Goal: Task Accomplishment & Management: Manage account settings

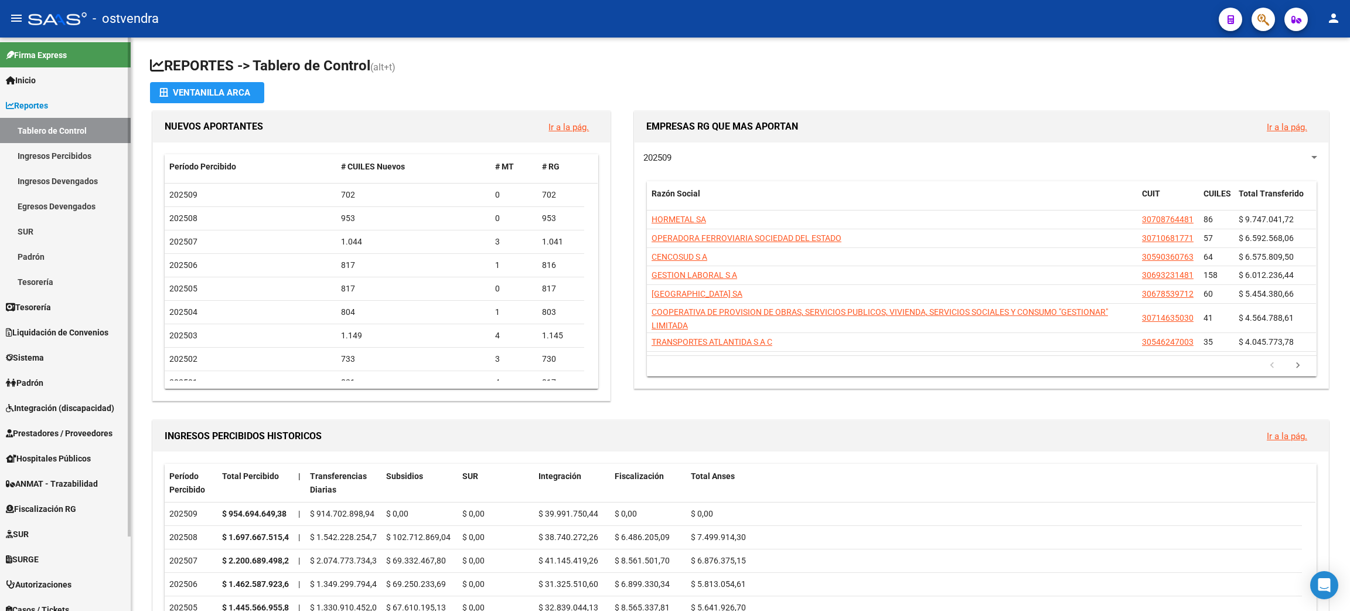
click at [52, 404] on span "Integración (discapacidad)" at bounding box center [60, 407] width 108 height 13
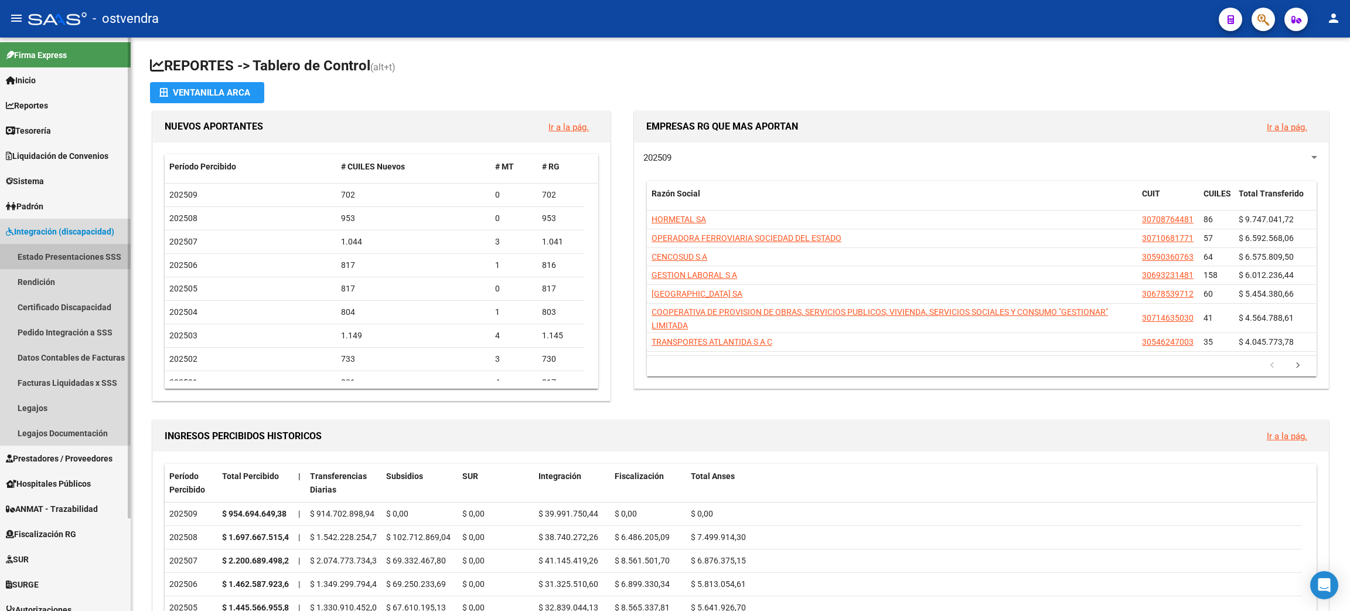
click at [52, 251] on link "Estado Presentaciones SSS" at bounding box center [65, 256] width 131 height 25
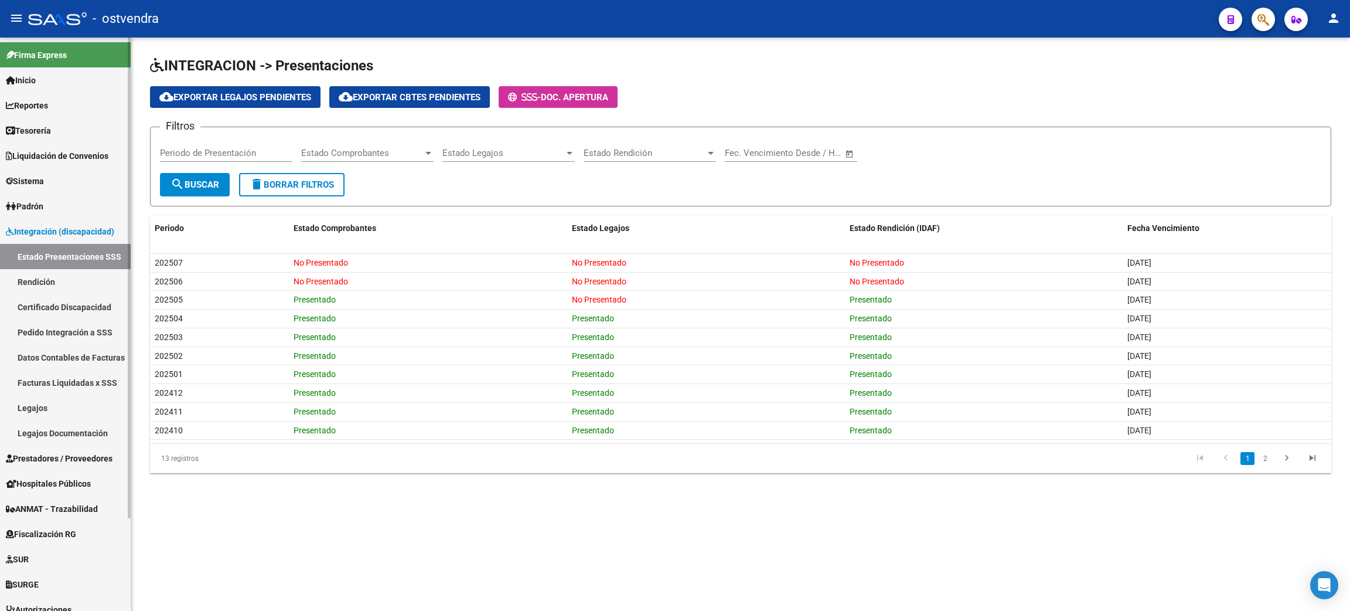
click at [51, 381] on link "Facturas Liquidadas x SSS" at bounding box center [65, 382] width 131 height 25
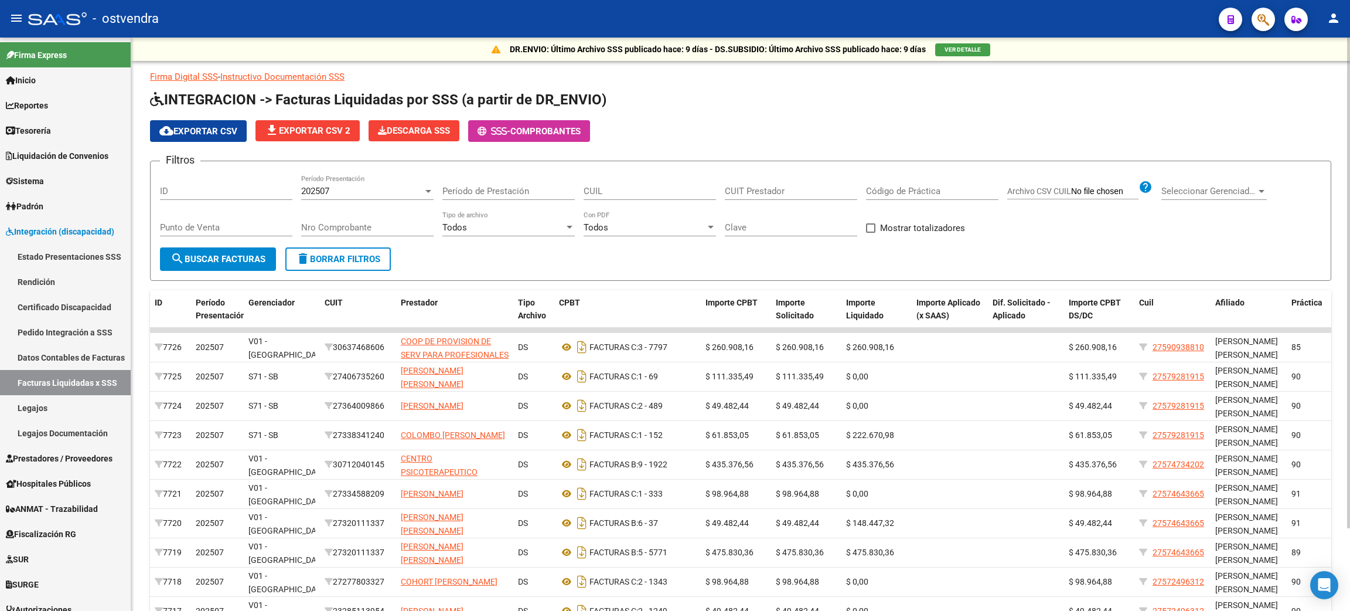
click at [505, 183] on div "Período de Prestación" at bounding box center [508, 187] width 132 height 25
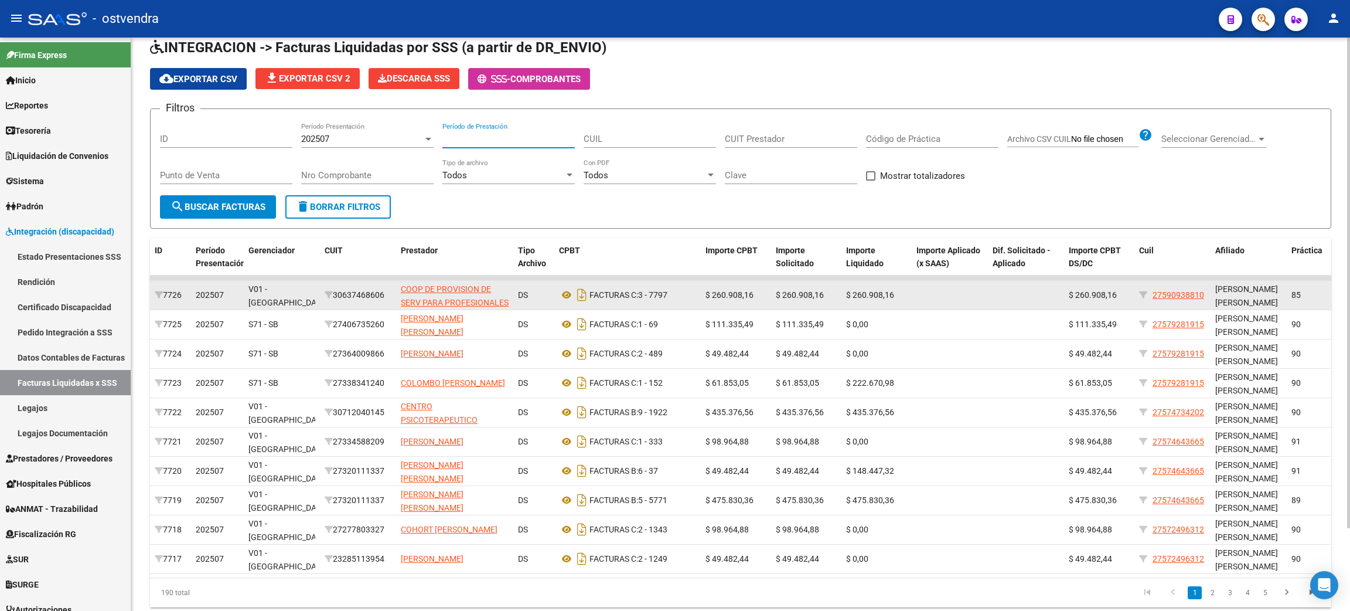
scroll to position [97, 0]
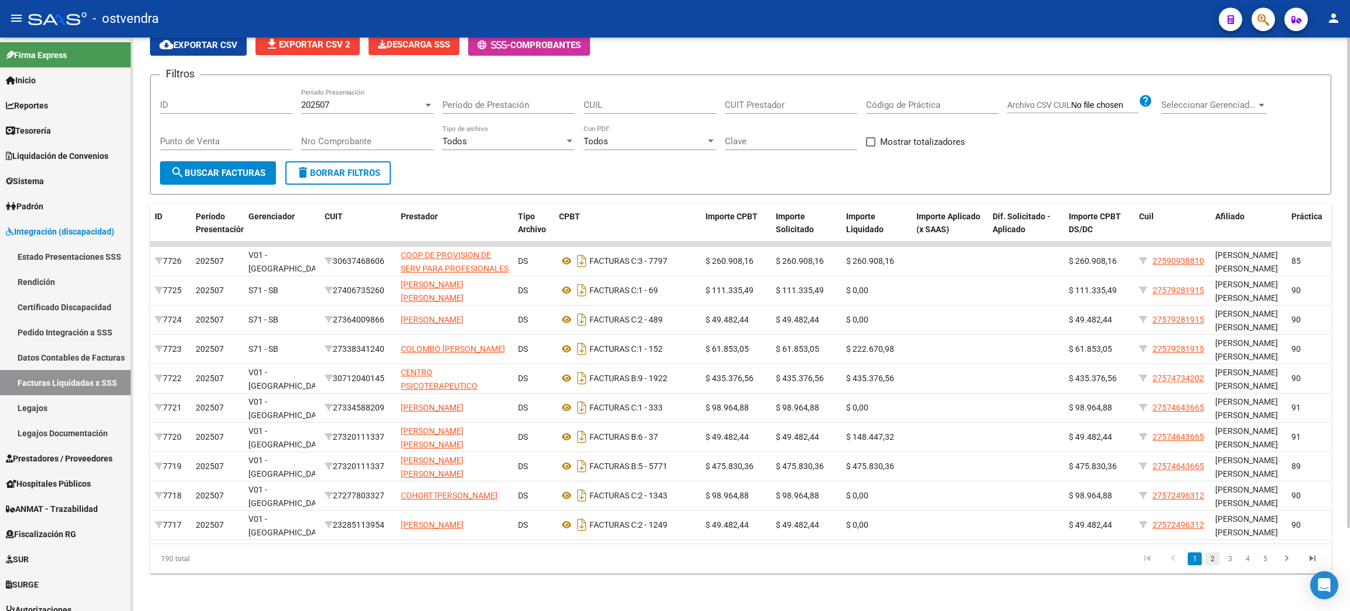
click at [1215, 562] on link "2" at bounding box center [1212, 558] width 14 height 13
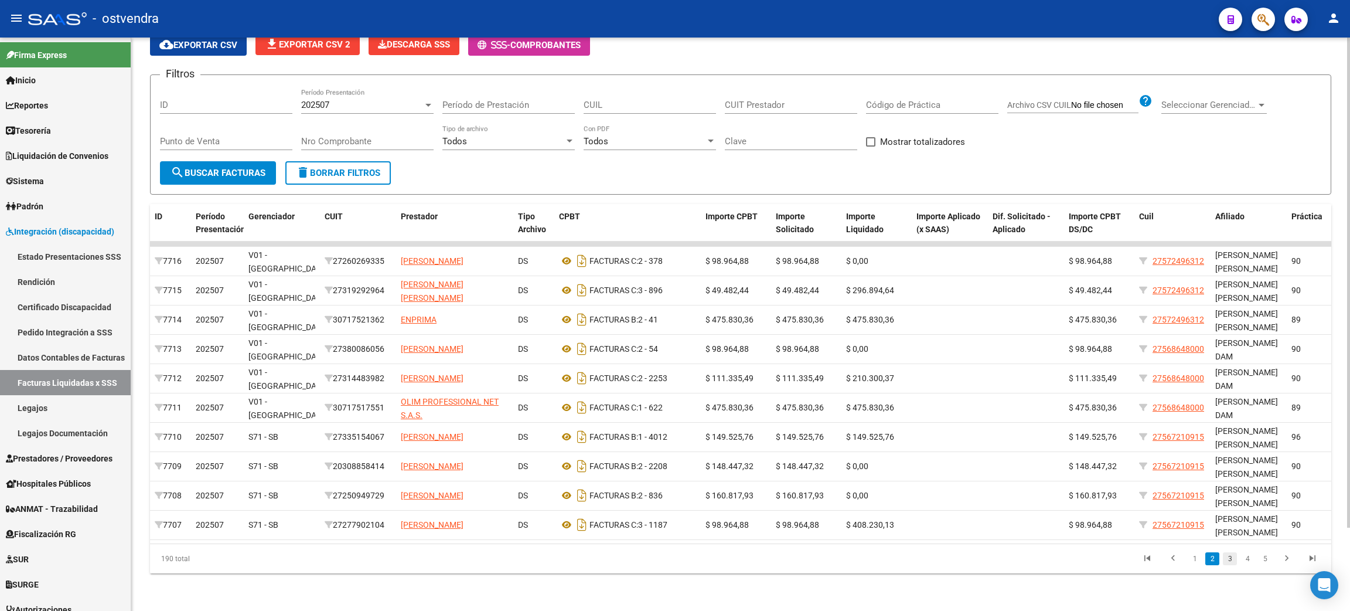
click at [1232, 560] on link "3" at bounding box center [1230, 558] width 14 height 13
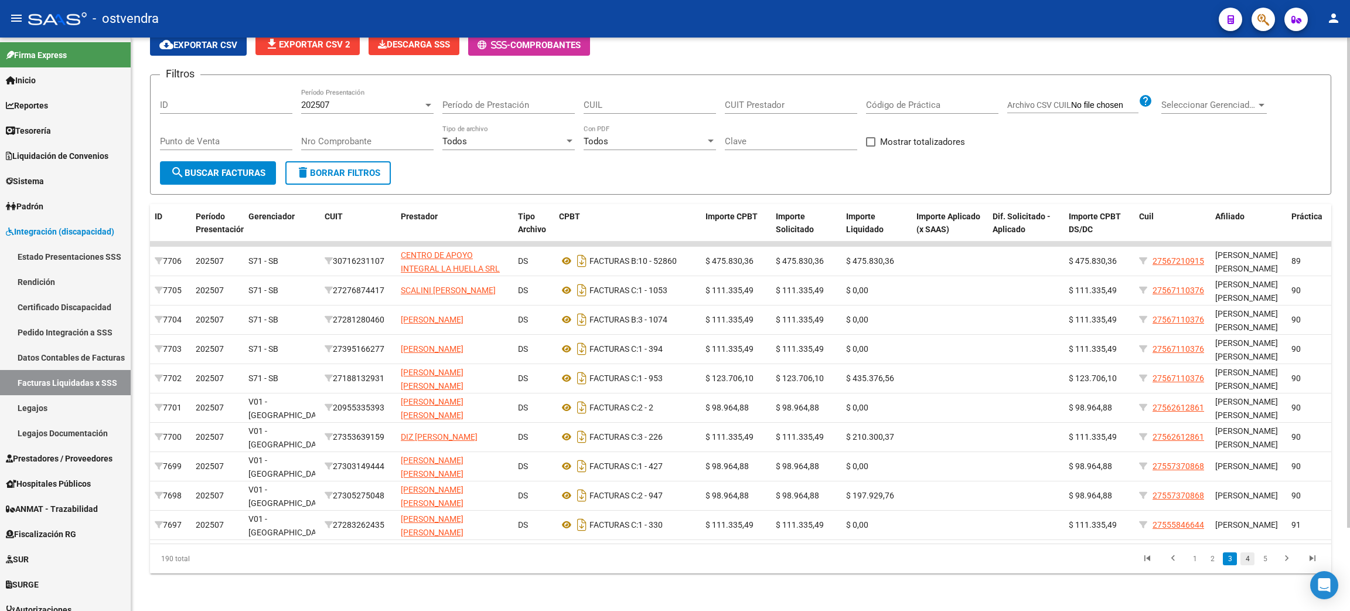
click at [1250, 557] on link "4" at bounding box center [1247, 558] width 14 height 13
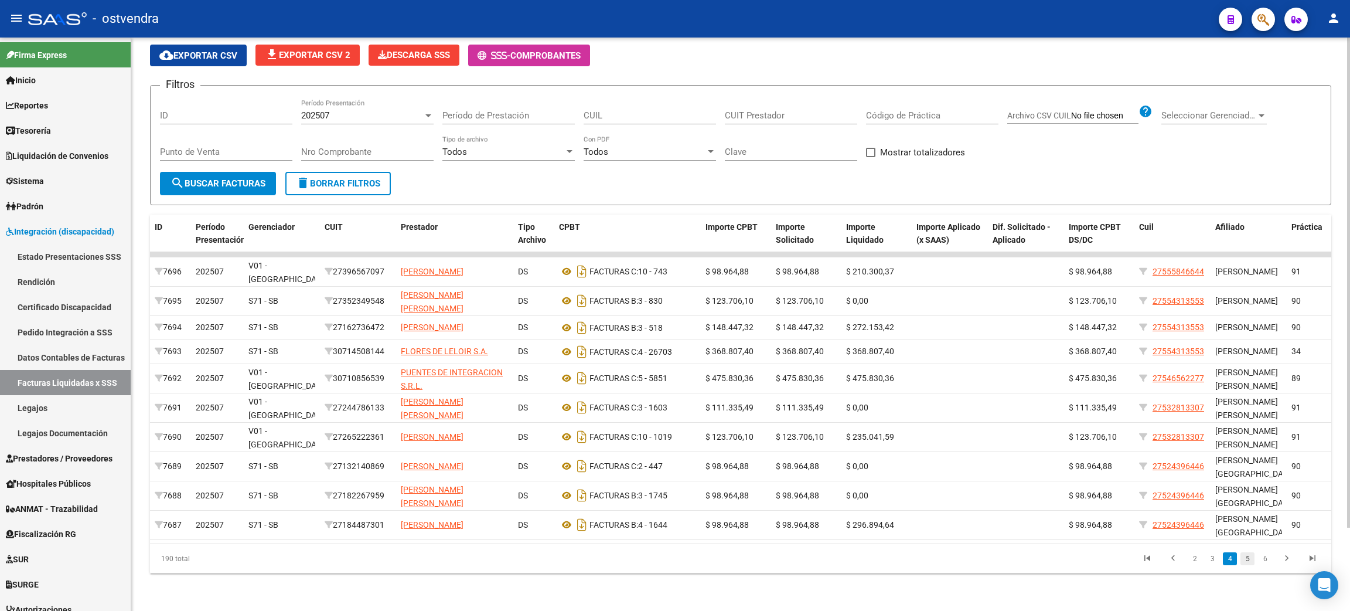
click at [1247, 555] on link "5" at bounding box center [1247, 558] width 14 height 13
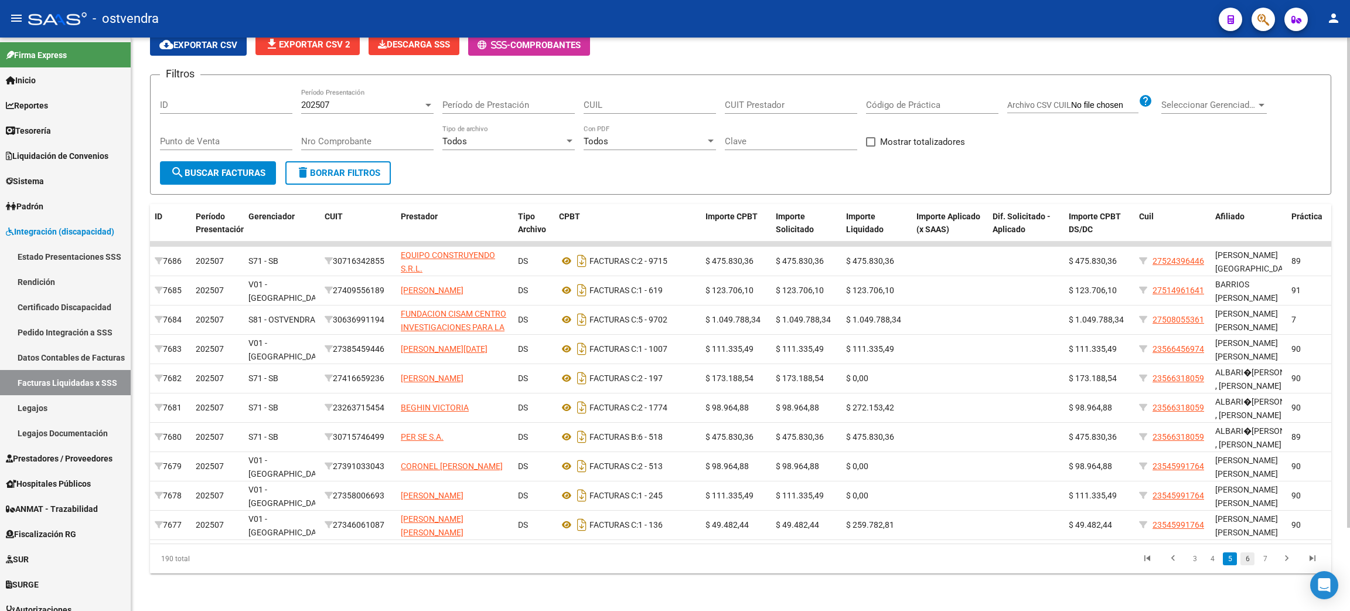
click at [1246, 558] on link "6" at bounding box center [1247, 558] width 14 height 13
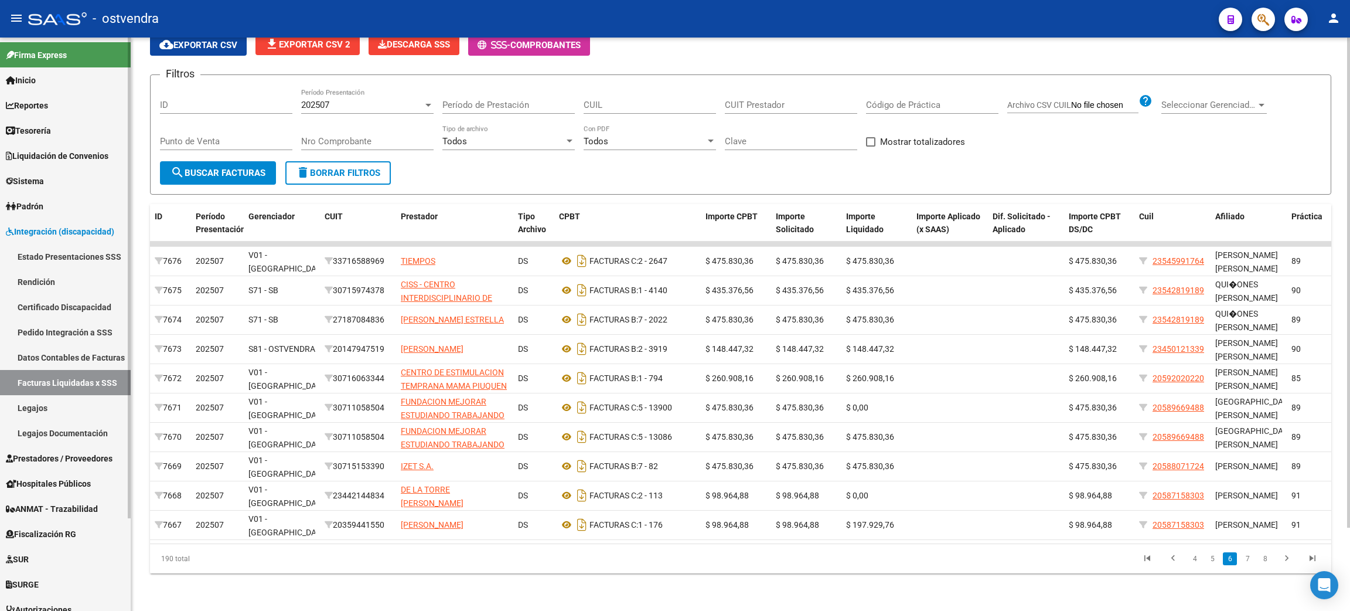
click at [33, 403] on link "Legajos" at bounding box center [65, 407] width 131 height 25
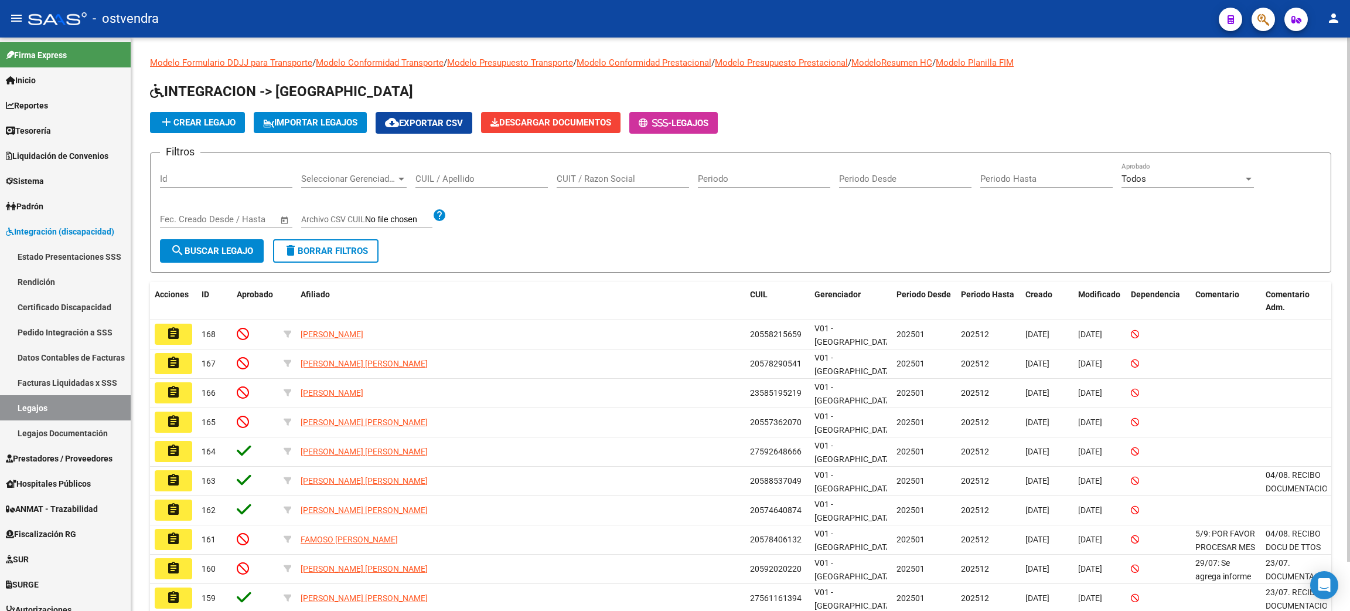
click at [481, 179] on input "CUIL / Apellido" at bounding box center [481, 178] width 132 height 11
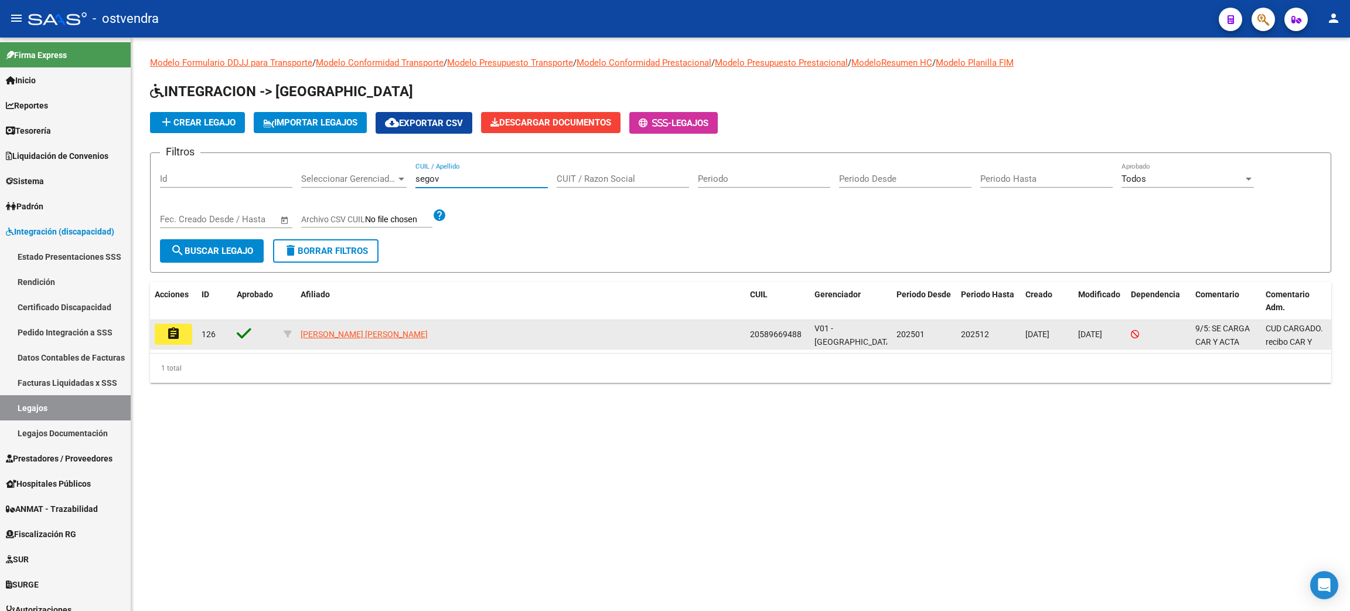
type input "segov"
drag, startPoint x: 750, startPoint y: 336, endPoint x: 800, endPoint y: 333, distance: 50.5
click at [800, 333] on span "20589669488" at bounding box center [776, 333] width 52 height 9
copy span "20589669488"
click at [180, 328] on button "assignment" at bounding box center [174, 333] width 38 height 21
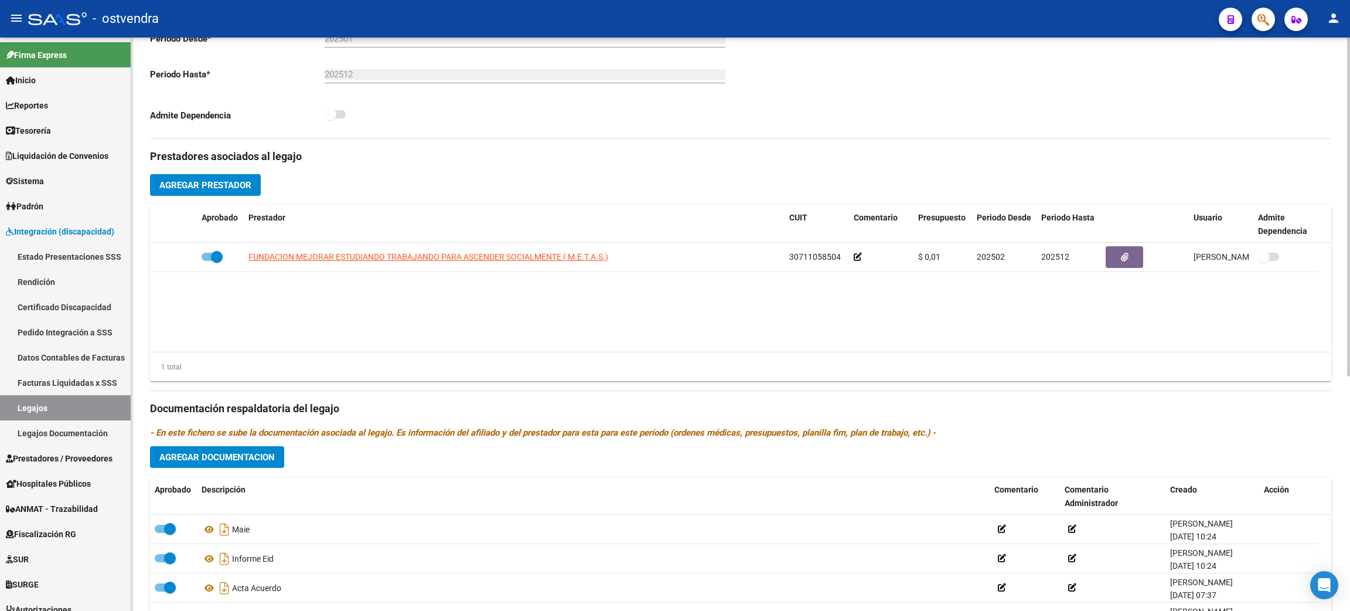
scroll to position [352, 0]
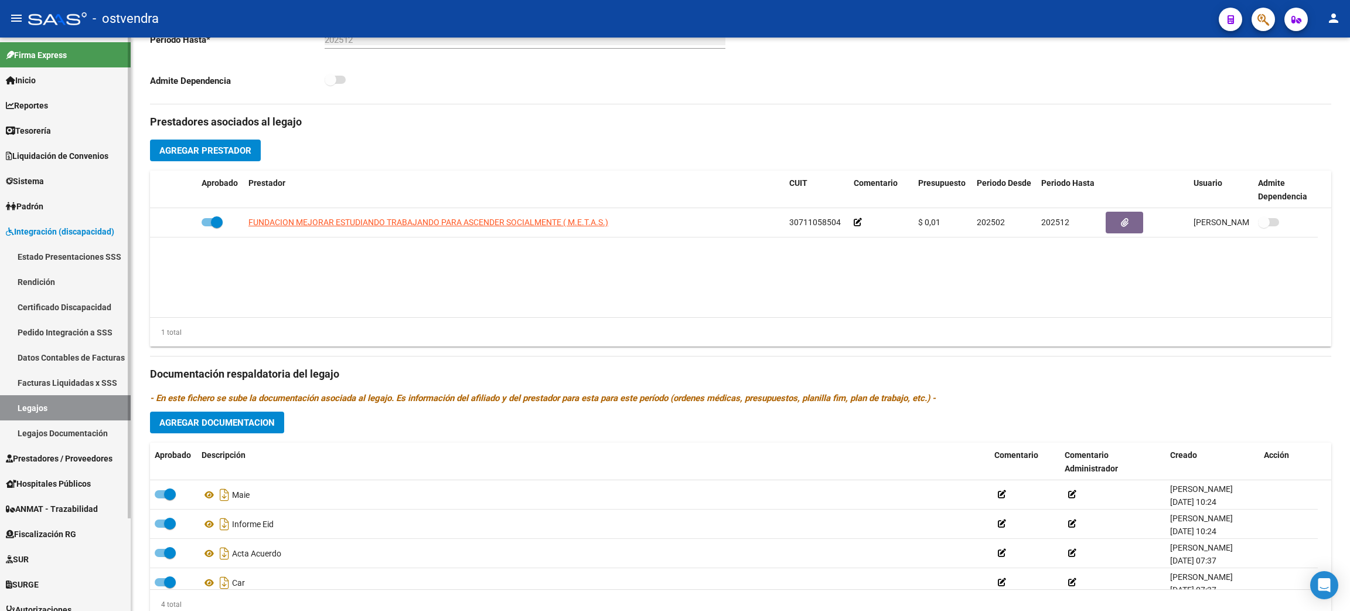
click at [47, 403] on link "Legajos" at bounding box center [65, 407] width 131 height 25
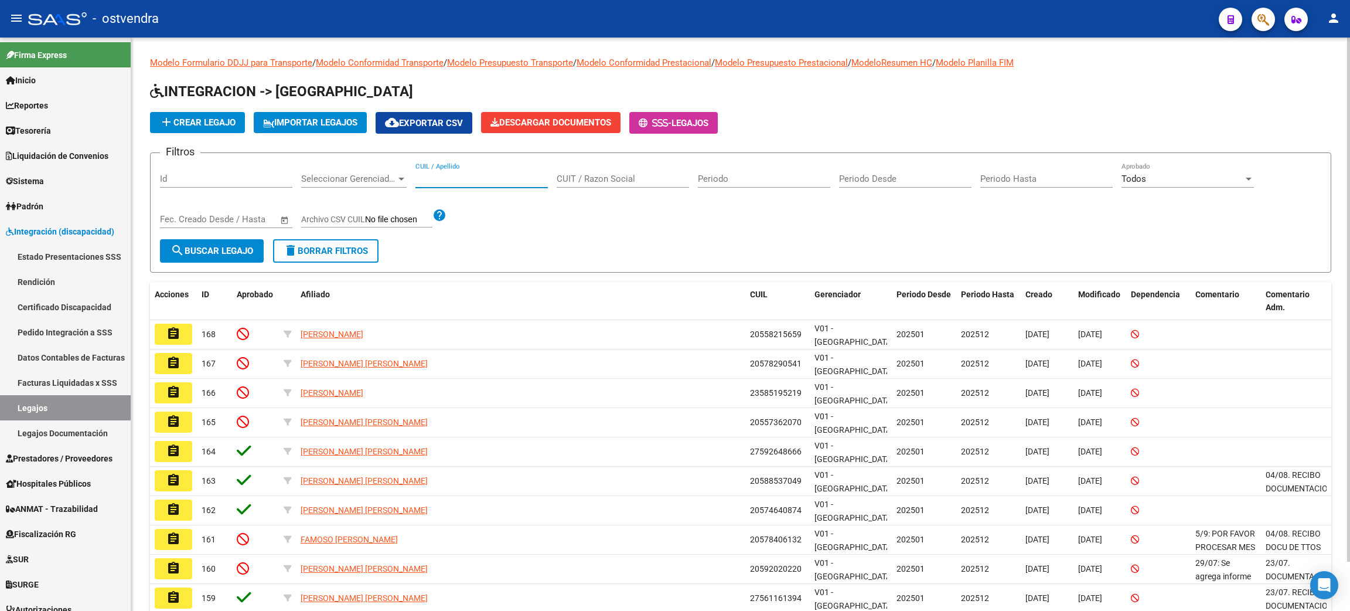
click at [474, 173] on input "CUIL / Apellido" at bounding box center [481, 178] width 132 height 11
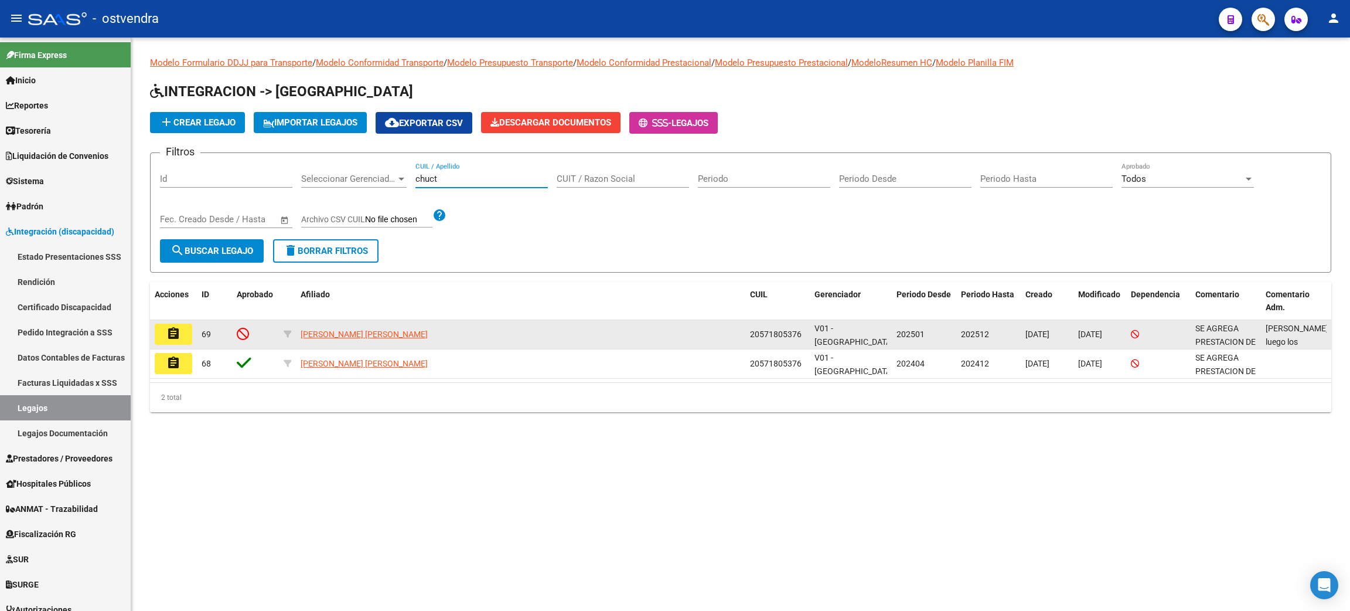
type input "chuct"
click at [175, 326] on mat-icon "assignment" at bounding box center [173, 333] width 14 height 14
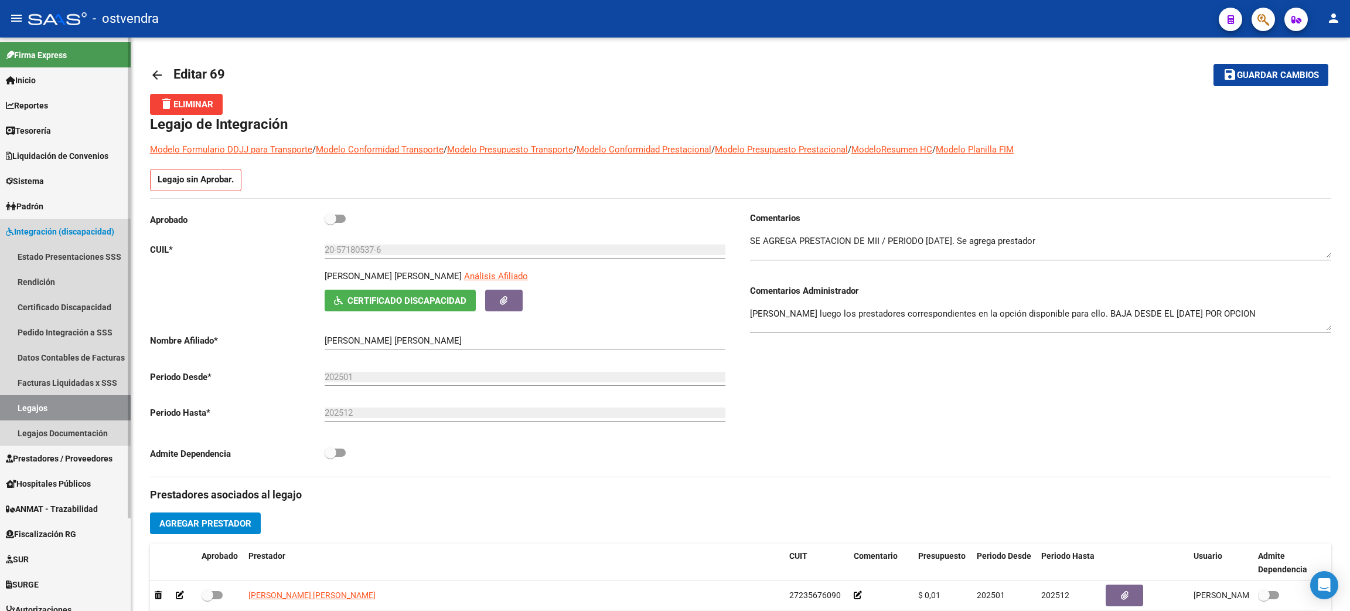
click at [41, 400] on link "Legajos" at bounding box center [65, 407] width 131 height 25
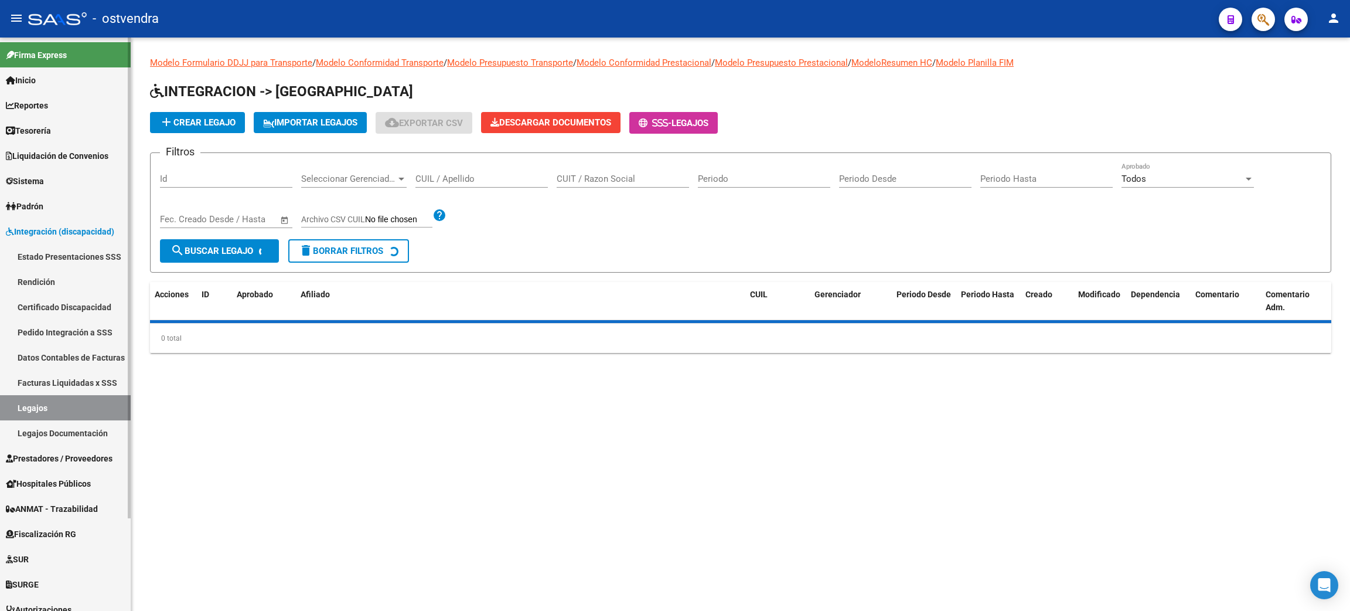
click at [62, 377] on link "Facturas Liquidadas x SSS" at bounding box center [65, 382] width 131 height 25
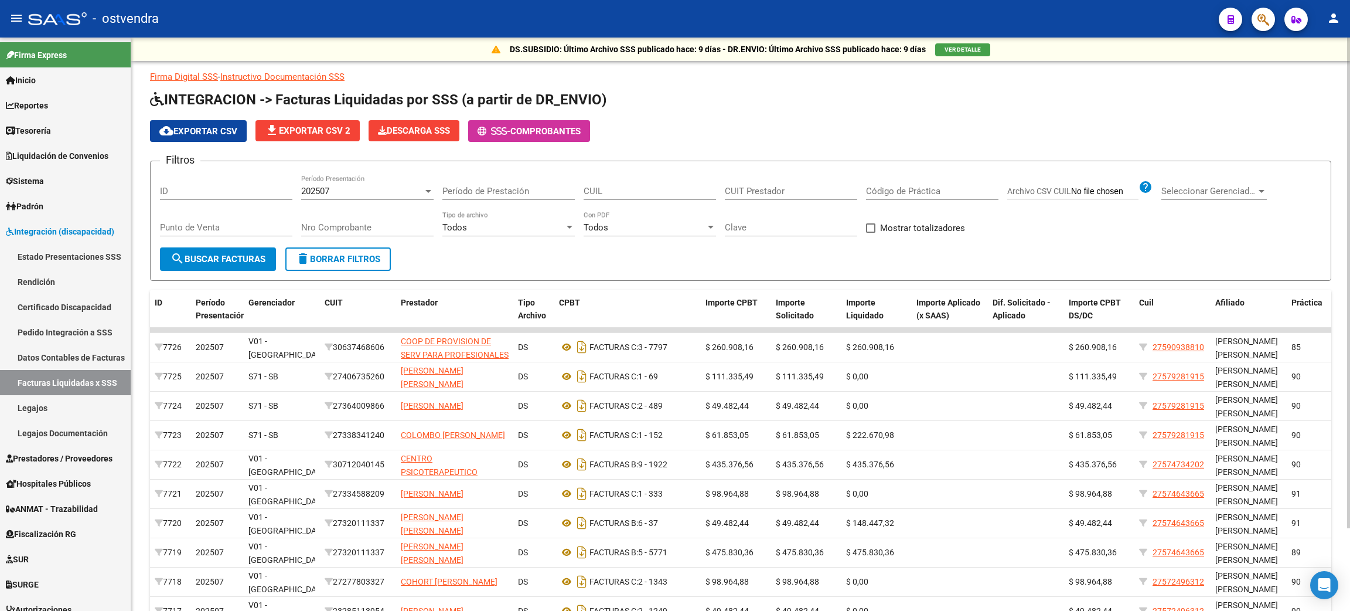
click at [768, 189] on input "CUIT Prestador" at bounding box center [791, 191] width 132 height 11
click at [639, 180] on div "CUIL" at bounding box center [650, 187] width 132 height 25
type input "20-58966948-8"
click at [824, 189] on input "CUIT Prestador" at bounding box center [791, 191] width 132 height 11
type input "30-71105850-4"
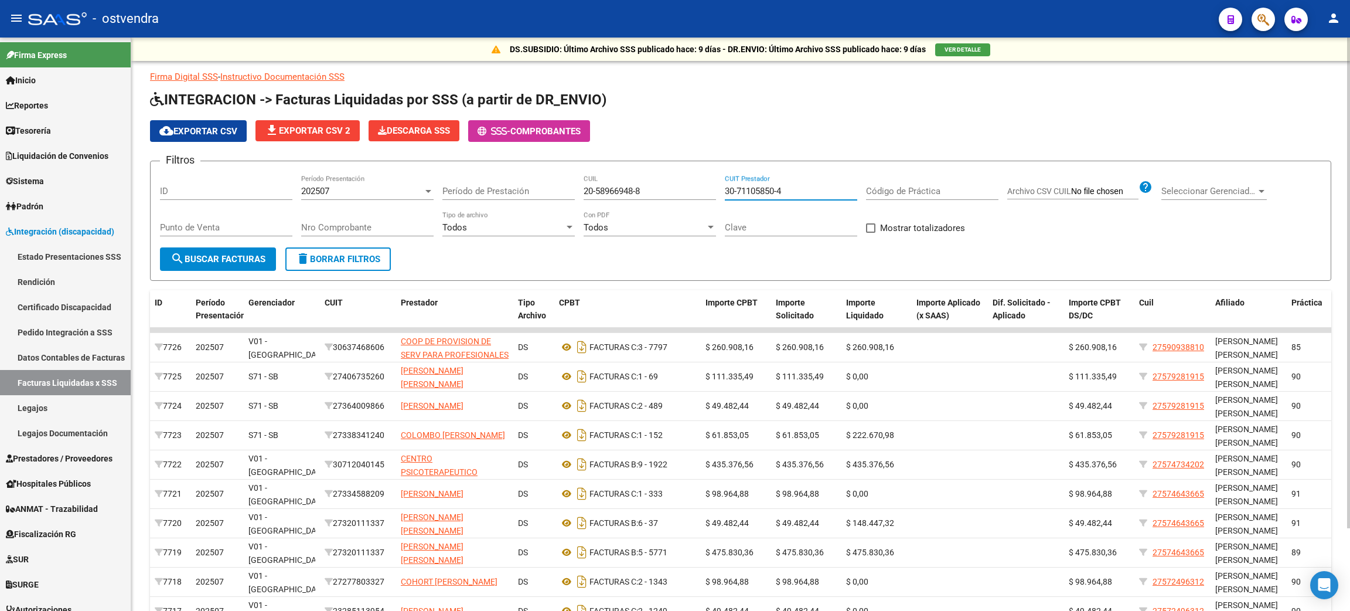
click at [224, 256] on span "search Buscar Facturas" at bounding box center [218, 259] width 95 height 11
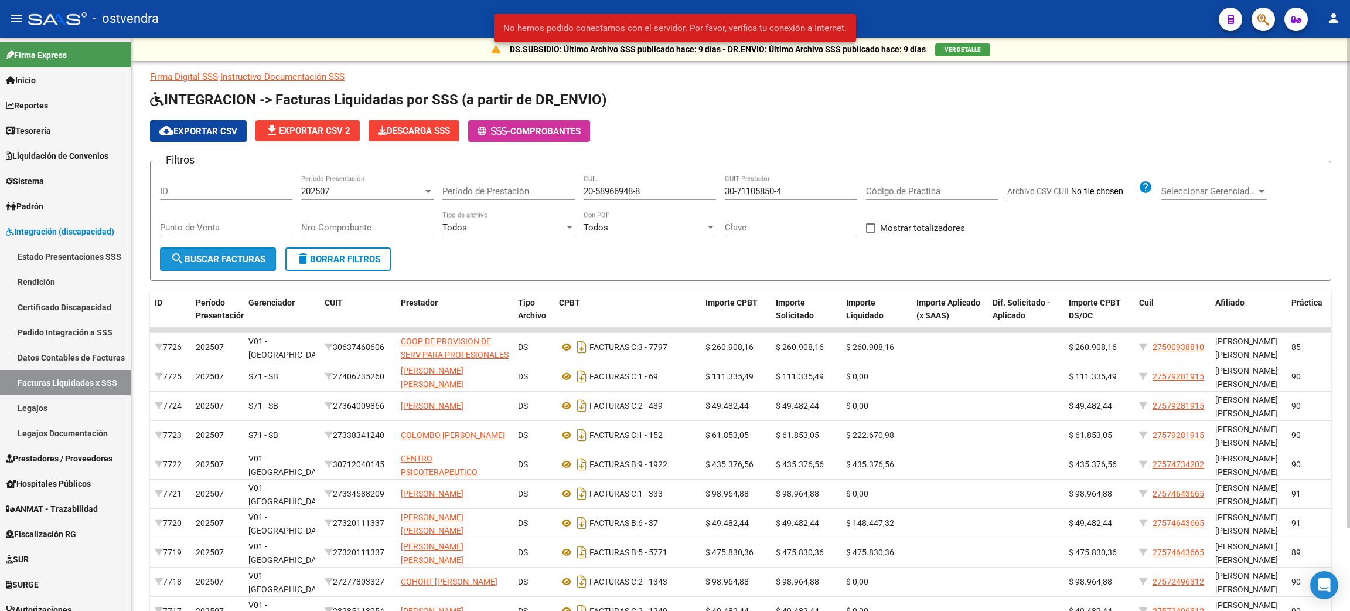
click at [238, 258] on span "search Buscar Facturas" at bounding box center [218, 259] width 95 height 11
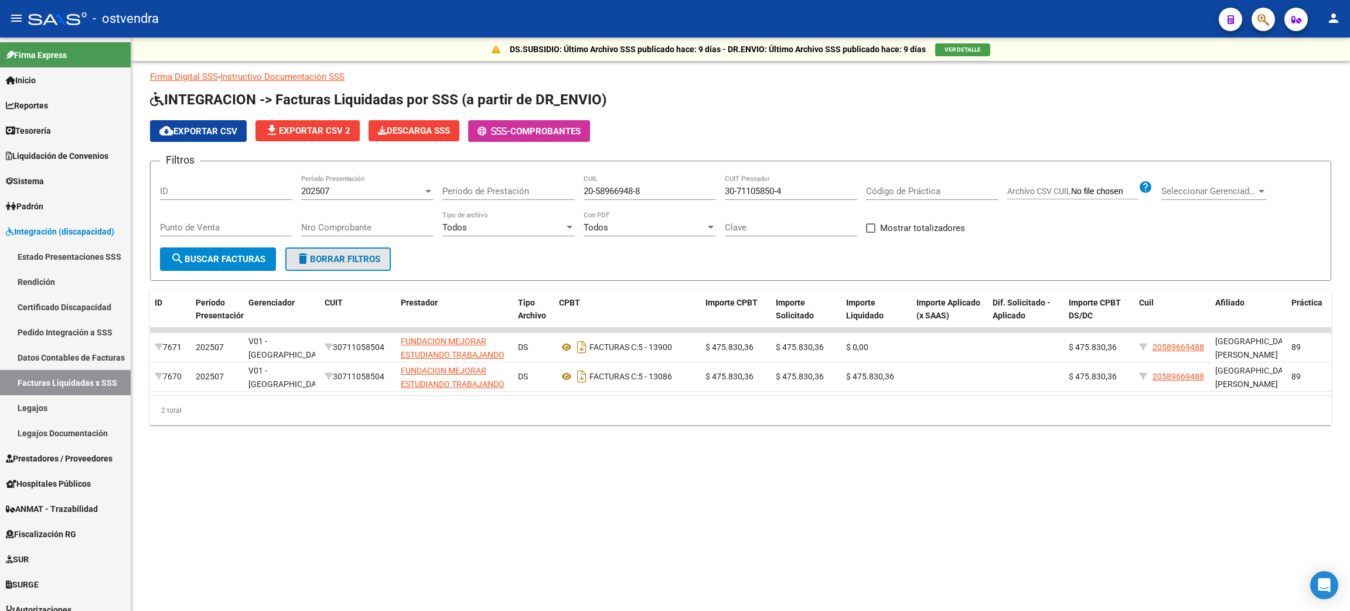
click at [363, 255] on span "delete Borrar Filtros" at bounding box center [338, 259] width 84 height 11
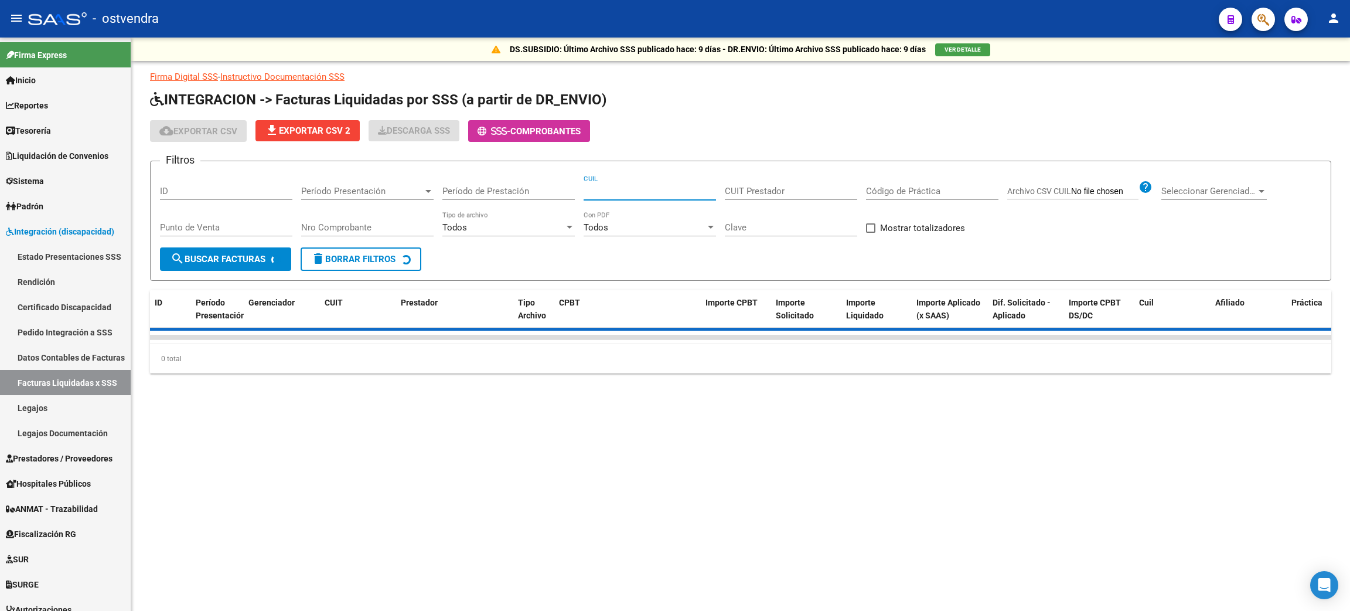
click at [652, 189] on input "CUIL" at bounding box center [650, 191] width 132 height 11
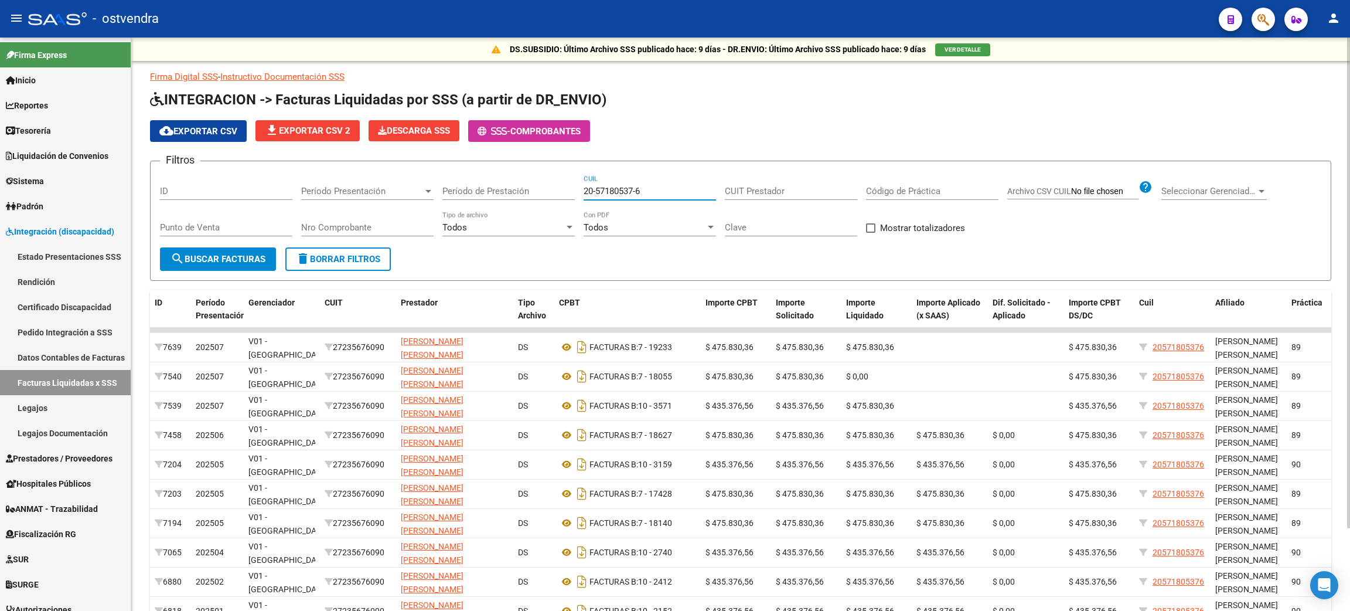
type input "20-57180537-6"
click at [262, 255] on span "search Buscar Facturas" at bounding box center [218, 259] width 95 height 11
click at [372, 186] on span "Período Presentación" at bounding box center [362, 191] width 122 height 11
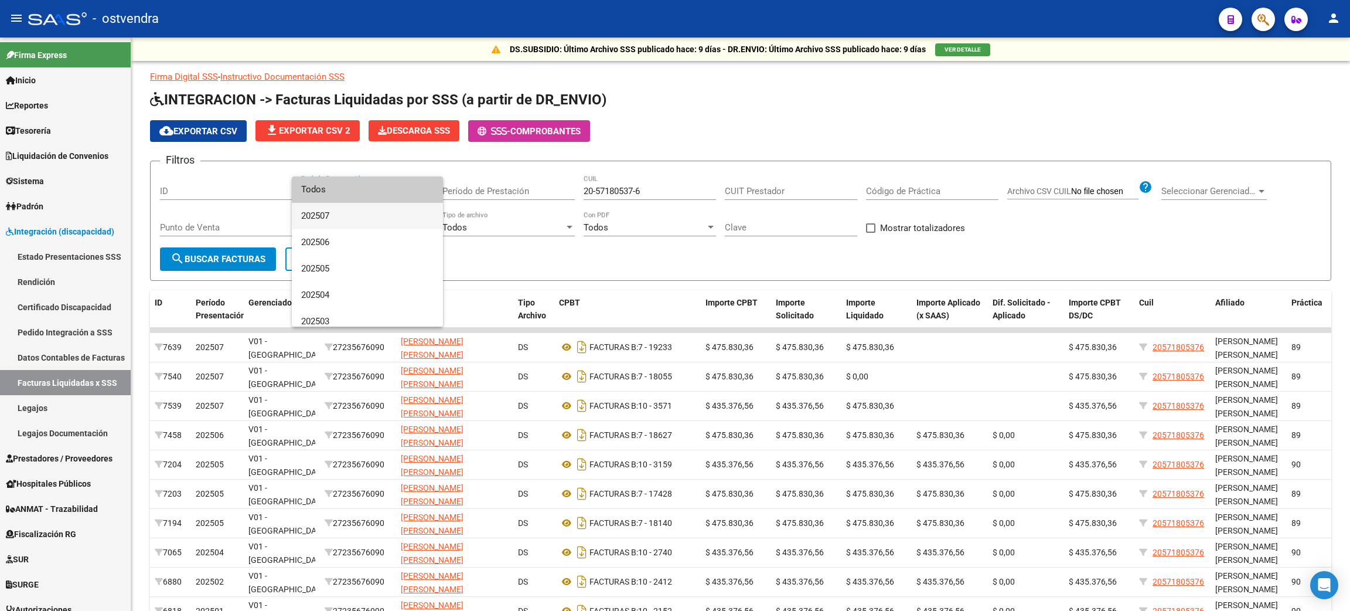
click at [354, 213] on span "202507" at bounding box center [367, 216] width 132 height 26
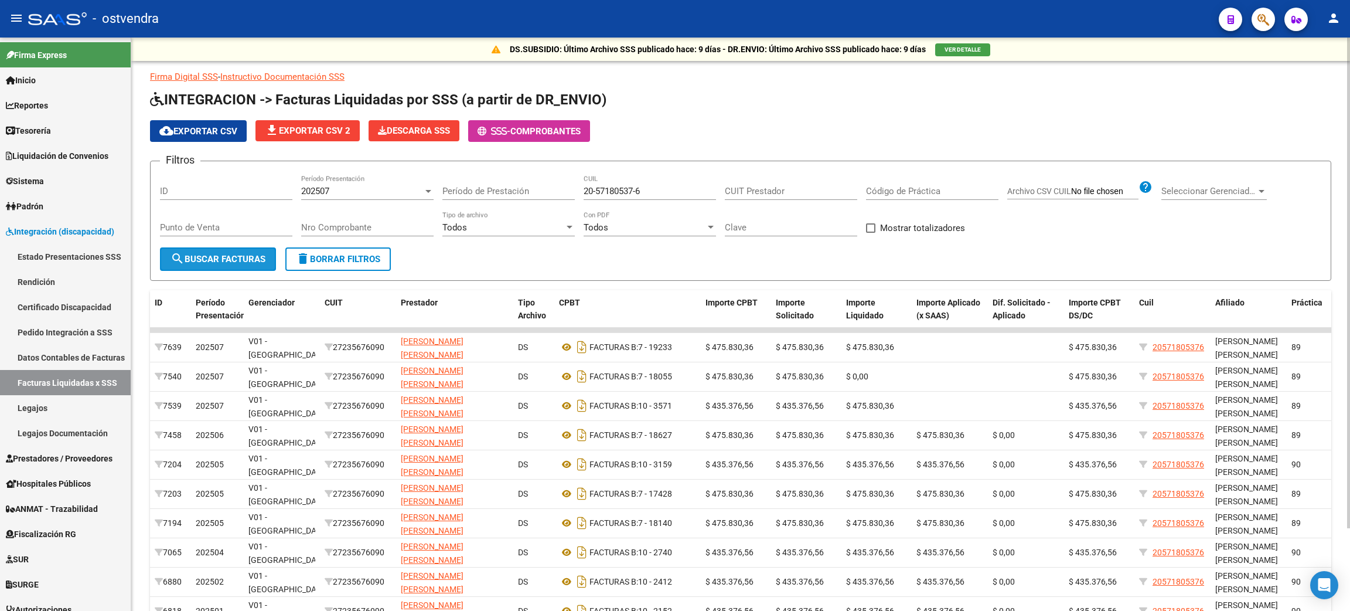
click at [216, 255] on span "search Buscar Facturas" at bounding box center [218, 259] width 95 height 11
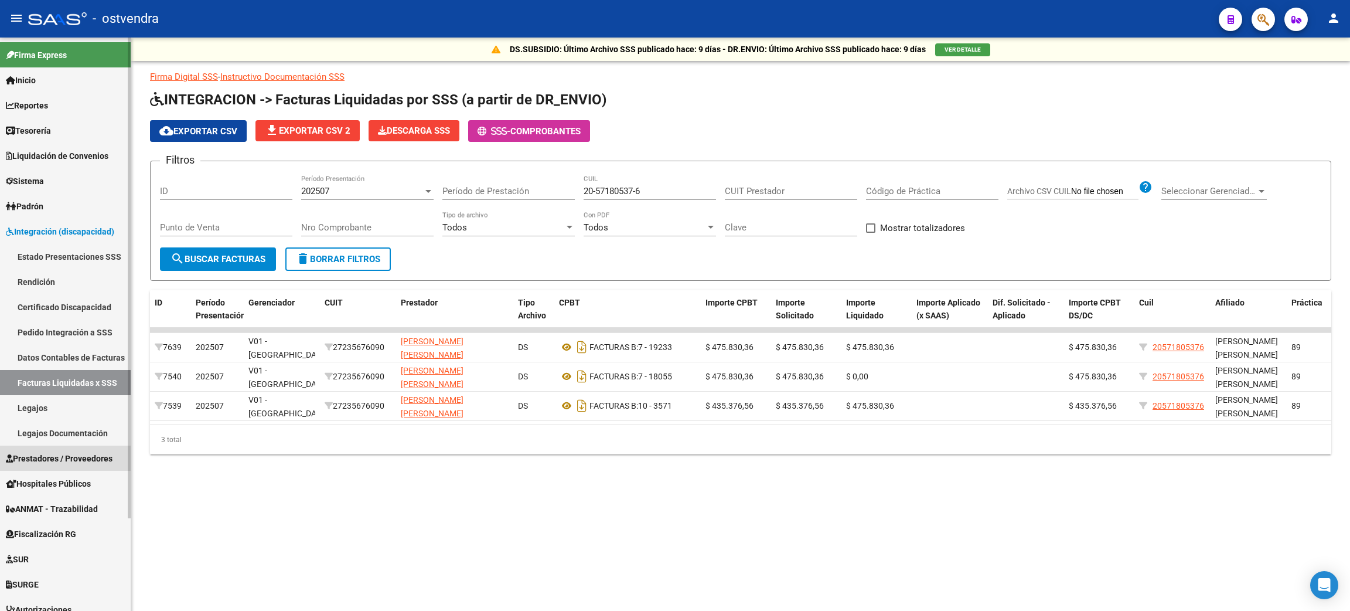
click at [57, 452] on span "Prestadores / Proveedores" at bounding box center [59, 458] width 107 height 13
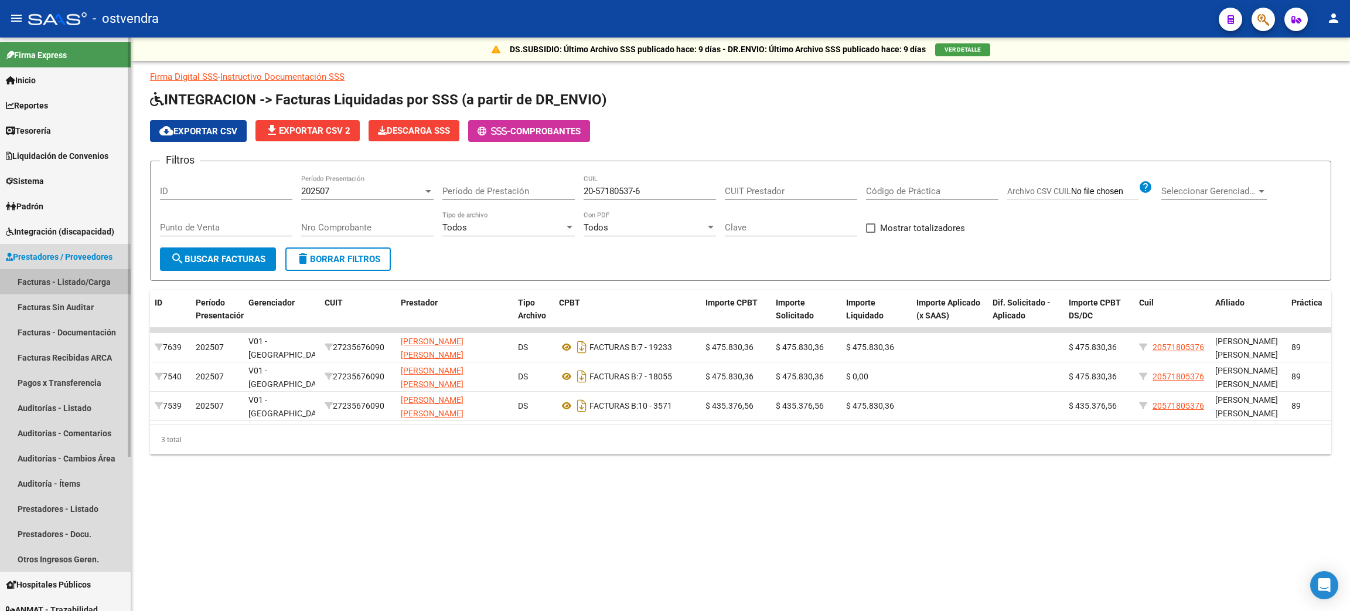
click at [54, 274] on link "Facturas - Listado/Carga" at bounding box center [65, 281] width 131 height 25
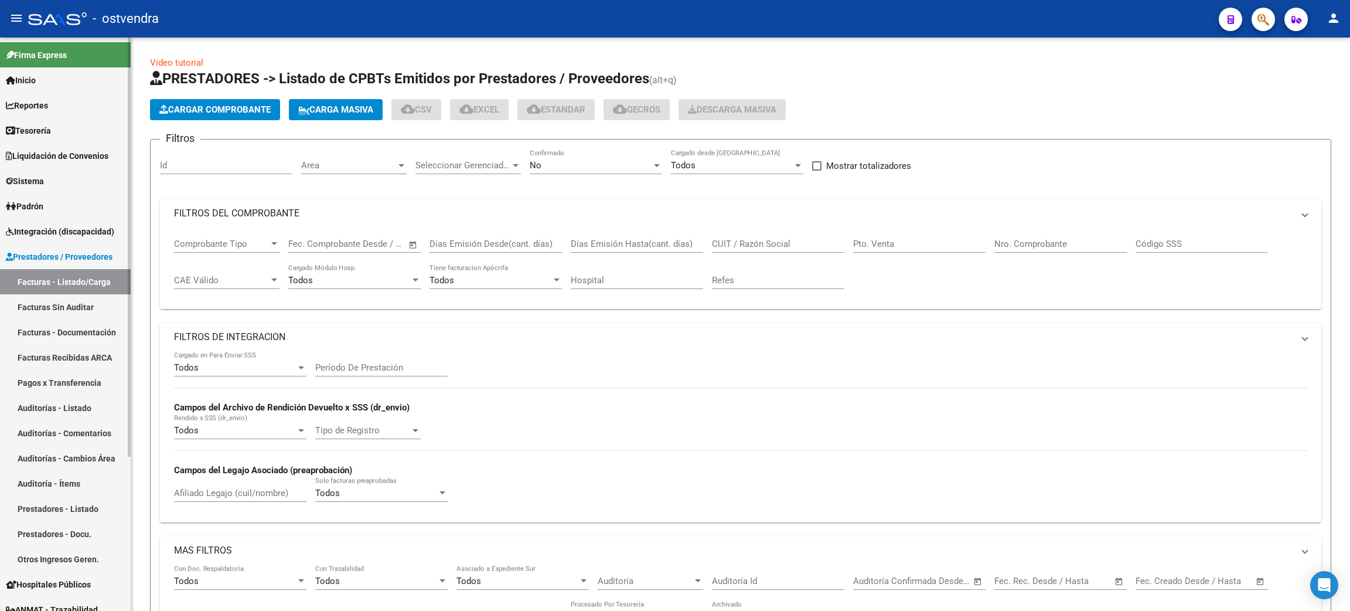
click at [63, 276] on link "Facturas - Listado/Carga" at bounding box center [65, 281] width 131 height 25
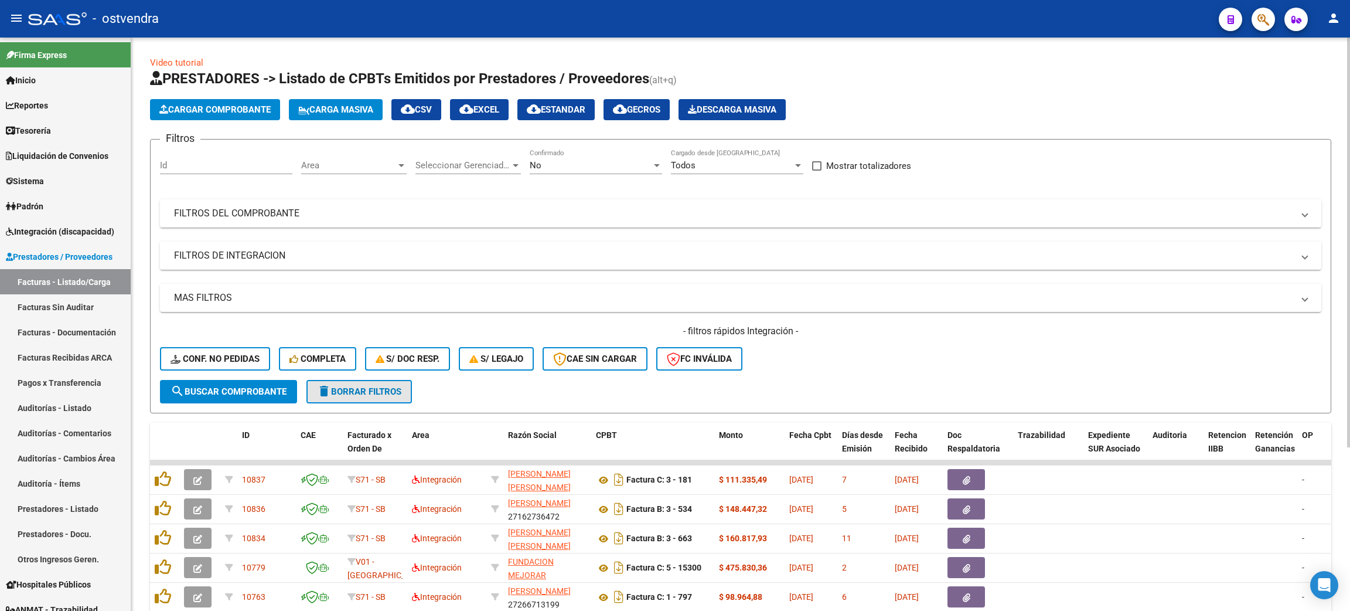
click at [363, 387] on span "delete Borrar Filtros" at bounding box center [359, 391] width 84 height 11
click at [318, 353] on span "Completa" at bounding box center [317, 358] width 56 height 11
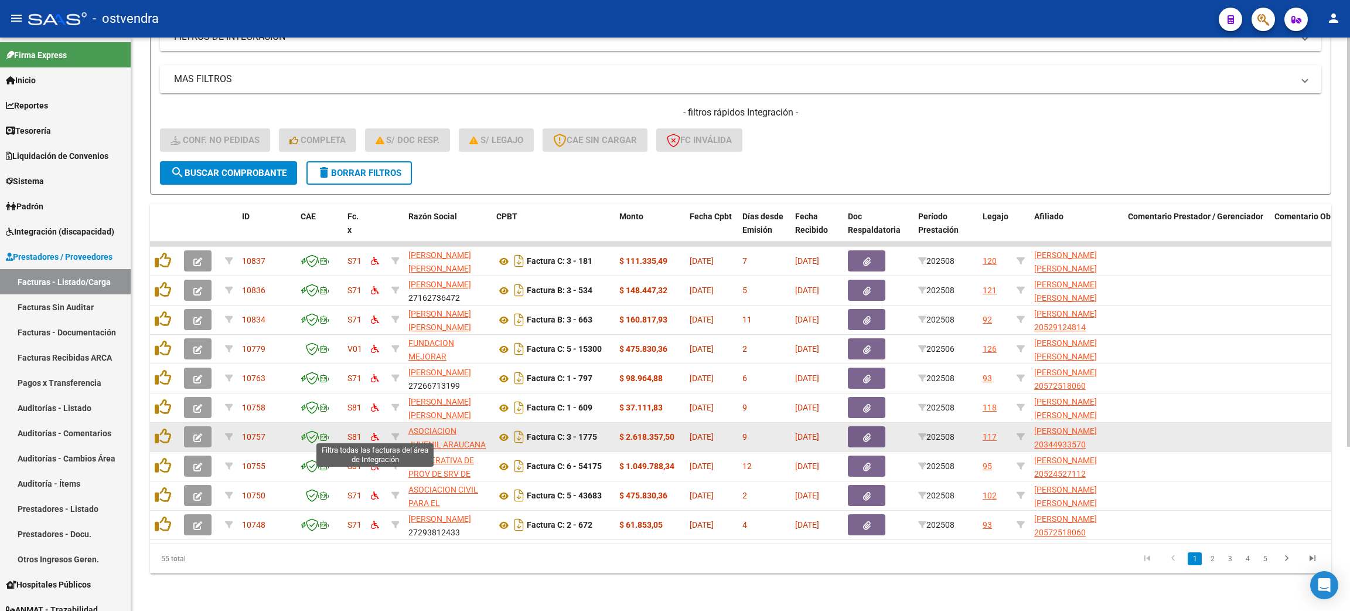
scroll to position [229, 0]
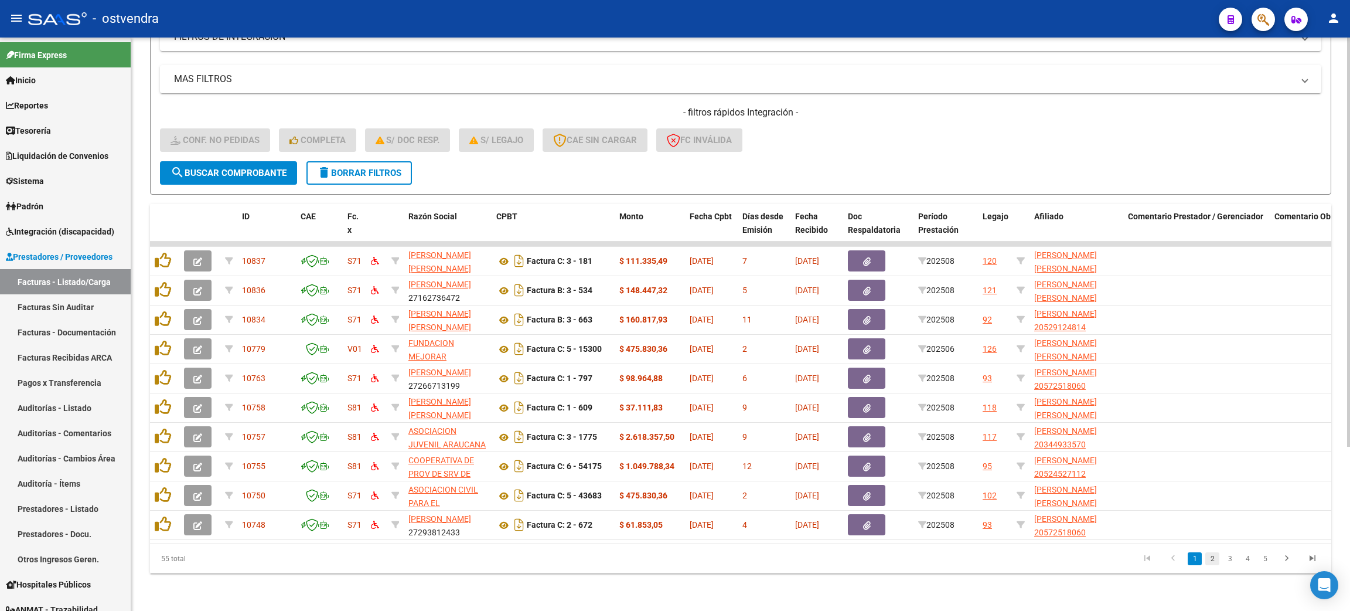
click at [1214, 557] on link "2" at bounding box center [1212, 558] width 14 height 13
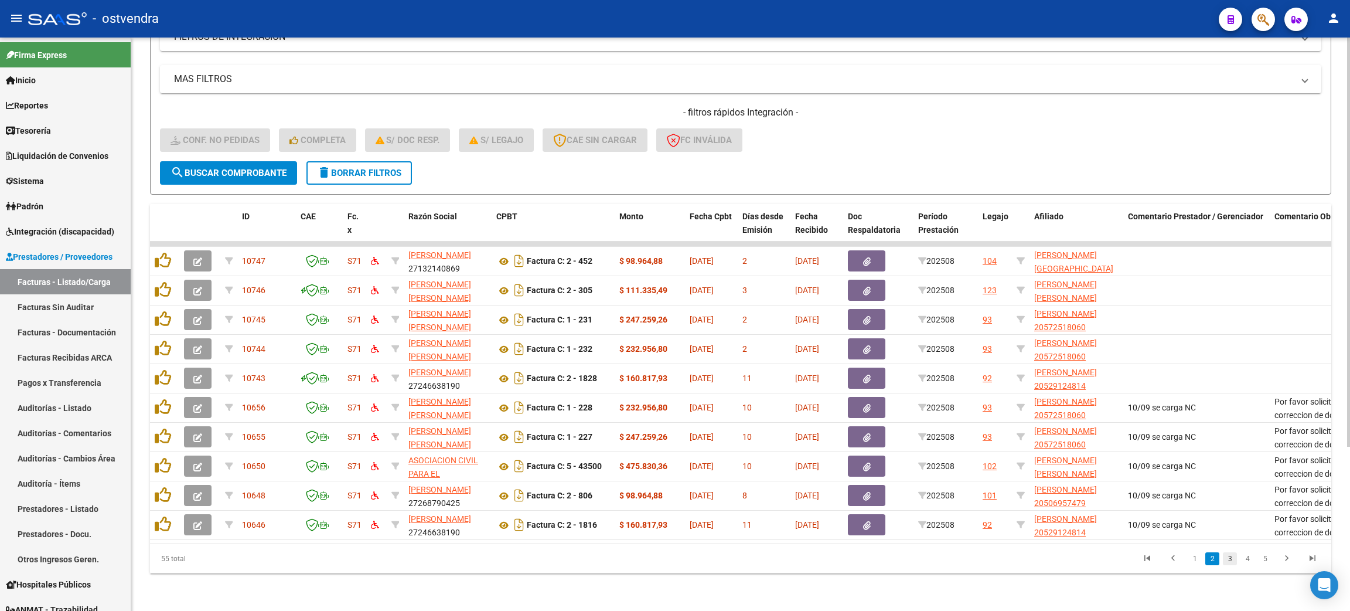
click at [1229, 558] on link "3" at bounding box center [1230, 558] width 14 height 13
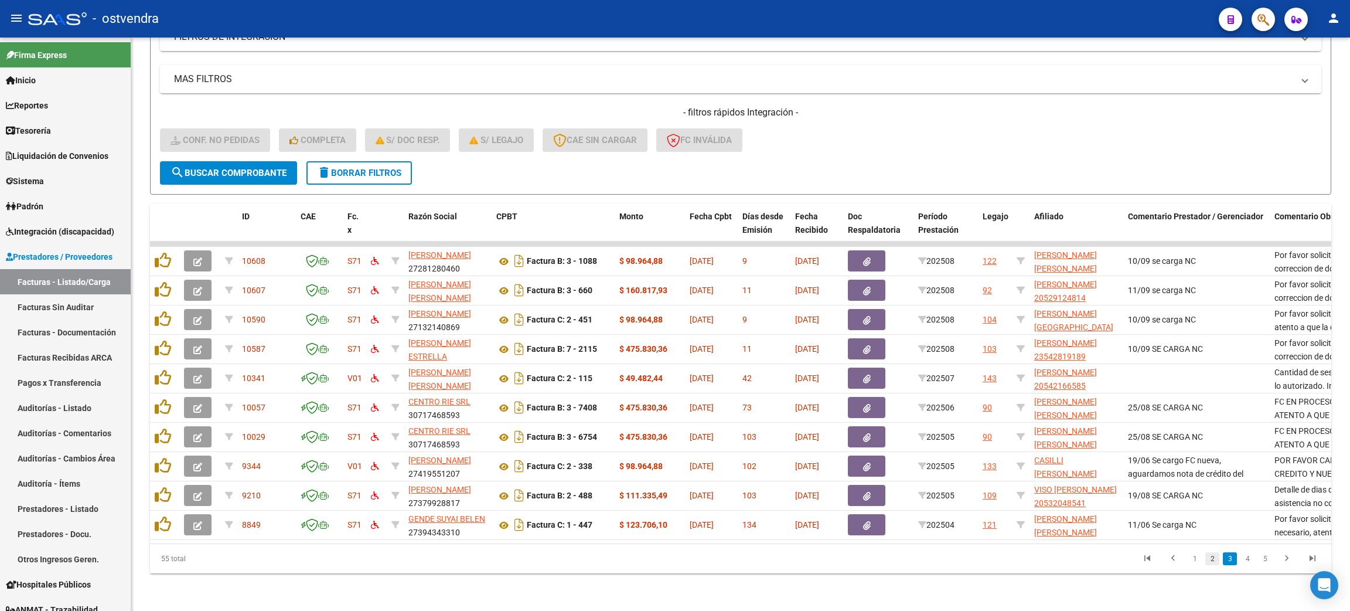
click at [1214, 557] on link "2" at bounding box center [1212, 558] width 14 height 13
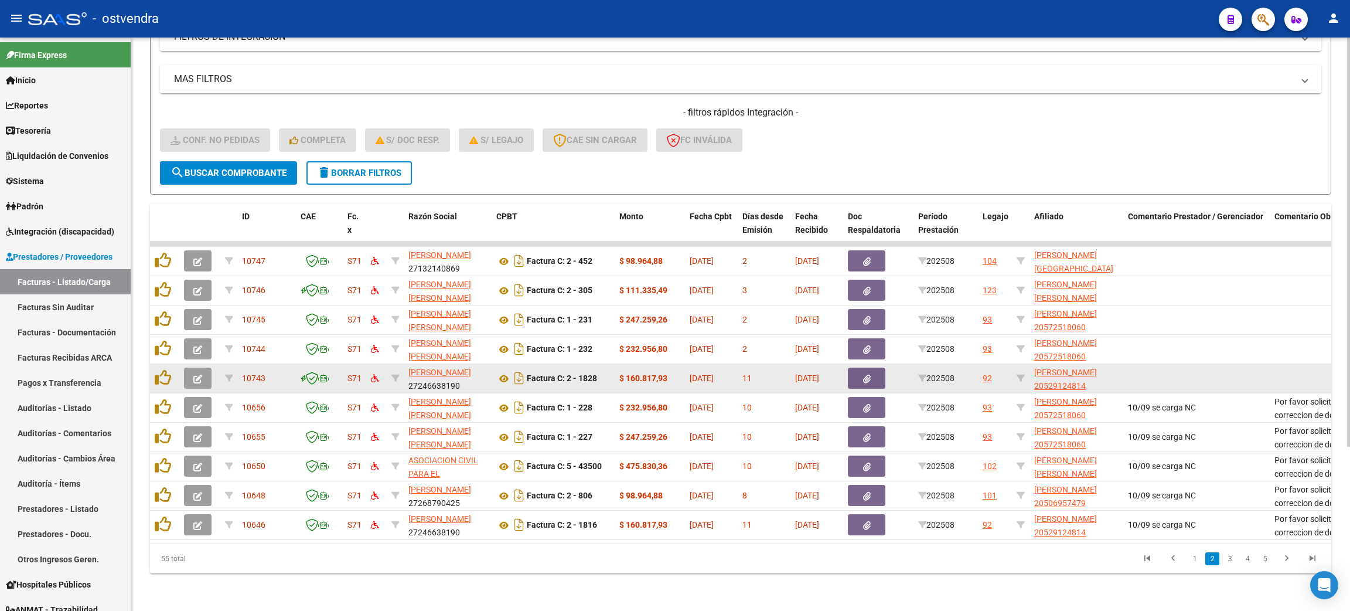
click at [191, 369] on button "button" at bounding box center [198, 377] width 28 height 21
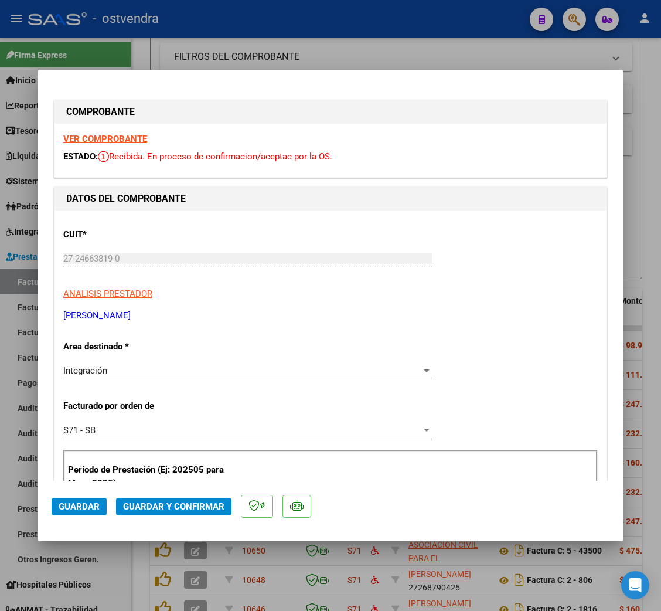
scroll to position [301, 0]
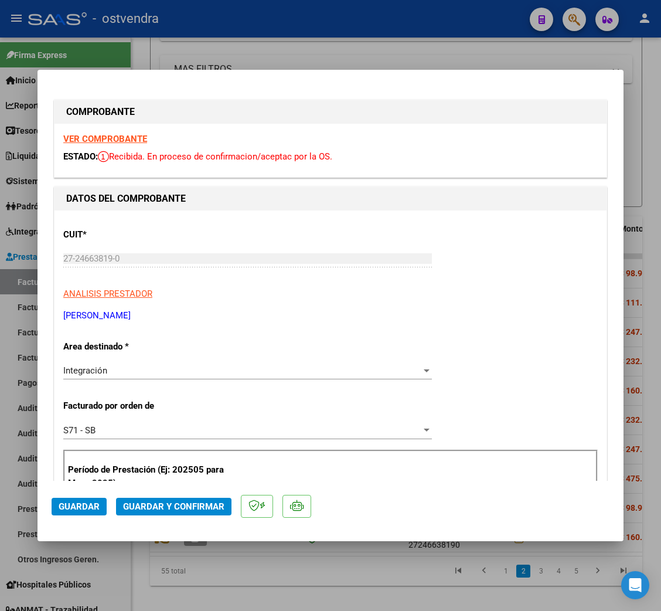
click at [92, 139] on strong "VER COMPROBANTE" at bounding box center [105, 139] width 84 height 11
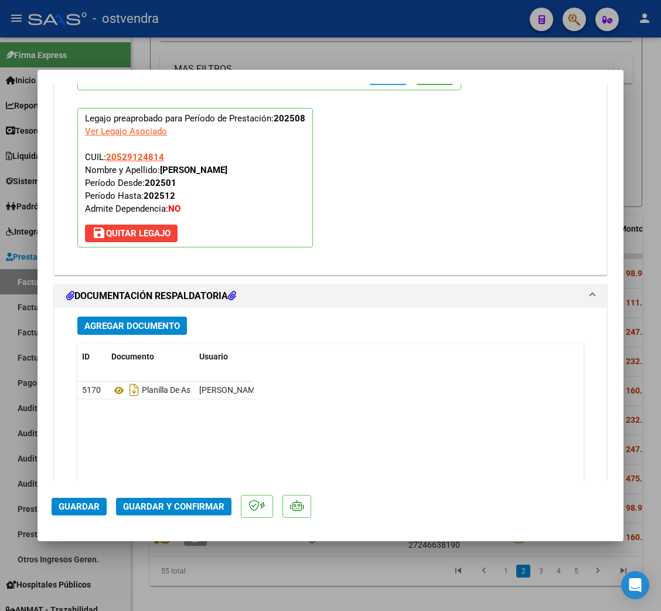
scroll to position [1308, 0]
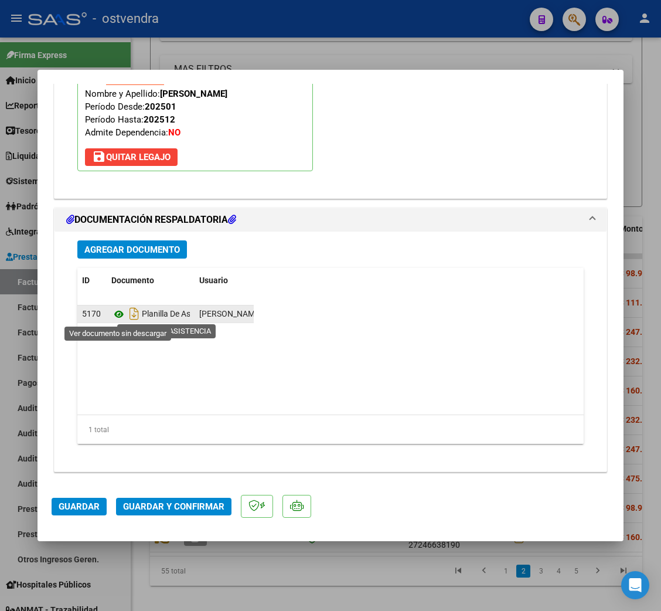
click at [119, 318] on icon at bounding box center [118, 314] width 15 height 14
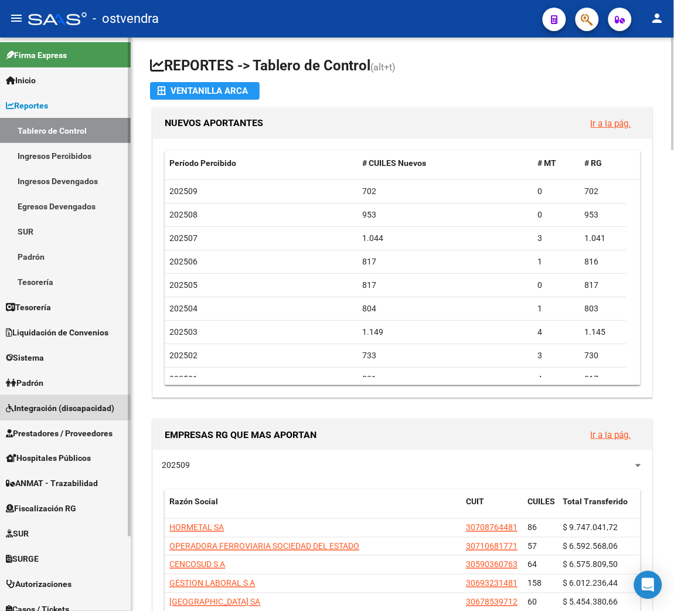
click at [49, 410] on span "Integración (discapacidad)" at bounding box center [60, 407] width 108 height 13
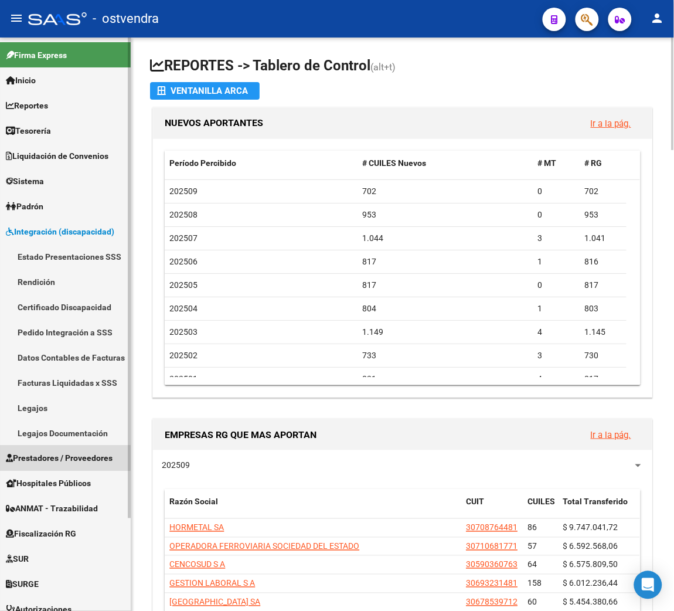
click at [51, 457] on span "Prestadores / Proveedores" at bounding box center [59, 458] width 107 height 13
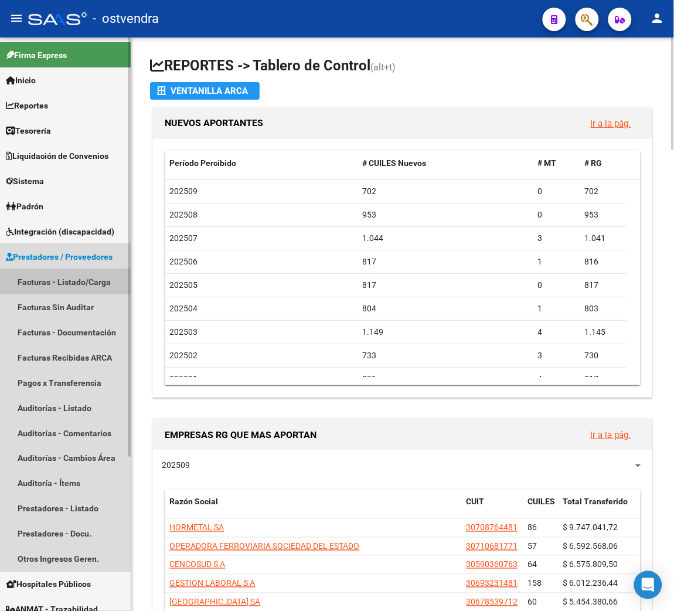
click at [57, 284] on link "Facturas - Listado/Carga" at bounding box center [65, 281] width 131 height 25
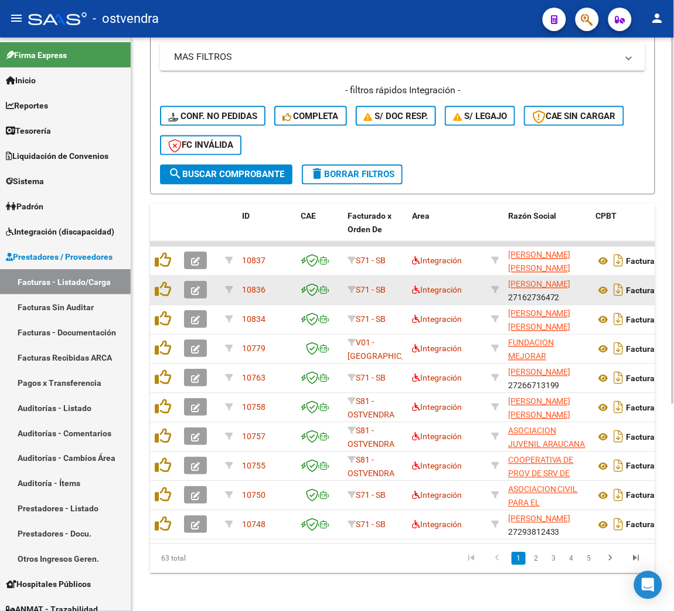
scroll to position [323, 0]
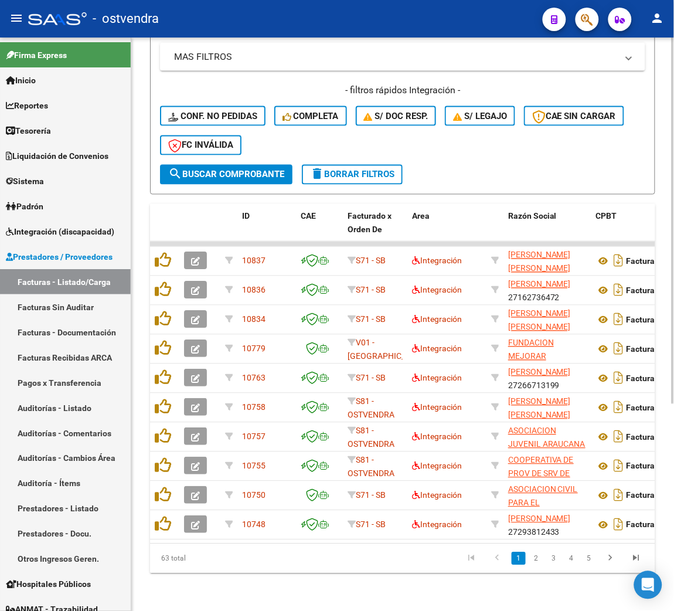
click at [322, 165] on button "delete Borrar Filtros" at bounding box center [352, 175] width 101 height 20
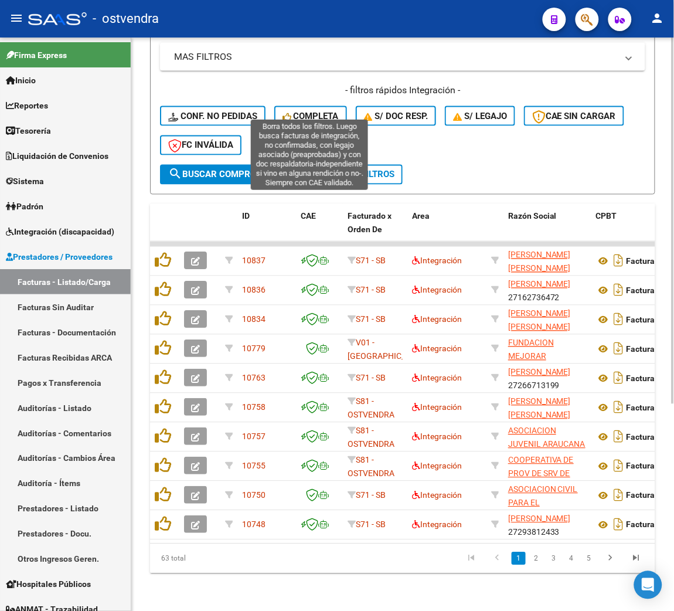
click at [305, 111] on span "Completa" at bounding box center [310, 116] width 56 height 11
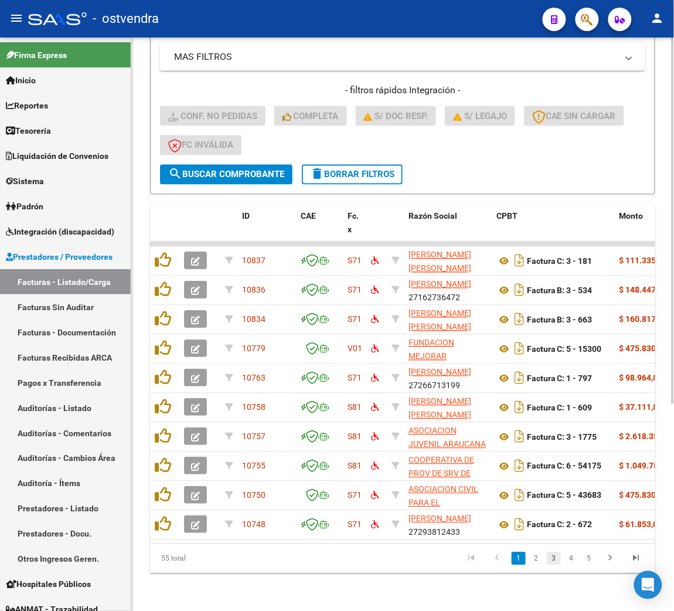
click at [550, 558] on link "3" at bounding box center [554, 558] width 14 height 13
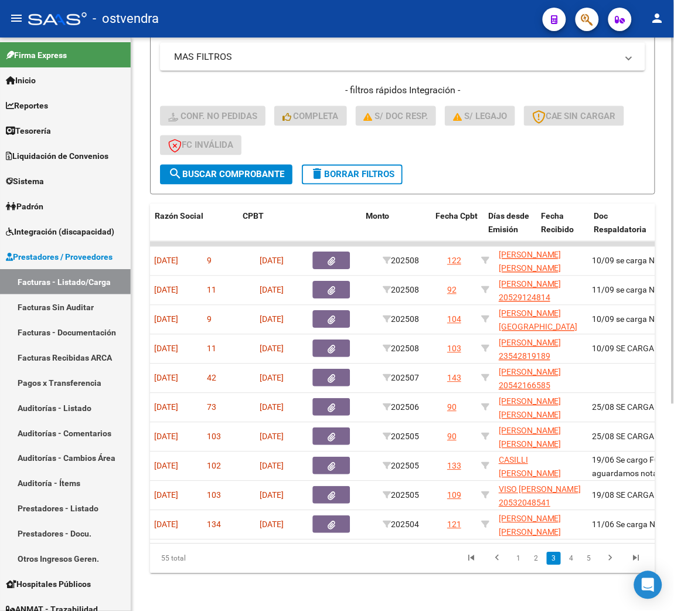
scroll to position [0, 97]
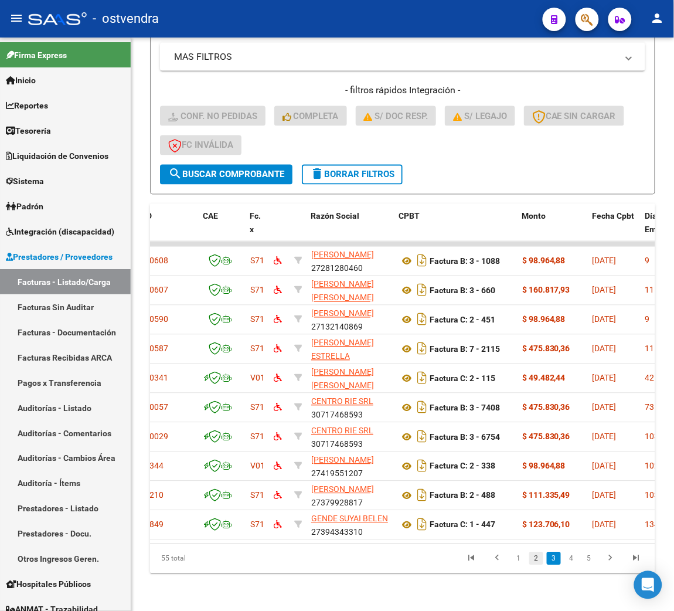
click at [537, 558] on link "2" at bounding box center [536, 558] width 14 height 13
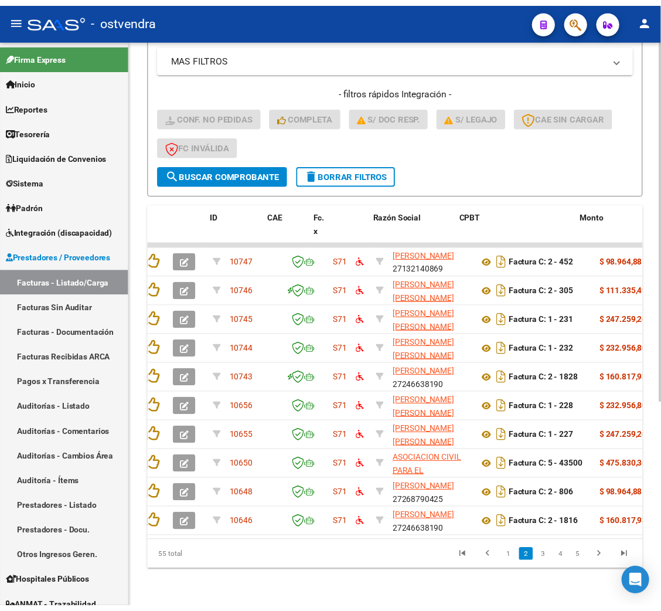
scroll to position [0, 2]
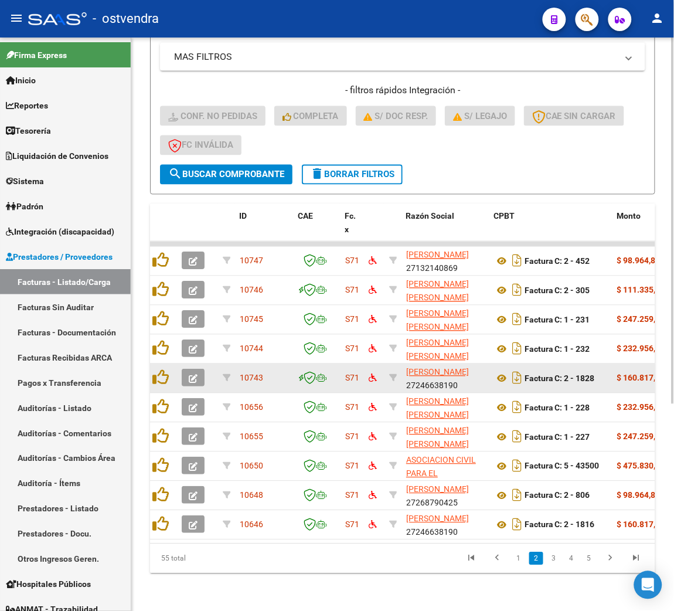
click at [191, 374] on icon "button" at bounding box center [193, 378] width 9 height 9
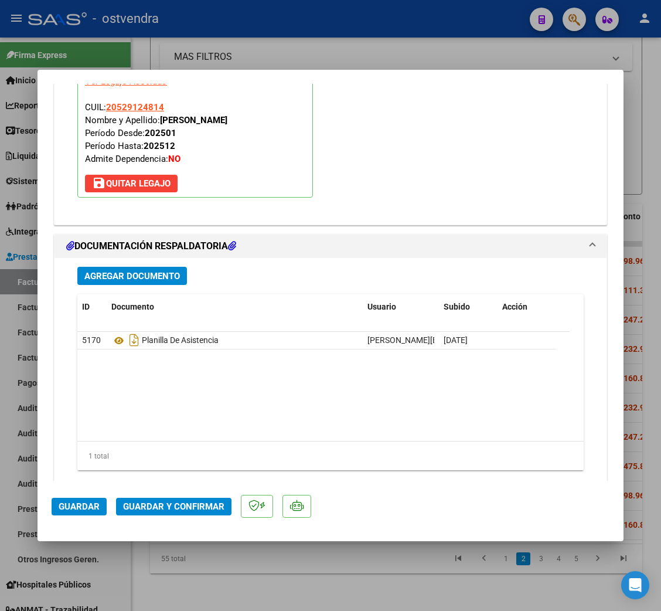
scroll to position [1308, 0]
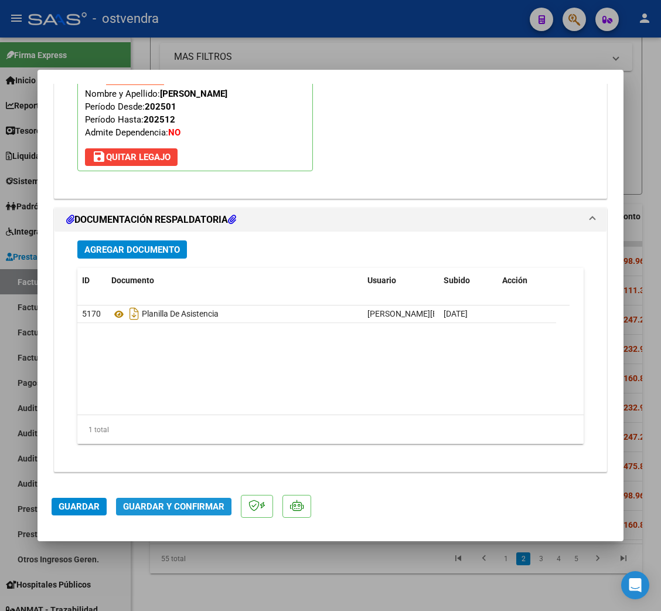
click at [161, 505] on span "Guardar y Confirmar" at bounding box center [173, 506] width 101 height 11
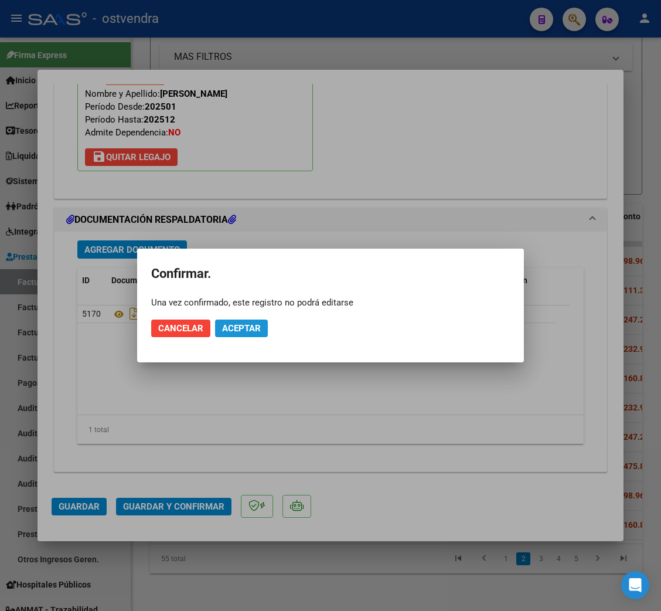
click at [250, 323] on span "Aceptar" at bounding box center [241, 328] width 39 height 11
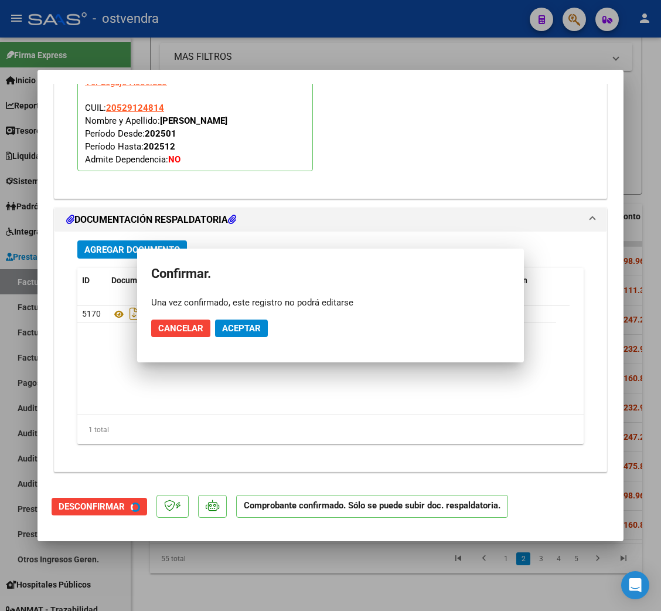
scroll to position [1175, 0]
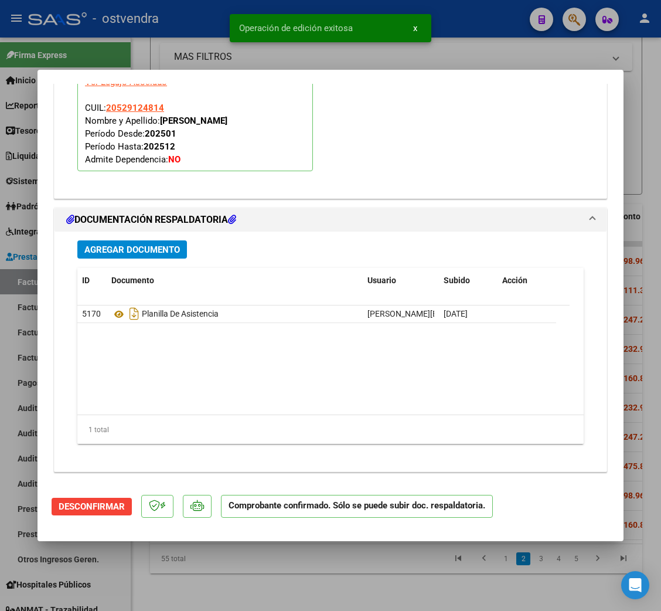
type input "$ 0,00"
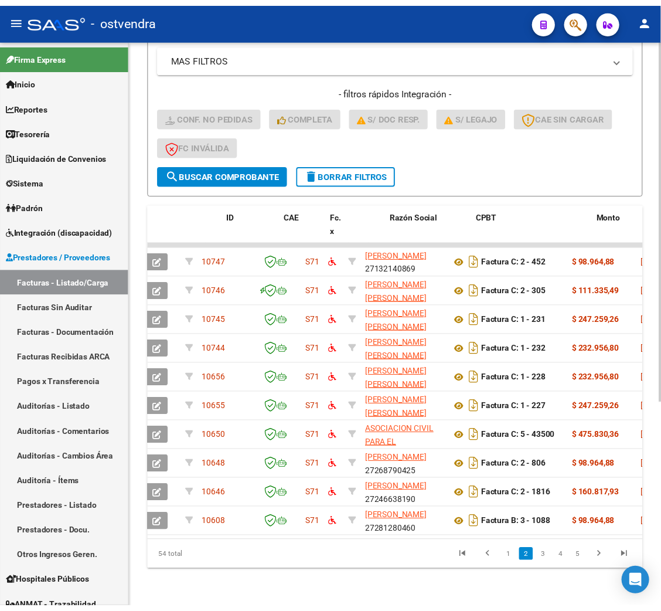
scroll to position [0, 0]
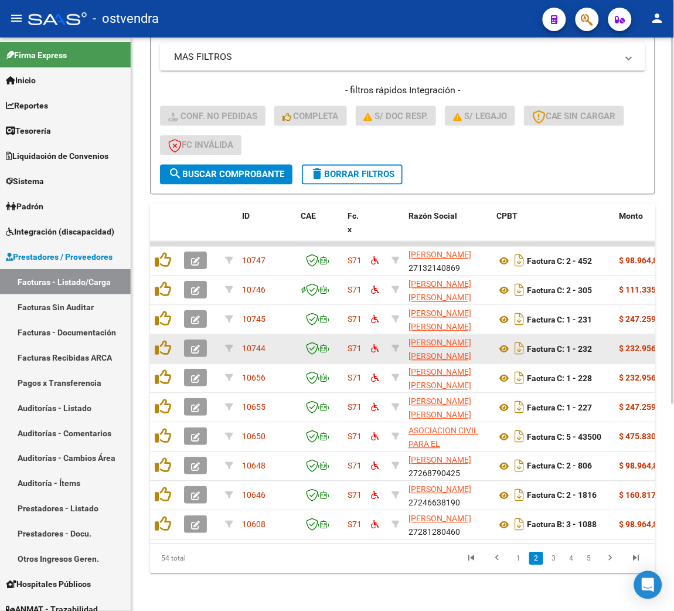
click at [200, 340] on button "button" at bounding box center [195, 349] width 23 height 18
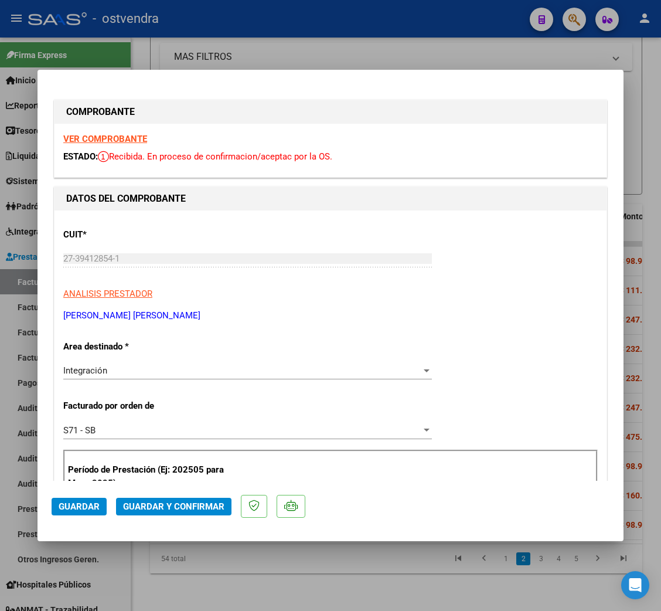
click at [122, 138] on strong "VER COMPROBANTE" at bounding box center [105, 139] width 84 height 11
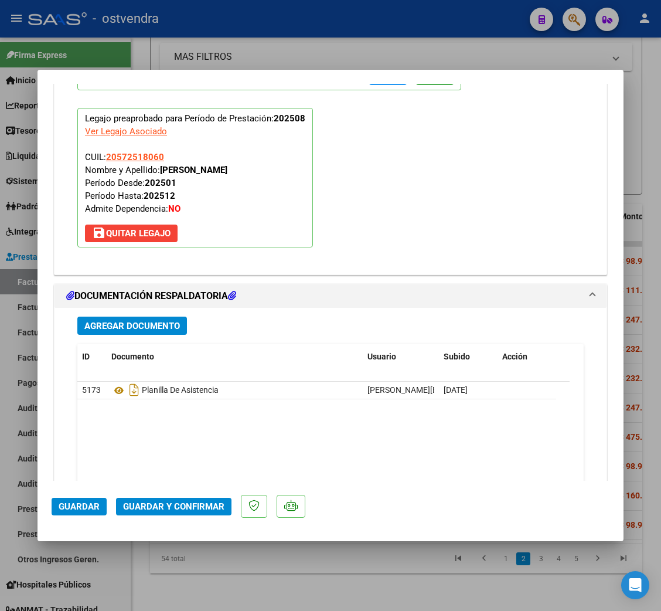
scroll to position [1308, 0]
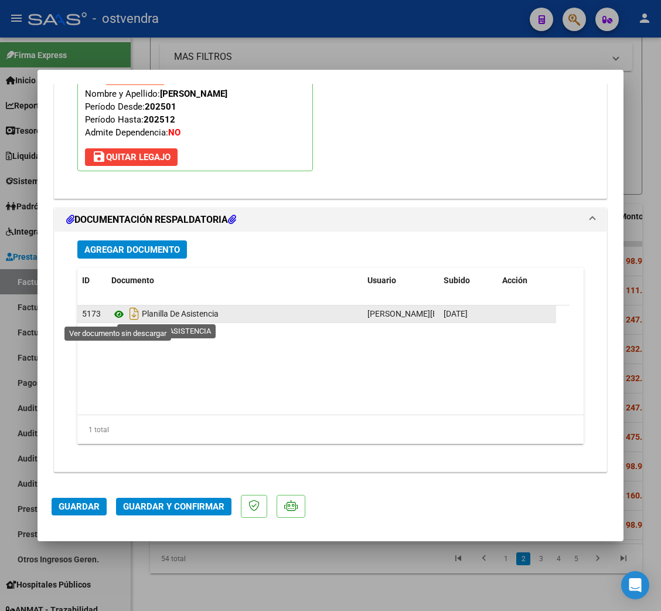
click at [115, 314] on icon at bounding box center [118, 314] width 15 height 14
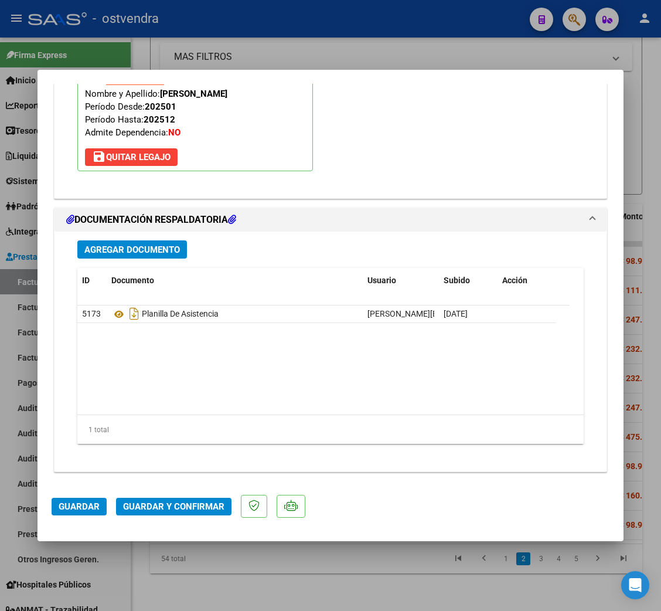
click at [174, 504] on span "Guardar y Confirmar" at bounding box center [173, 506] width 101 height 11
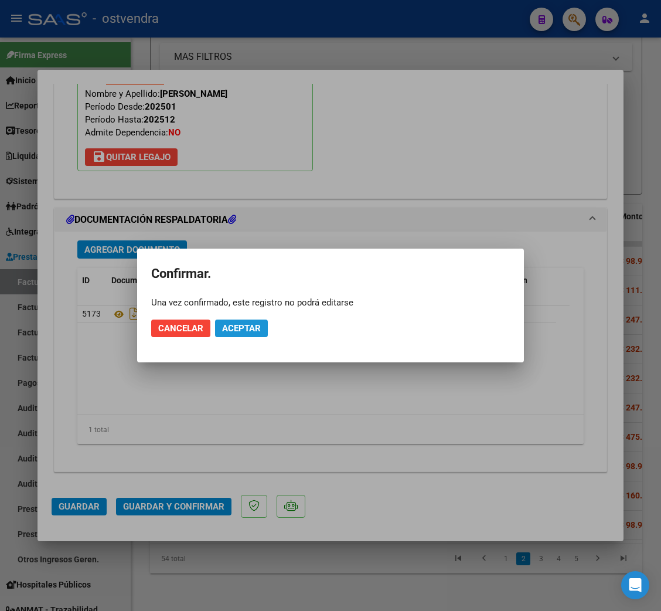
click at [248, 322] on button "Aceptar" at bounding box center [241, 328] width 53 height 18
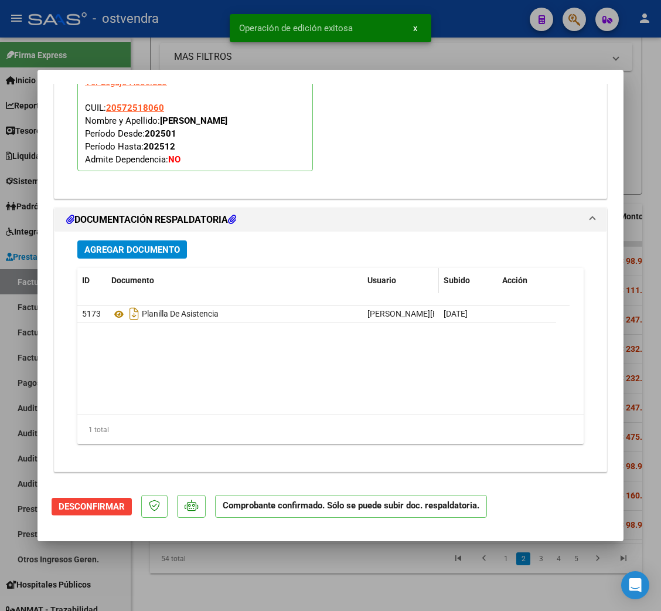
type input "$ 0,00"
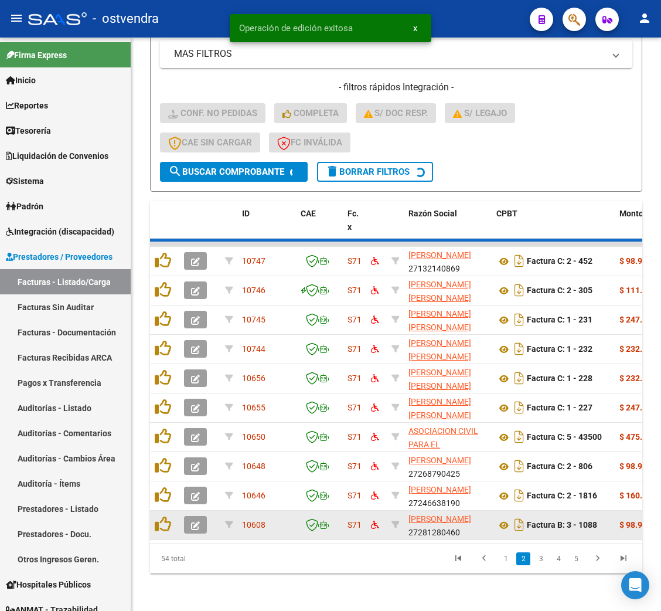
scroll to position [323, 0]
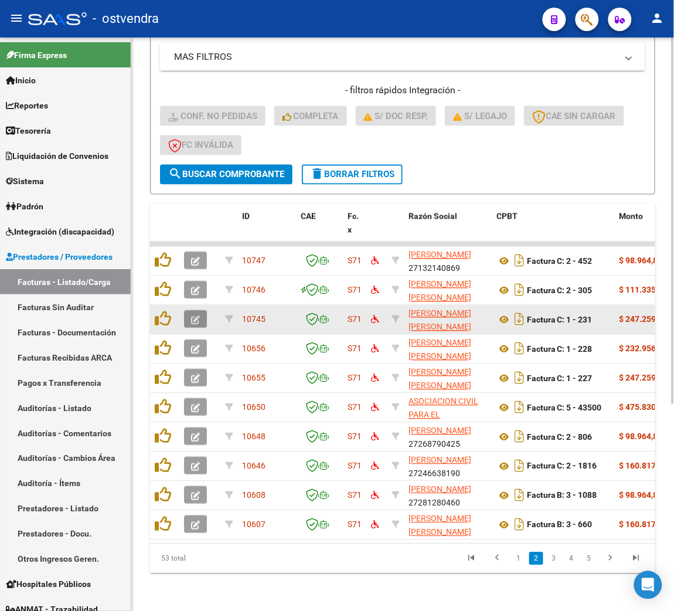
click at [189, 311] on button "button" at bounding box center [195, 320] width 23 height 18
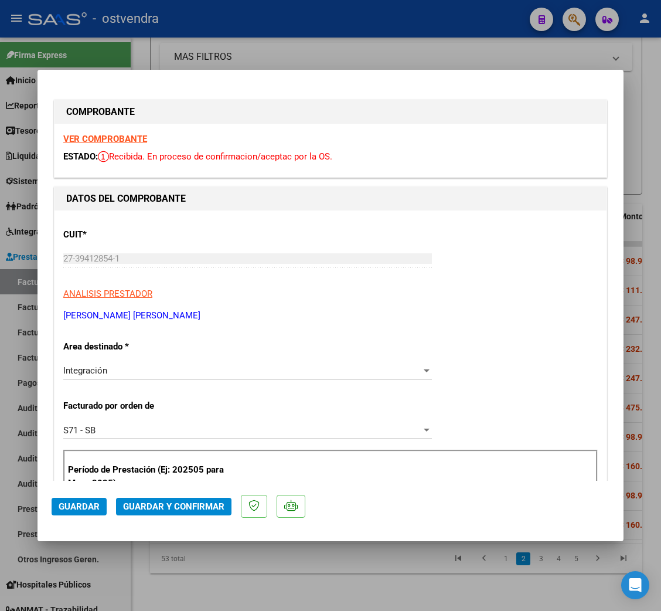
click at [107, 138] on strong "VER COMPROBANTE" at bounding box center [105, 139] width 84 height 11
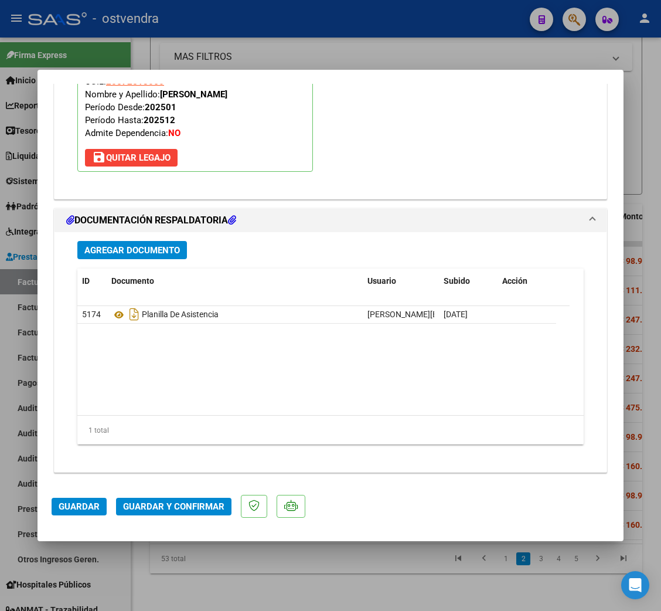
scroll to position [1308, 0]
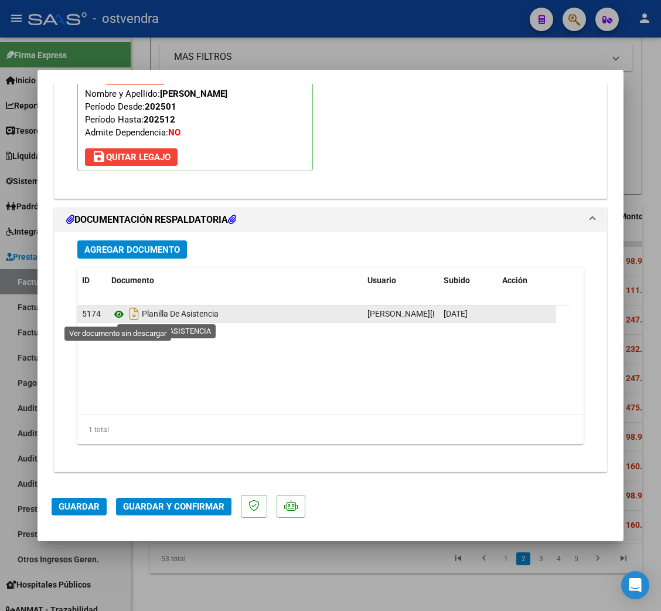
click at [114, 312] on icon at bounding box center [118, 314] width 15 height 14
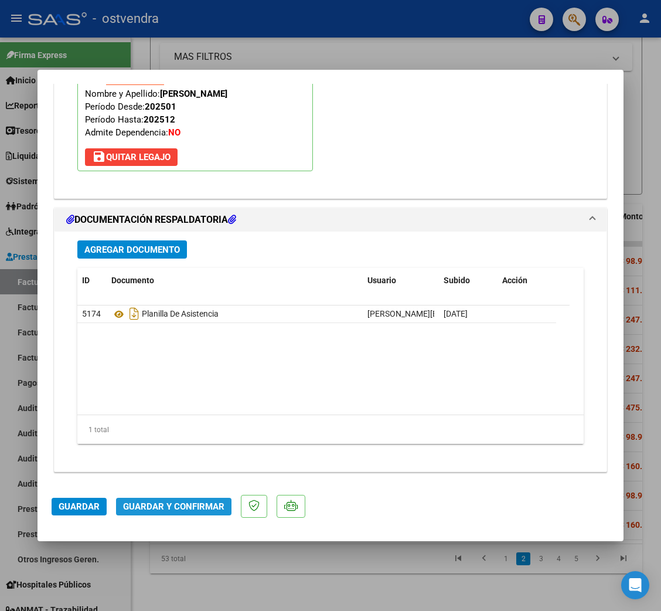
click at [189, 505] on span "Guardar y Confirmar" at bounding box center [173, 506] width 101 height 11
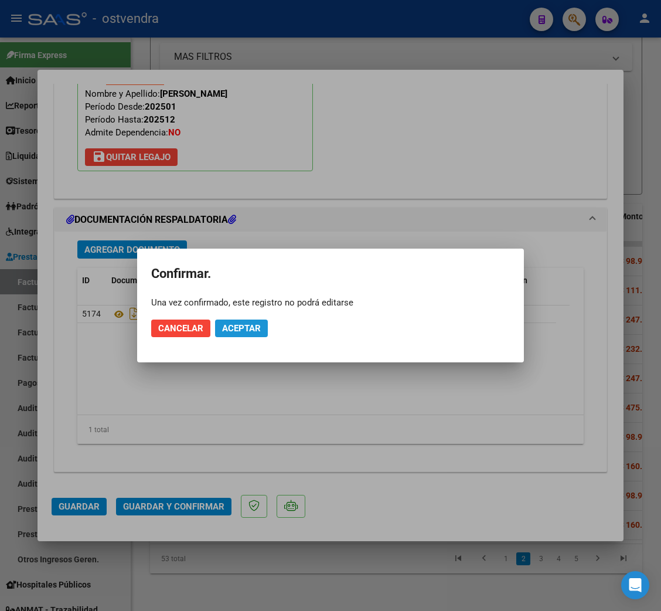
click at [242, 322] on button "Aceptar" at bounding box center [241, 328] width 53 height 18
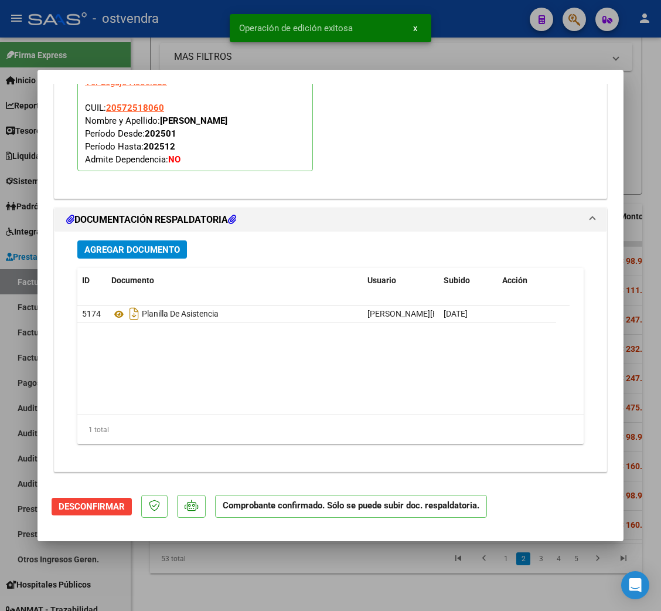
type input "$ 0,00"
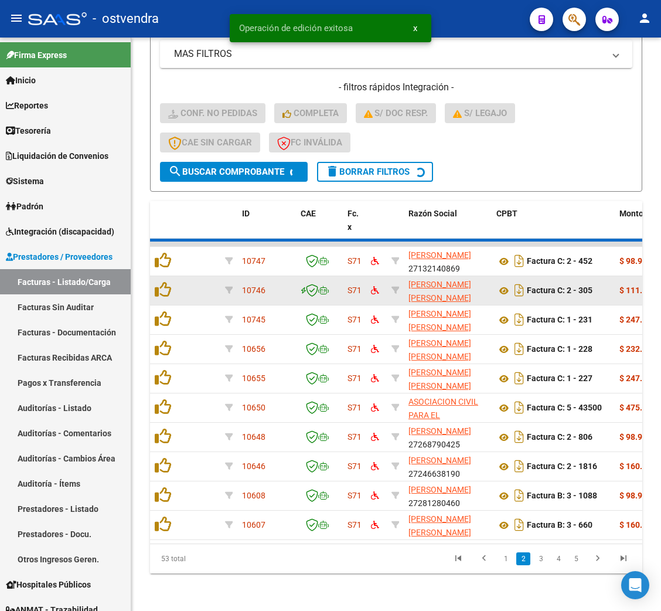
scroll to position [323, 0]
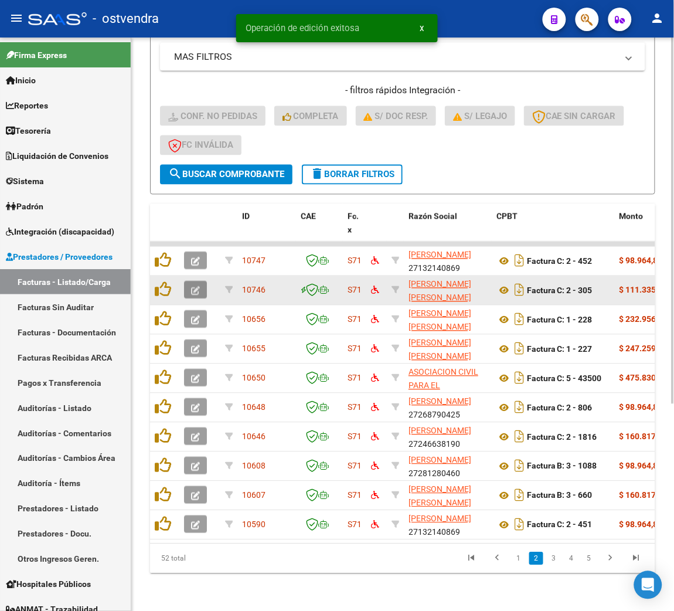
click at [191, 281] on button "button" at bounding box center [195, 290] width 23 height 18
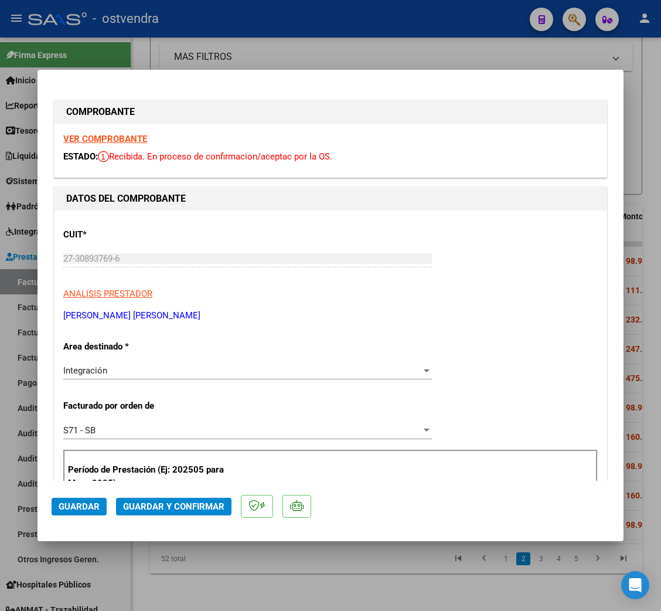
click at [127, 141] on strong "VER COMPROBANTE" at bounding box center [105, 139] width 84 height 11
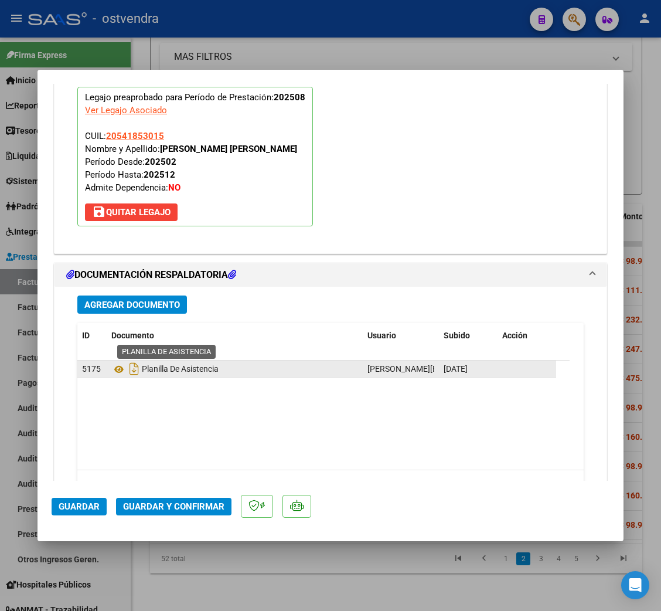
scroll to position [1221, 0]
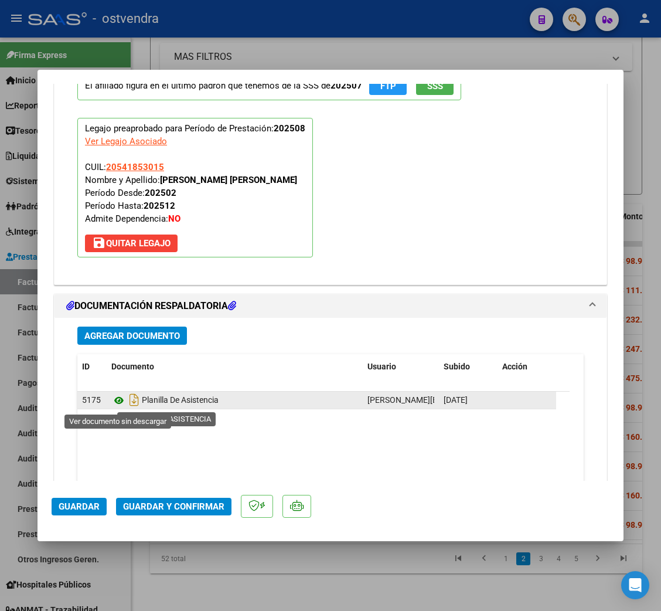
click at [118, 403] on icon at bounding box center [118, 400] width 15 height 14
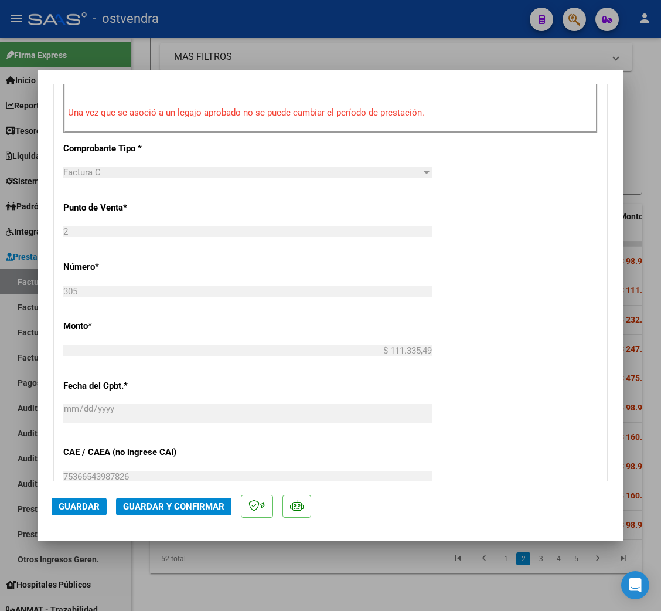
scroll to position [342, 0]
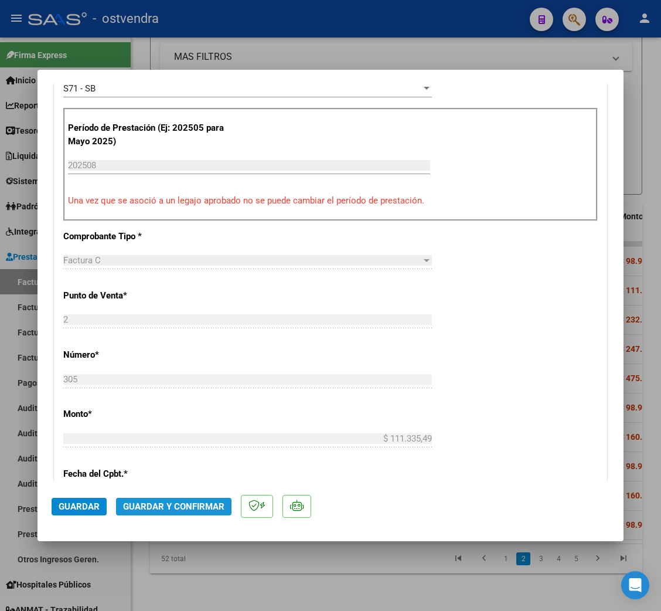
click at [180, 502] on span "Guardar y Confirmar" at bounding box center [173, 506] width 101 height 11
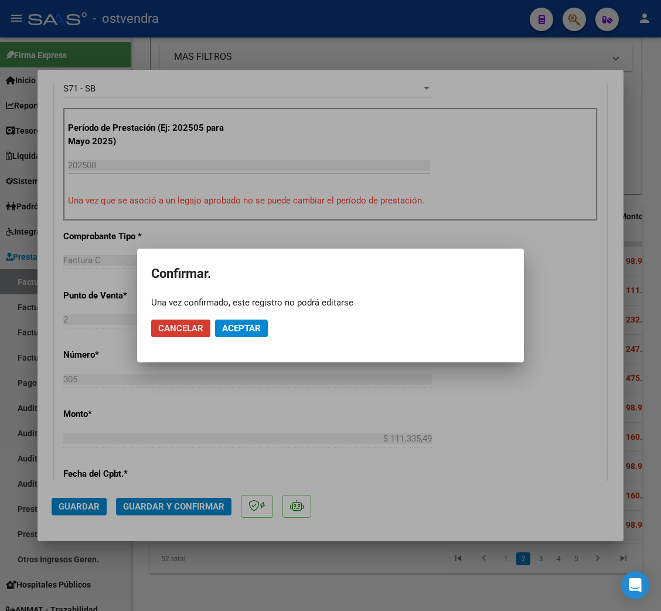
click at [238, 326] on span "Aceptar" at bounding box center [241, 328] width 39 height 11
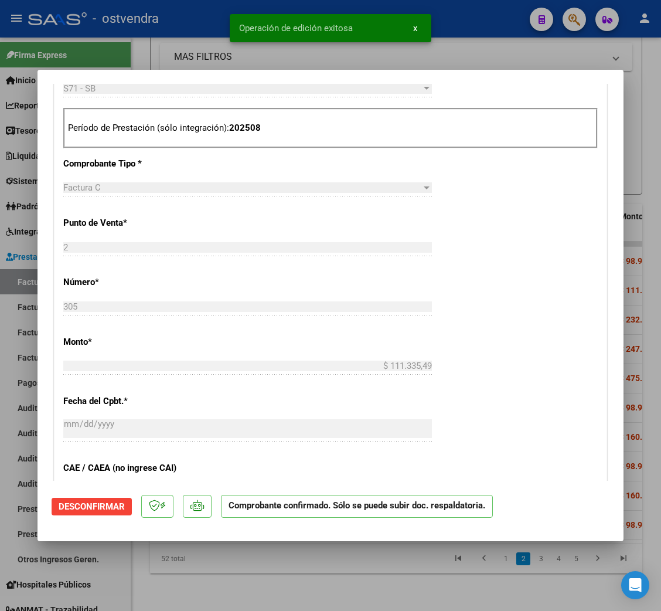
type input "$ 0,00"
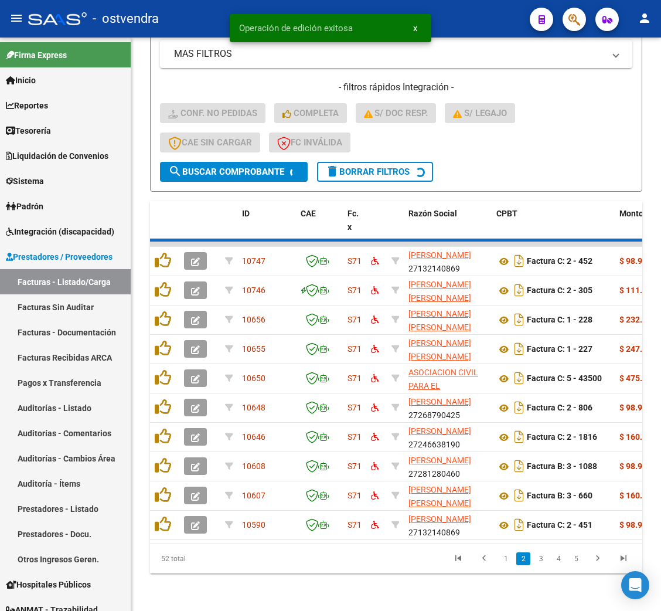
scroll to position [323, 0]
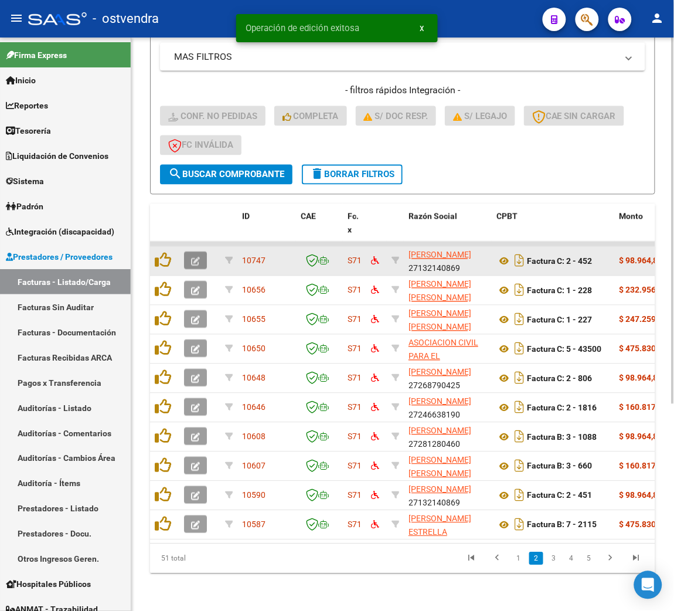
click at [199, 257] on icon "button" at bounding box center [195, 261] width 9 height 9
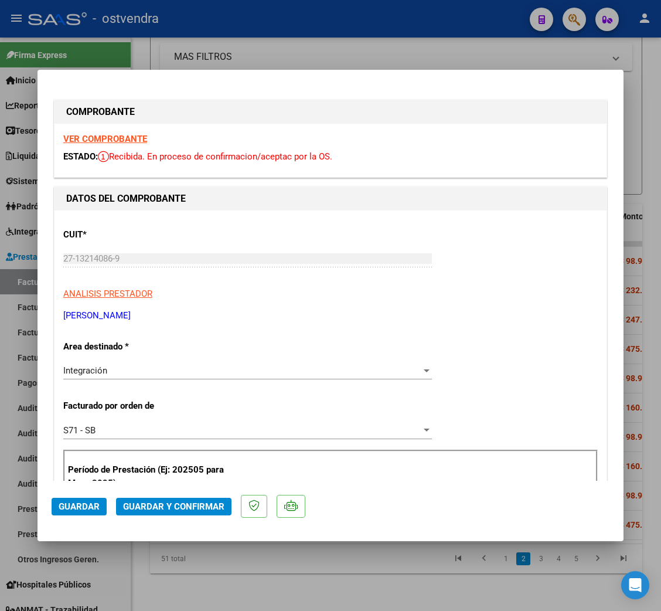
click at [111, 137] on strong "VER COMPROBANTE" at bounding box center [105, 139] width 84 height 11
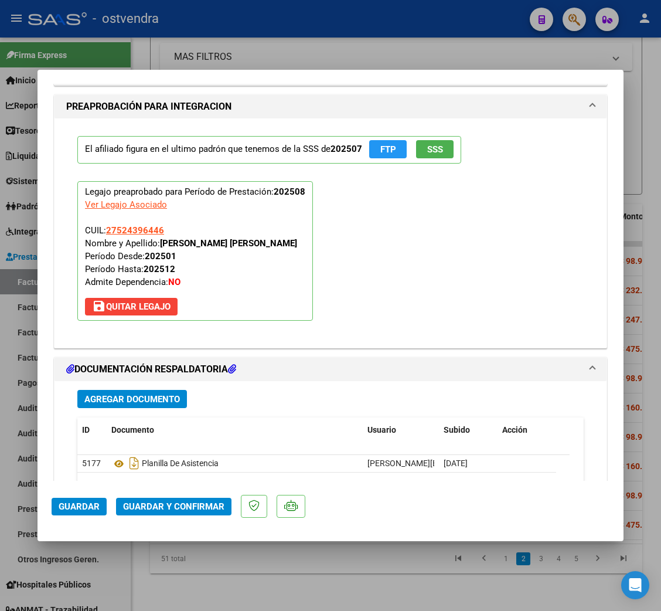
scroll to position [1308, 0]
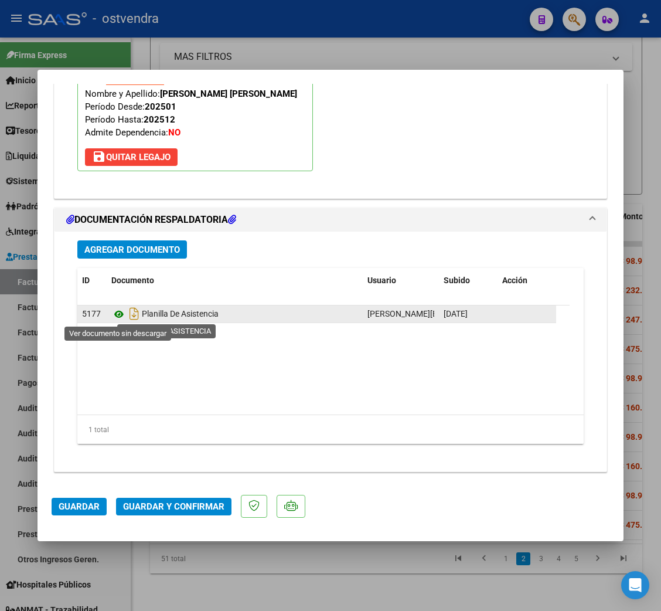
click at [114, 316] on icon at bounding box center [118, 314] width 15 height 14
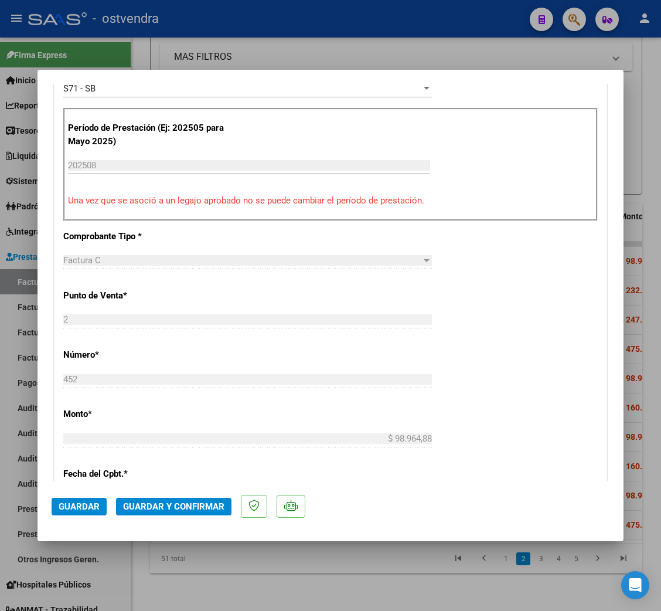
scroll to position [254, 0]
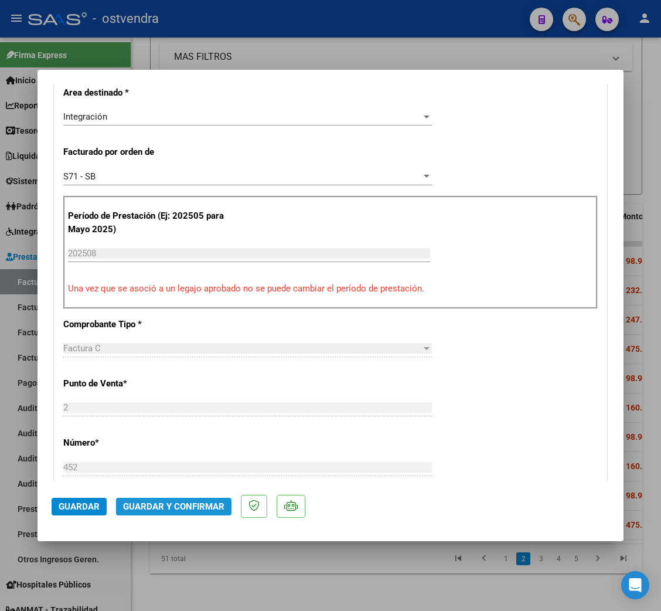
click at [209, 503] on span "Guardar y Confirmar" at bounding box center [173, 506] width 101 height 11
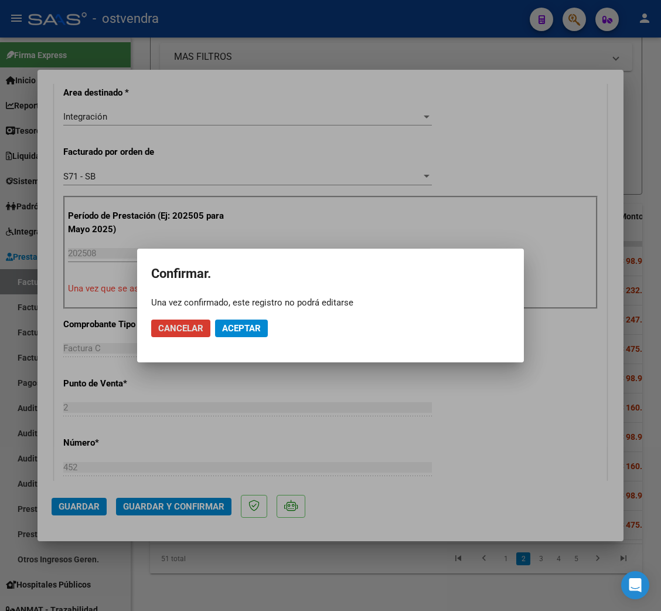
click at [249, 323] on span "Aceptar" at bounding box center [241, 328] width 39 height 11
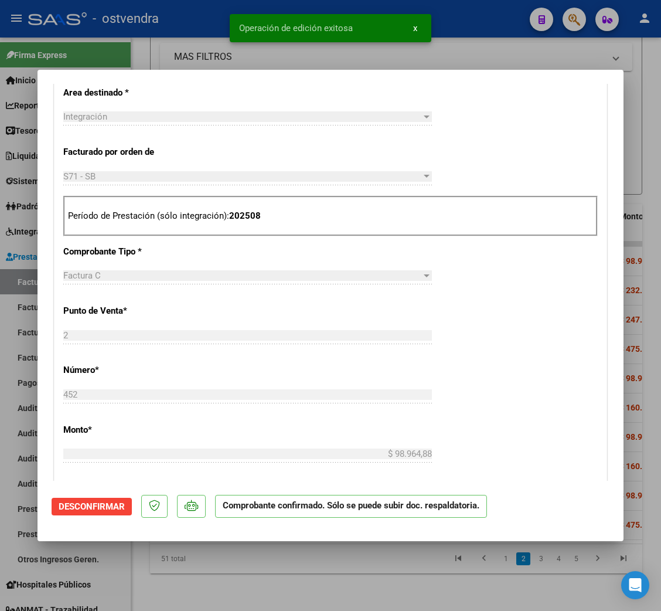
type input "$ 0,00"
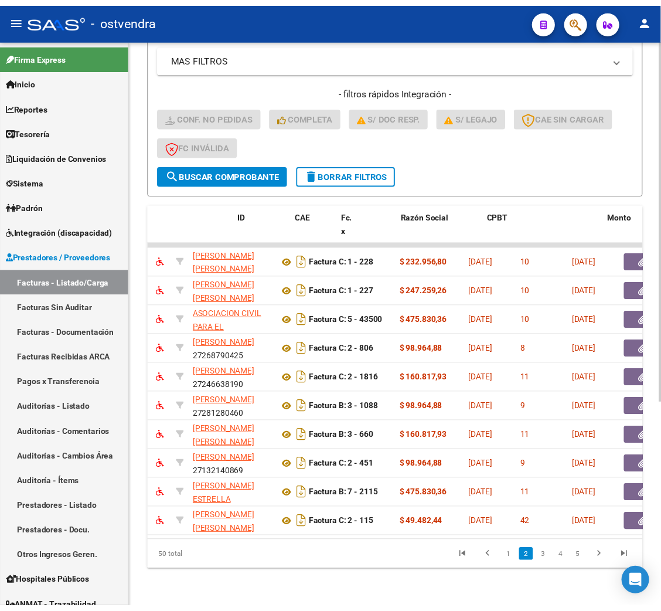
scroll to position [0, 0]
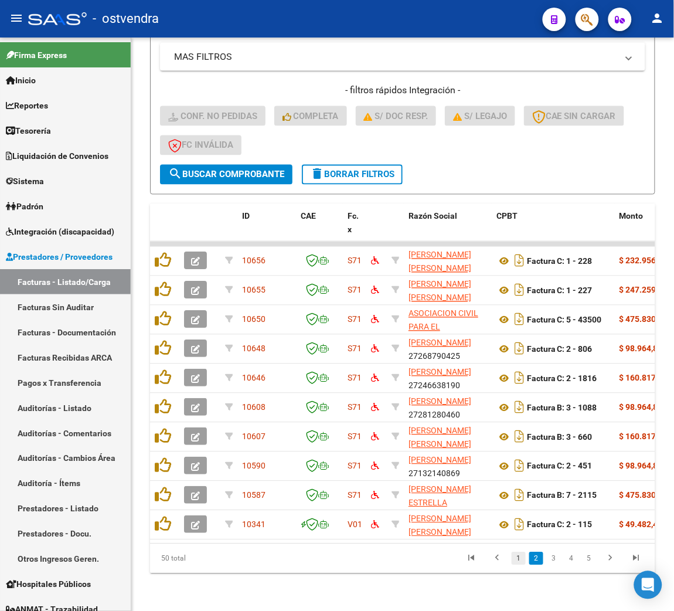
click at [516, 554] on link "1" at bounding box center [519, 558] width 14 height 13
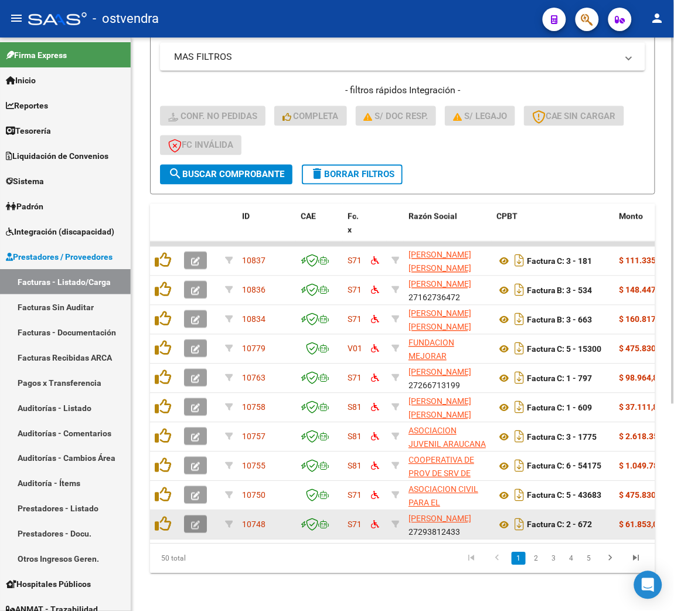
click at [193, 521] on icon "button" at bounding box center [195, 525] width 9 height 9
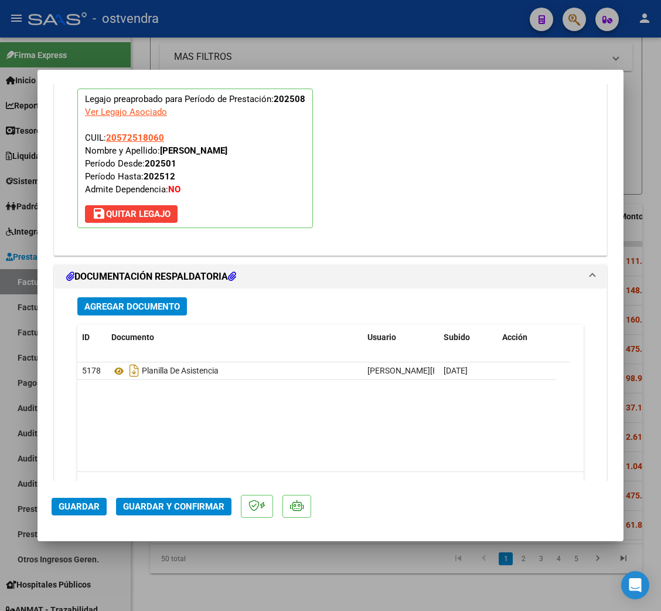
scroll to position [1308, 0]
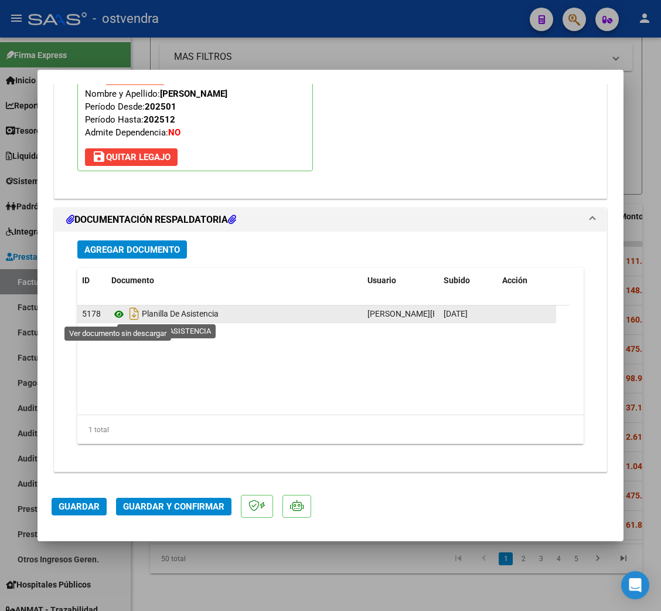
click at [119, 316] on icon at bounding box center [118, 314] width 15 height 14
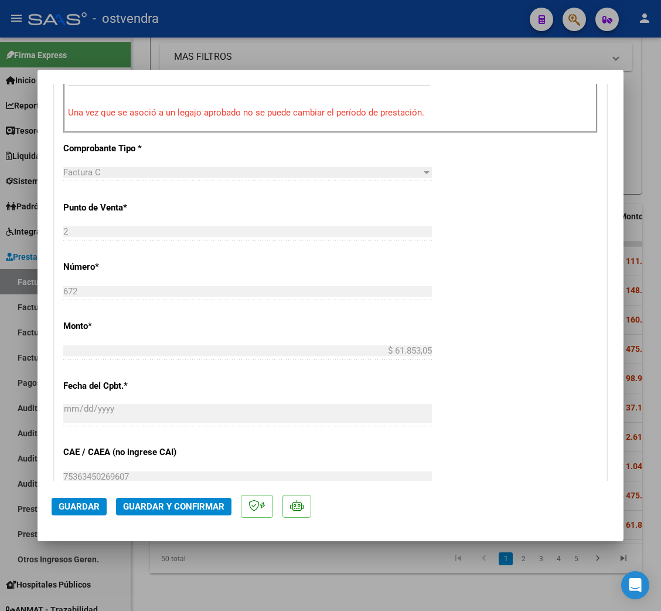
scroll to position [0, 0]
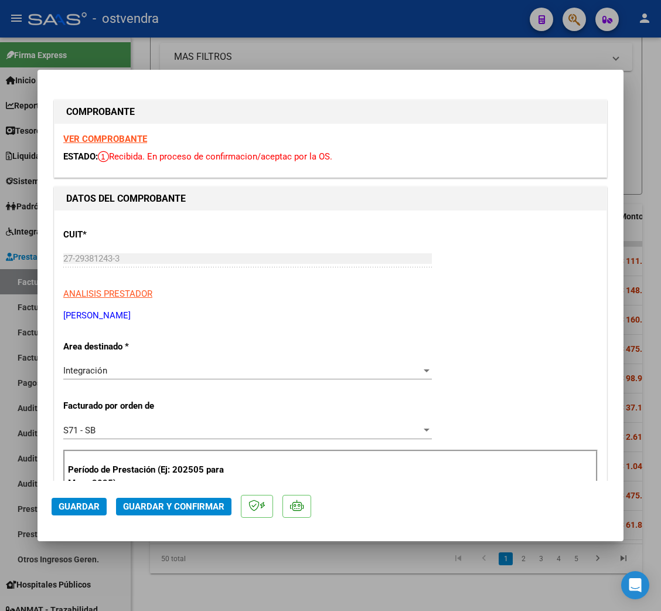
click at [120, 139] on strong "VER COMPROBANTE" at bounding box center [105, 139] width 84 height 11
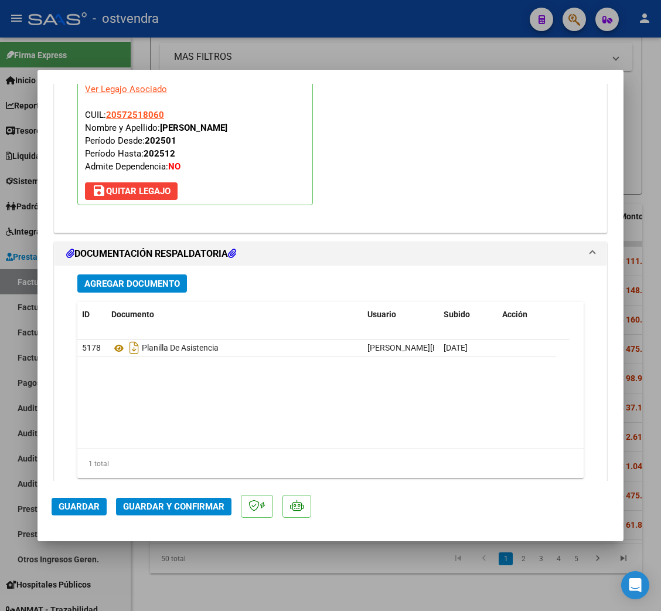
scroll to position [1308, 0]
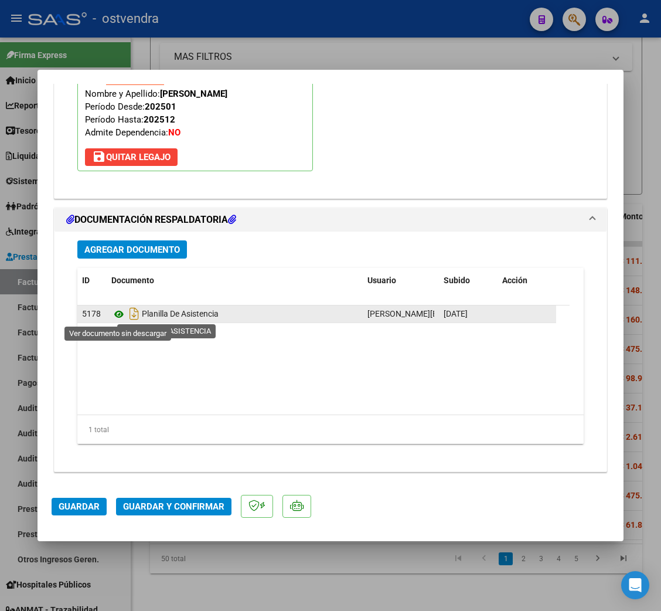
click at [117, 308] on icon at bounding box center [118, 314] width 15 height 14
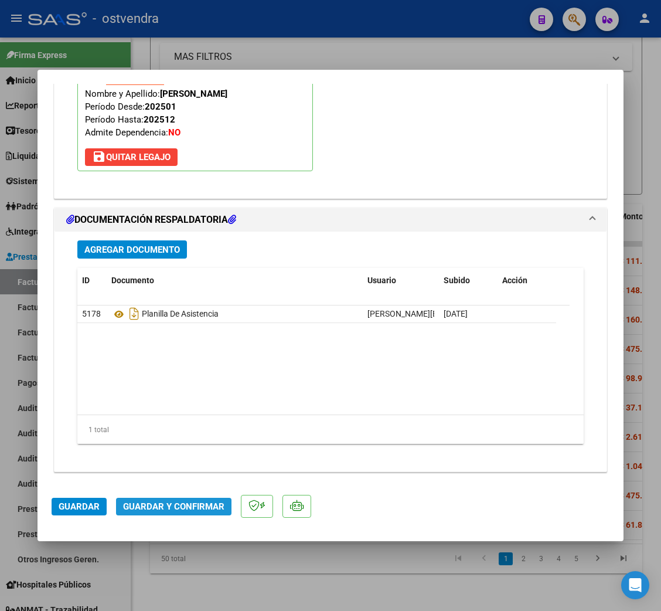
click at [190, 511] on span "Guardar y Confirmar" at bounding box center [173, 506] width 101 height 11
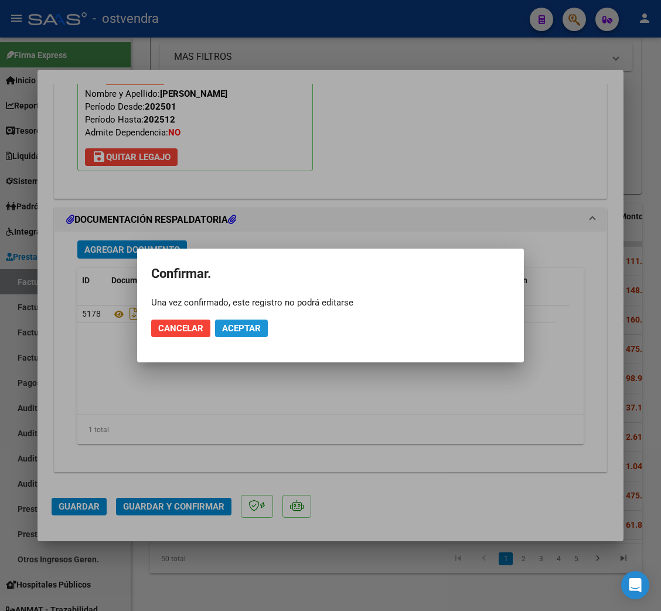
click at [237, 334] on button "Aceptar" at bounding box center [241, 328] width 53 height 18
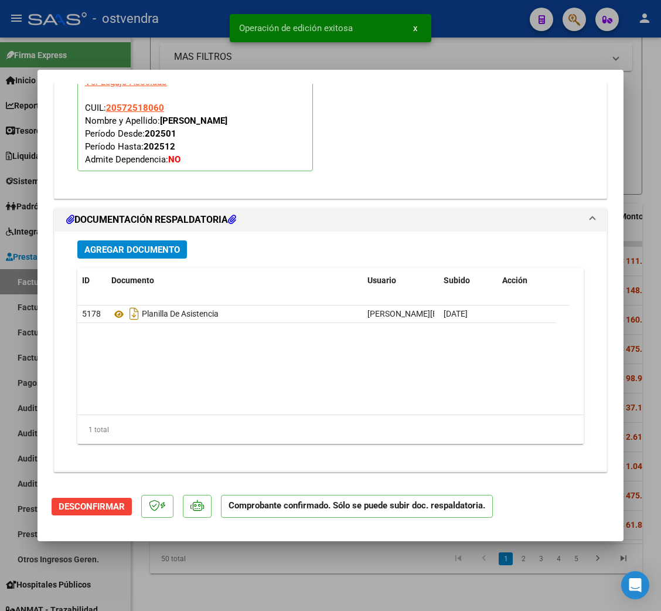
type input "$ 0,00"
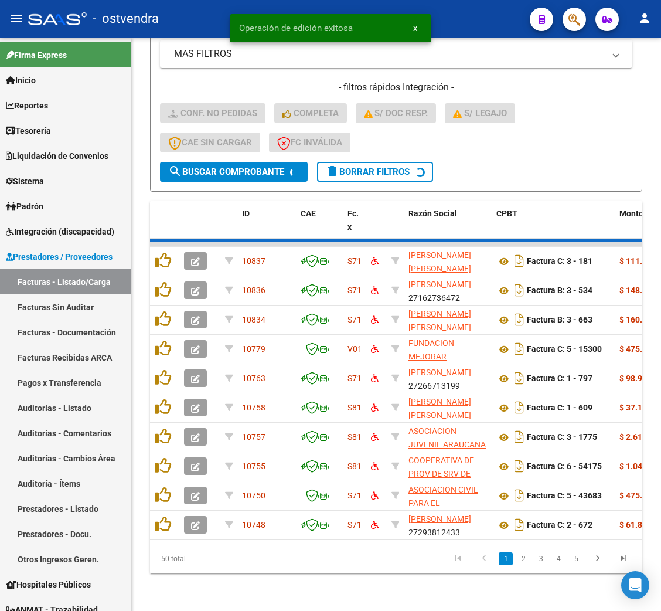
scroll to position [323, 0]
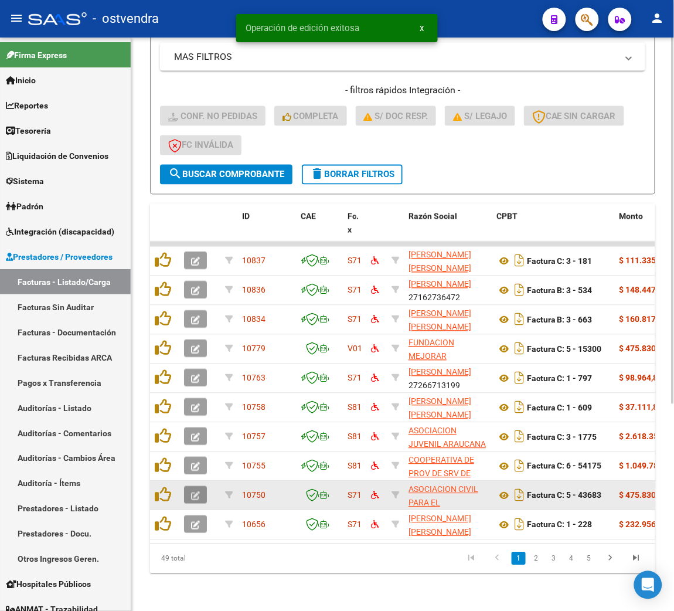
click at [189, 486] on button "button" at bounding box center [195, 495] width 23 height 18
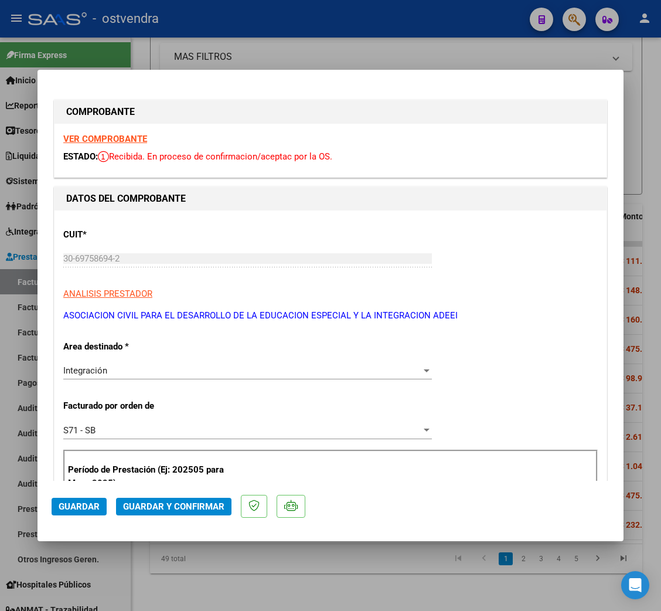
click at [121, 136] on strong "VER COMPROBANTE" at bounding box center [105, 139] width 84 height 11
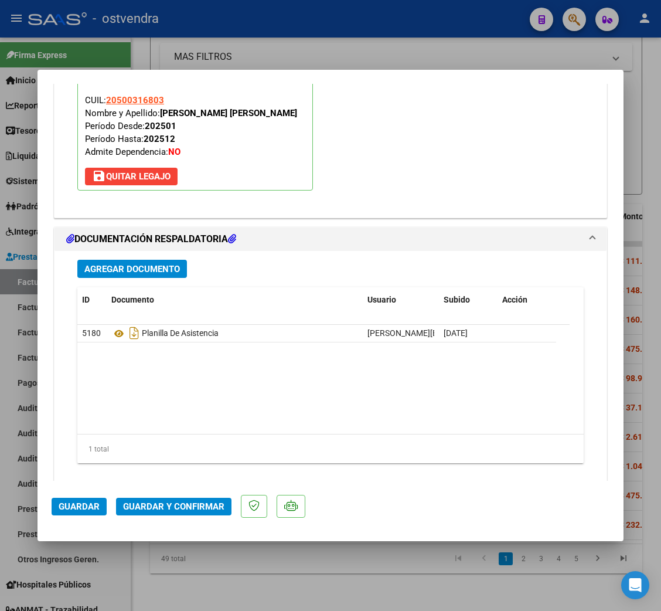
scroll to position [1308, 0]
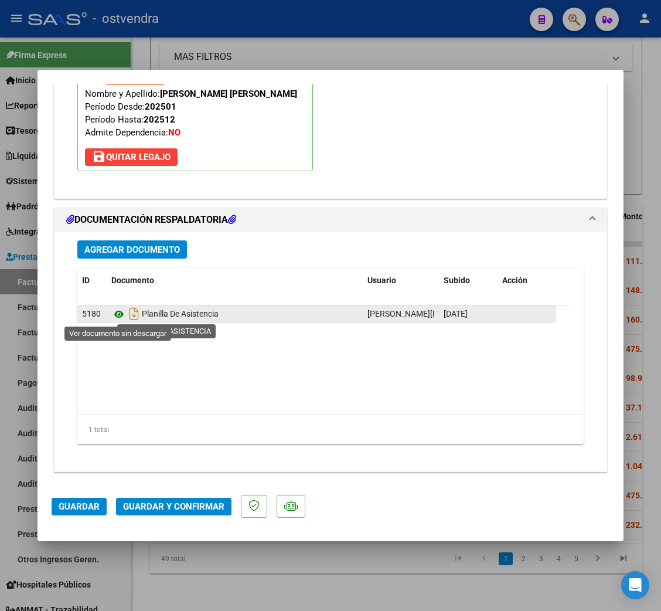
click at [117, 315] on icon at bounding box center [118, 314] width 15 height 14
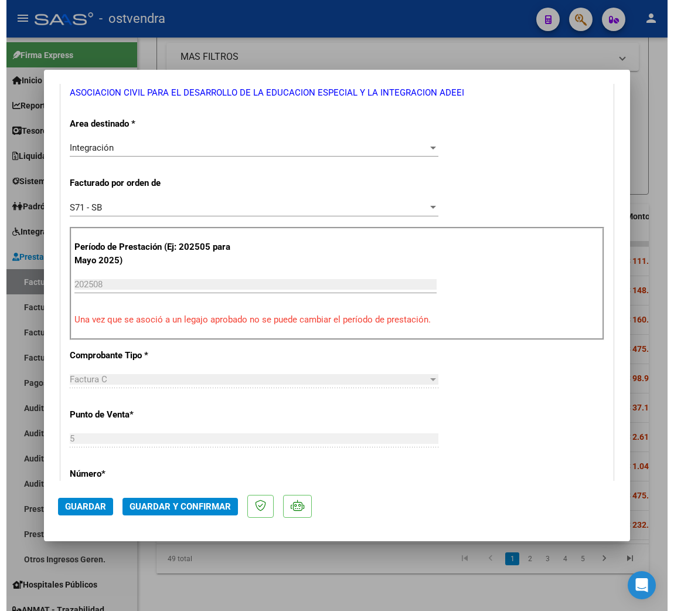
scroll to position [0, 0]
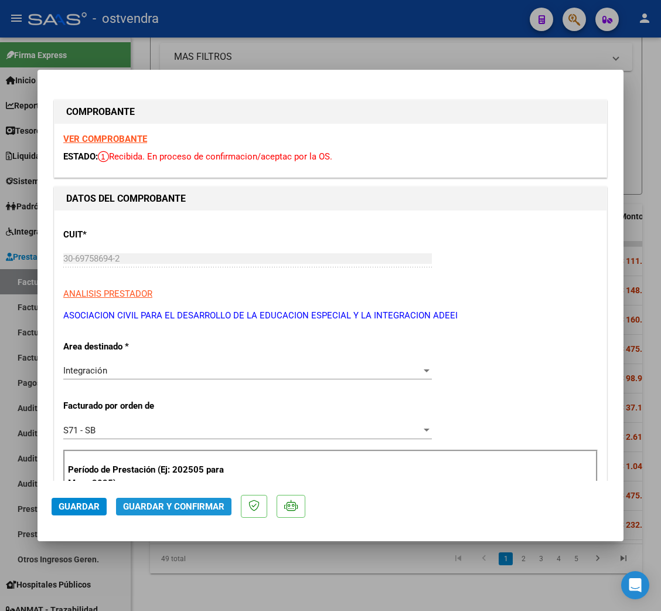
click at [187, 506] on span "Guardar y Confirmar" at bounding box center [173, 506] width 101 height 11
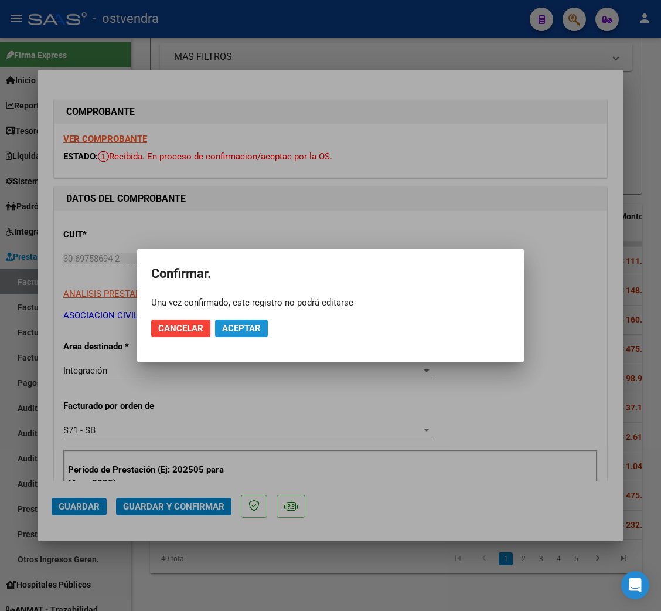
click at [242, 323] on span "Aceptar" at bounding box center [241, 328] width 39 height 11
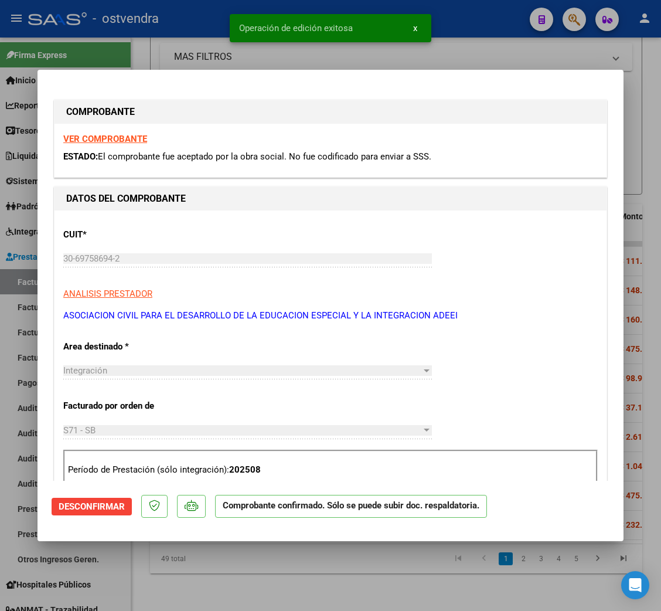
type input "$ 0,00"
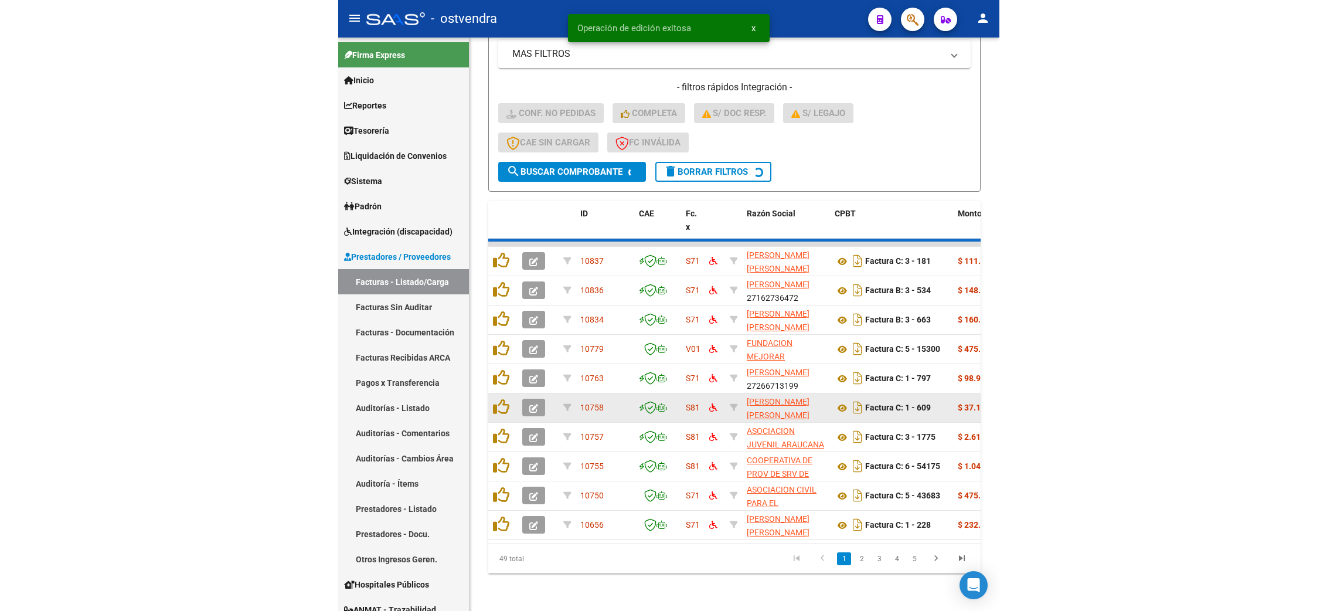
scroll to position [323, 0]
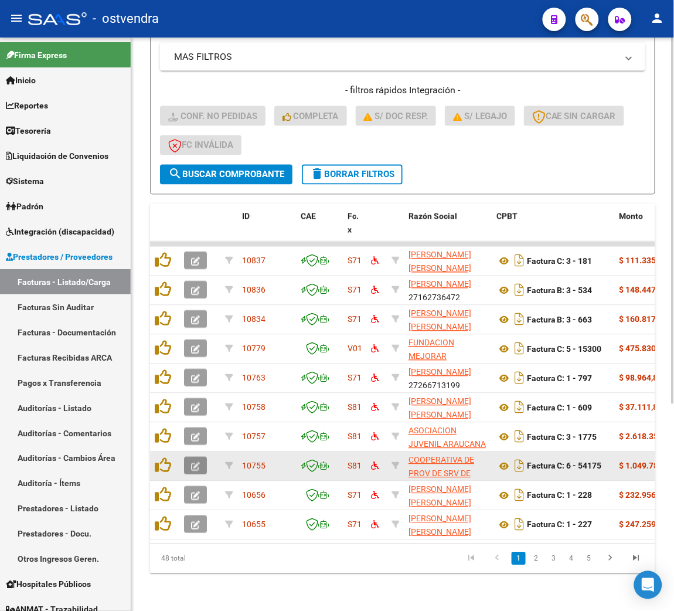
click at [192, 462] on icon "button" at bounding box center [195, 466] width 9 height 9
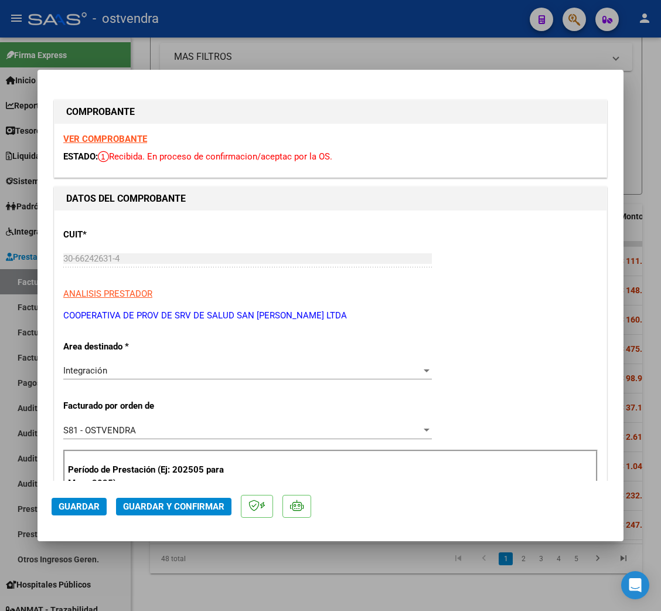
click at [114, 136] on strong "VER COMPROBANTE" at bounding box center [105, 139] width 84 height 11
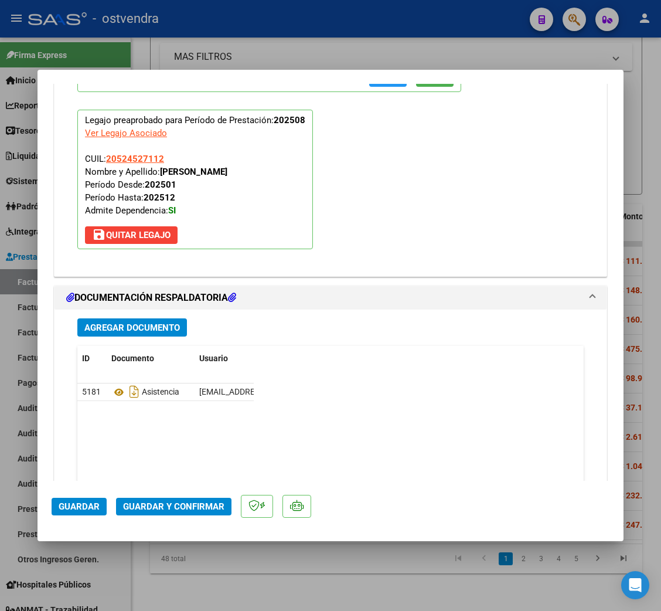
scroll to position [1230, 0]
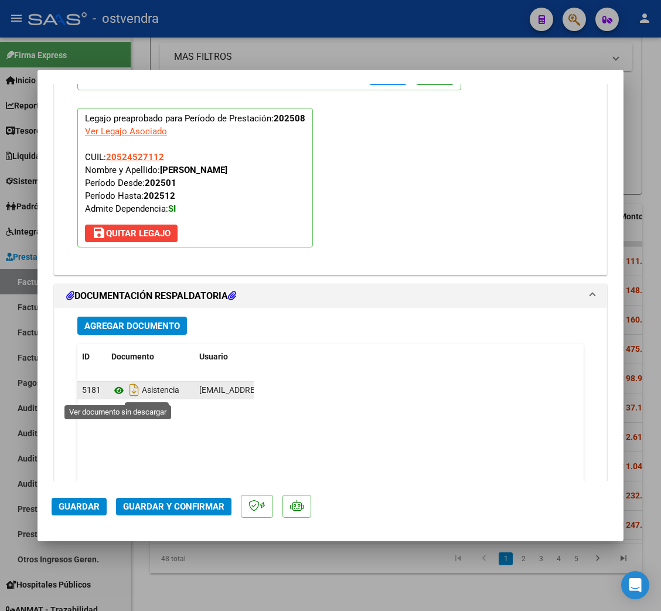
click at [117, 391] on icon at bounding box center [118, 390] width 15 height 14
click at [212, 509] on span "Guardar y Confirmar" at bounding box center [173, 506] width 101 height 11
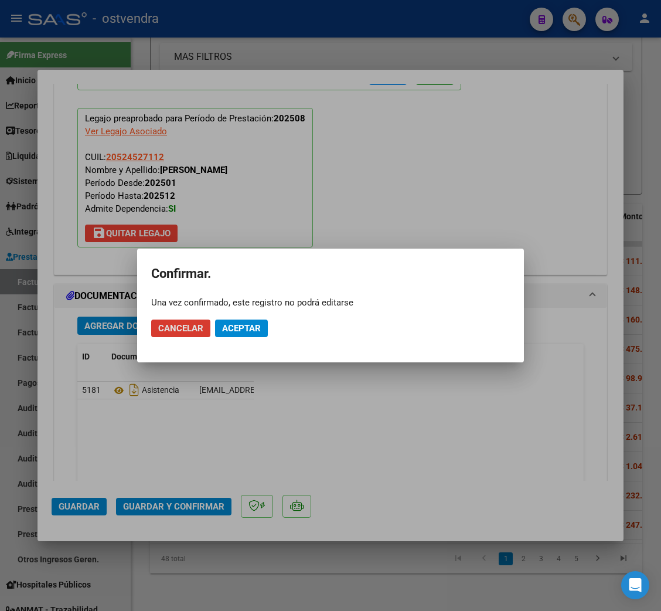
click at [241, 325] on span "Aceptar" at bounding box center [241, 328] width 39 height 11
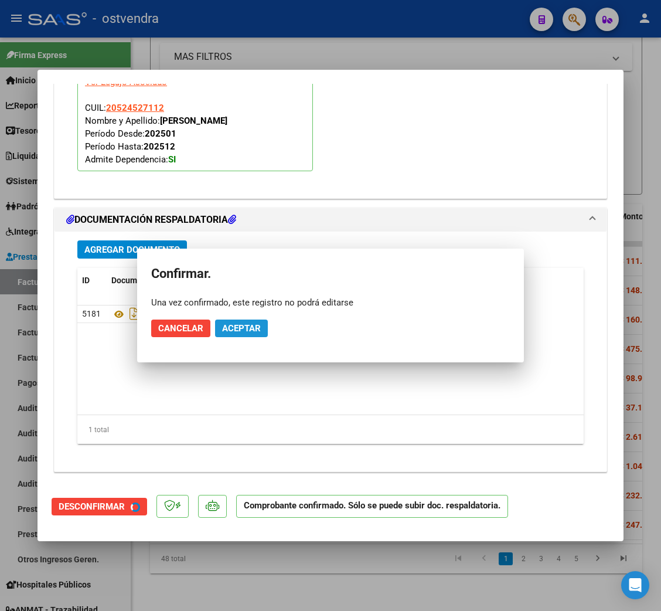
scroll to position [1124, 0]
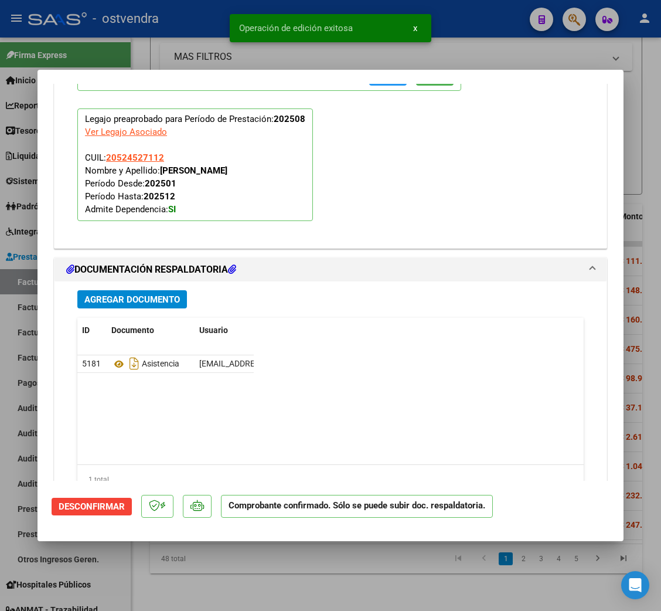
type input "$ 0,00"
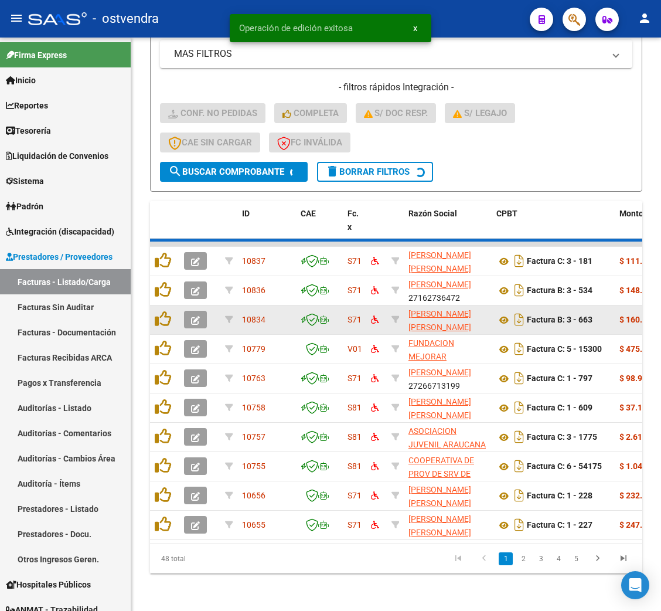
scroll to position [323, 0]
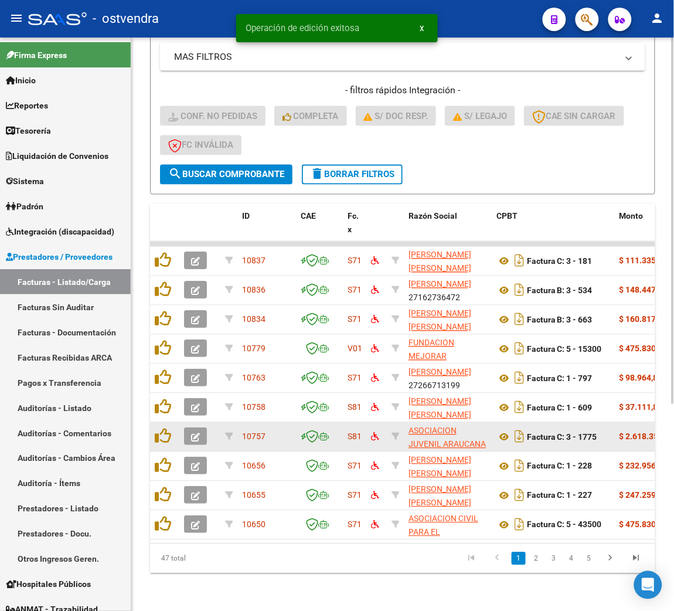
click at [196, 433] on icon "button" at bounding box center [195, 437] width 9 height 9
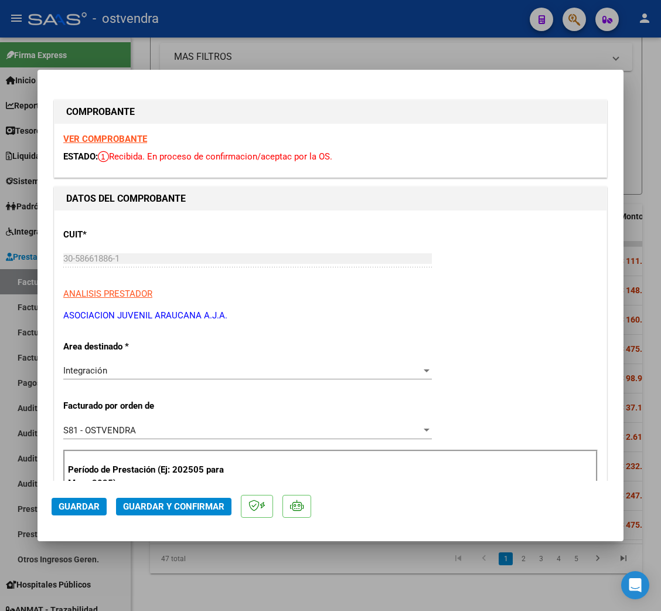
click at [118, 135] on strong "VER COMPROBANTE" at bounding box center [105, 139] width 84 height 11
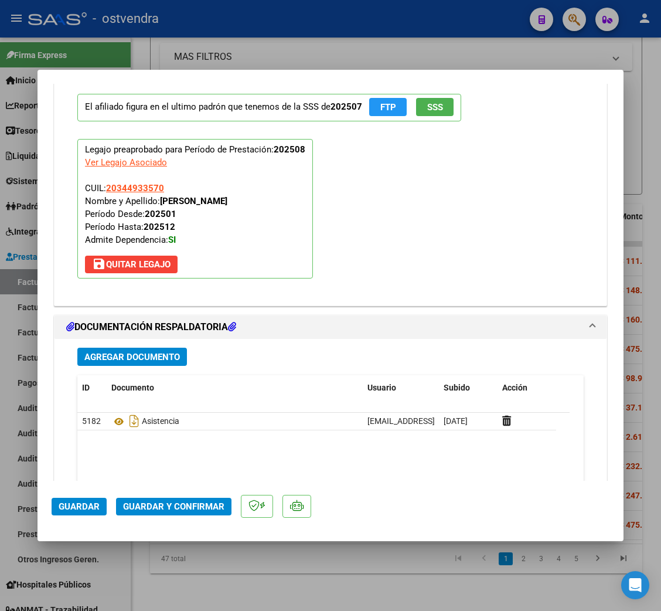
scroll to position [1230, 0]
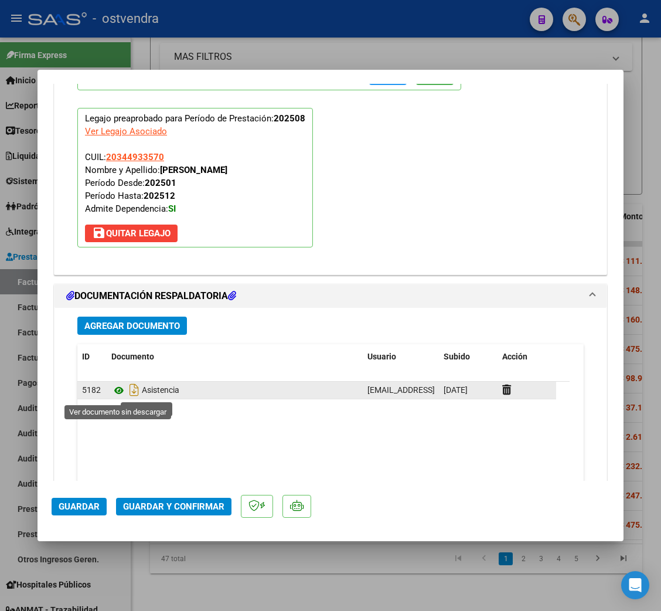
click at [120, 391] on icon at bounding box center [118, 390] width 15 height 14
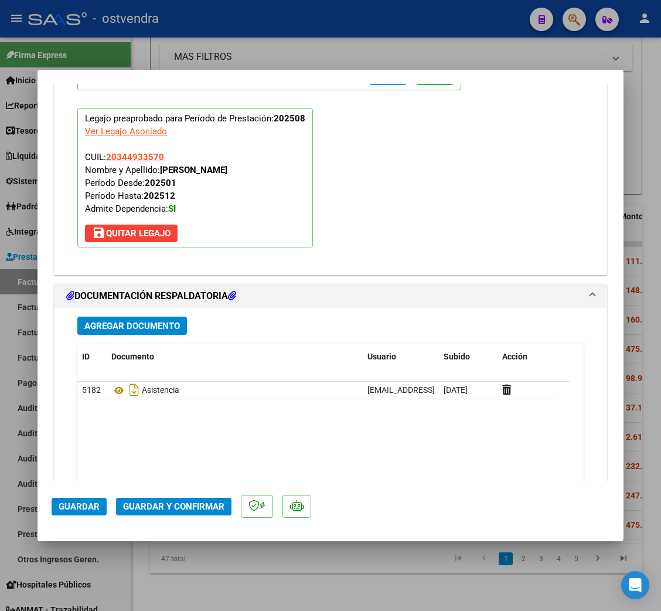
click at [196, 506] on span "Guardar y Confirmar" at bounding box center [173, 506] width 101 height 11
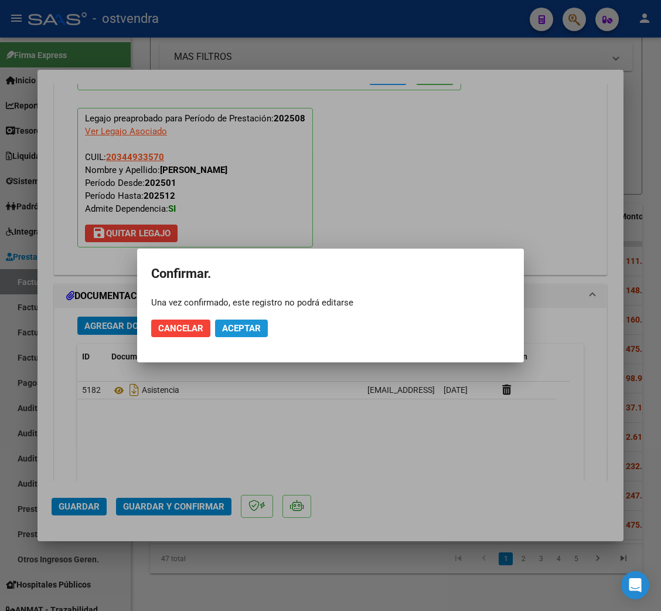
click at [248, 329] on span "Aceptar" at bounding box center [241, 328] width 39 height 11
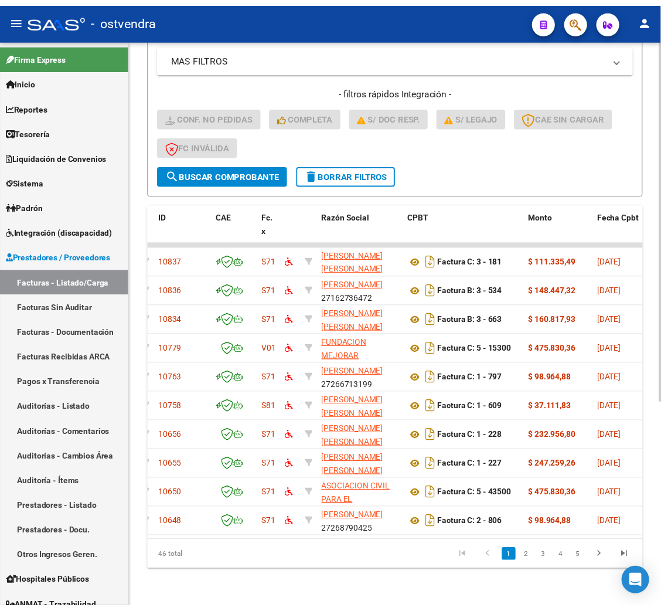
scroll to position [0, 0]
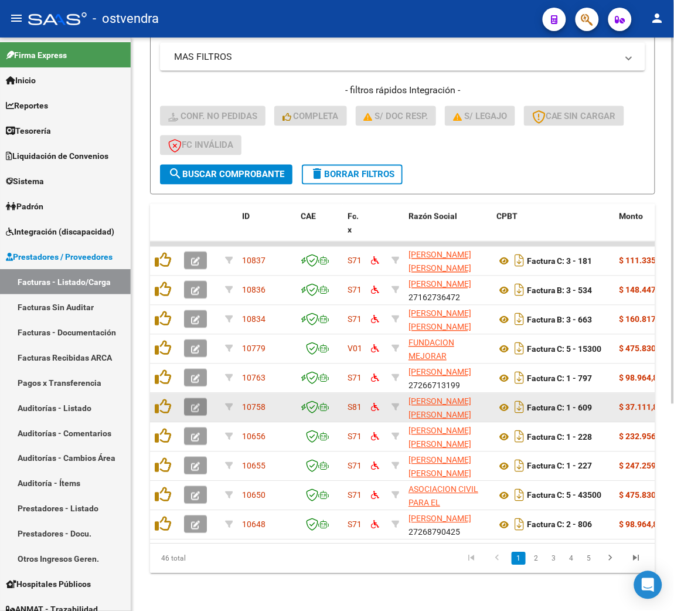
click at [197, 400] on button "button" at bounding box center [195, 407] width 23 height 18
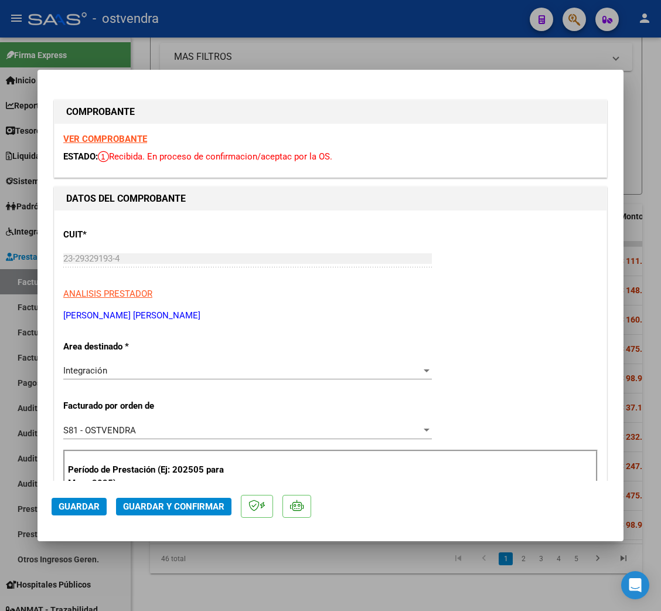
click at [105, 137] on strong "VER COMPROBANTE" at bounding box center [105, 139] width 84 height 11
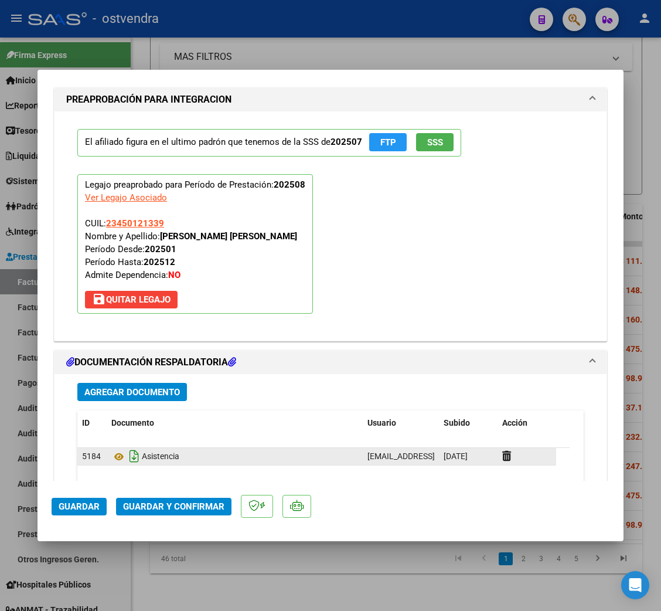
scroll to position [1230, 0]
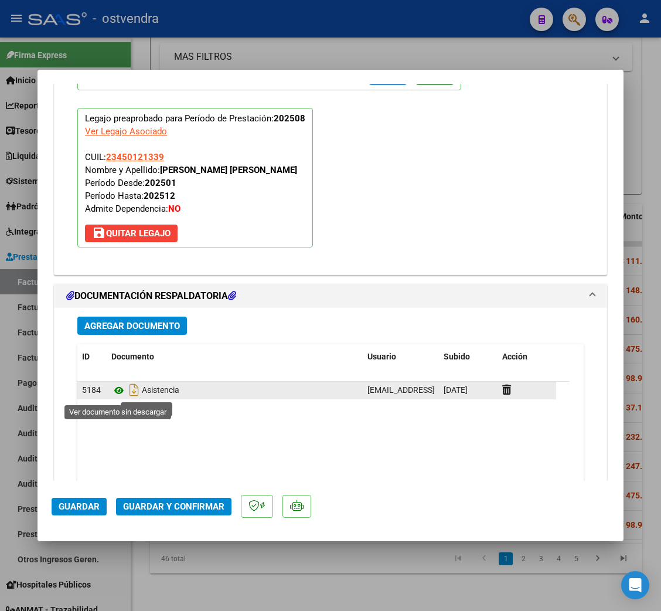
click at [117, 391] on icon at bounding box center [118, 390] width 15 height 14
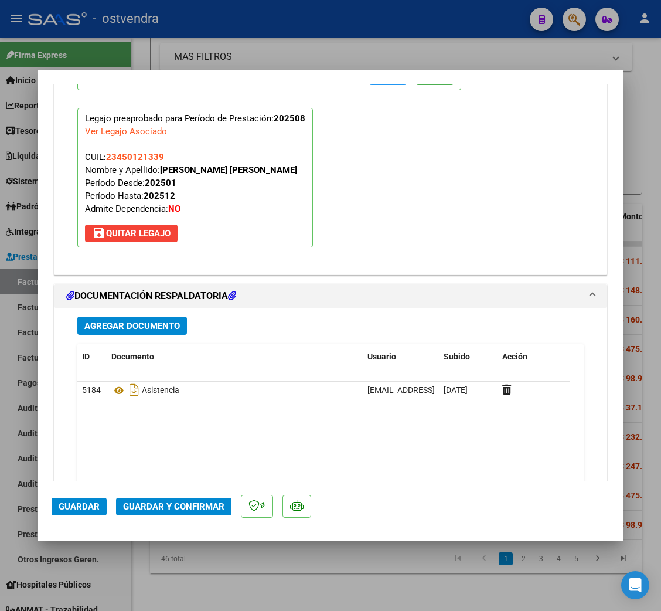
click at [175, 506] on span "Guardar y Confirmar" at bounding box center [173, 506] width 101 height 11
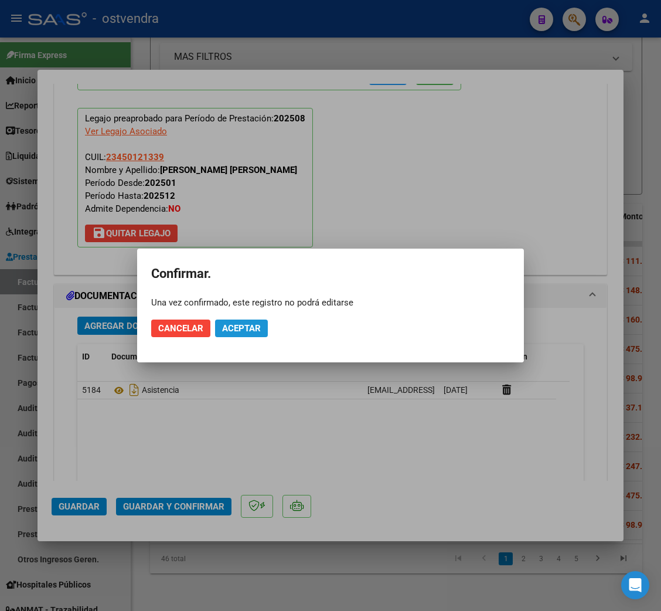
click at [250, 326] on span "Aceptar" at bounding box center [241, 328] width 39 height 11
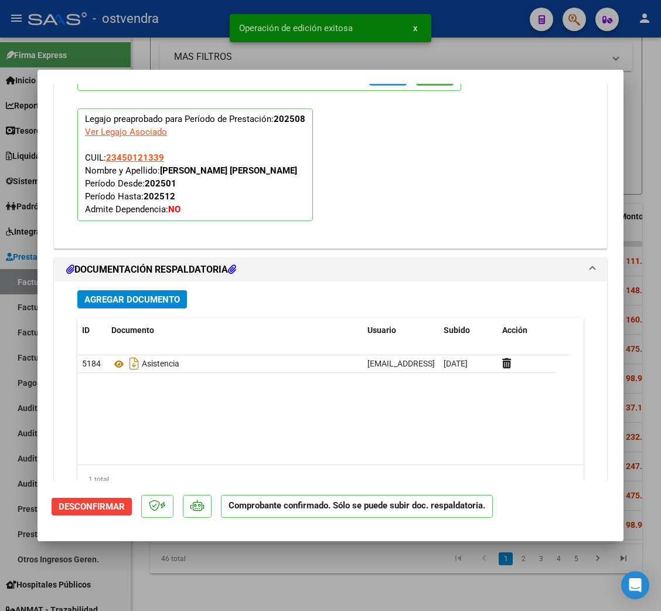
type input "$ 0,00"
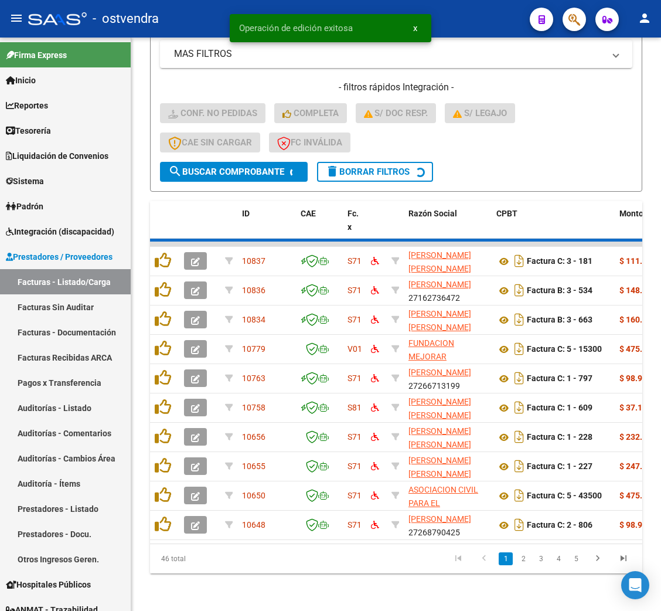
scroll to position [323, 0]
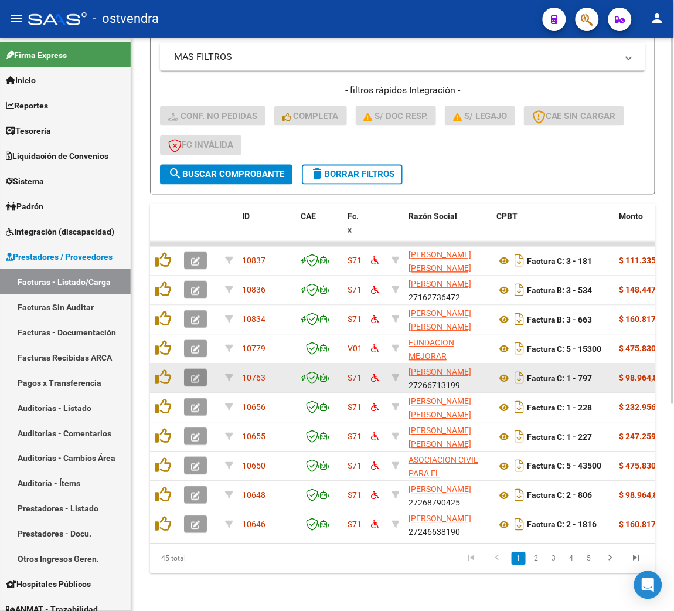
click at [204, 369] on button "button" at bounding box center [195, 378] width 23 height 18
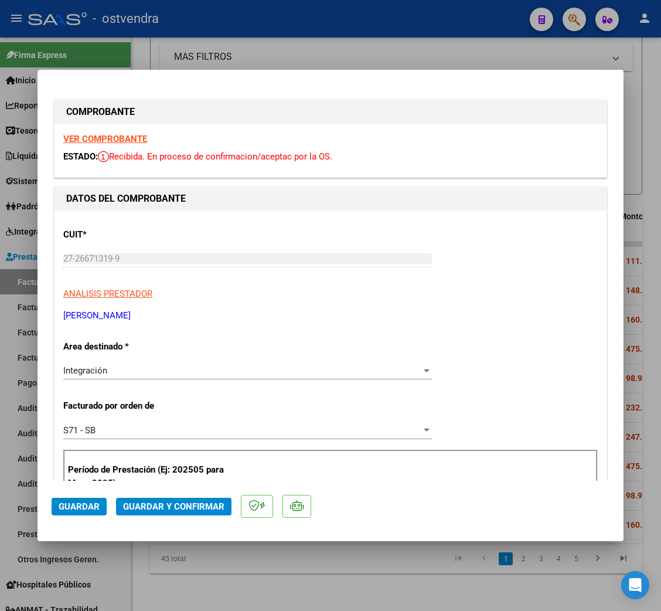
click at [96, 137] on strong "VER COMPROBANTE" at bounding box center [105, 139] width 84 height 11
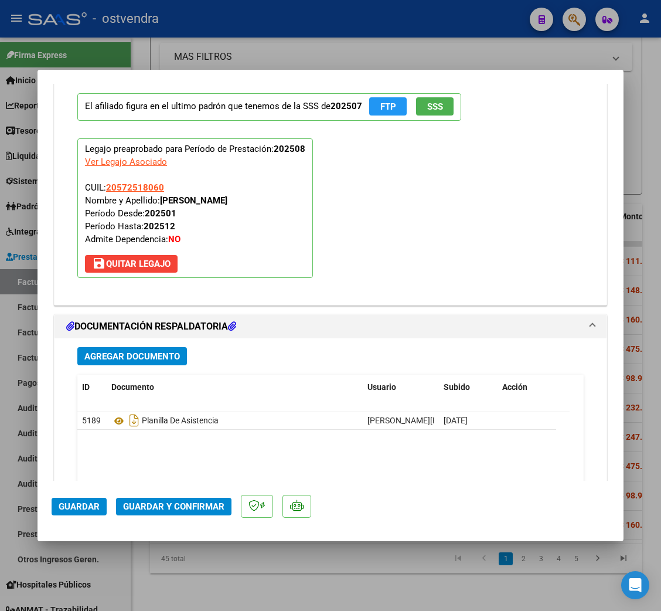
scroll to position [1230, 0]
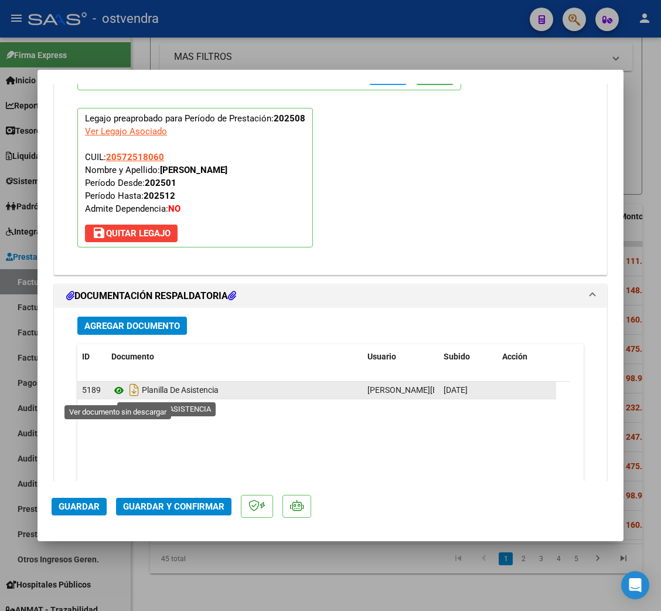
click at [115, 394] on icon at bounding box center [118, 390] width 15 height 14
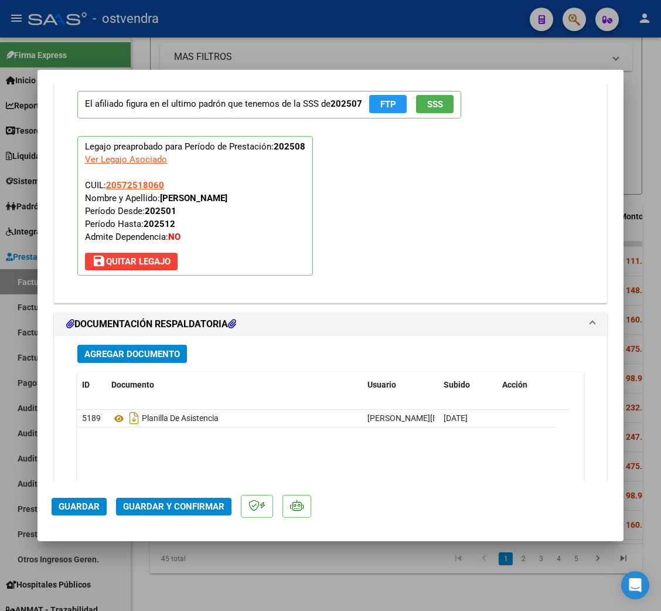
scroll to position [1308, 0]
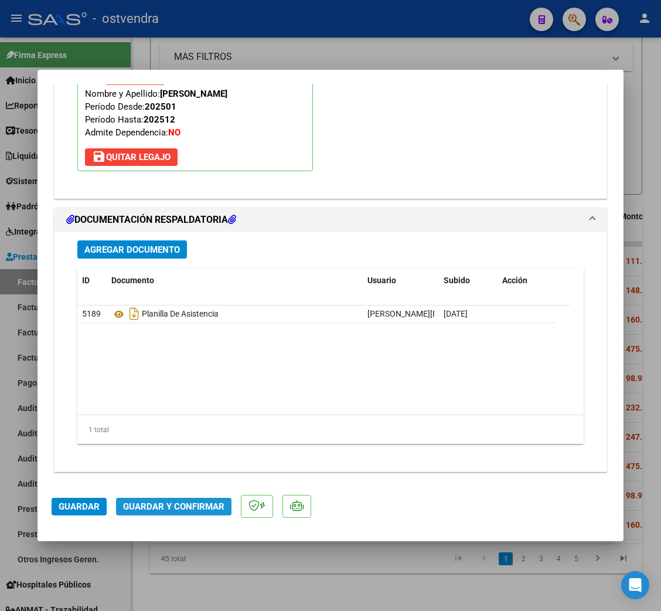
click at [185, 503] on span "Guardar y Confirmar" at bounding box center [173, 506] width 101 height 11
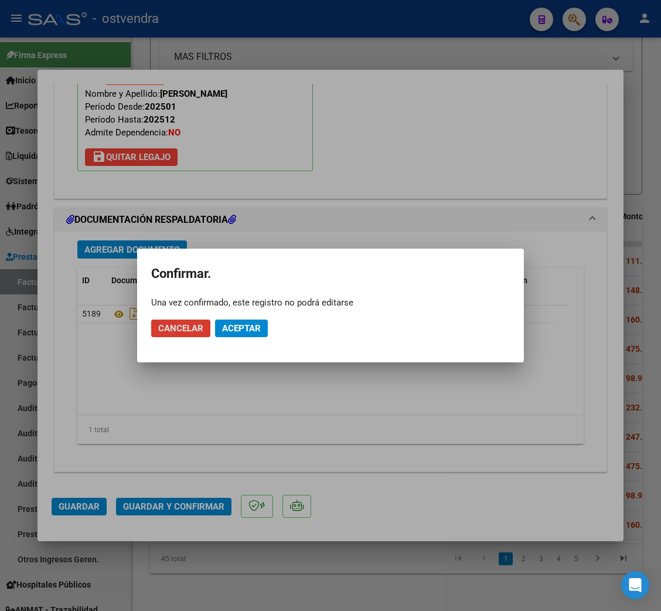
click at [255, 332] on span "Aceptar" at bounding box center [241, 328] width 39 height 11
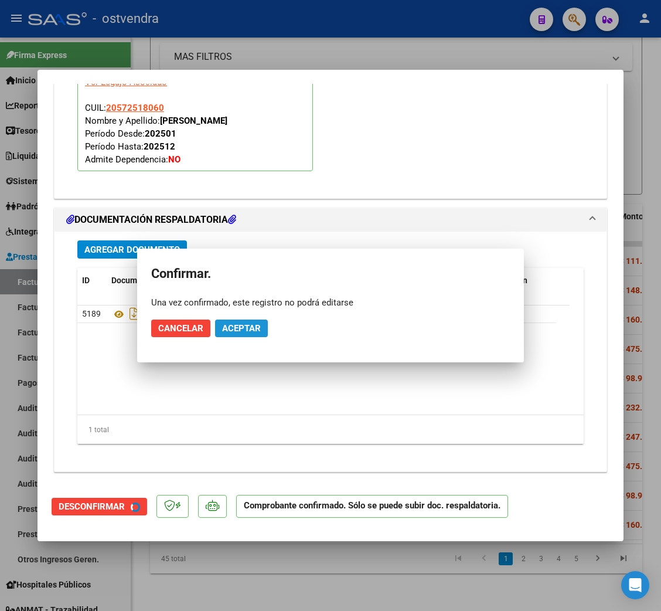
scroll to position [1175, 0]
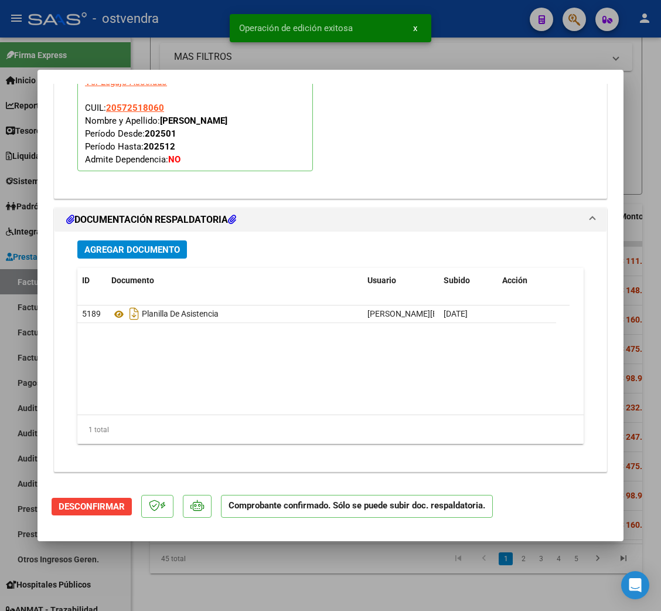
type input "$ 0,00"
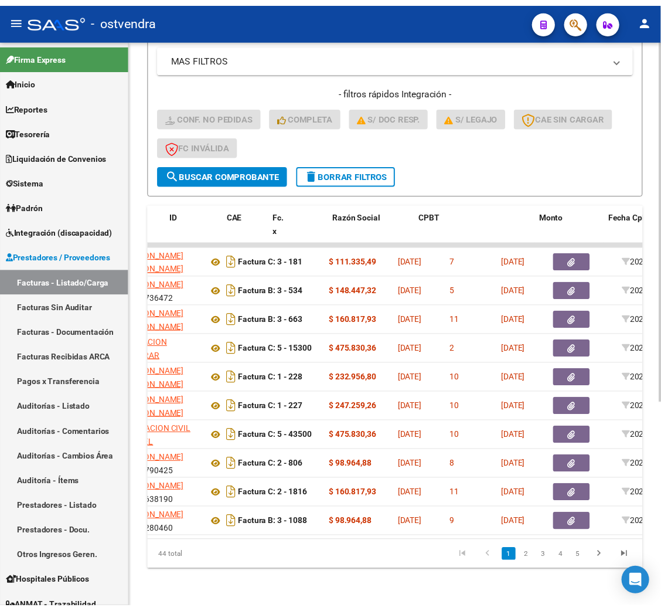
scroll to position [0, 0]
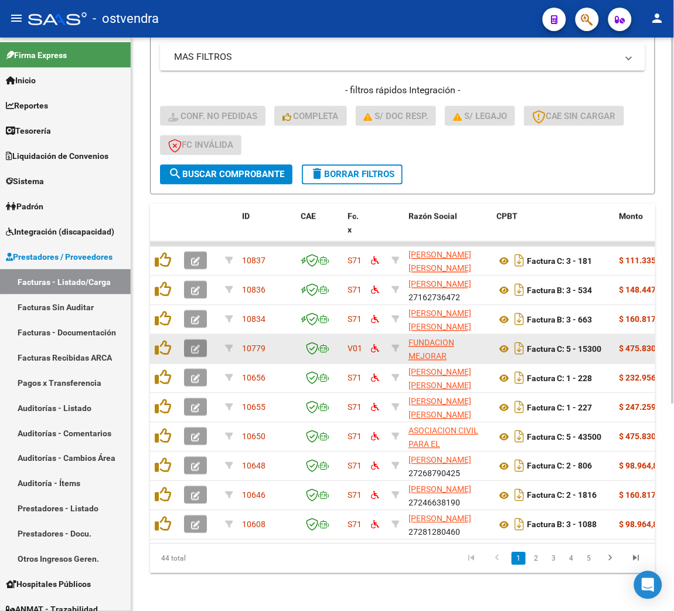
click at [196, 341] on button "button" at bounding box center [195, 349] width 23 height 18
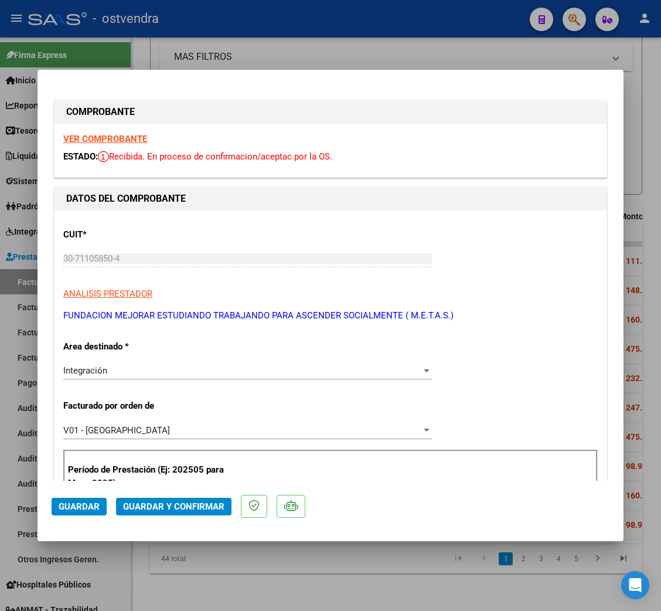
click at [111, 134] on strong "VER COMPROBANTE" at bounding box center [105, 139] width 84 height 11
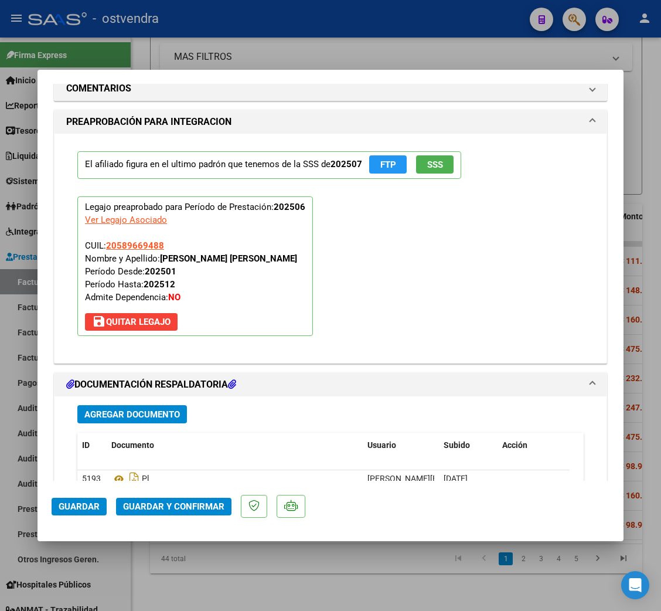
scroll to position [1230, 0]
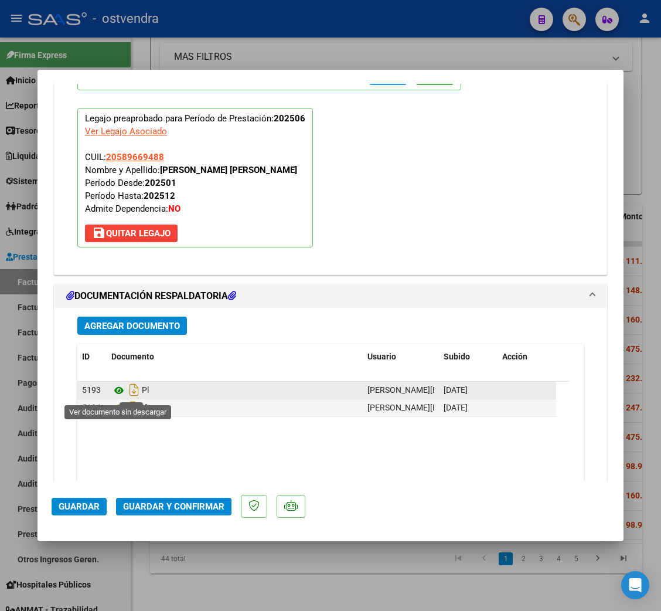
click at [120, 393] on icon at bounding box center [118, 390] width 15 height 14
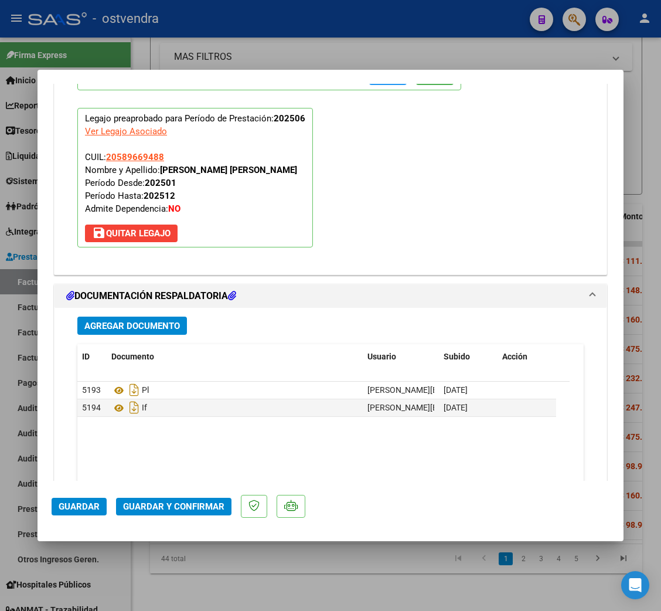
click at [151, 506] on span "Guardar y Confirmar" at bounding box center [173, 506] width 101 height 11
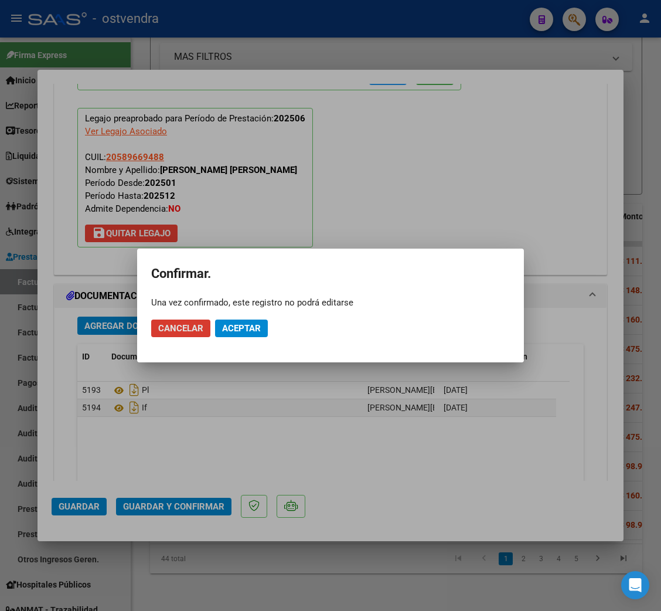
click at [252, 329] on span "Aceptar" at bounding box center [241, 328] width 39 height 11
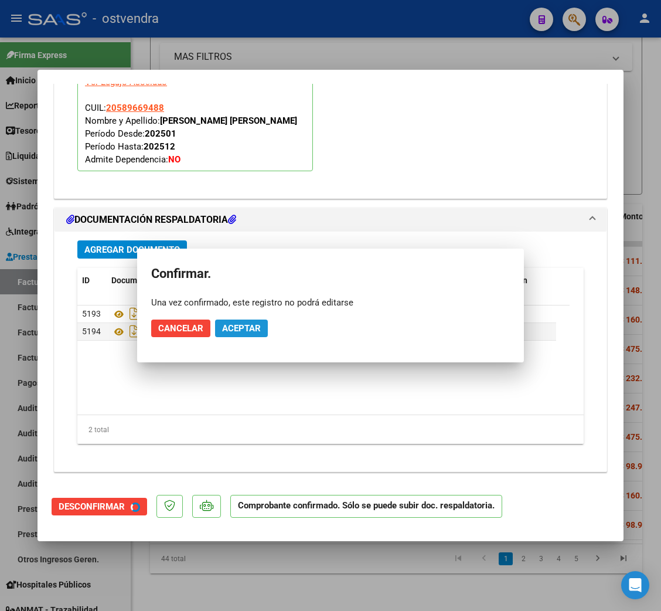
scroll to position [1124, 0]
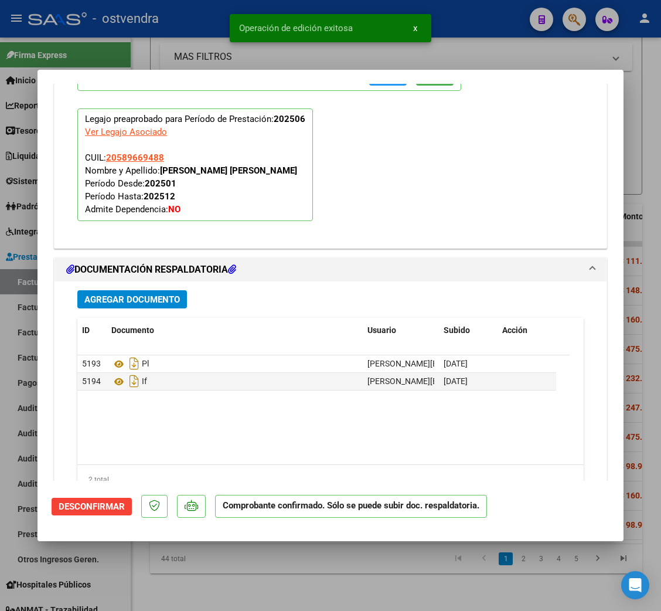
type input "$ 0,00"
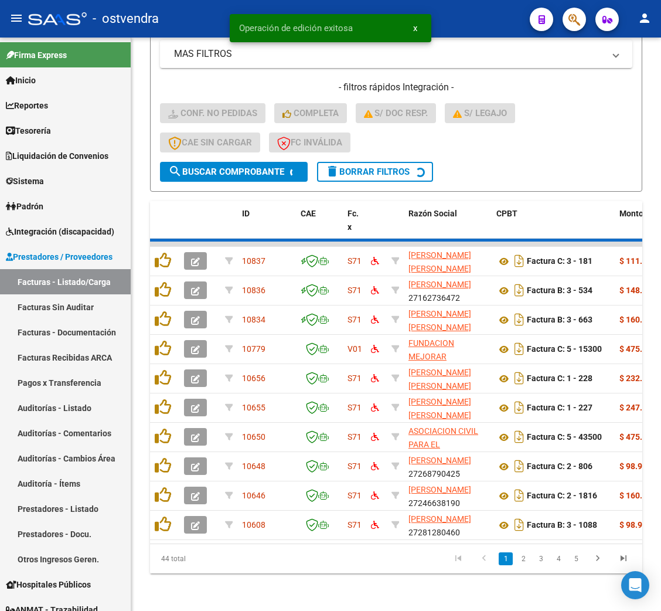
scroll to position [323, 0]
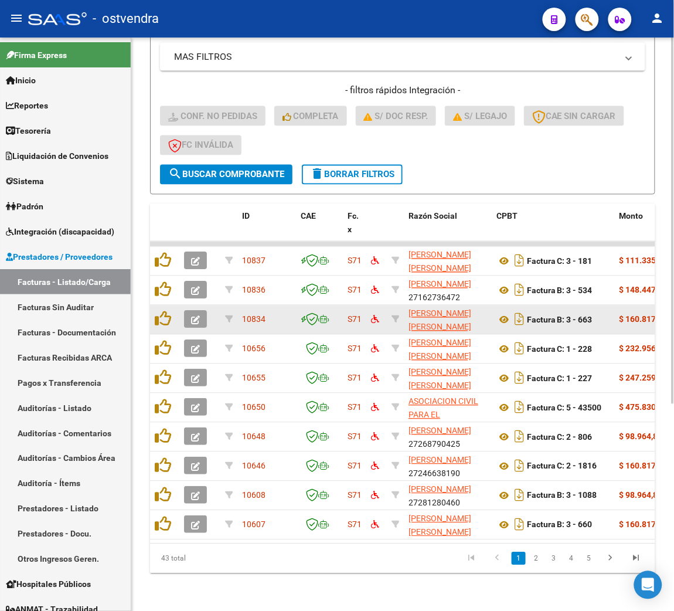
click at [198, 316] on icon "button" at bounding box center [195, 320] width 9 height 9
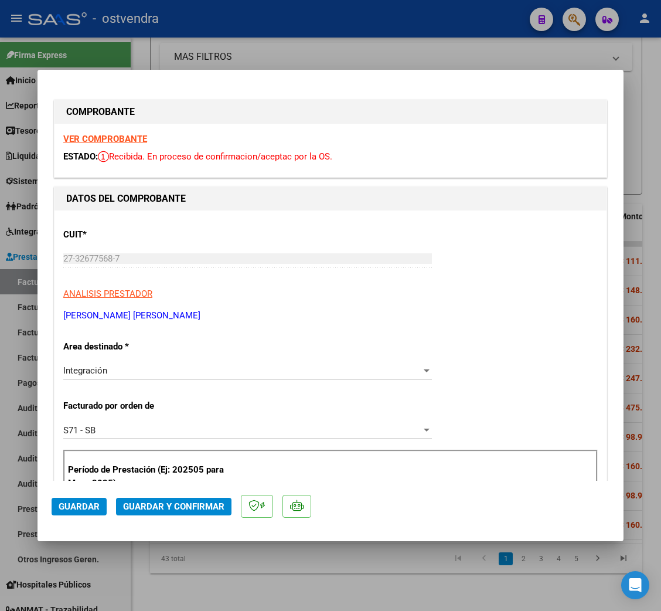
click at [125, 134] on strong "VER COMPROBANTE" at bounding box center [105, 139] width 84 height 11
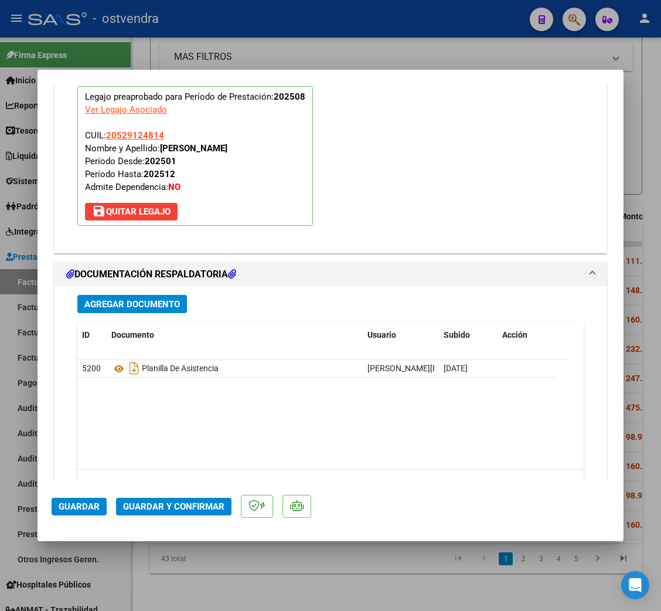
scroll to position [1308, 0]
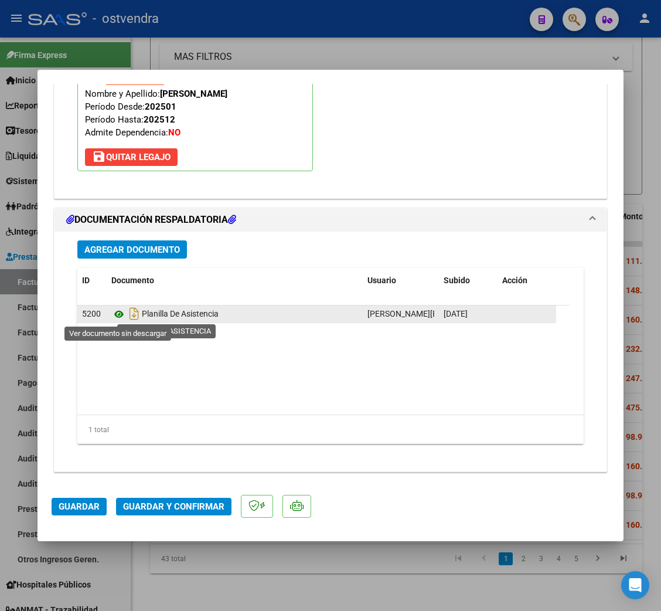
click at [114, 309] on icon at bounding box center [118, 314] width 15 height 14
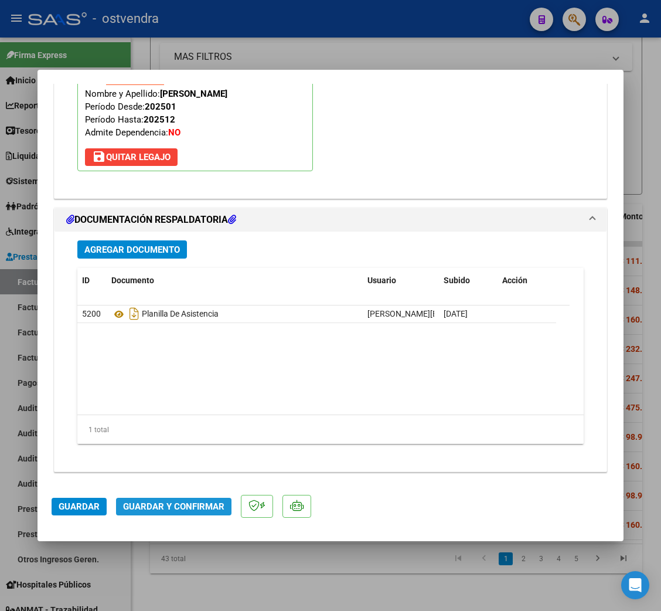
click at [177, 506] on span "Guardar y Confirmar" at bounding box center [173, 506] width 101 height 11
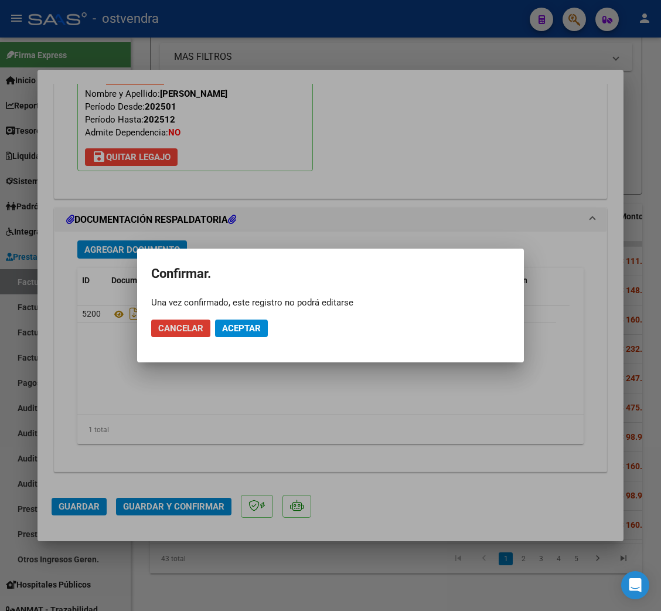
click at [242, 333] on span "Aceptar" at bounding box center [241, 328] width 39 height 11
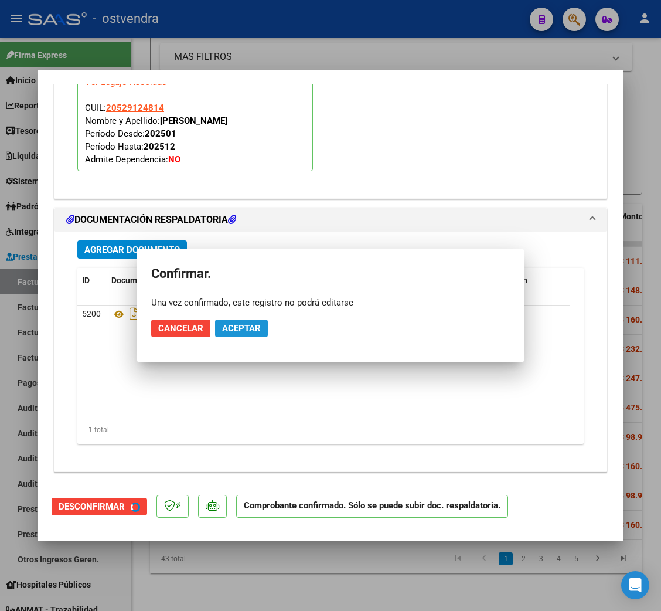
scroll to position [1175, 0]
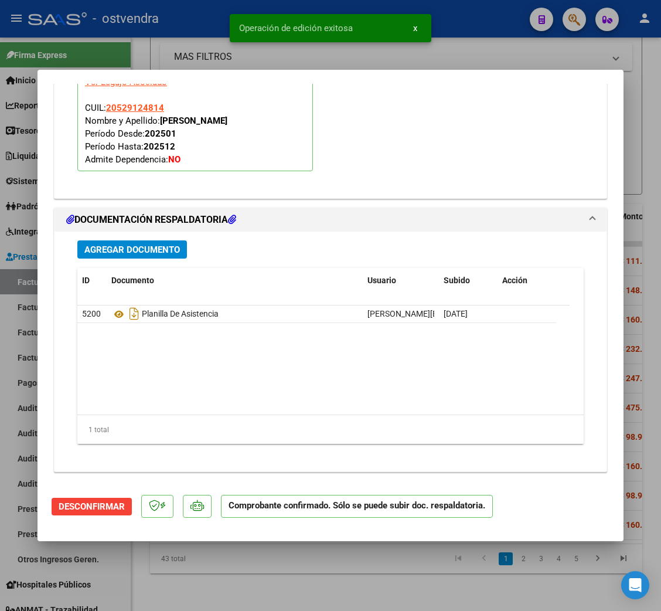
type input "$ 0,00"
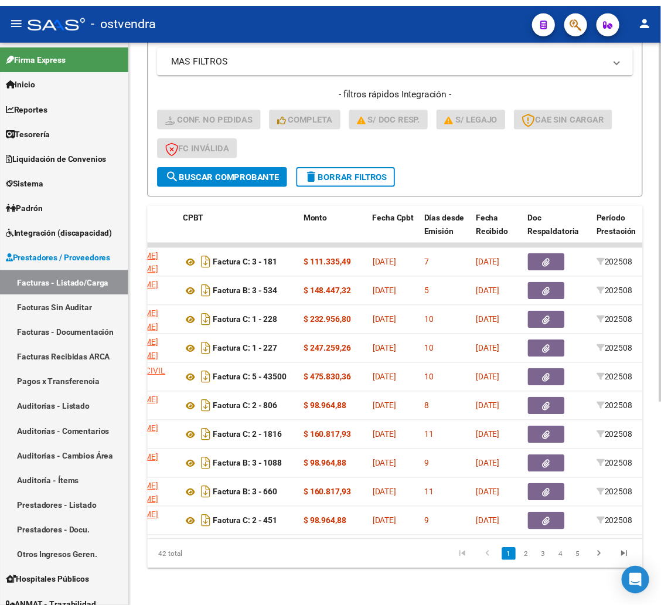
scroll to position [0, 0]
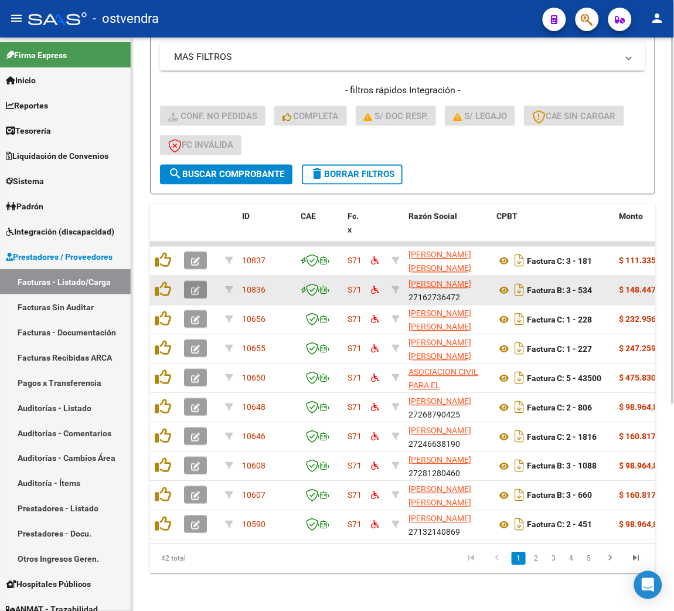
click at [197, 287] on icon "button" at bounding box center [195, 291] width 9 height 9
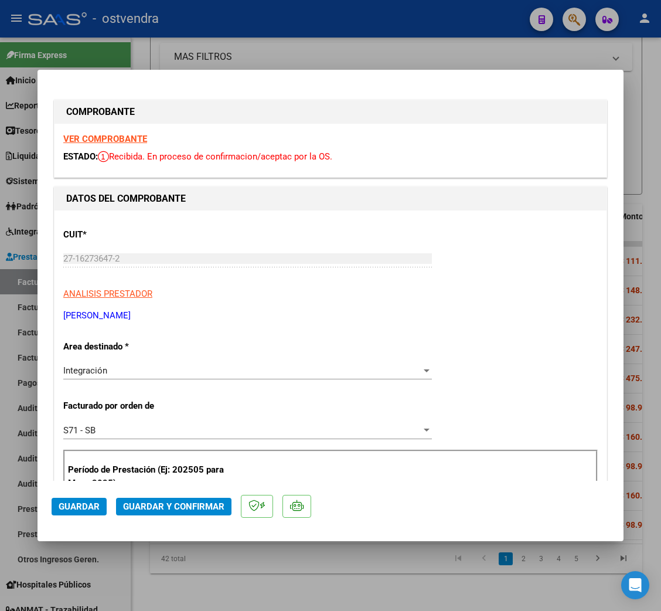
click at [104, 139] on strong "VER COMPROBANTE" at bounding box center [105, 139] width 84 height 11
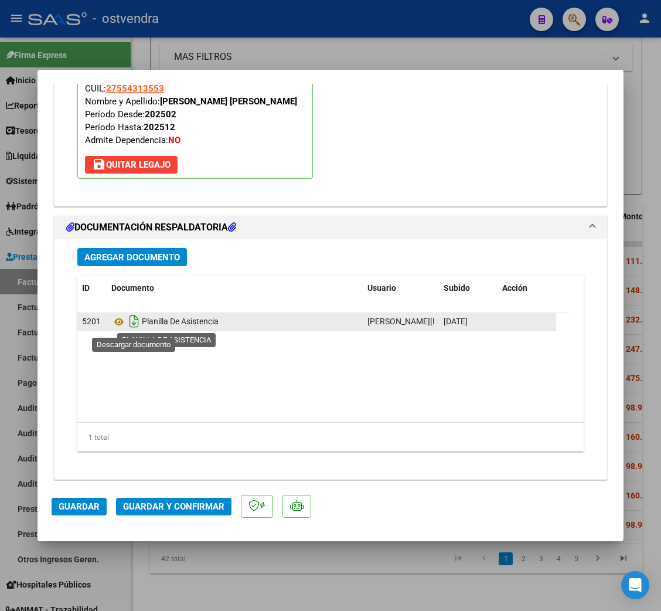
scroll to position [1308, 0]
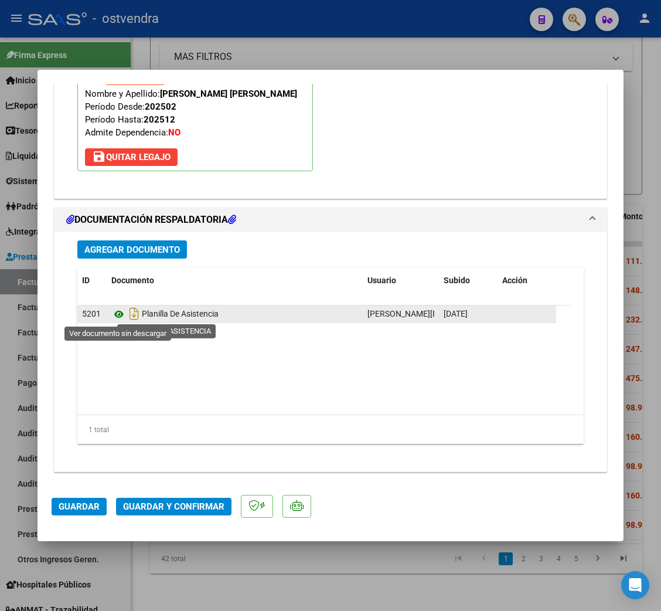
click at [121, 311] on icon at bounding box center [118, 314] width 15 height 14
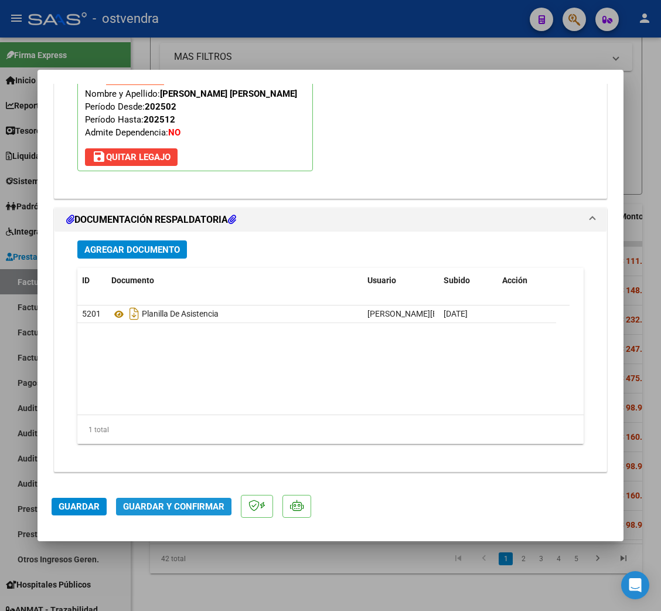
click at [172, 504] on span "Guardar y Confirmar" at bounding box center [173, 506] width 101 height 11
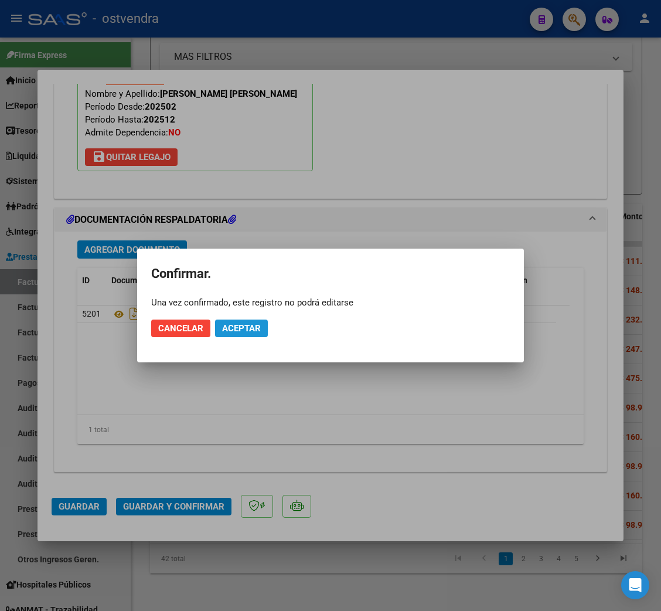
click at [254, 329] on span "Aceptar" at bounding box center [241, 328] width 39 height 11
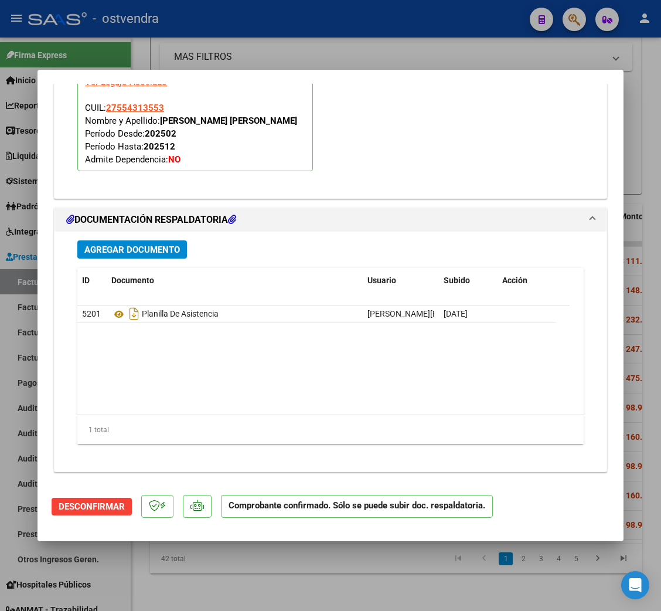
type input "$ 0,00"
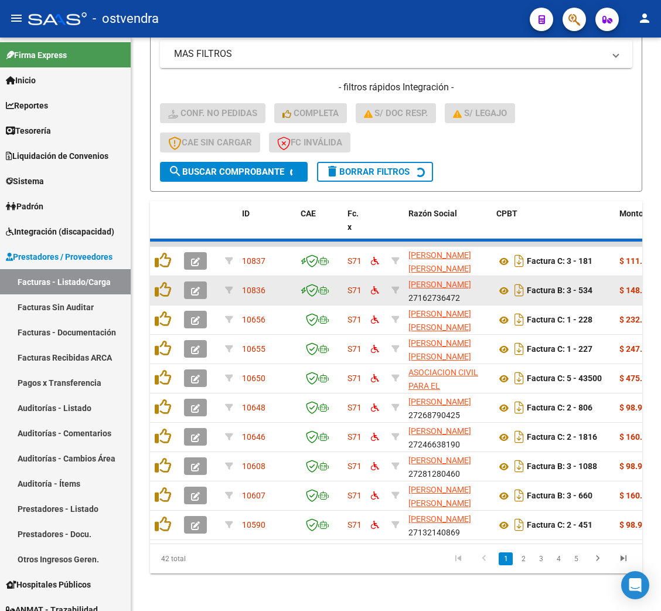
scroll to position [323, 0]
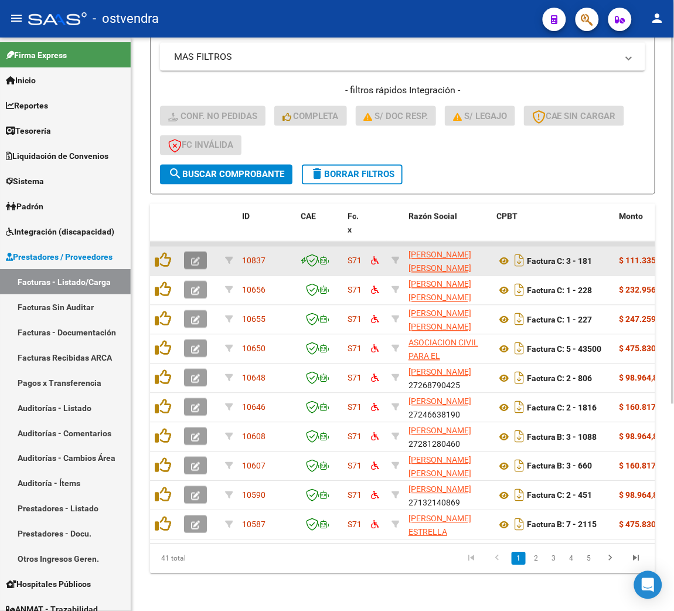
click at [196, 257] on icon "button" at bounding box center [195, 261] width 9 height 9
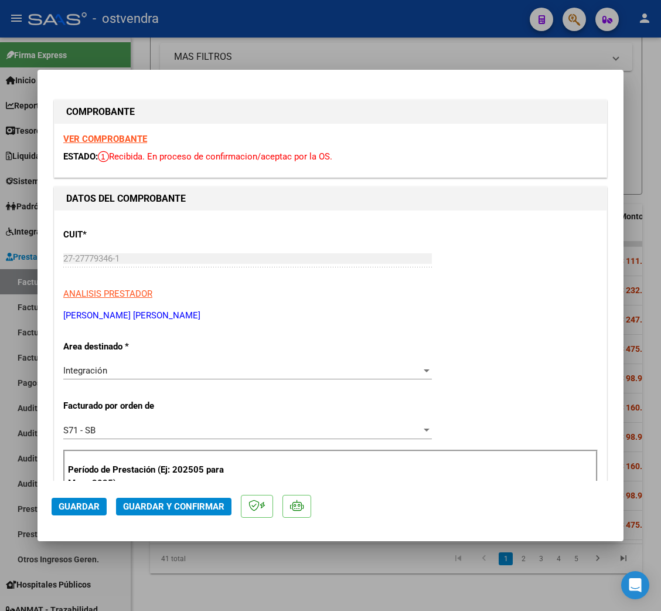
click at [117, 134] on strong "VER COMPROBANTE" at bounding box center [105, 139] width 84 height 11
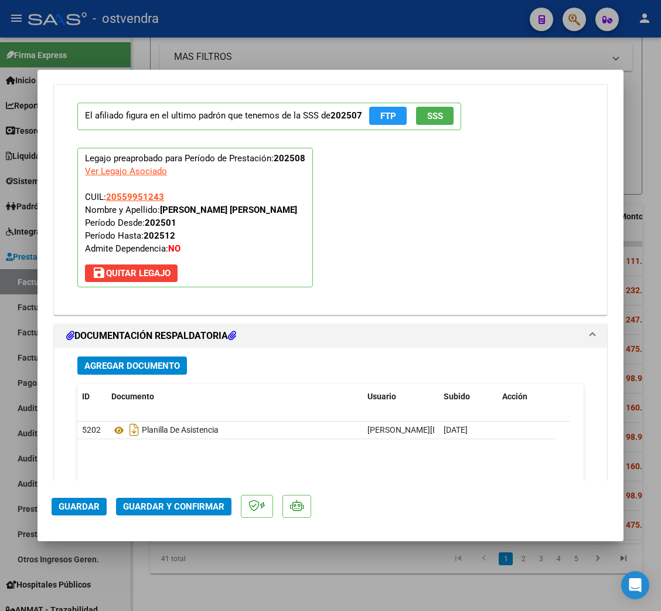
scroll to position [1230, 0]
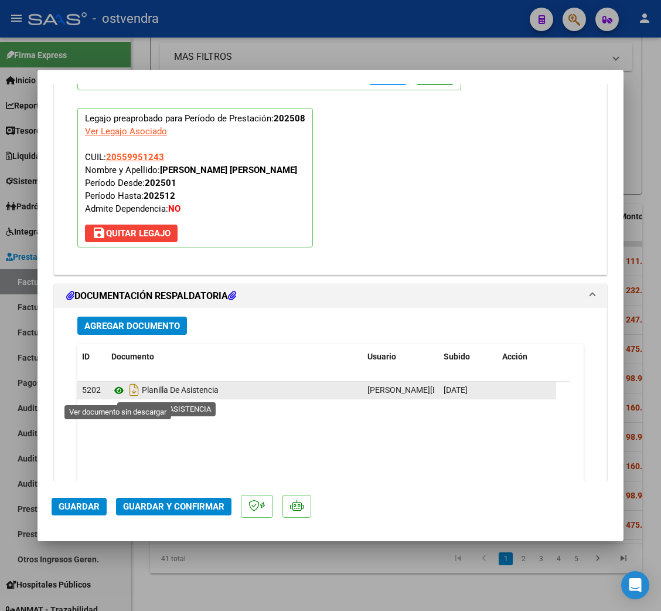
click at [120, 396] on icon at bounding box center [118, 390] width 15 height 14
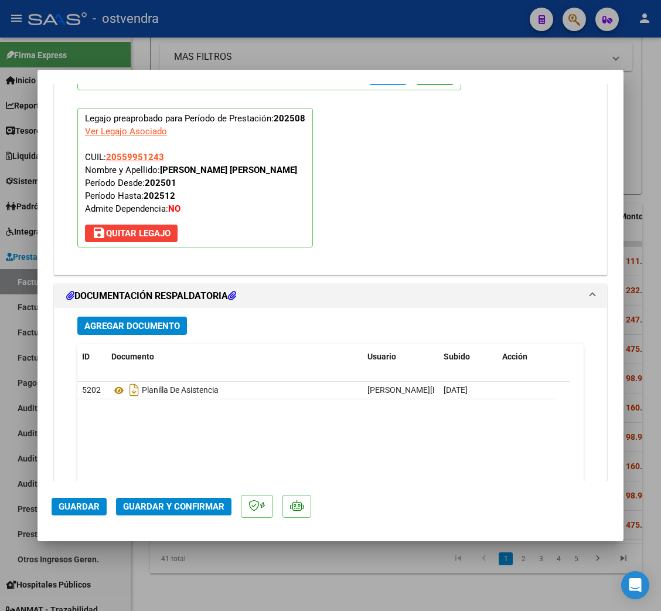
click at [189, 497] on button "Guardar y Confirmar" at bounding box center [173, 506] width 115 height 18
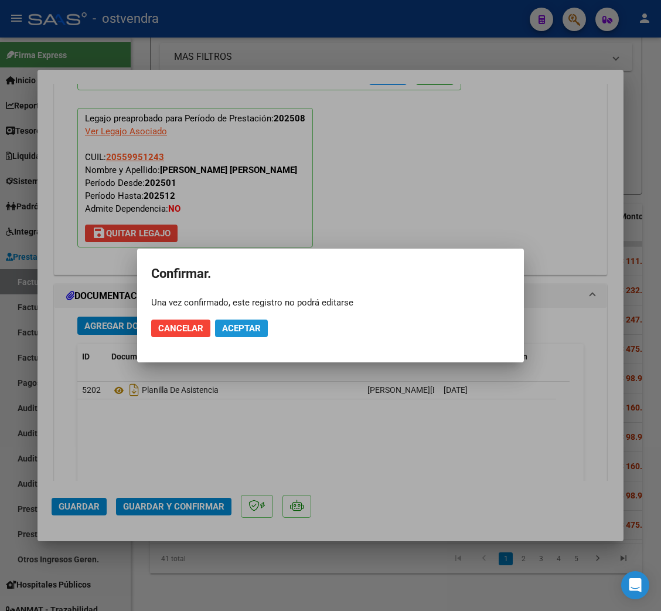
click at [241, 330] on span "Aceptar" at bounding box center [241, 328] width 39 height 11
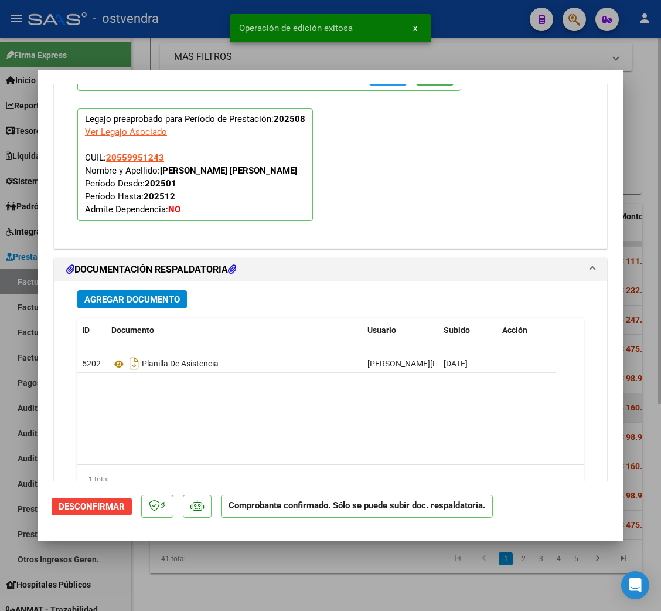
type input "$ 0,00"
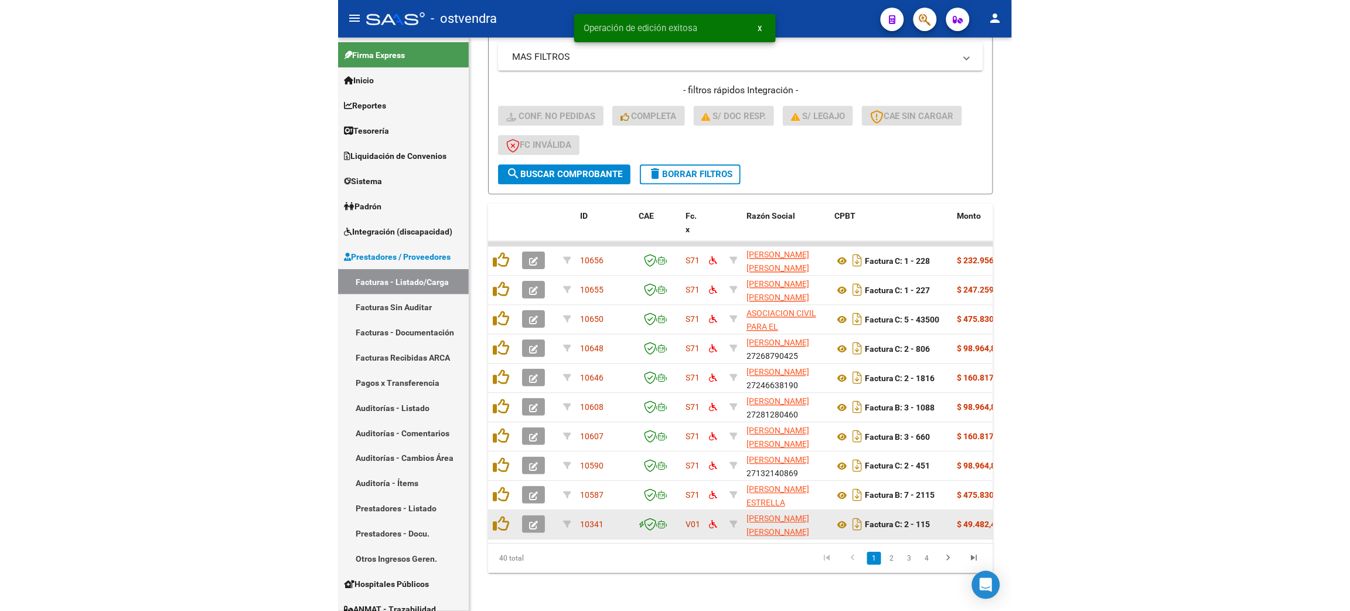
scroll to position [229, 0]
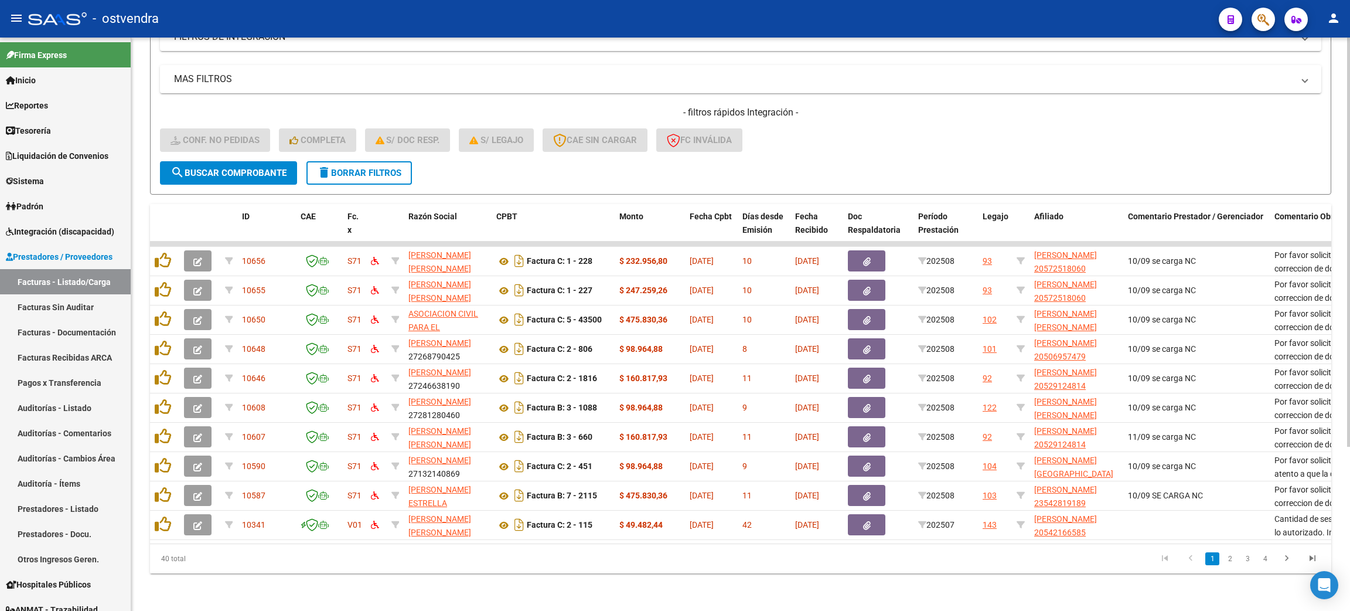
click at [367, 168] on span "delete Borrar Filtros" at bounding box center [359, 173] width 84 height 11
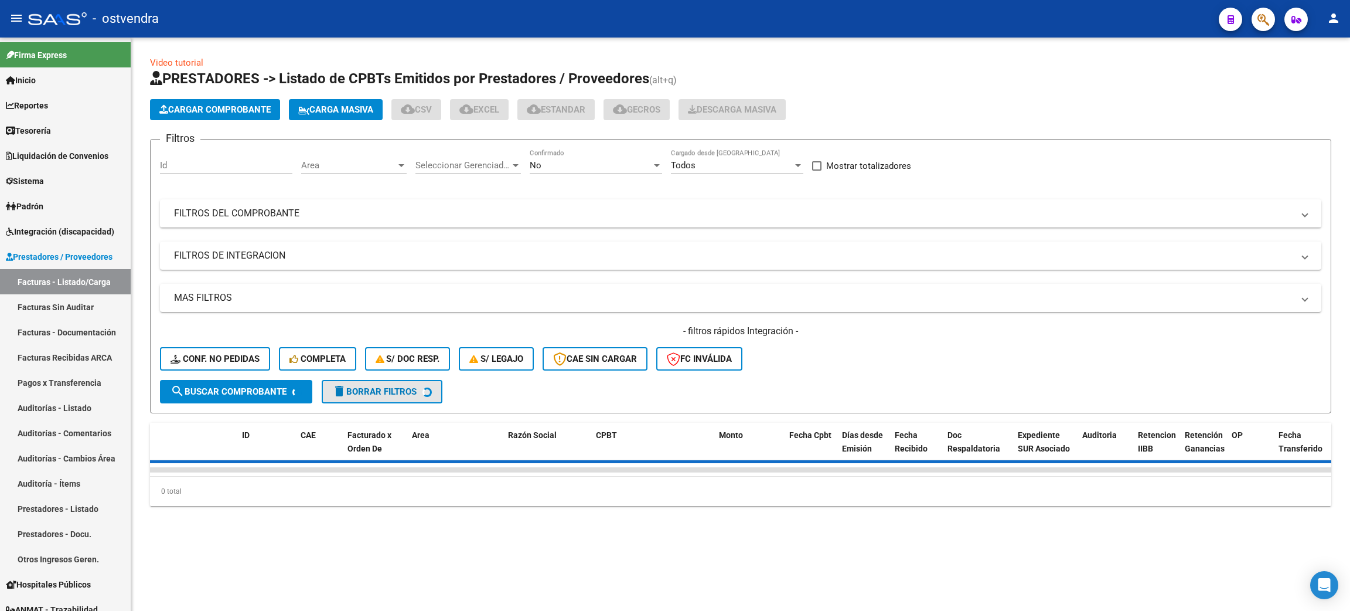
scroll to position [0, 0]
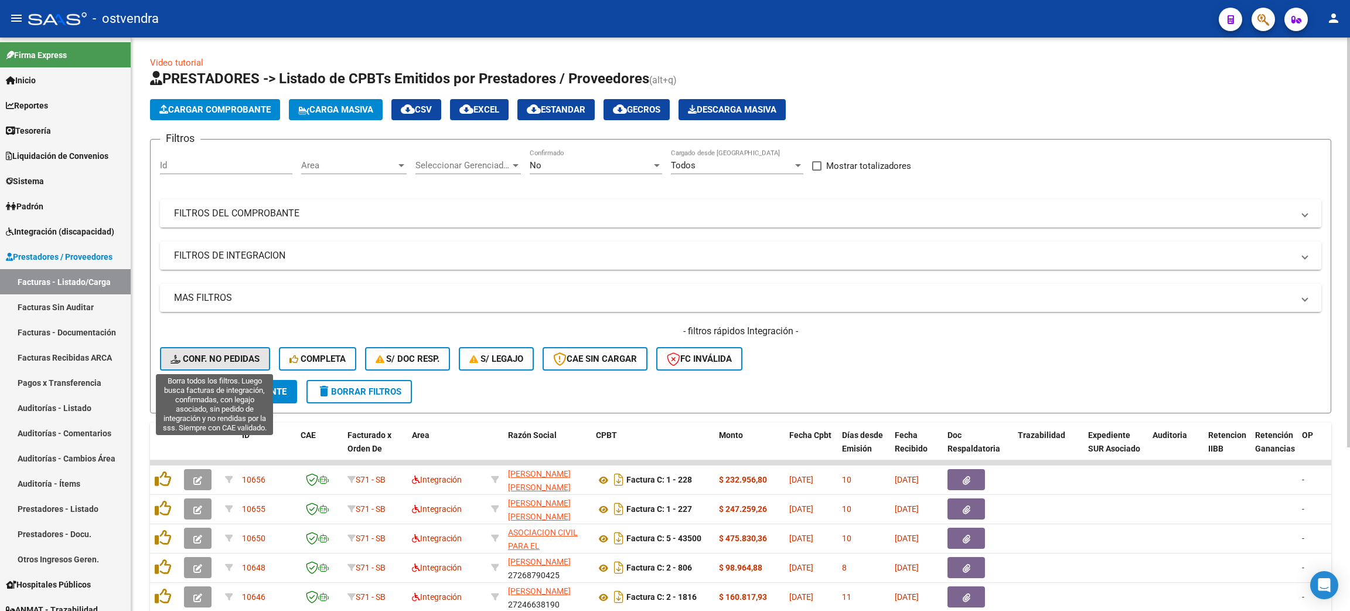
click at [227, 355] on span "Conf. no pedidas" at bounding box center [215, 358] width 89 height 11
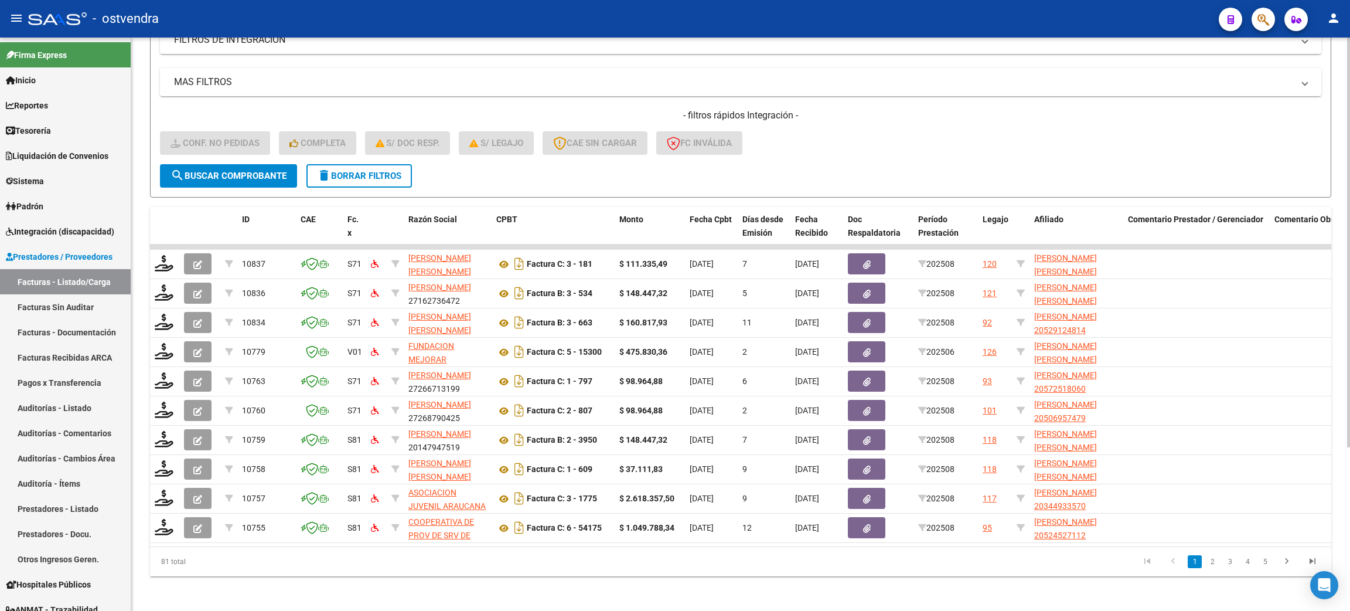
scroll to position [229, 0]
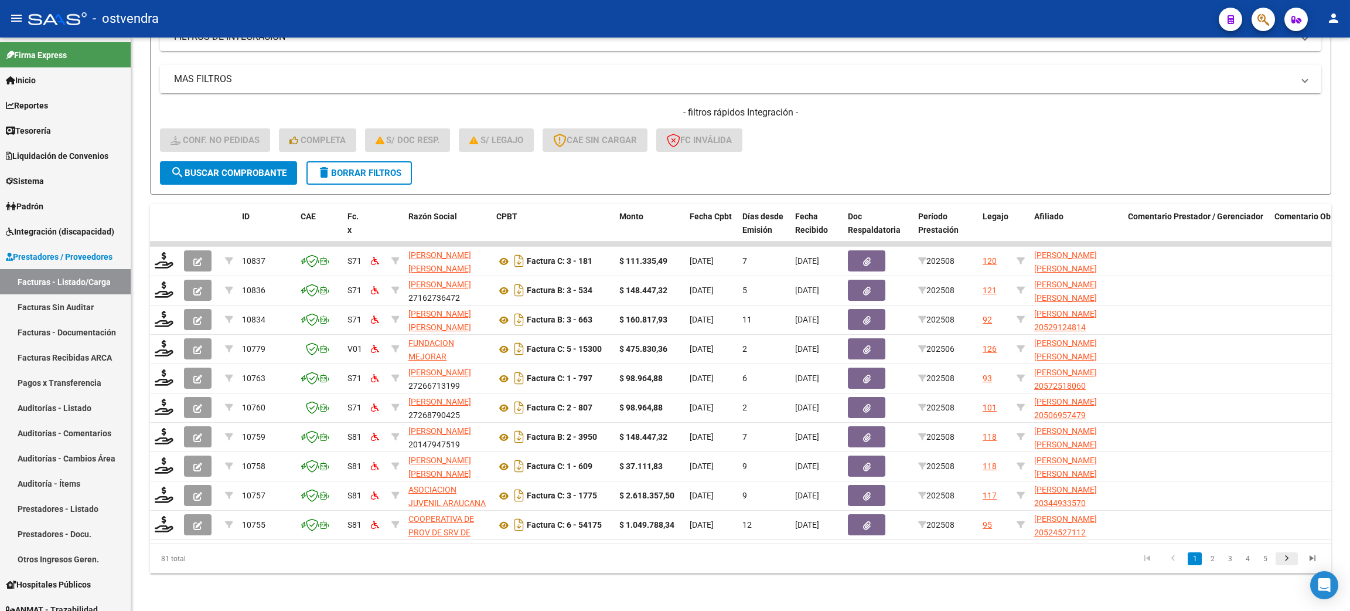
click at [673, 557] on icon "go to next page" at bounding box center [1286, 560] width 15 height 14
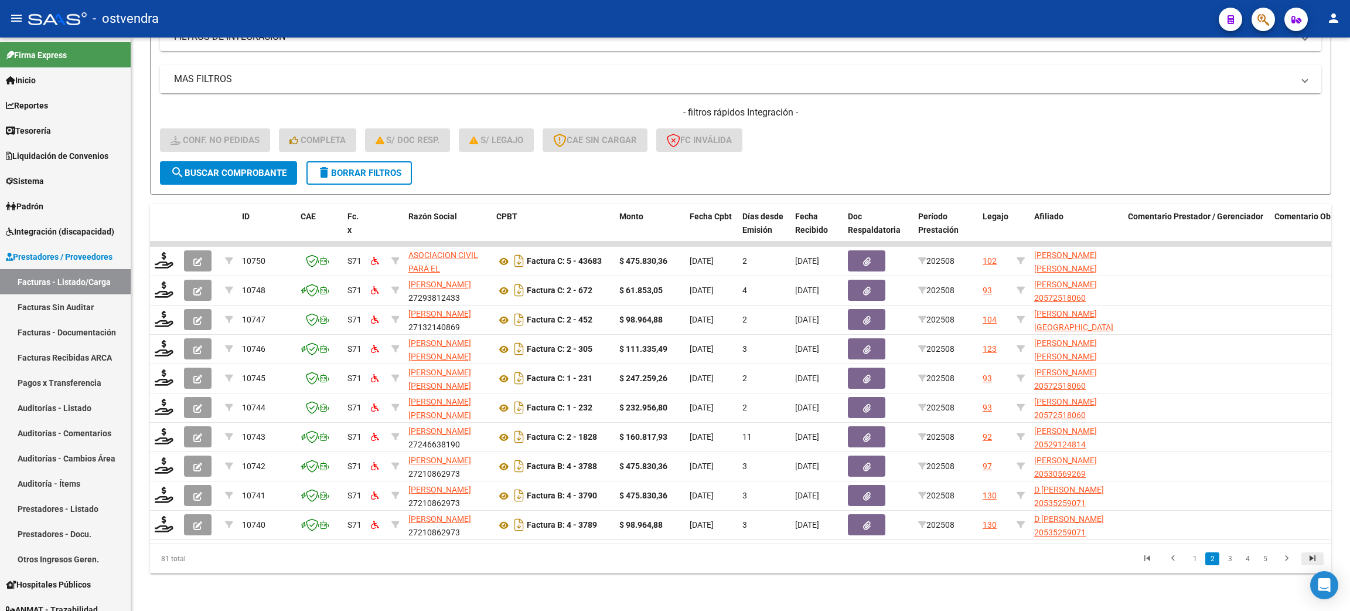
click at [673, 561] on icon "go to last page" at bounding box center [1312, 560] width 15 height 14
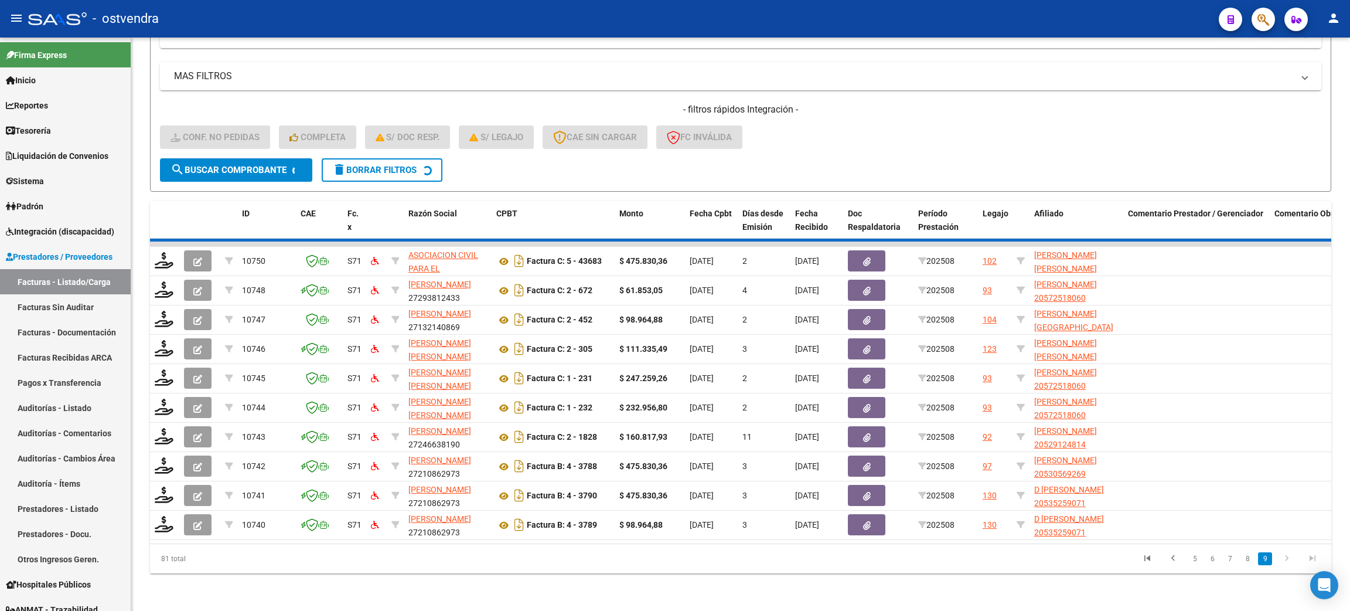
scroll to position [0, 0]
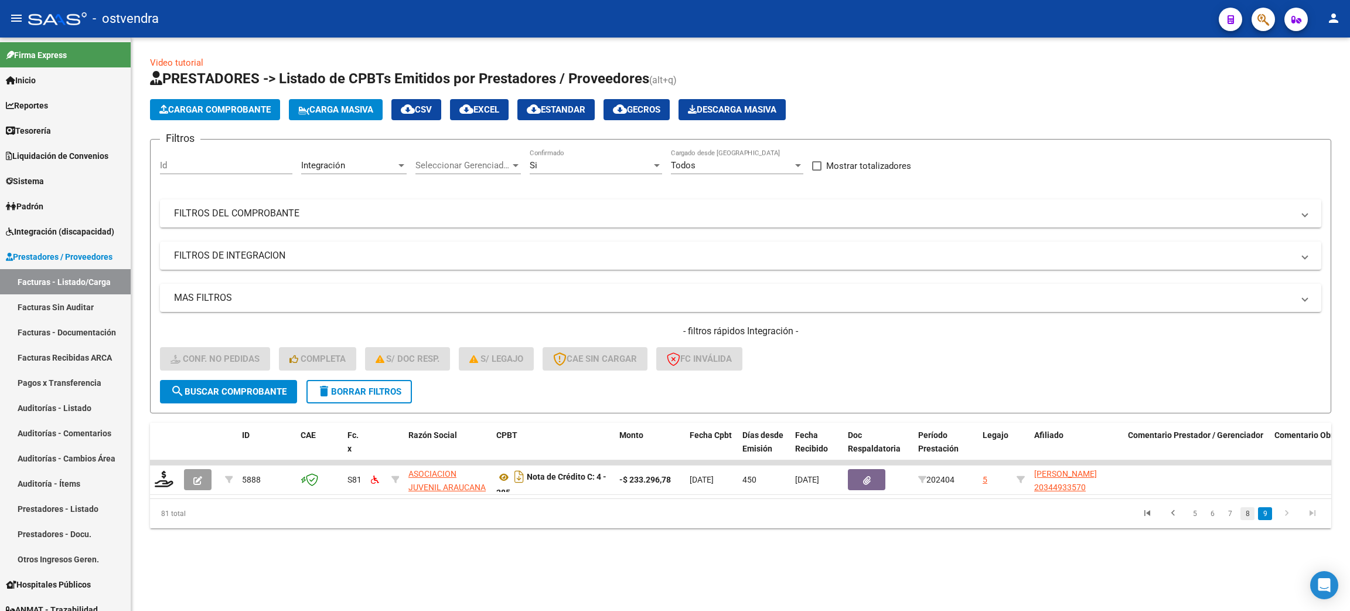
click at [673, 520] on link "8" at bounding box center [1247, 513] width 14 height 13
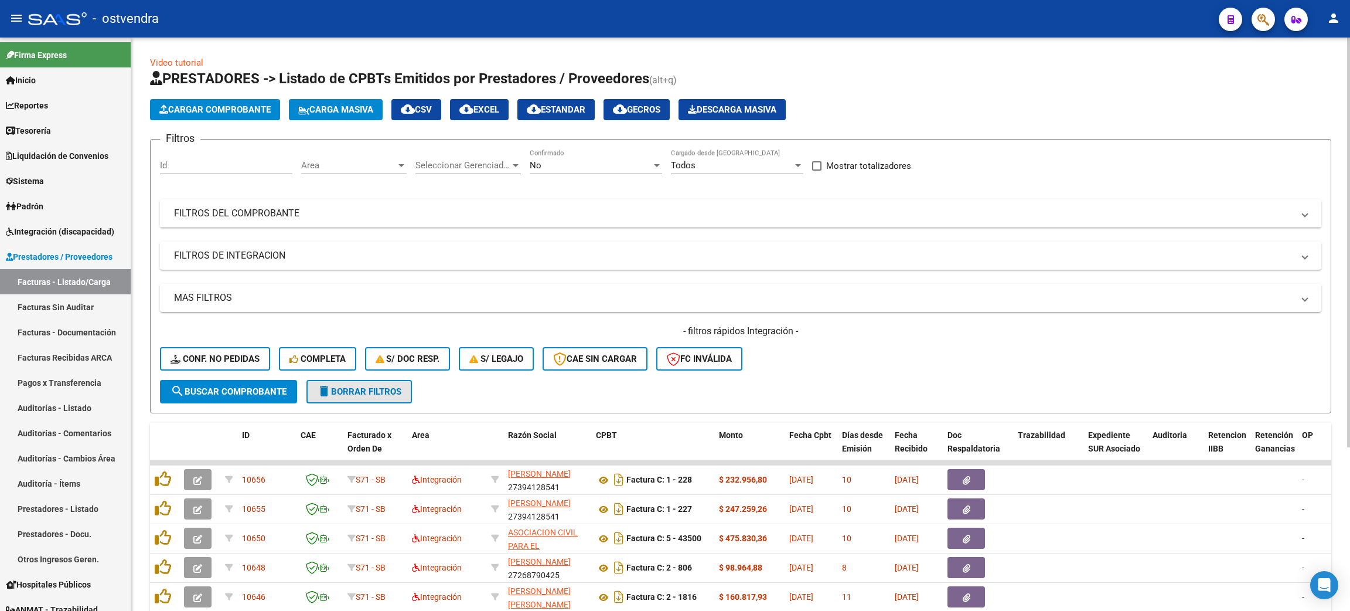
click at [326, 390] on mat-icon "delete" at bounding box center [324, 391] width 14 height 14
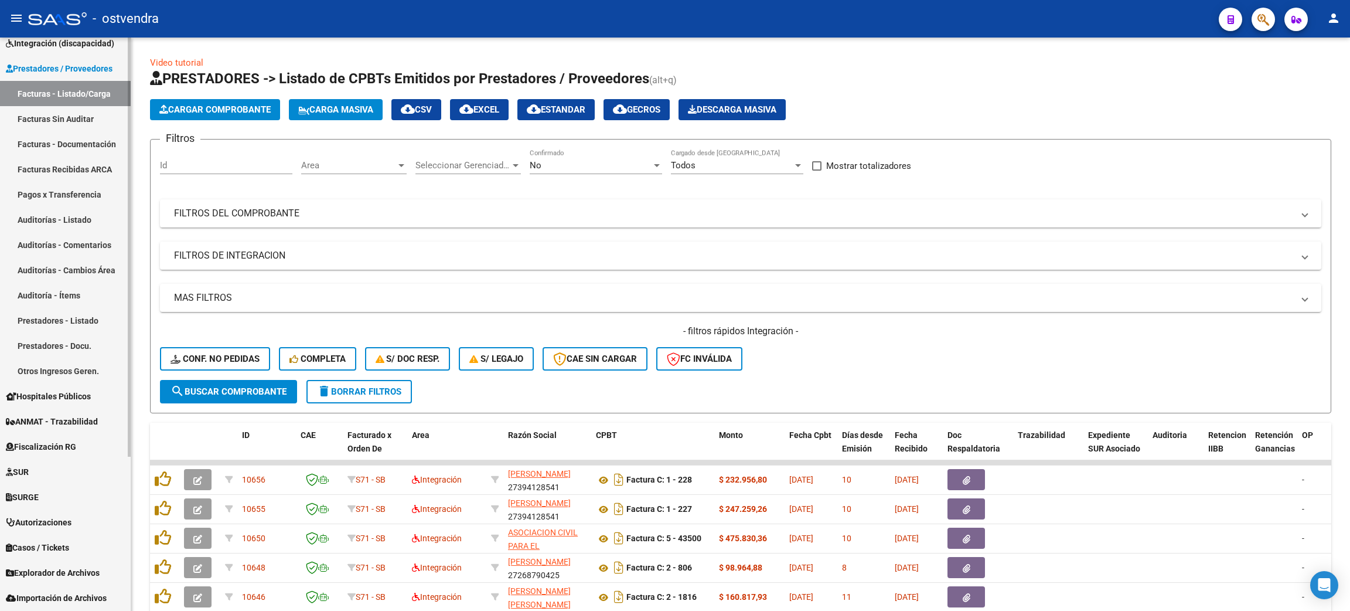
scroll to position [124, 0]
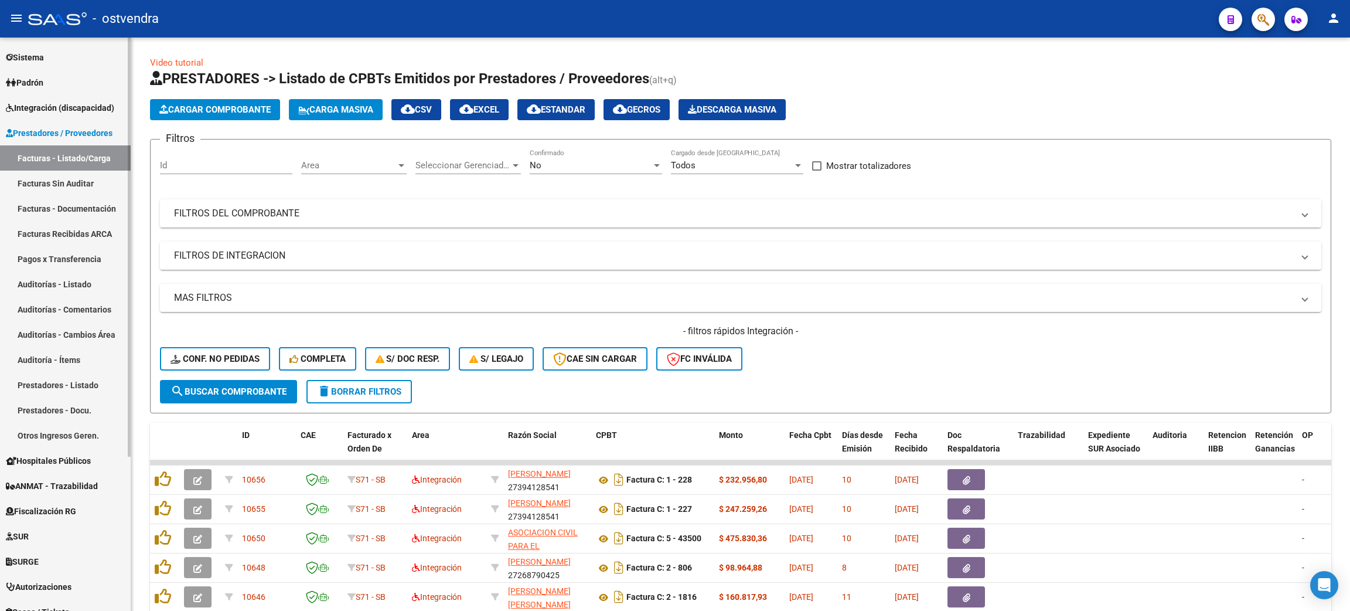
click at [61, 101] on span "Integración (discapacidad)" at bounding box center [60, 107] width 108 height 13
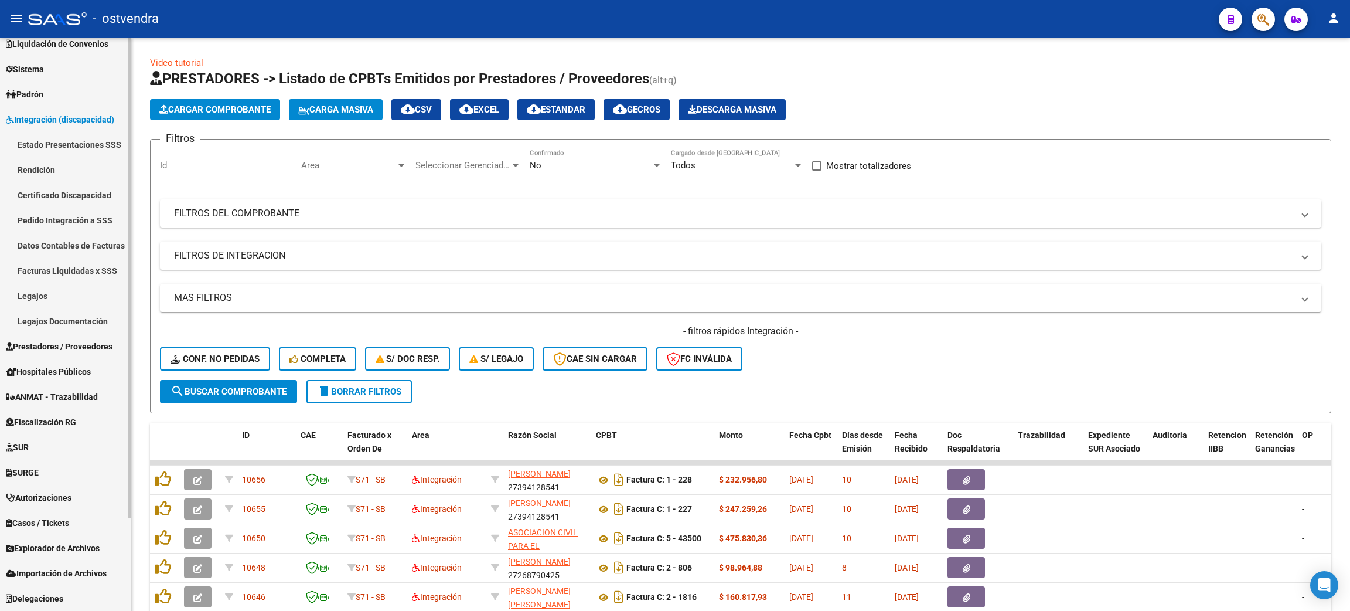
scroll to position [111, 0]
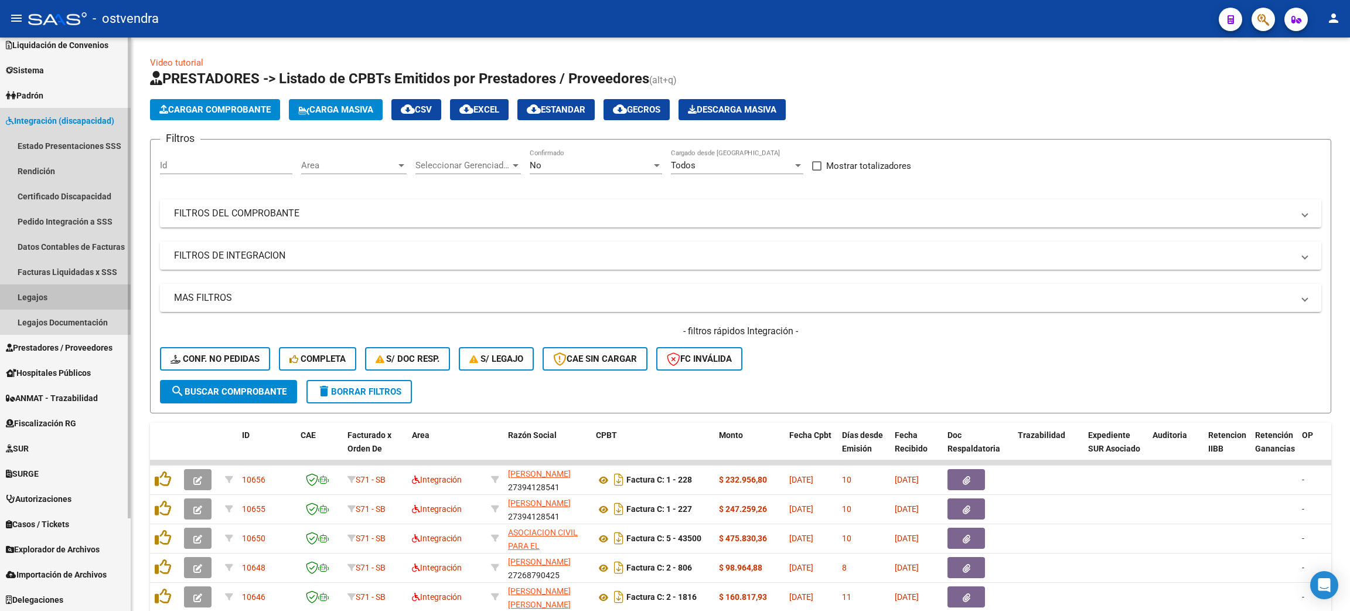
click at [30, 287] on link "Legajos" at bounding box center [65, 296] width 131 height 25
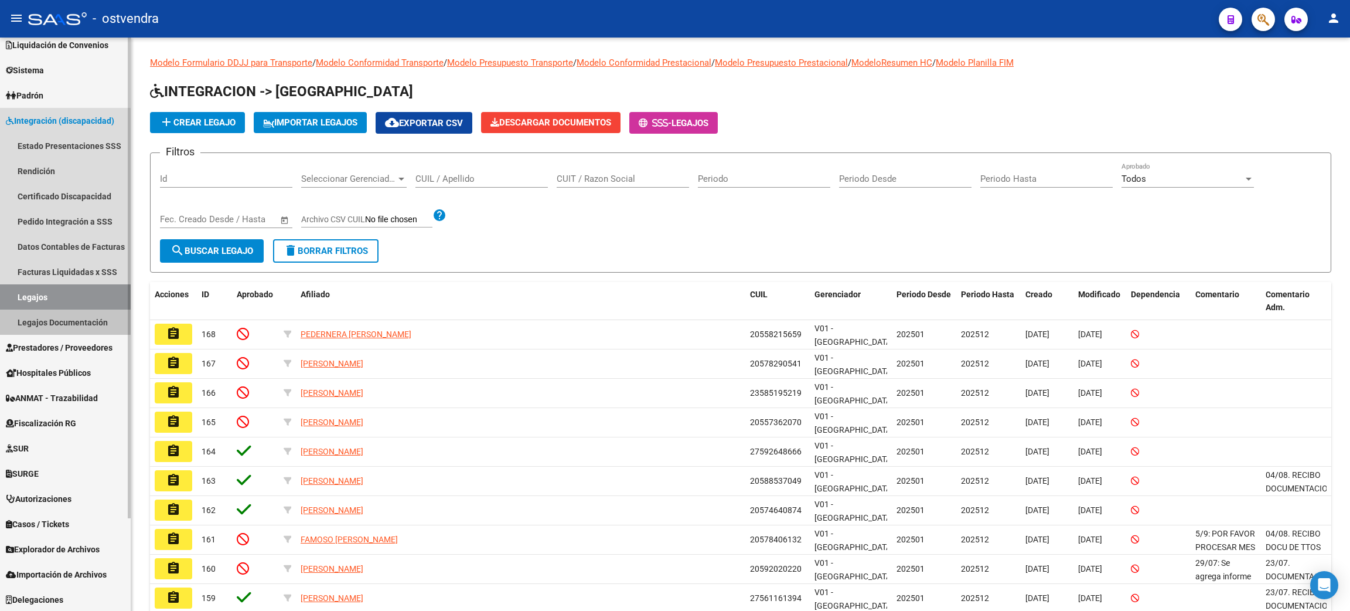
click at [34, 319] on link "Legajos Documentación" at bounding box center [65, 321] width 131 height 25
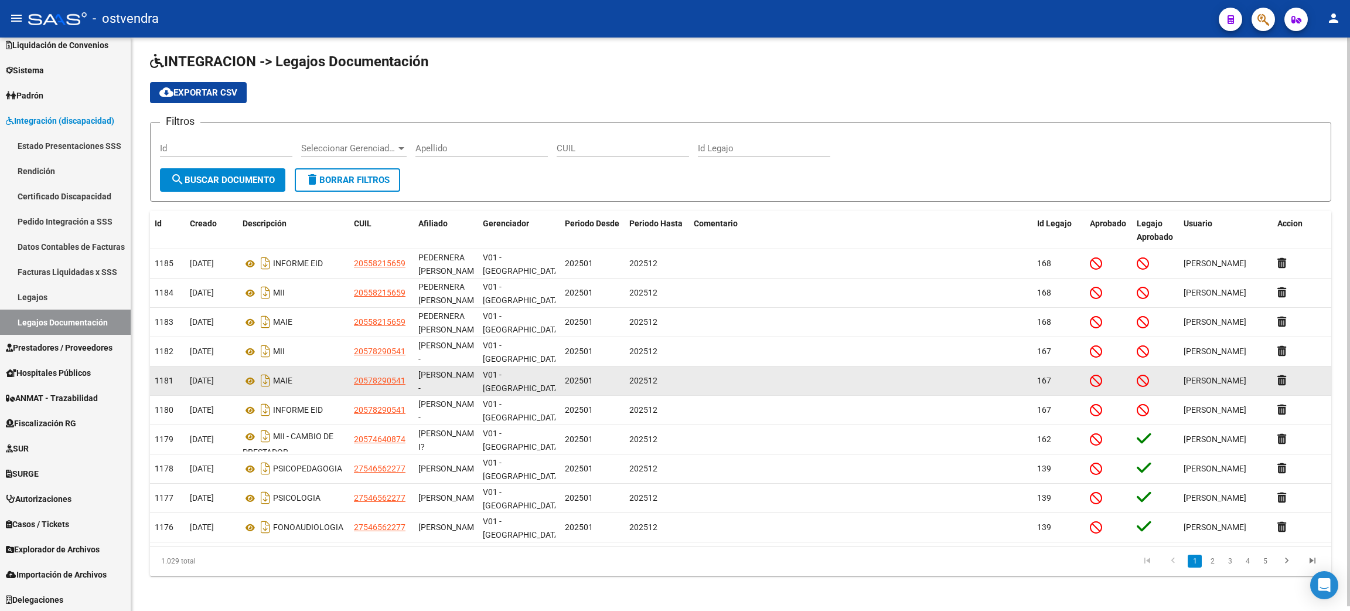
scroll to position [5, 0]
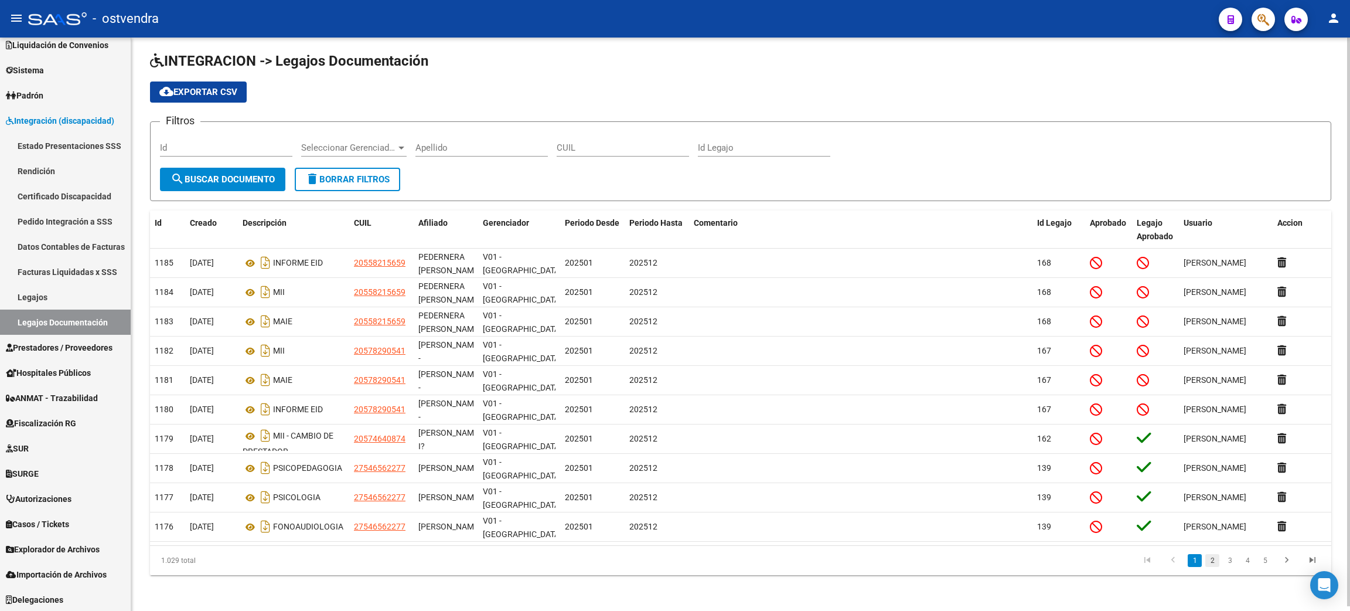
click at [1214, 558] on link "2" at bounding box center [1212, 560] width 14 height 13
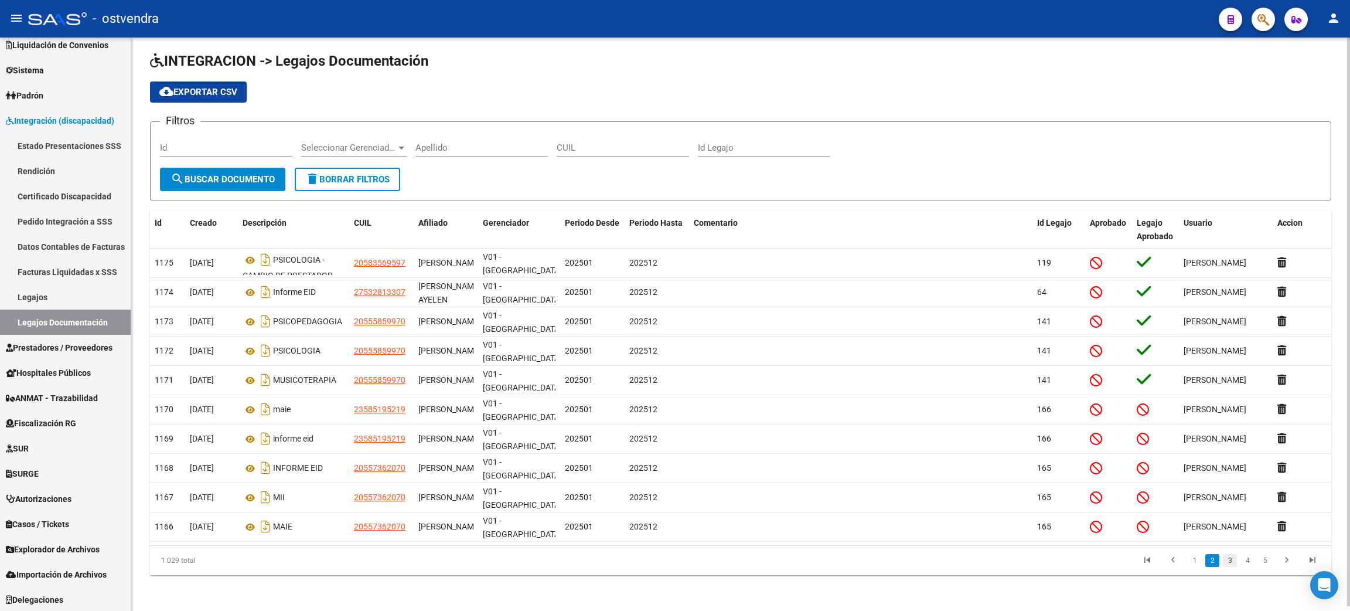
click at [1229, 555] on link "3" at bounding box center [1230, 560] width 14 height 13
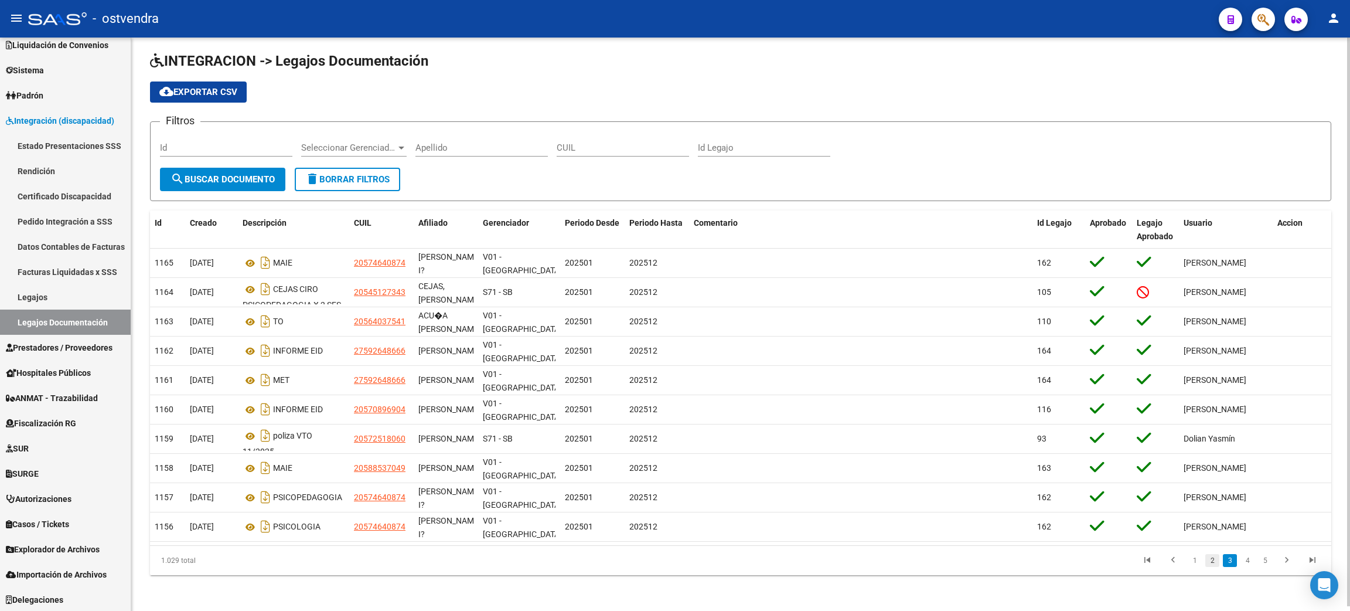
click at [1215, 561] on link "2" at bounding box center [1212, 560] width 14 height 13
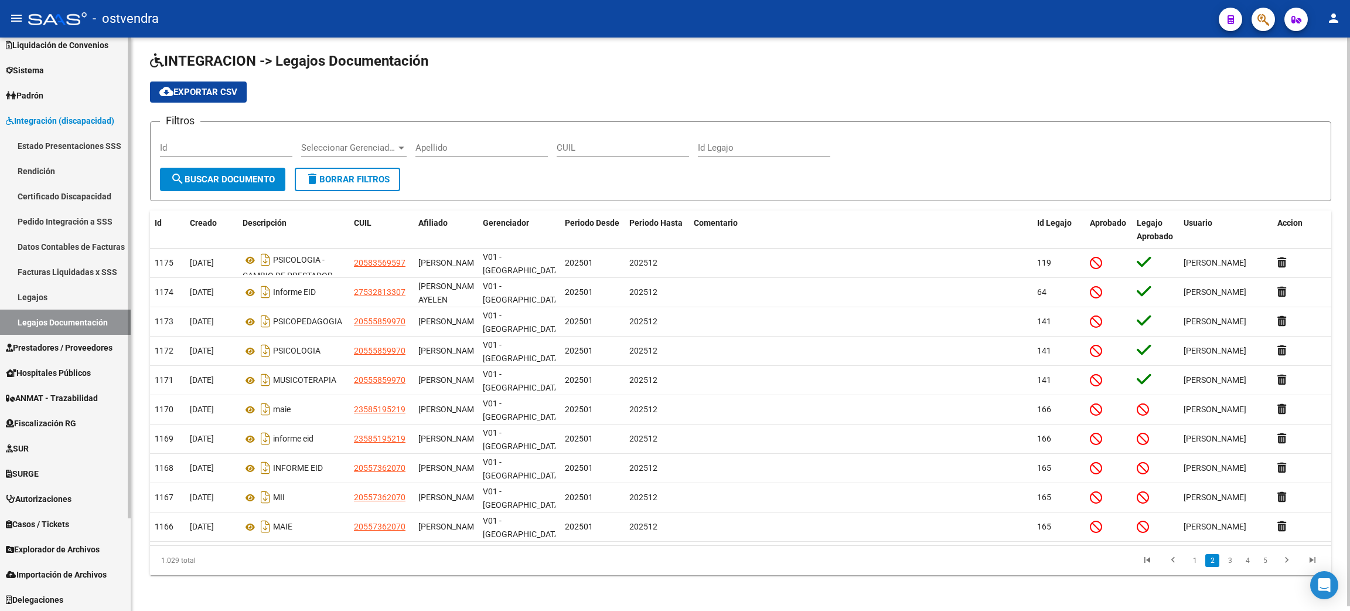
click at [36, 291] on link "Legajos" at bounding box center [65, 296] width 131 height 25
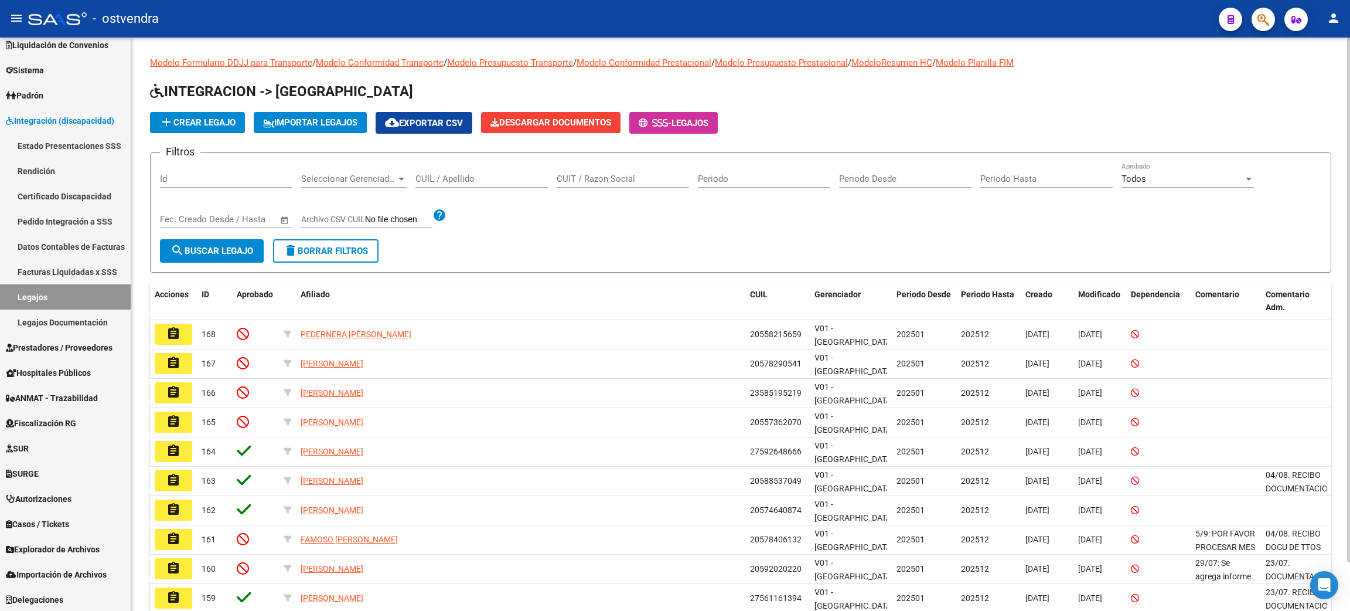
click at [460, 175] on input "CUIL / Apellido" at bounding box center [481, 178] width 132 height 11
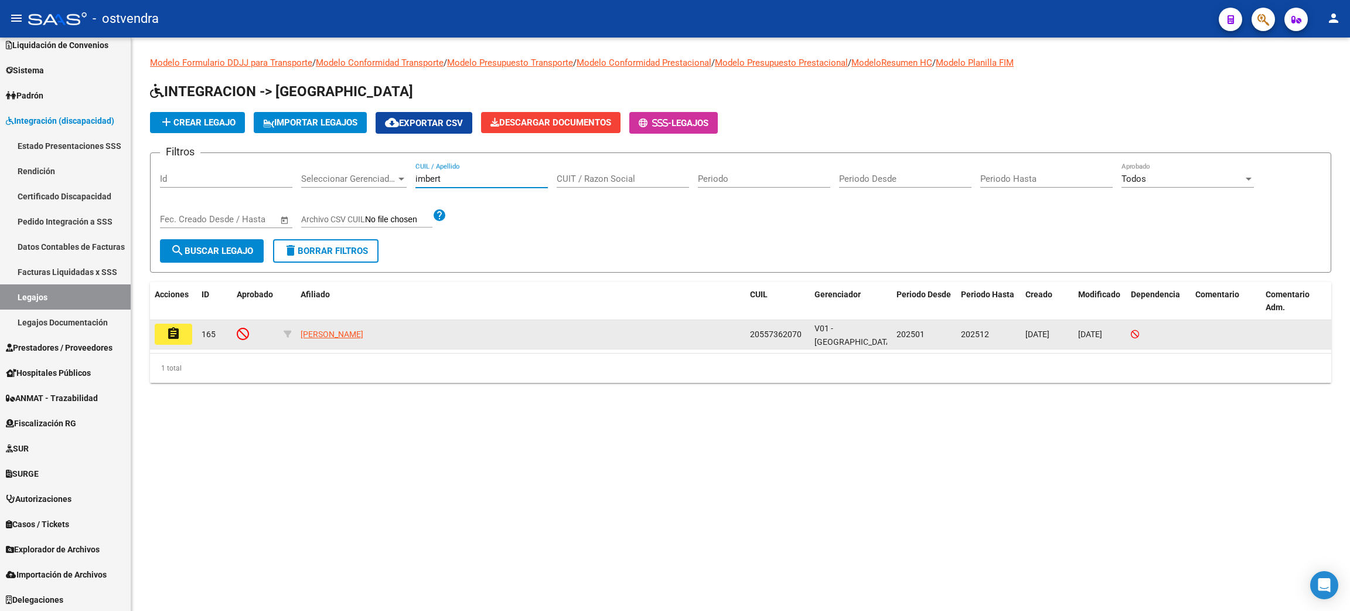
type input "imbert"
click at [163, 329] on button "assignment" at bounding box center [174, 333] width 38 height 21
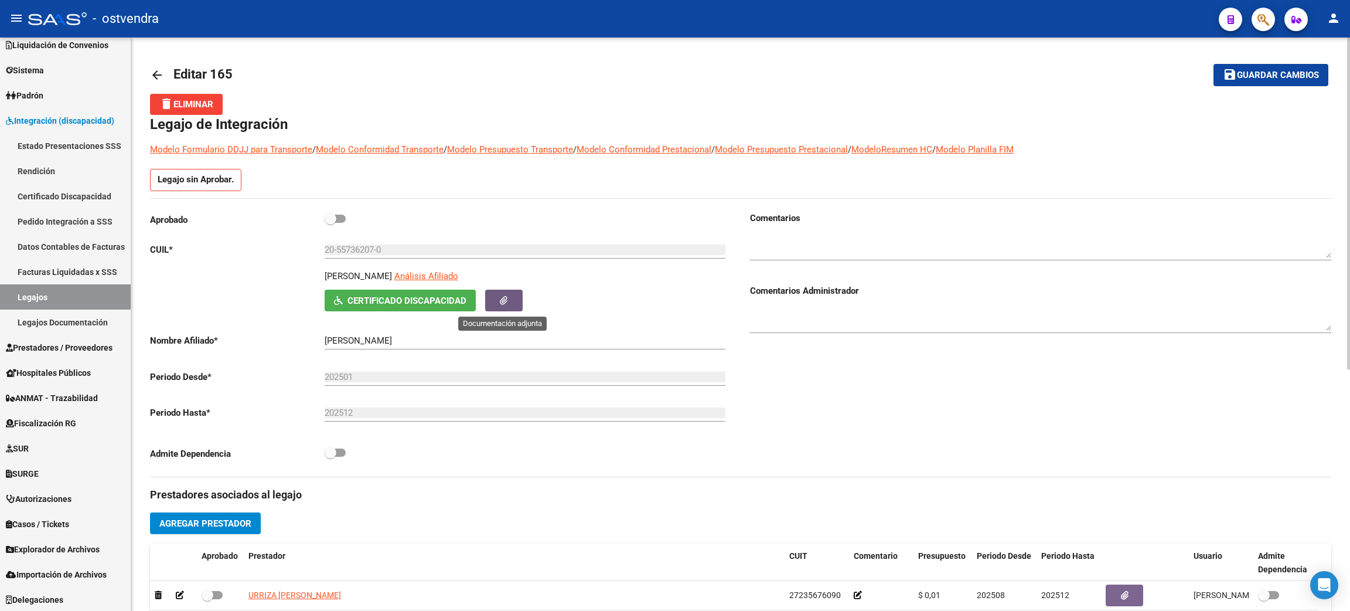
click at [490, 305] on button "button" at bounding box center [504, 300] width 38 height 22
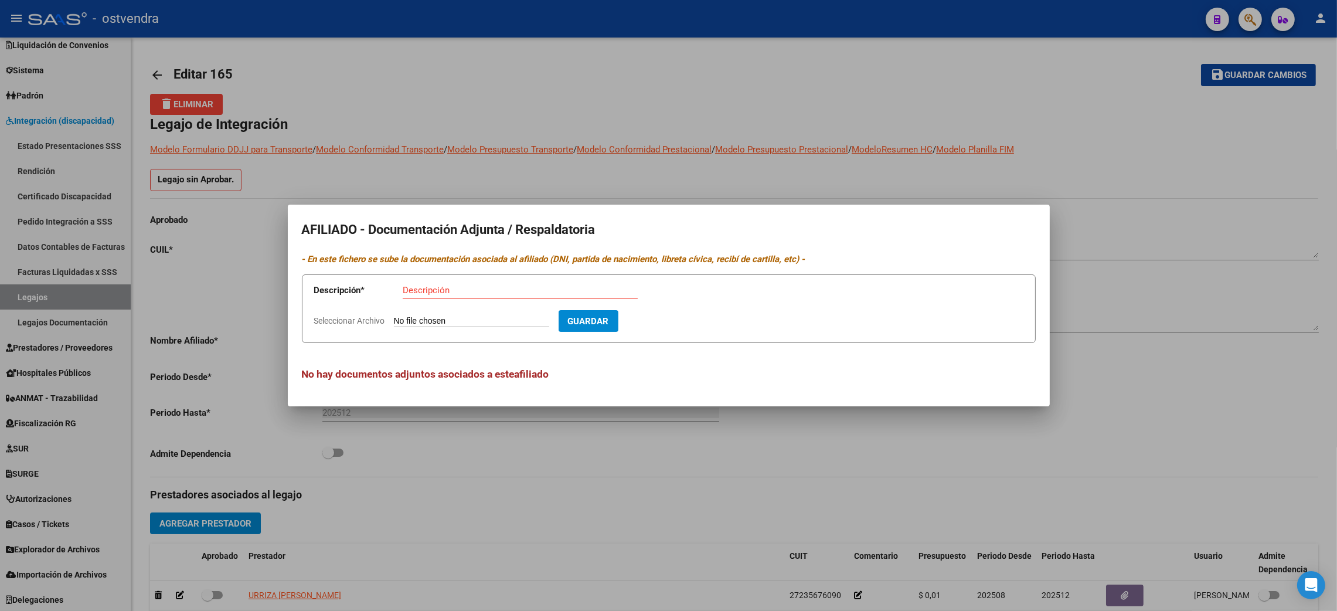
click at [1170, 227] on div at bounding box center [668, 305] width 1337 height 611
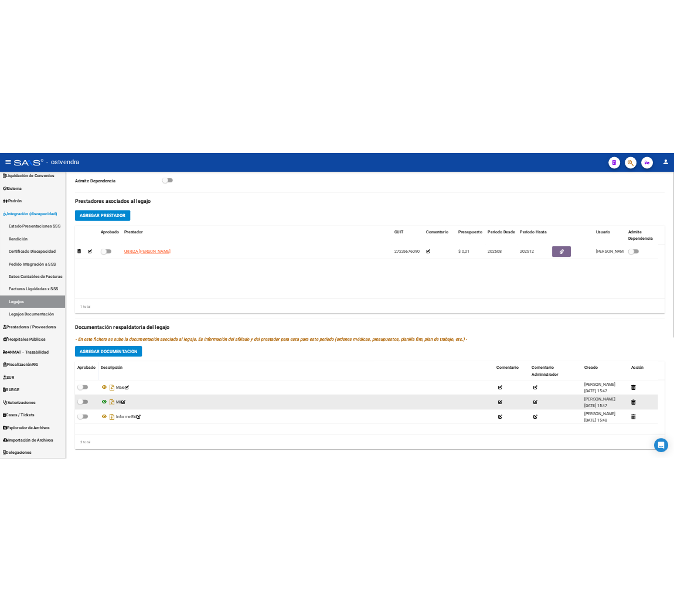
scroll to position [418, 0]
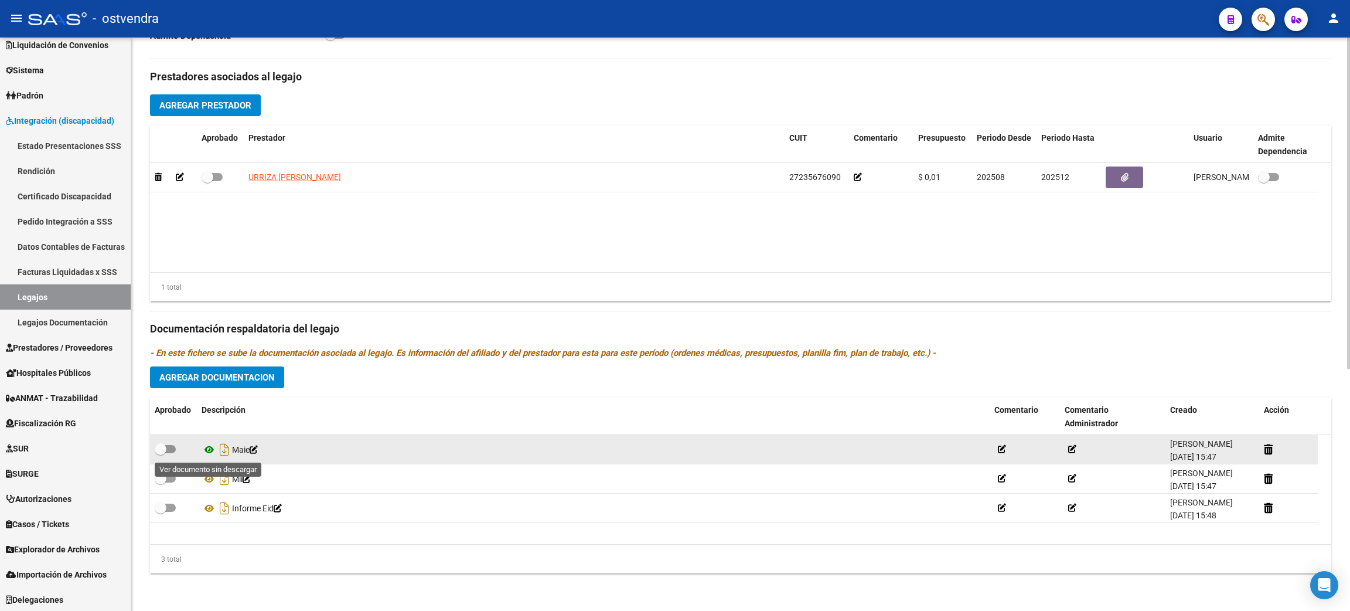
click at [208, 449] on icon at bounding box center [209, 449] width 15 height 14
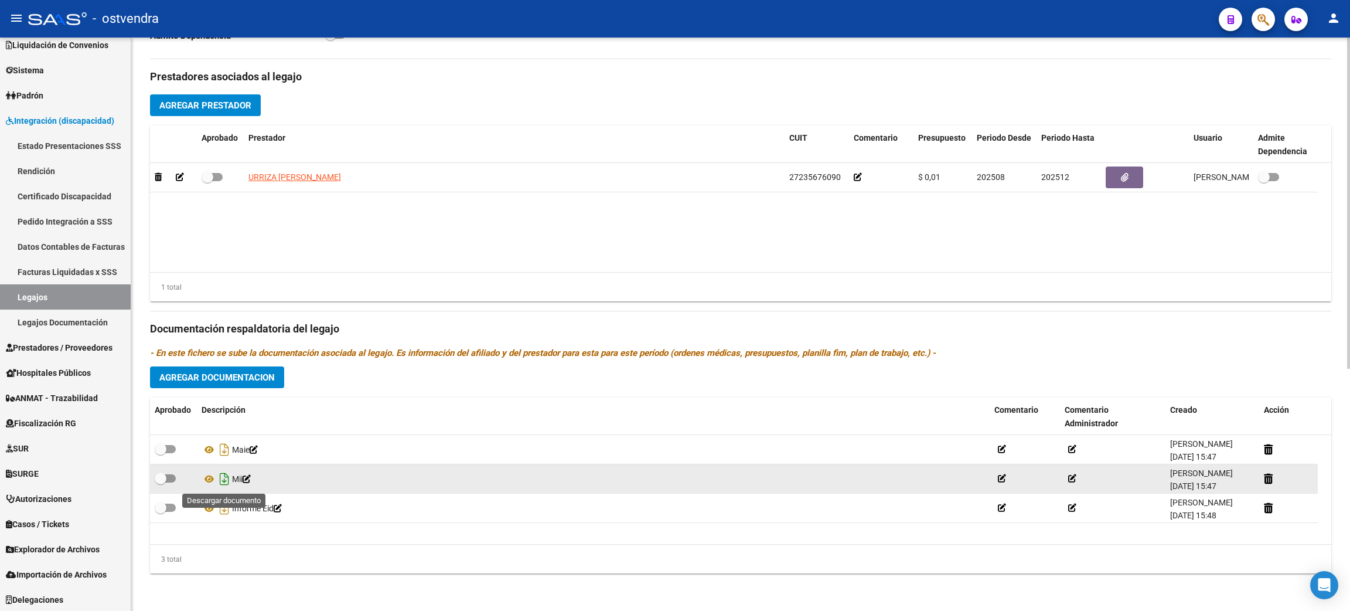
click at [222, 481] on icon "Descargar documento" at bounding box center [224, 478] width 15 height 19
click at [212, 478] on icon at bounding box center [209, 479] width 15 height 14
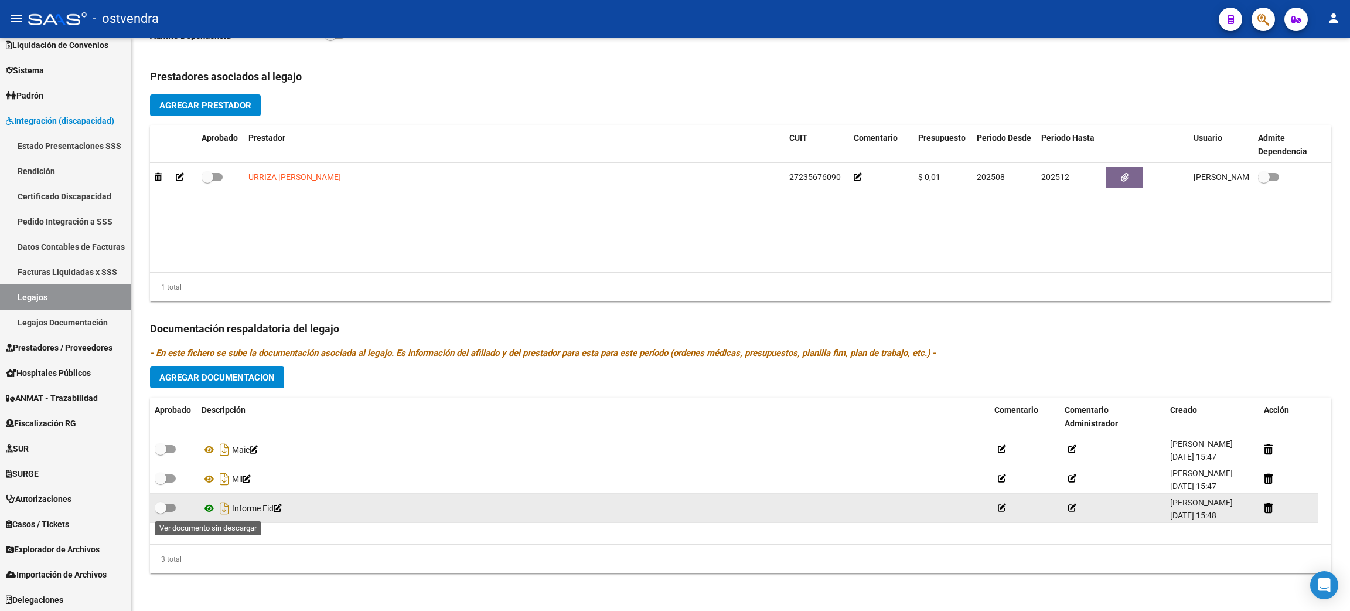
click at [209, 504] on icon at bounding box center [209, 508] width 15 height 14
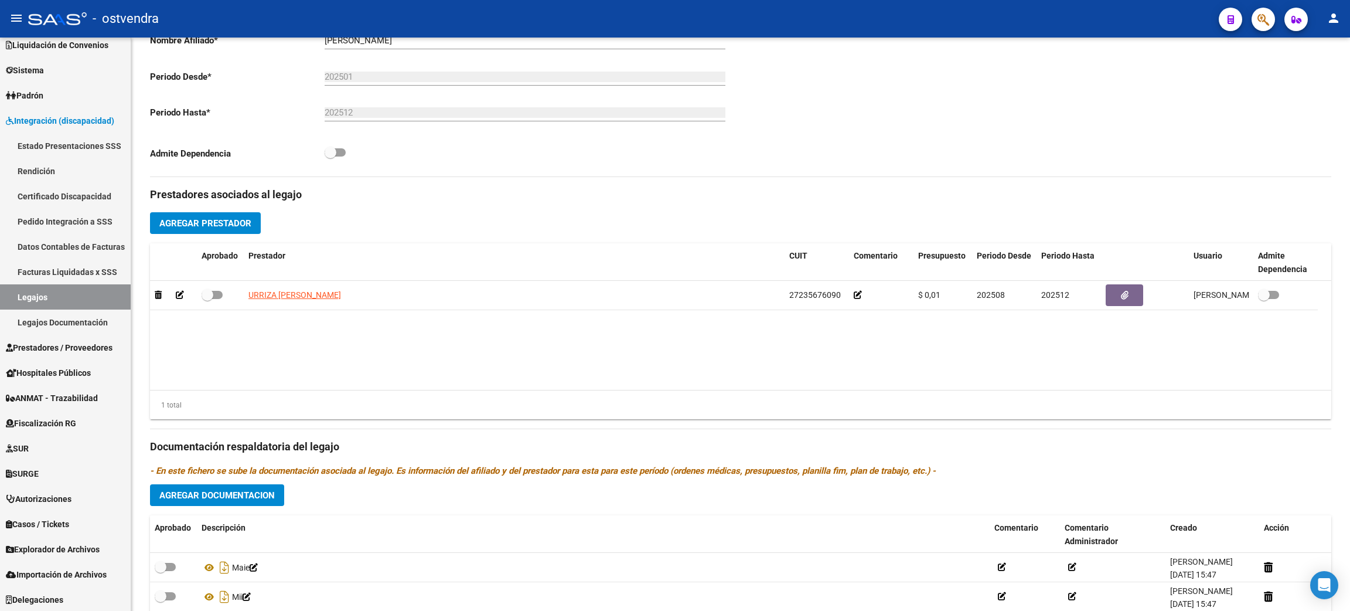
scroll to position [0, 0]
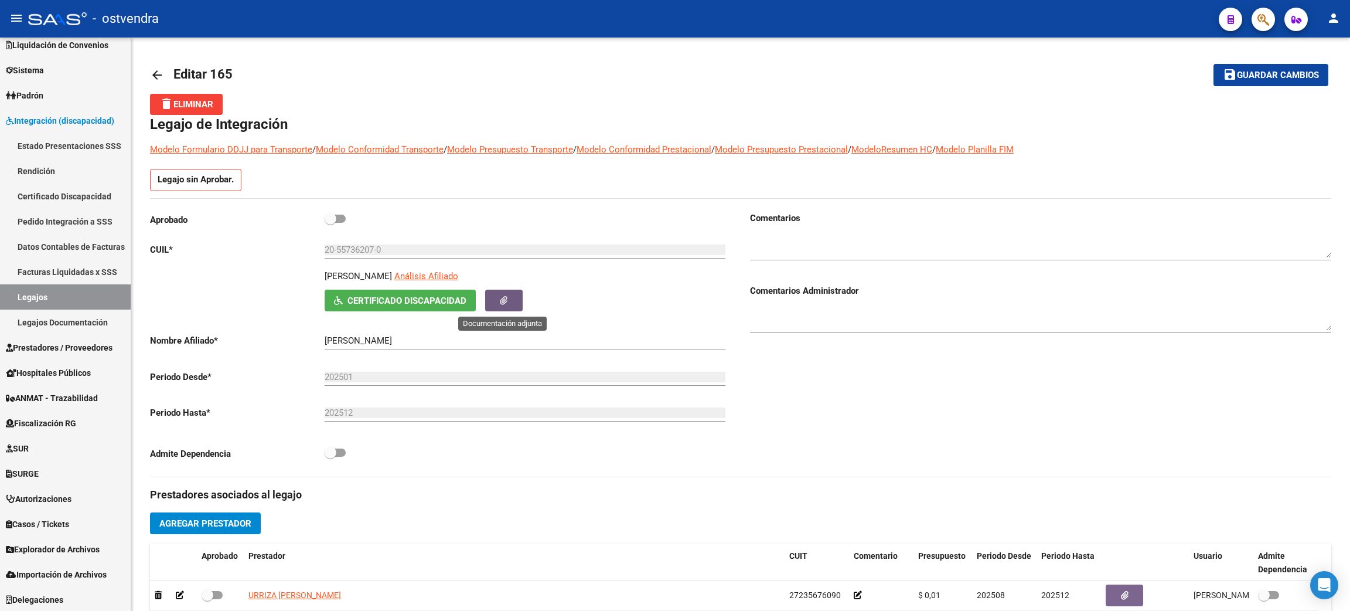
click at [503, 306] on button "button" at bounding box center [504, 300] width 38 height 22
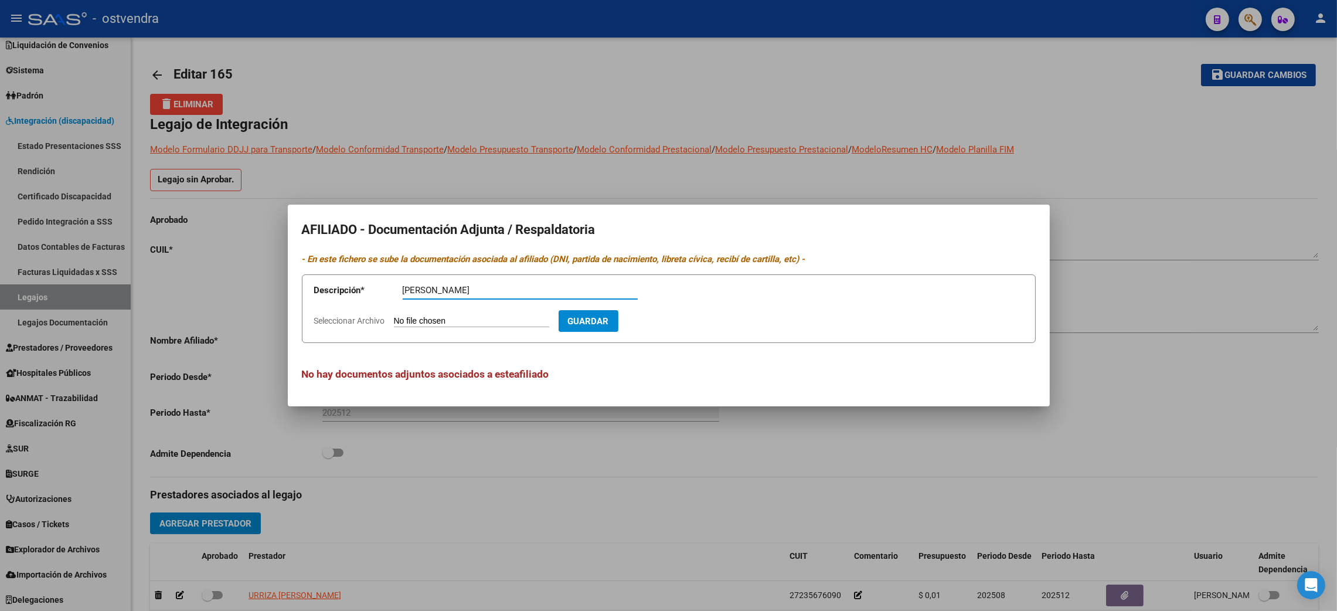
type input "IMBERT BASTIAN MATEO CUD"
click at [470, 322] on input "Seleccionar Archivo" at bounding box center [471, 321] width 155 height 11
type input "C:\fakepath\IMBERT BASTIAN MATEO CUD.pdf"
click at [676, 316] on span "Guardar" at bounding box center [656, 321] width 41 height 11
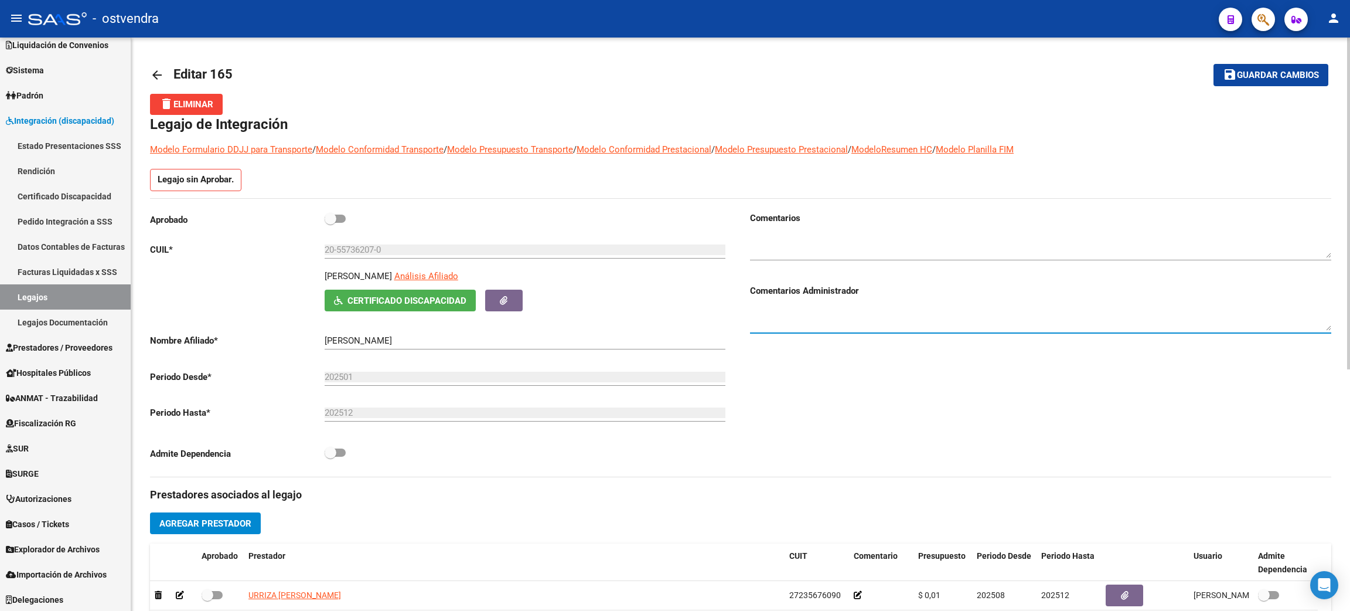
click at [816, 322] on textarea at bounding box center [1040, 318] width 581 height 23
click at [778, 316] on textarea "12/09. RECIBO MII Y" at bounding box center [1040, 318] width 581 height 23
click at [847, 314] on textarea "12/09. RECIBO MII Y" at bounding box center [1040, 318] width 581 height 23
click at [790, 314] on textarea "12/09. RECIBO MII Y MAIE" at bounding box center [1040, 318] width 581 height 23
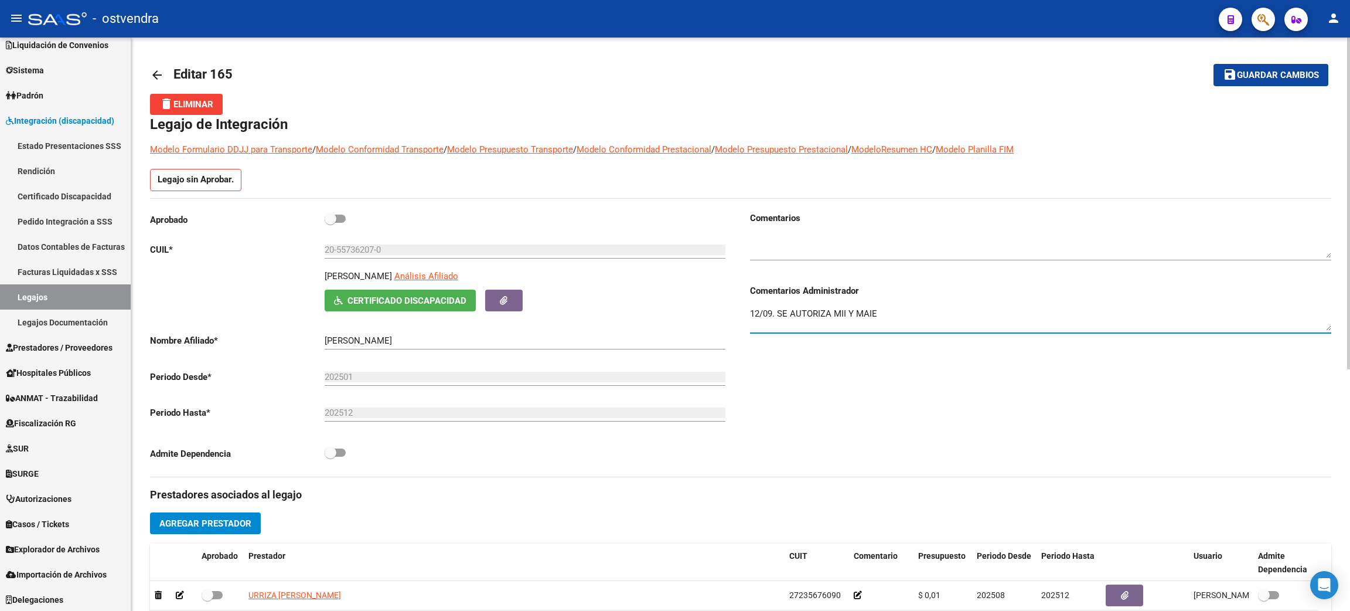
click at [920, 316] on textarea "12/09. SE AUTORIZA MII Y MAIE" at bounding box center [1040, 318] width 581 height 23
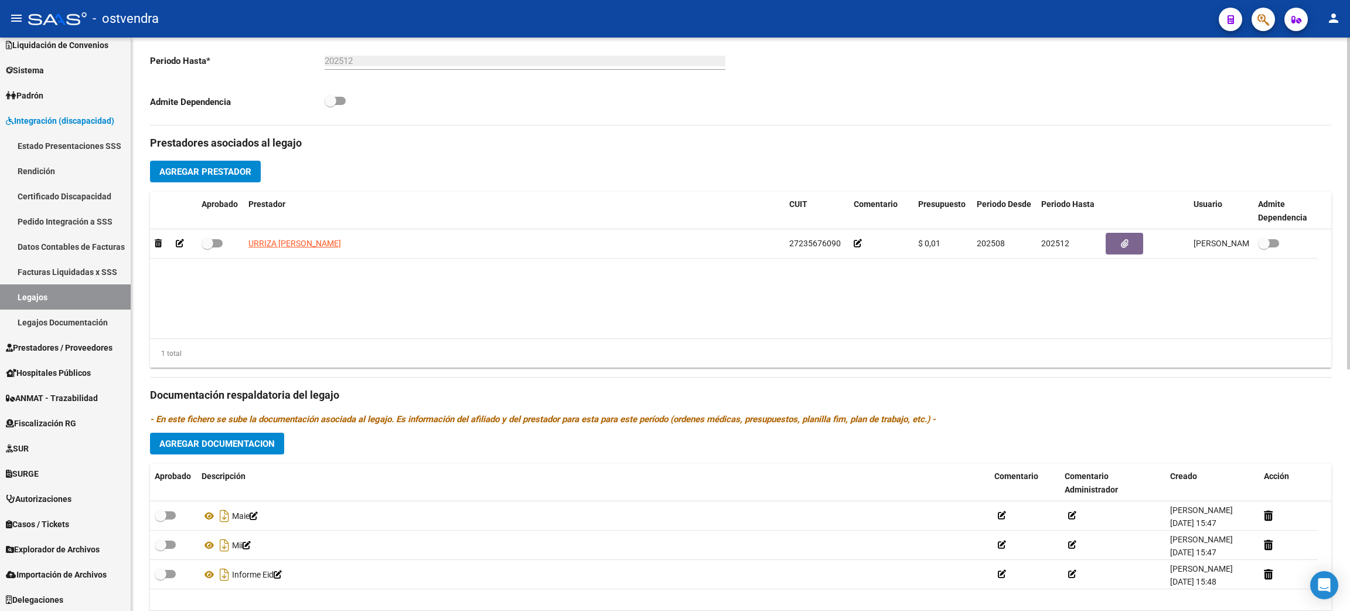
scroll to position [418, 0]
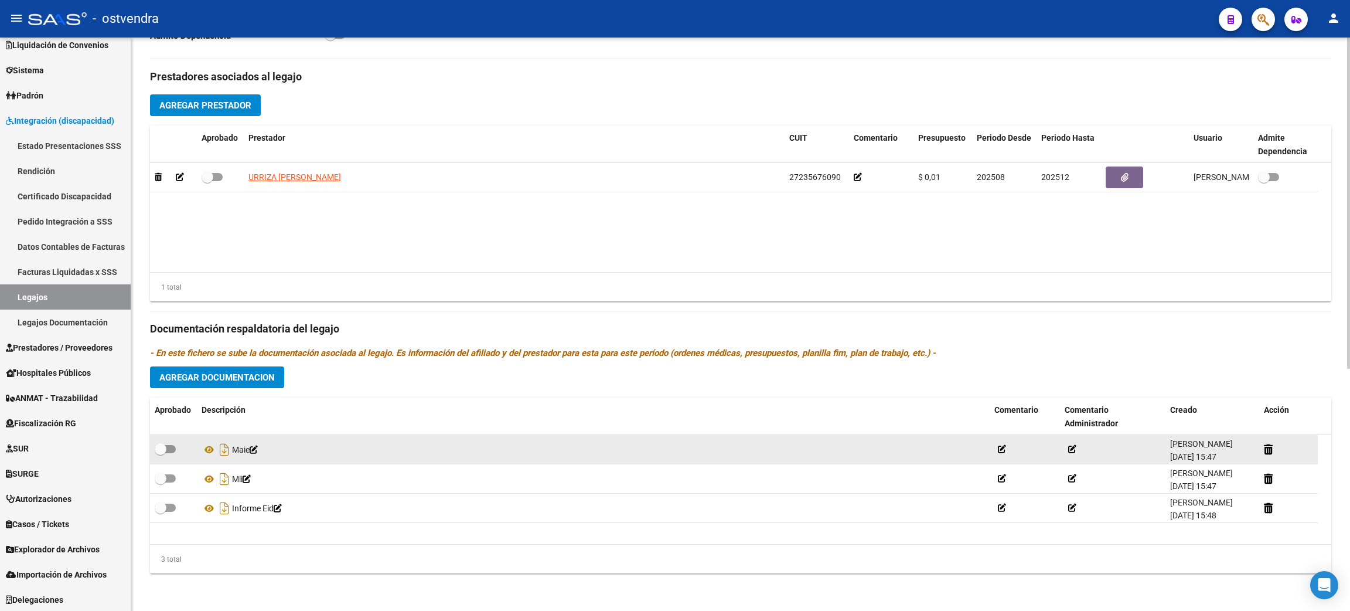
type textarea "12/09. SE AUTORIZA MII Y MAIE"
click at [162, 446] on span at bounding box center [161, 449] width 12 height 12
click at [161, 453] on input "checkbox" at bounding box center [160, 453] width 1 height 1
checkbox input "true"
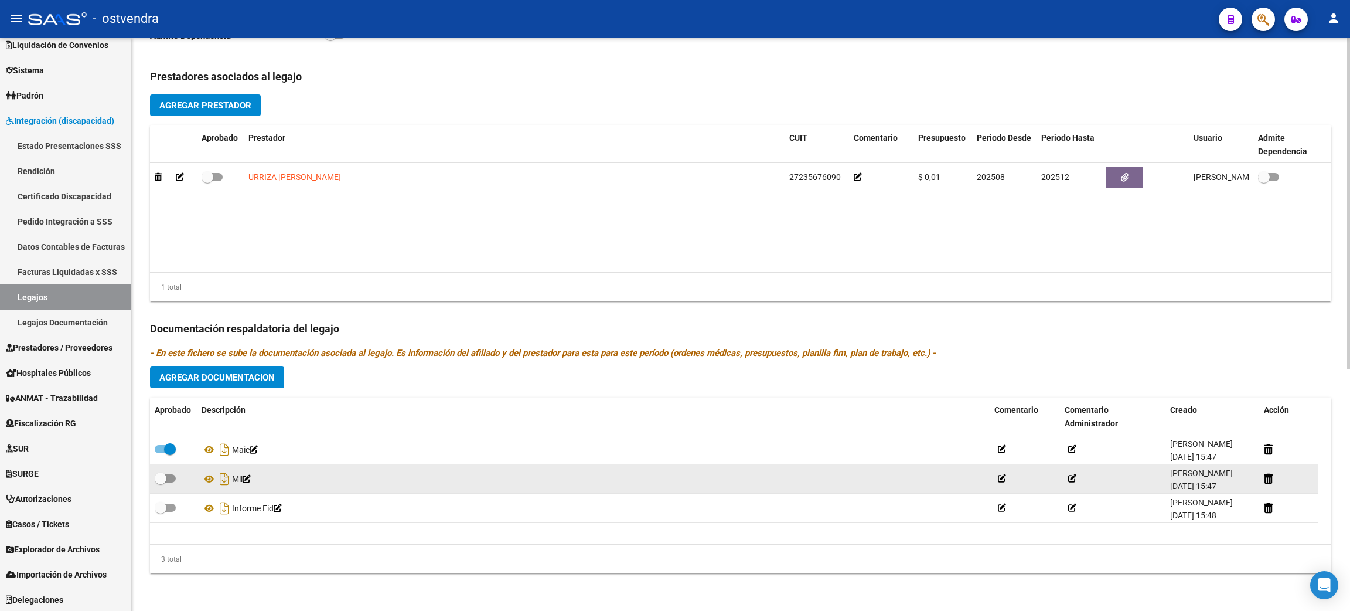
click at [157, 480] on span at bounding box center [161, 478] width 12 height 12
click at [160, 482] on input "checkbox" at bounding box center [160, 482] width 1 height 1
checkbox input "true"
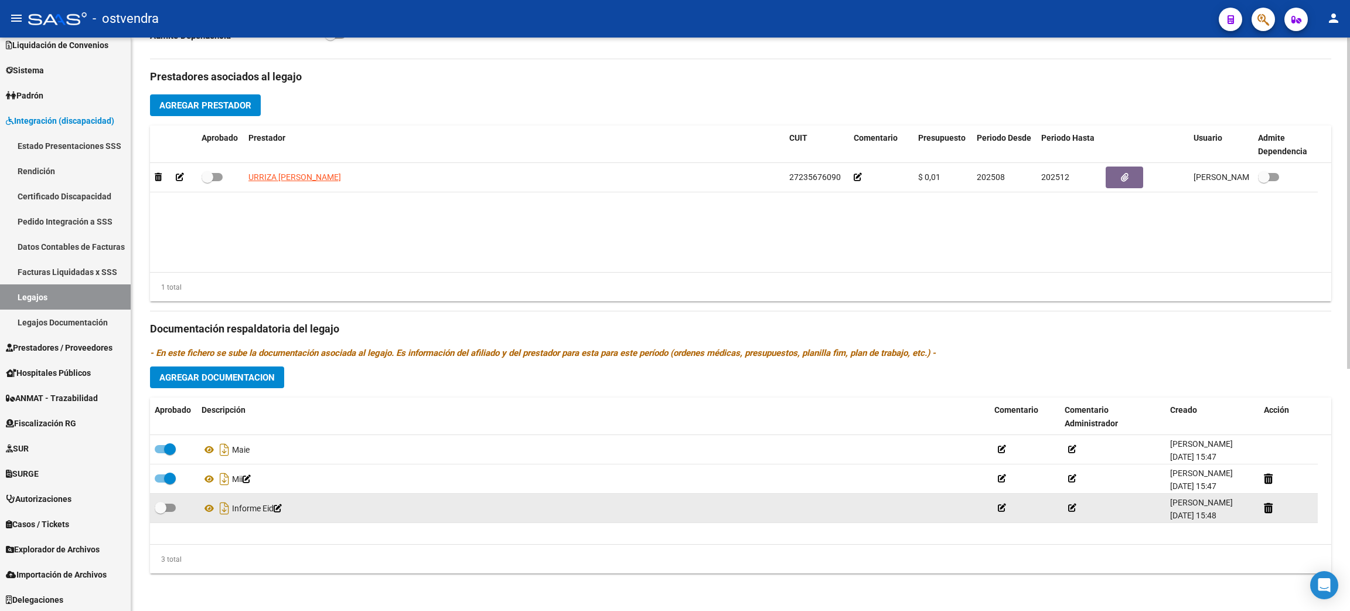
click at [161, 507] on span at bounding box center [161, 508] width 12 height 12
click at [161, 512] on input "checkbox" at bounding box center [160, 512] width 1 height 1
checkbox input "true"
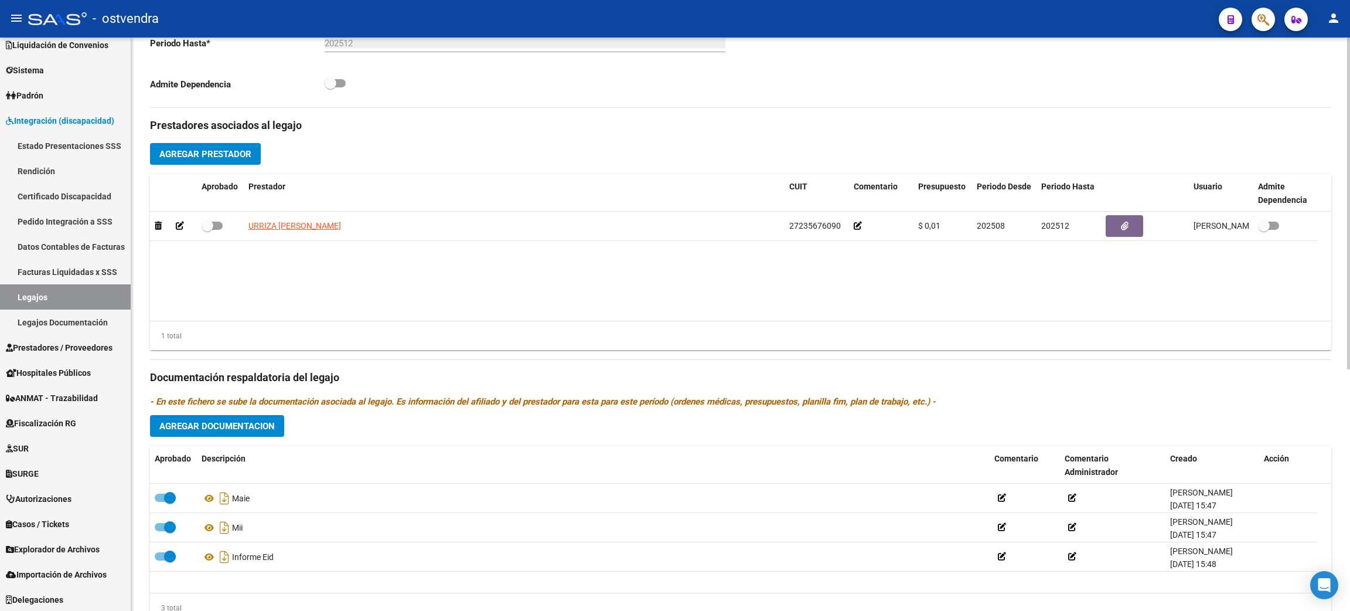
scroll to position [330, 0]
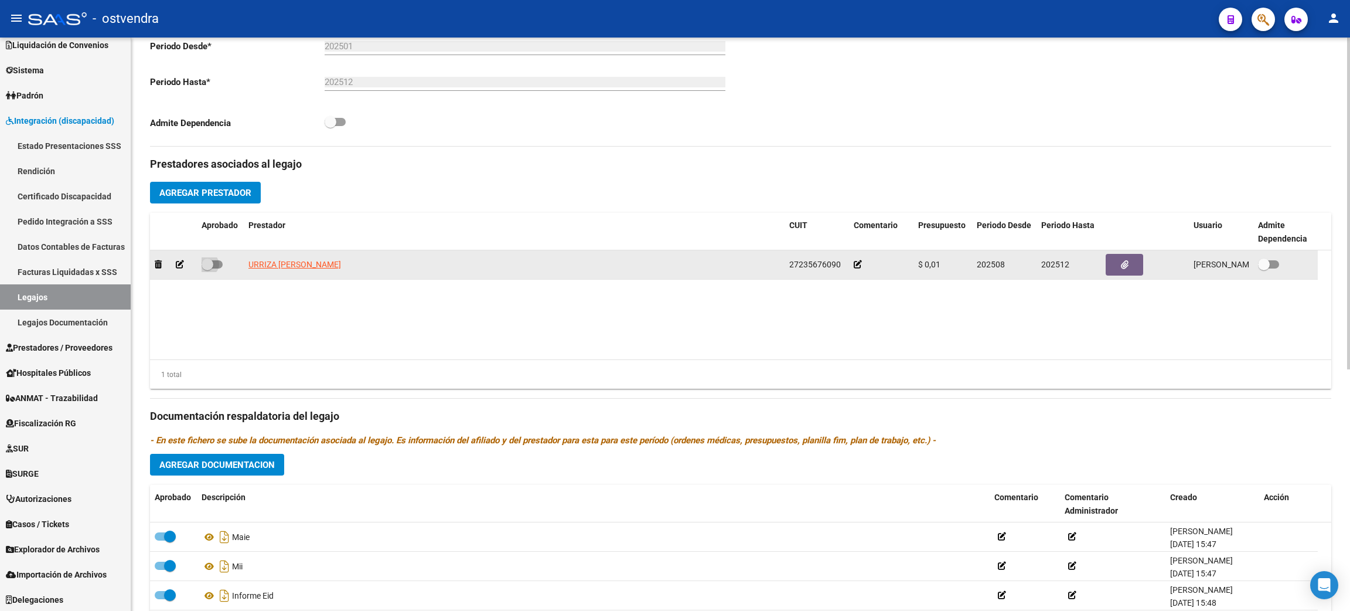
click at [203, 267] on span at bounding box center [208, 264] width 12 height 12
click at [207, 268] on input "checkbox" at bounding box center [207, 268] width 1 height 1
checkbox input "true"
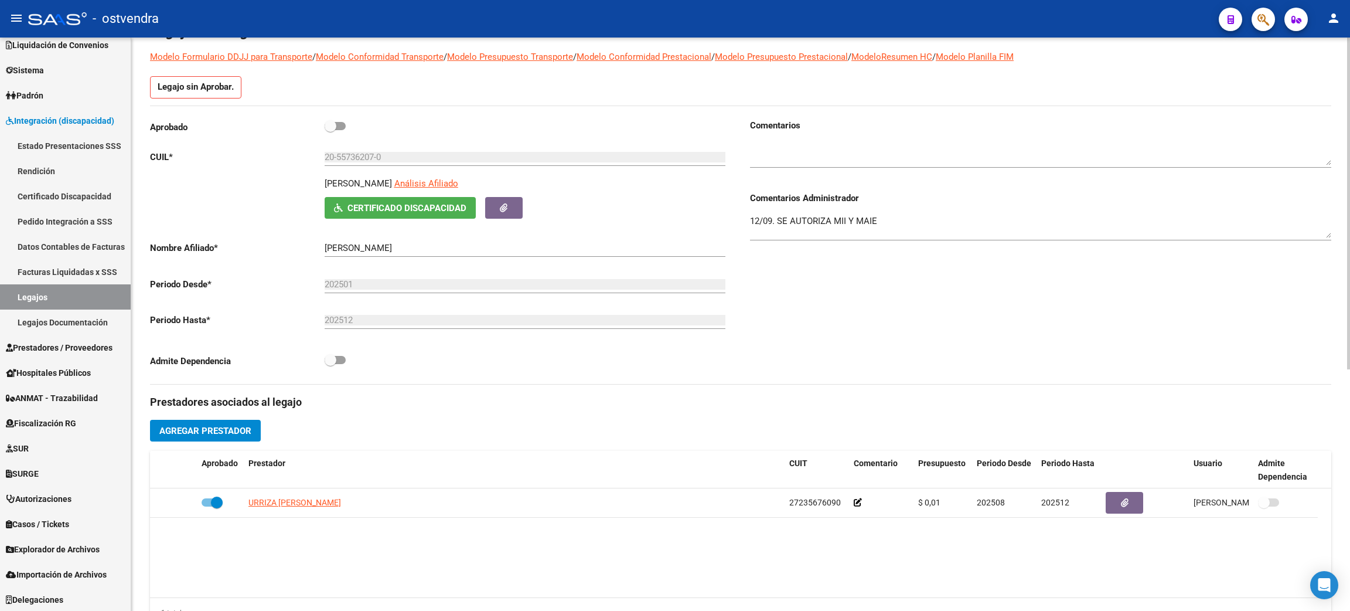
scroll to position [0, 0]
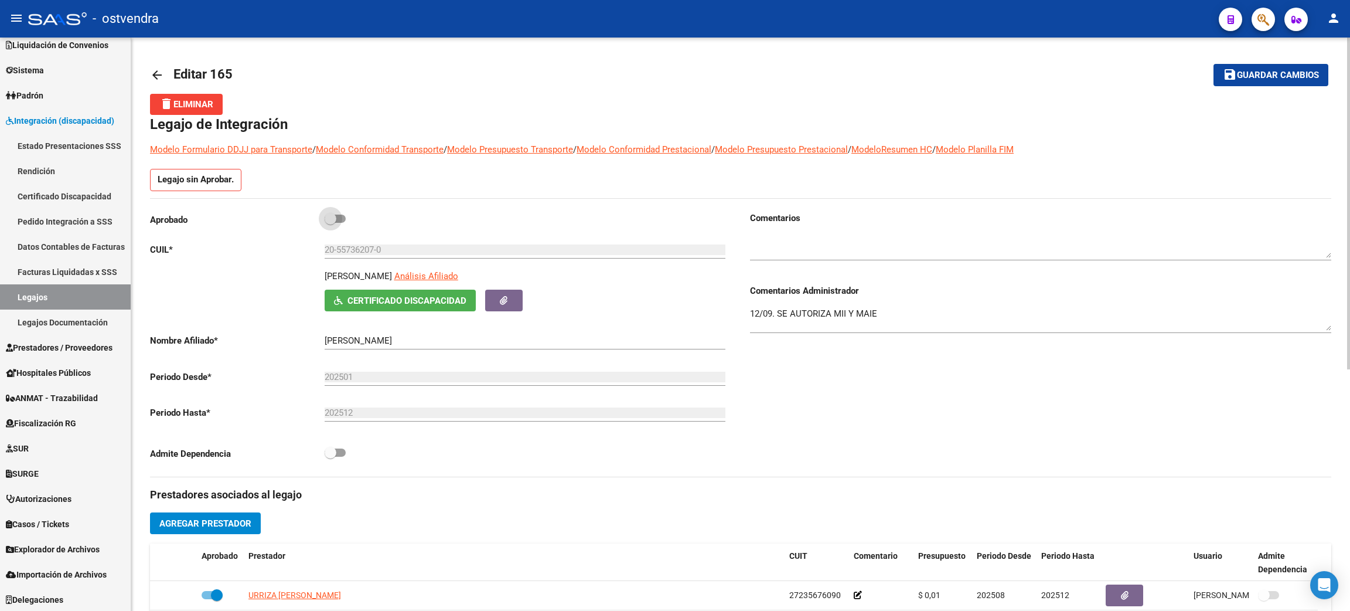
click at [328, 225] on label at bounding box center [335, 219] width 21 height 14
click at [330, 223] on input "checkbox" at bounding box center [330, 223] width 1 height 1
checkbox input "true"
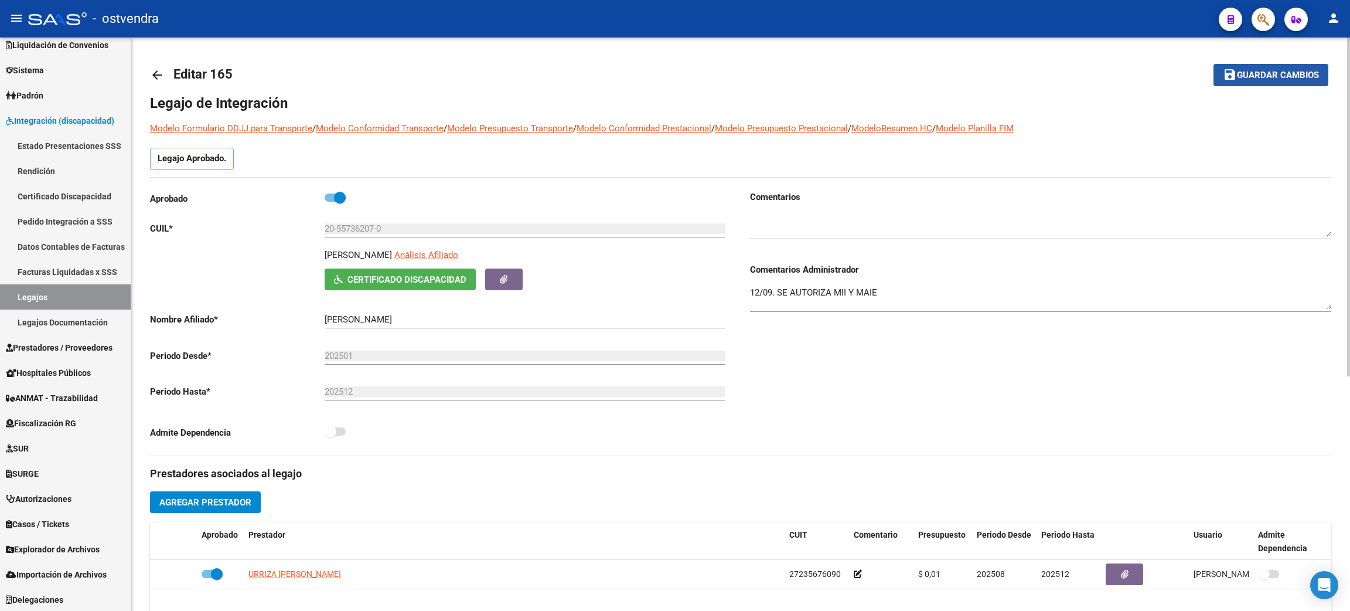
click at [1257, 77] on span "Guardar cambios" at bounding box center [1278, 75] width 82 height 11
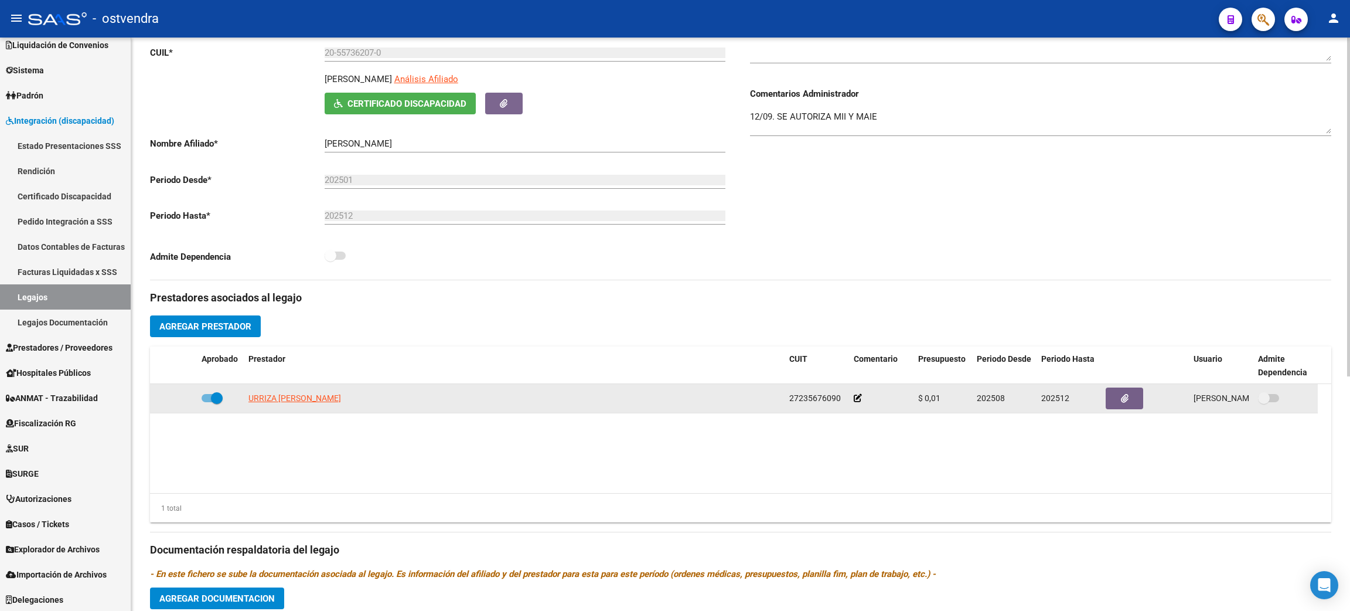
scroll to position [263, 0]
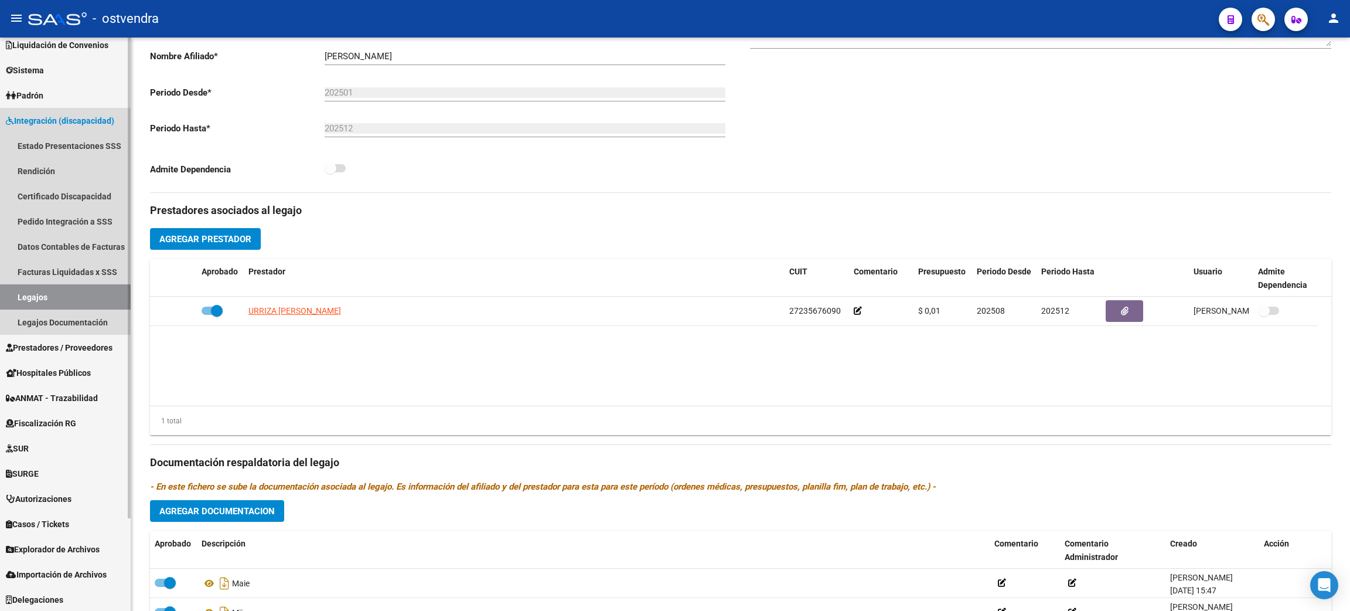
click at [65, 291] on link "Legajos" at bounding box center [65, 296] width 131 height 25
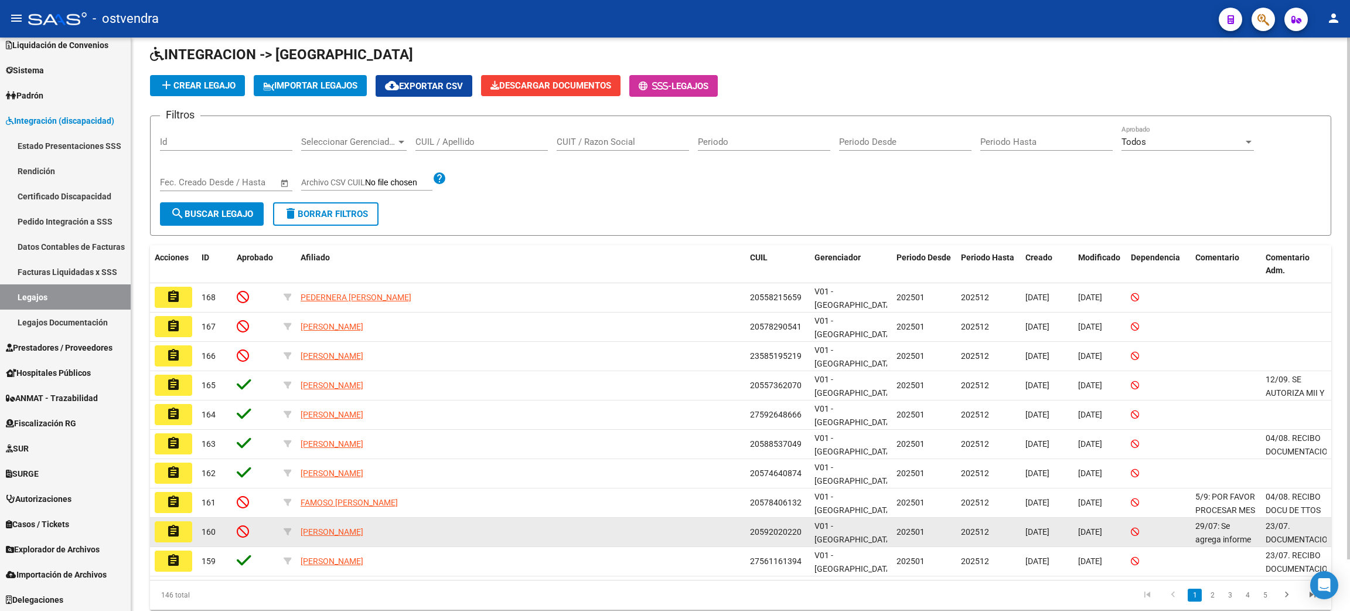
scroll to position [57, 0]
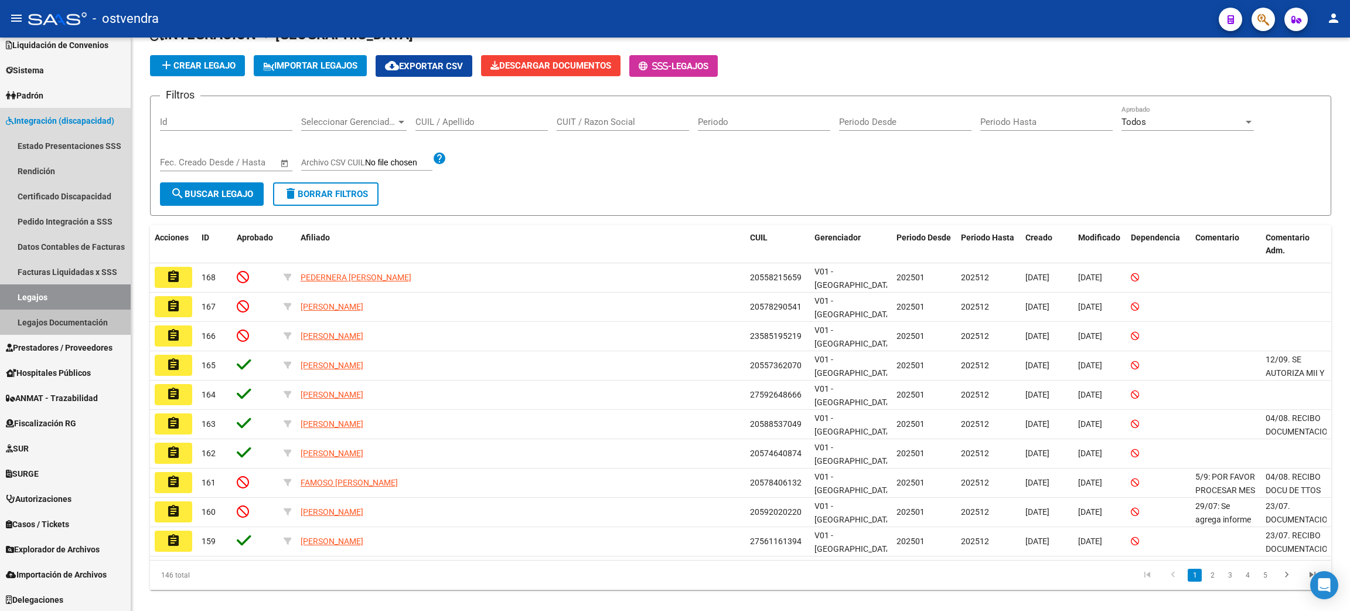
drag, startPoint x: 28, startPoint y: 315, endPoint x: 312, endPoint y: 332, distance: 285.3
click at [30, 316] on link "Legajos Documentación" at bounding box center [65, 321] width 131 height 25
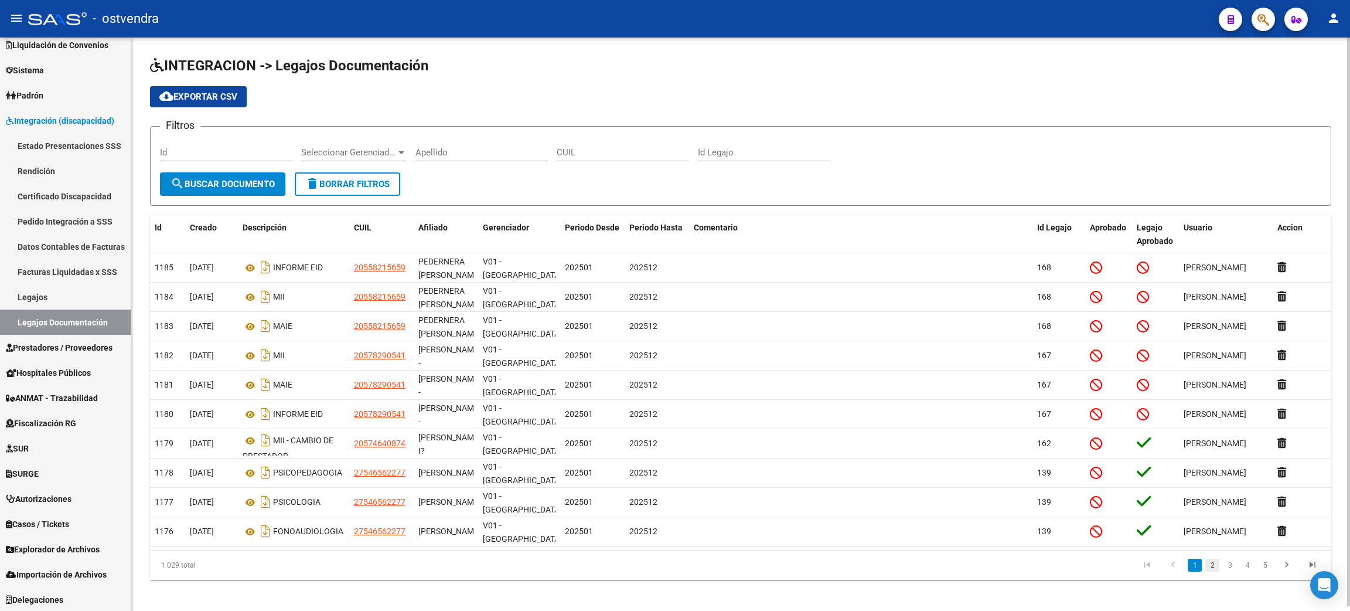
click at [1213, 565] on link "2" at bounding box center [1212, 564] width 14 height 13
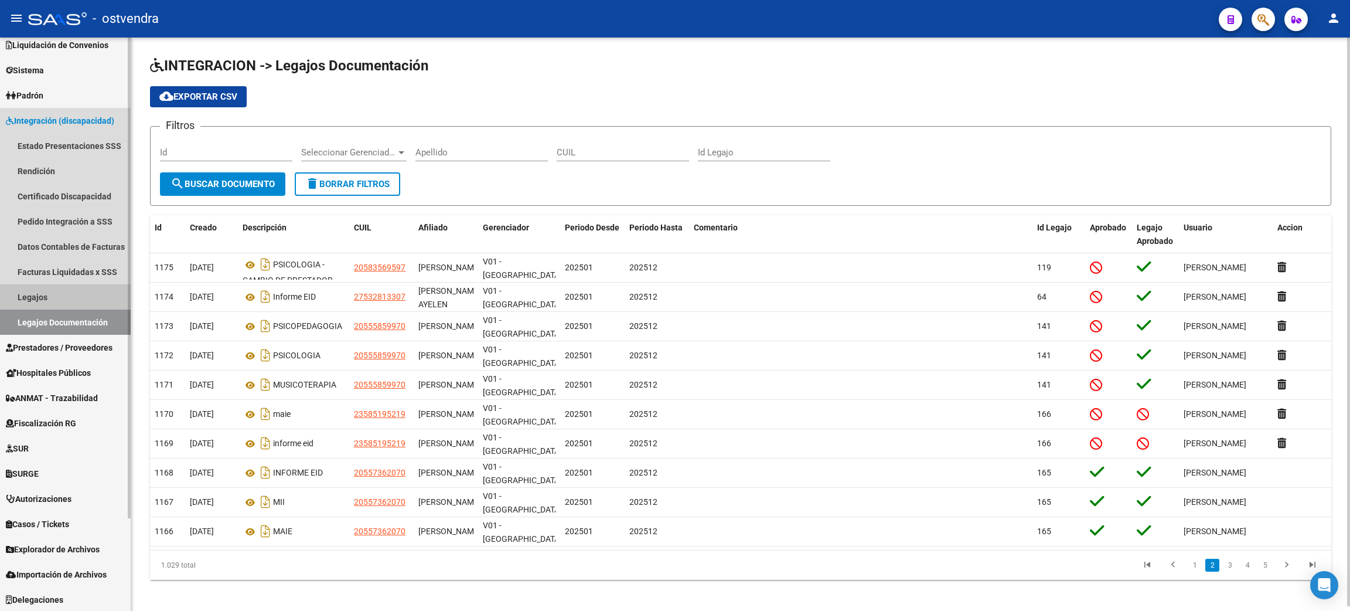
click at [51, 298] on link "Legajos" at bounding box center [65, 296] width 131 height 25
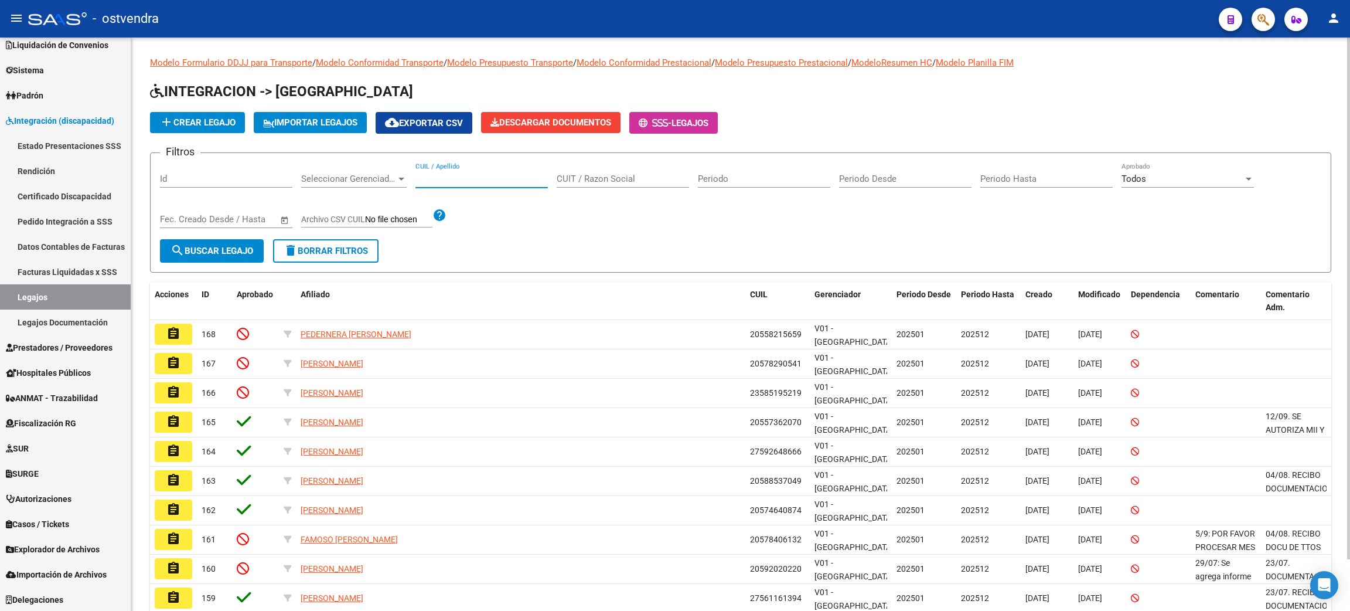
click at [483, 179] on input "CUIL / Apellido" at bounding box center [481, 178] width 132 height 11
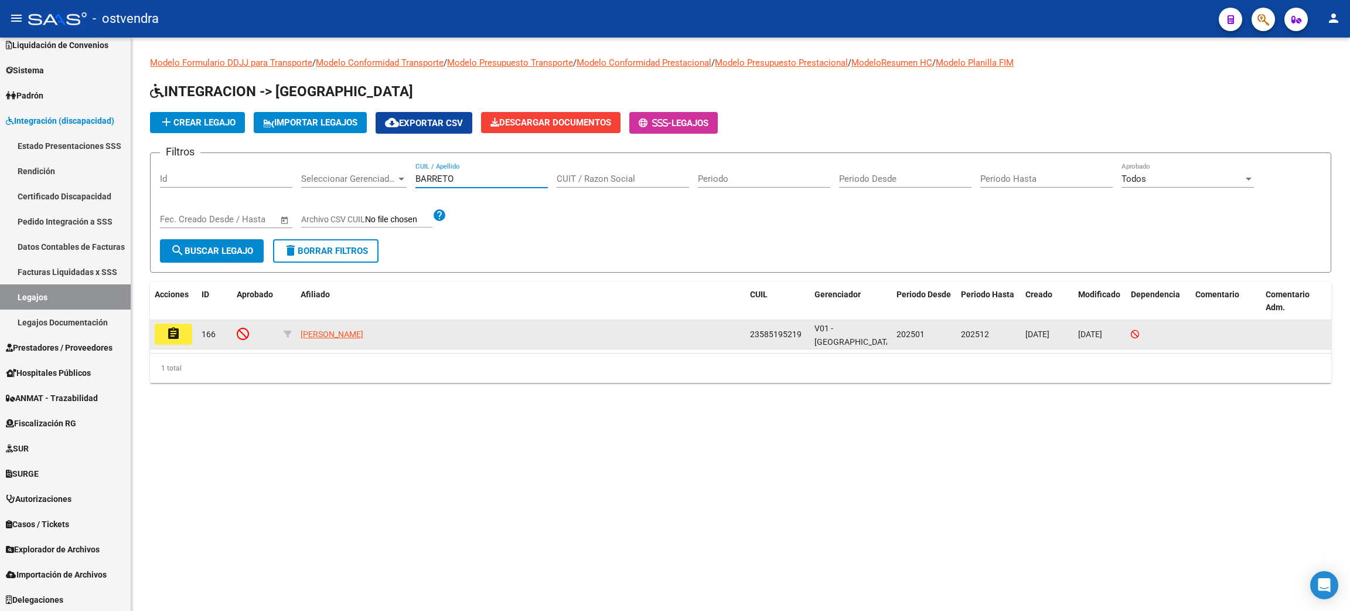
type input "BARRETO"
click at [172, 330] on mat-icon "assignment" at bounding box center [173, 333] width 14 height 14
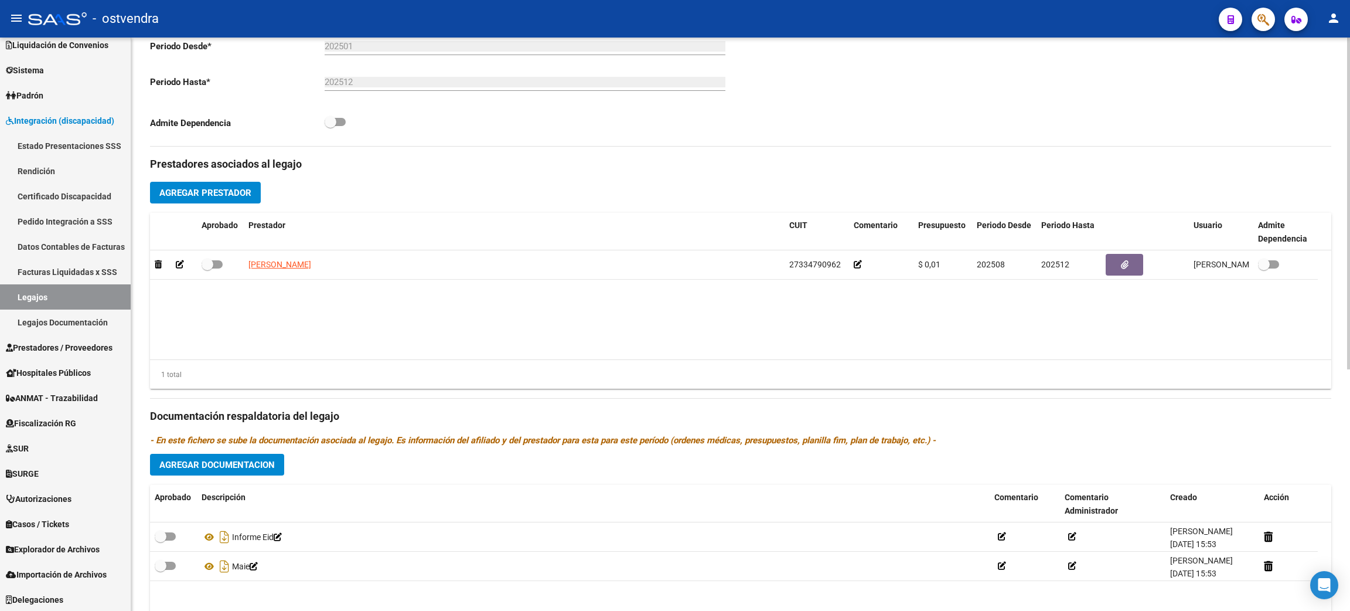
scroll to position [418, 0]
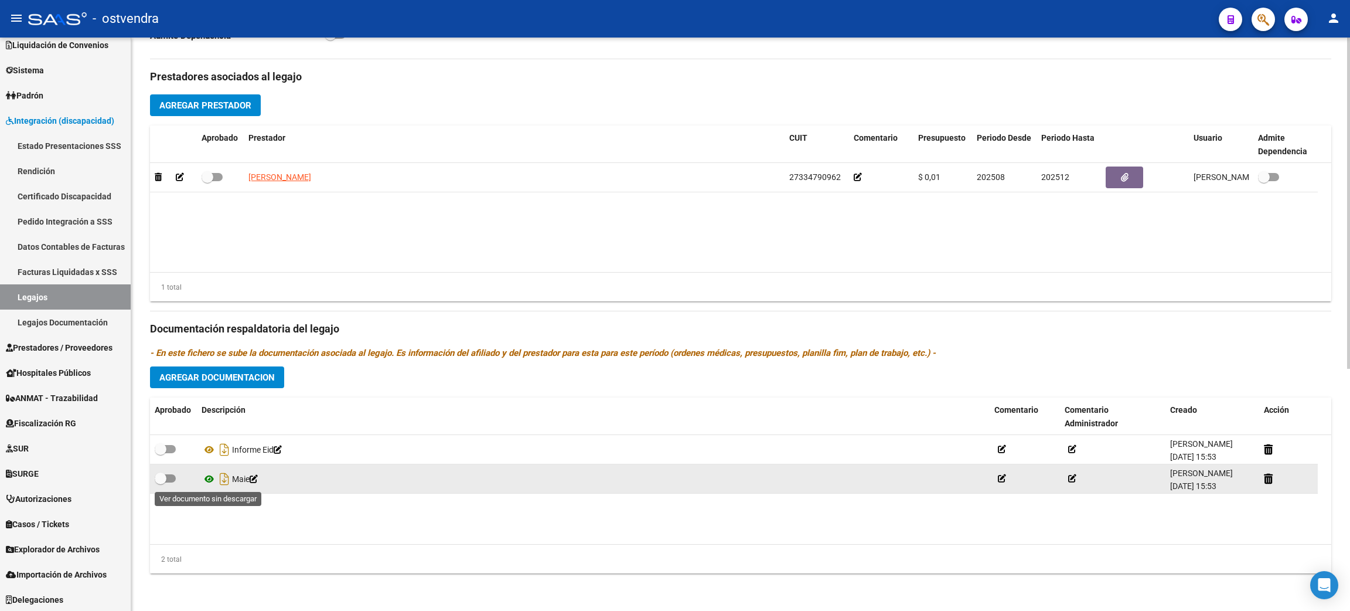
click at [212, 479] on icon at bounding box center [209, 479] width 15 height 14
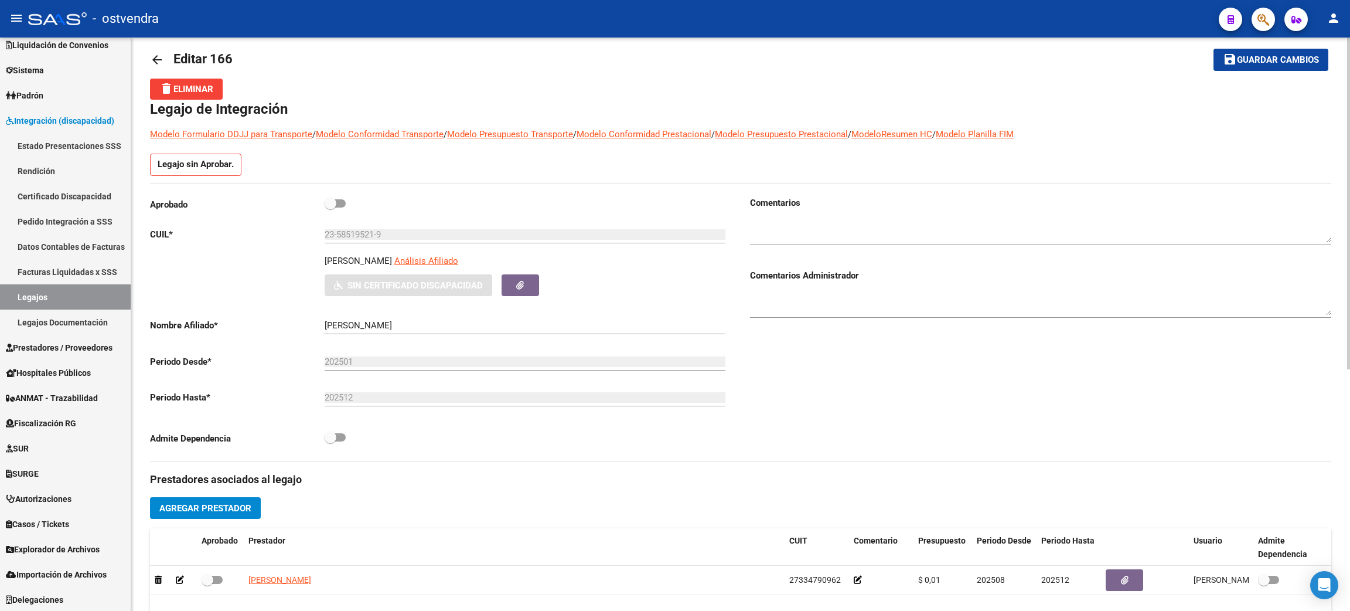
scroll to position [0, 0]
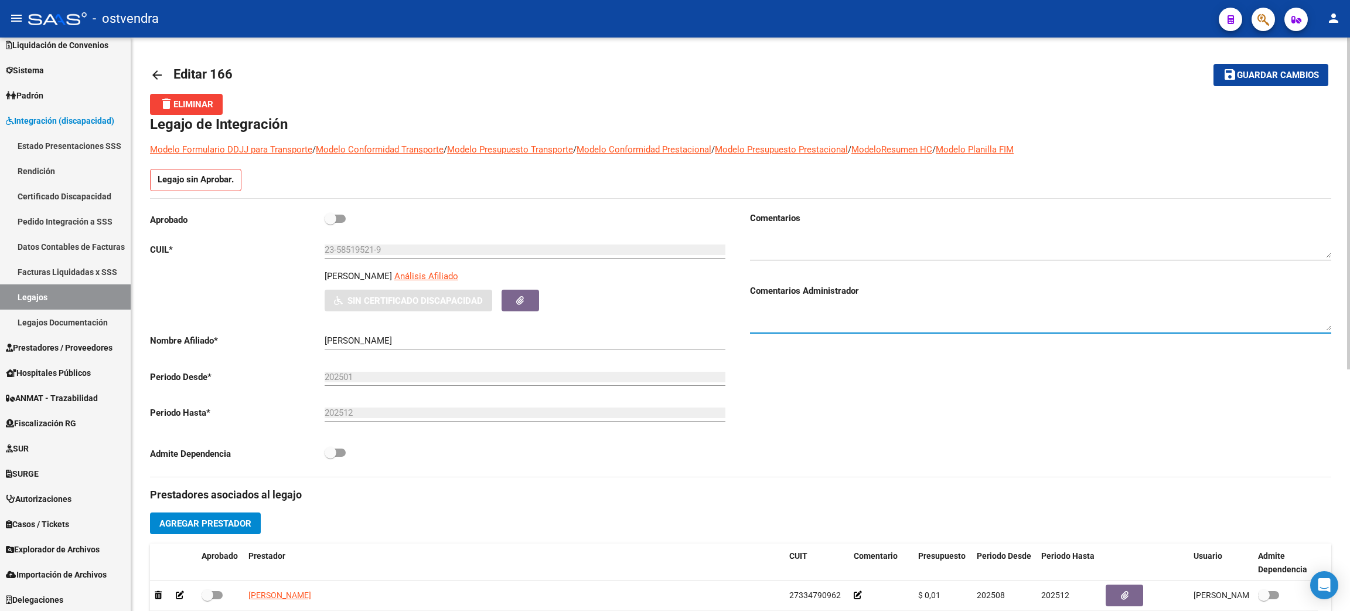
click at [801, 318] on textarea at bounding box center [1040, 318] width 581 height 23
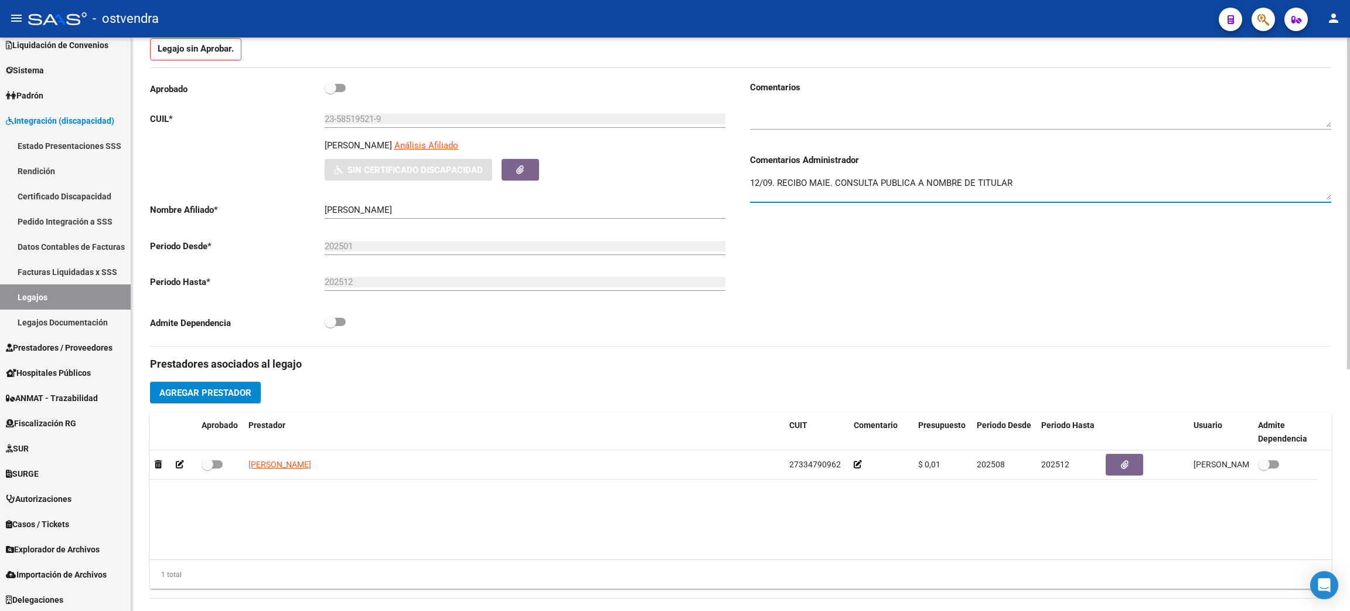
scroll to position [352, 0]
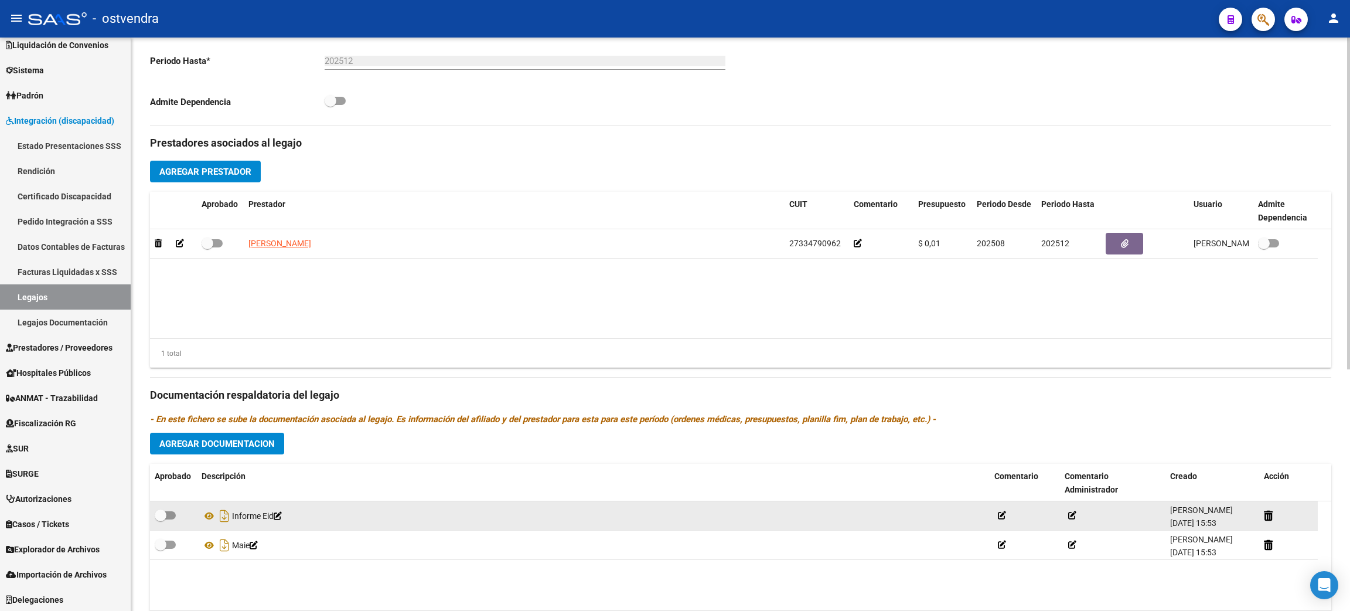
type textarea "12/09. RECIBO MAIE. CONSULTA PUBLICA A NOMBRE DE TITULAR"
click at [162, 512] on span at bounding box center [161, 515] width 12 height 12
click at [161, 519] on input "checkbox" at bounding box center [160, 519] width 1 height 1
checkbox input "true"
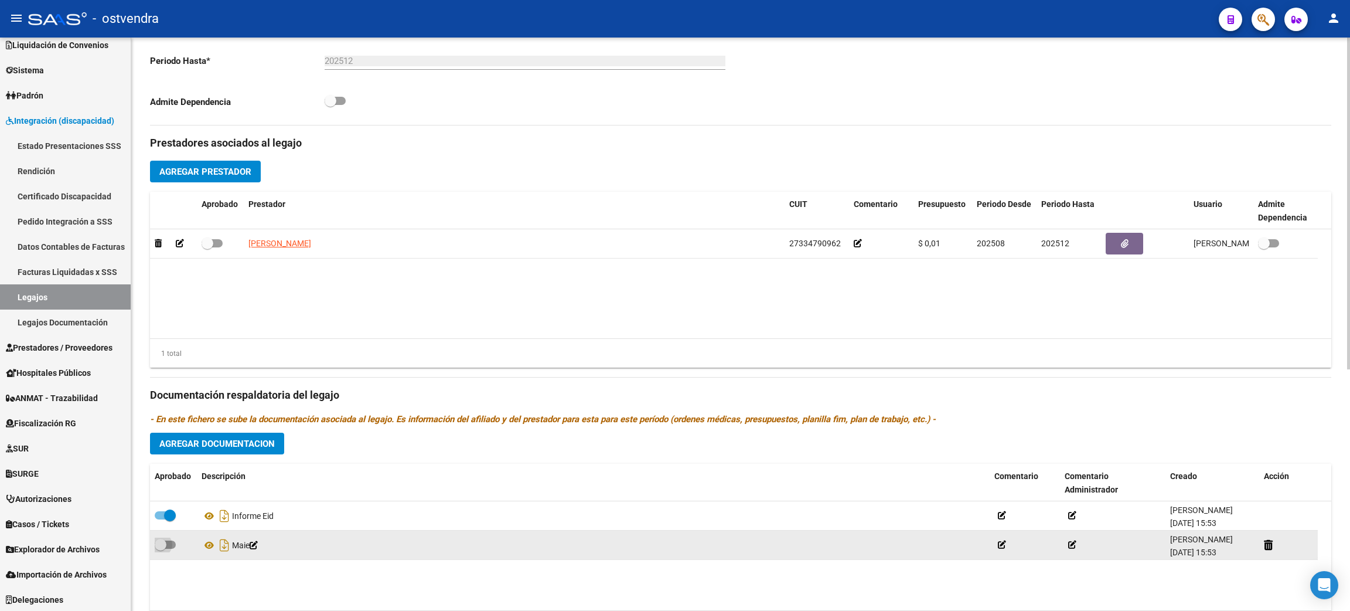
click at [162, 546] on span at bounding box center [161, 544] width 12 height 12
click at [161, 548] on input "checkbox" at bounding box center [160, 548] width 1 height 1
checkbox input "true"
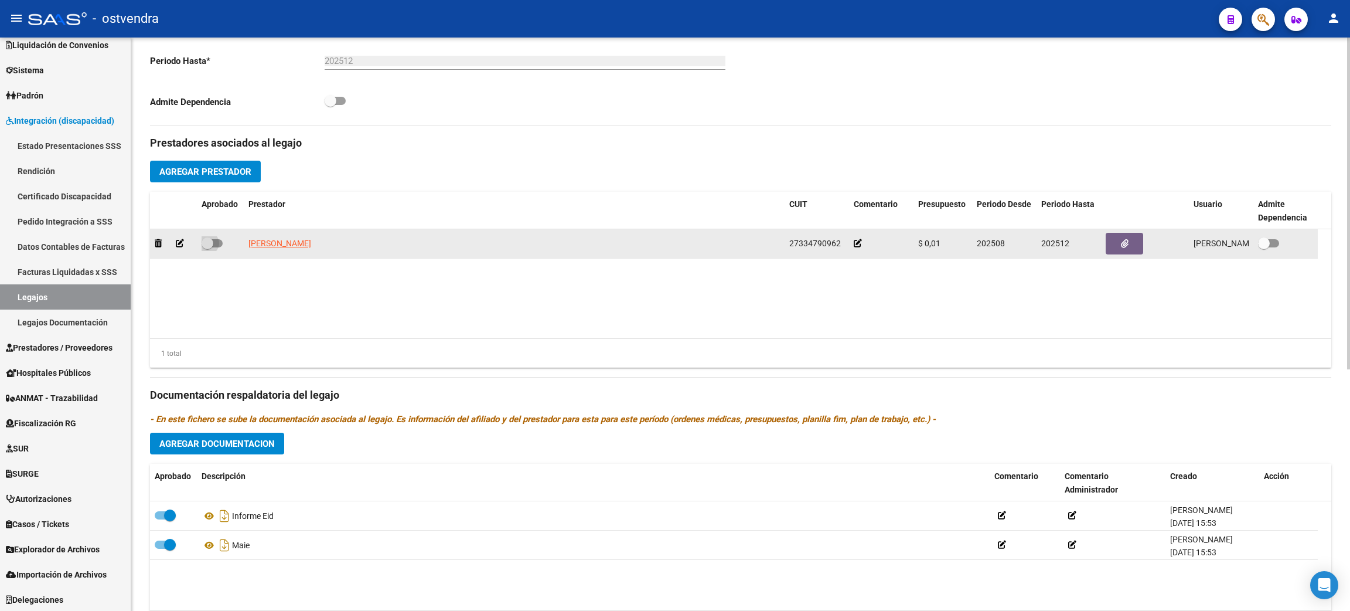
click at [204, 250] on label at bounding box center [212, 243] width 21 height 14
click at [207, 248] on input "checkbox" at bounding box center [207, 247] width 1 height 1
checkbox input "true"
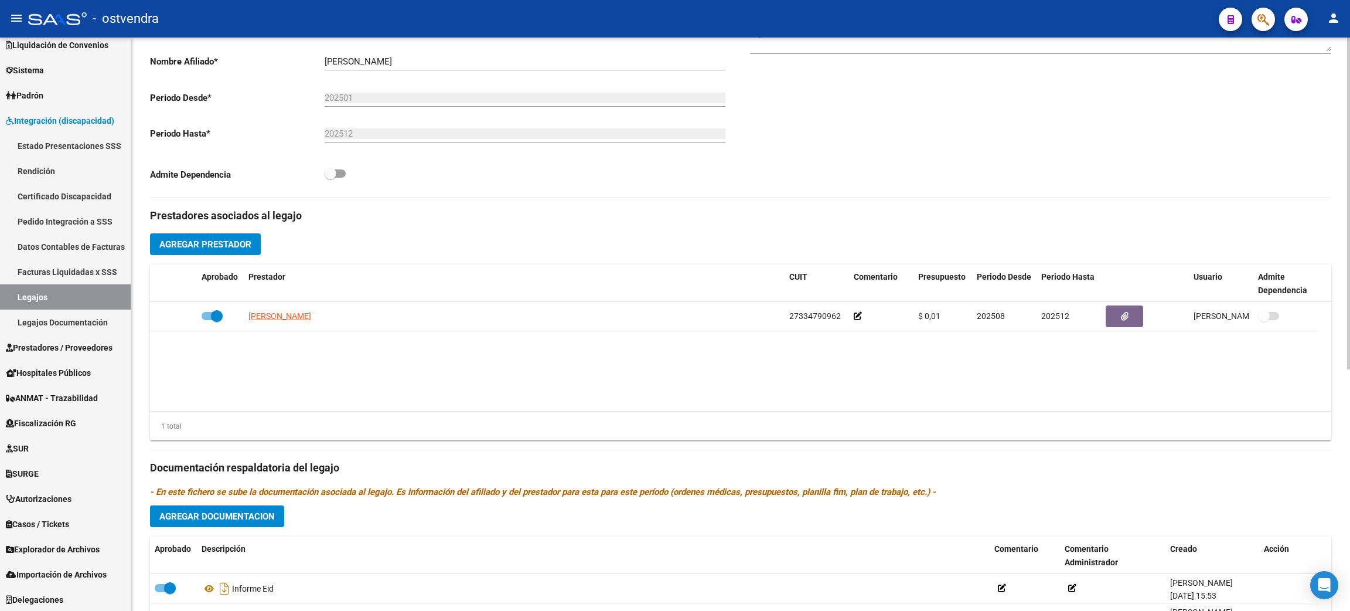
scroll to position [0, 0]
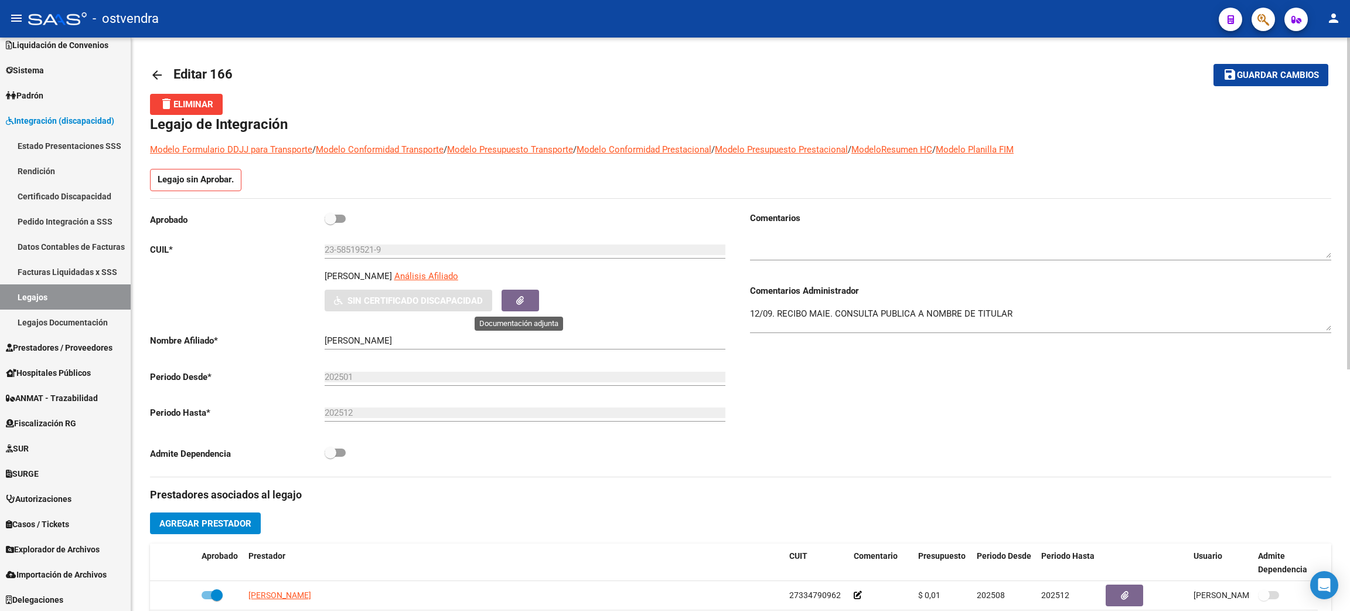
click at [526, 298] on button "button" at bounding box center [521, 300] width 38 height 22
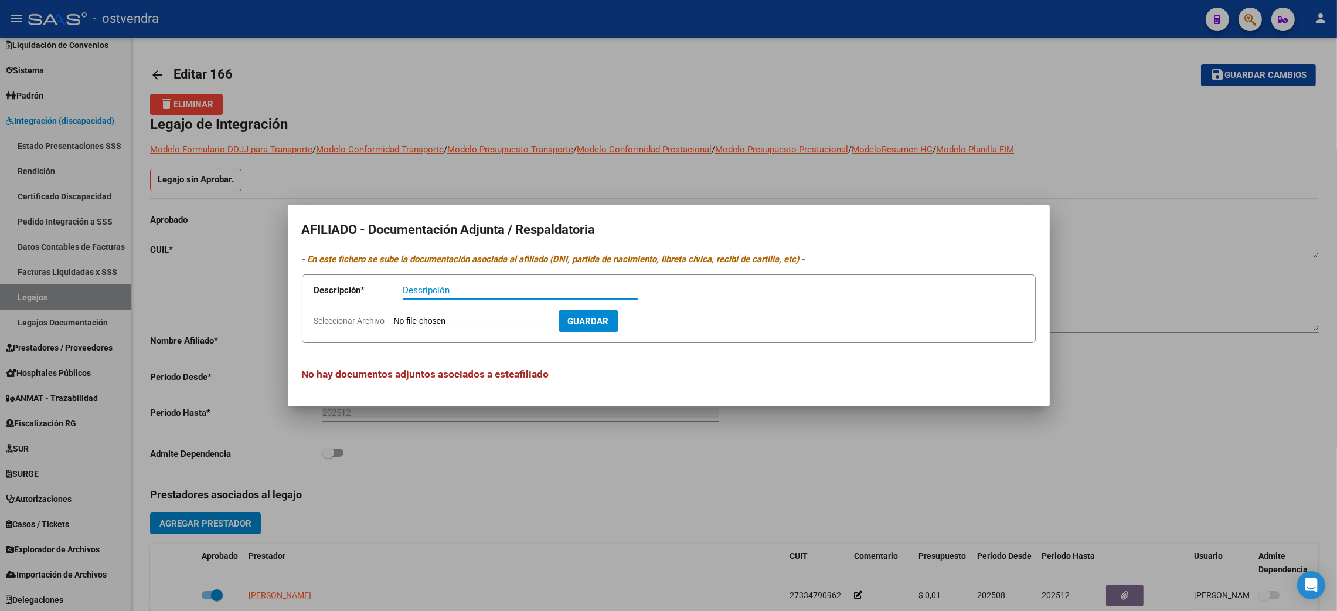
click at [476, 312] on form "Descripción * Descripción Seleccionar Archivo Guardar" at bounding box center [669, 308] width 734 height 69
click at [476, 316] on input "Seleccionar Archivo" at bounding box center [471, 321] width 155 height 11
type input "C:\fakepath\BARRETO ALEX SAMUEL CUD.pdf"
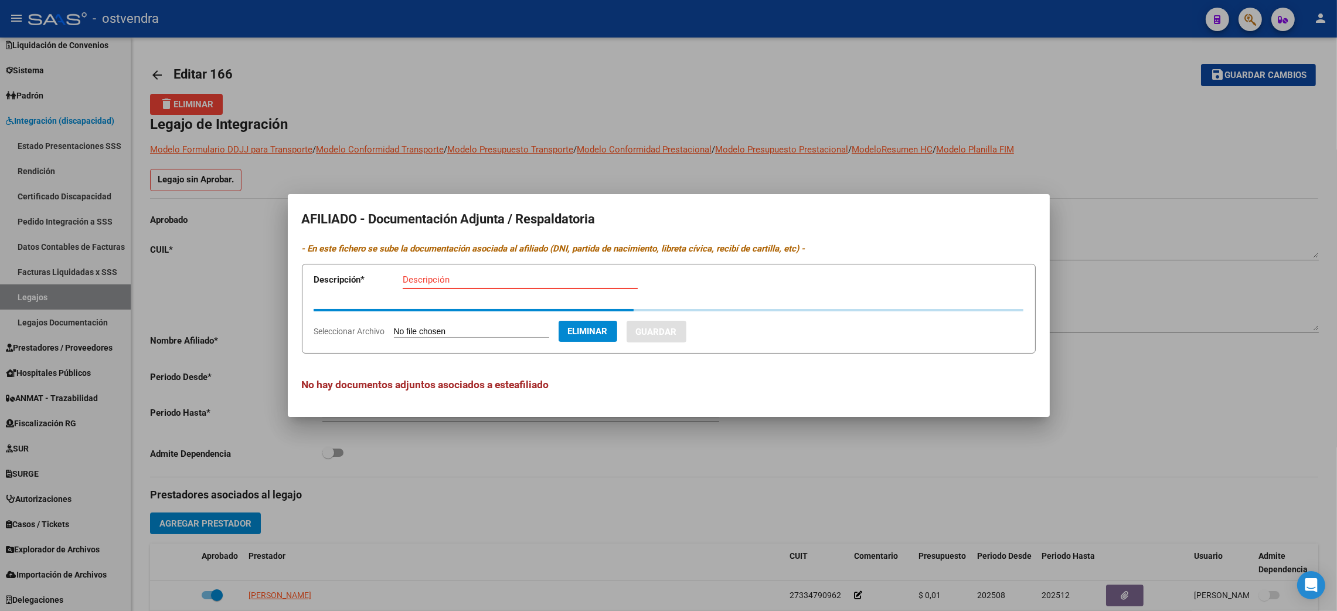
click at [463, 282] on div "Descripción" at bounding box center [520, 280] width 235 height 18
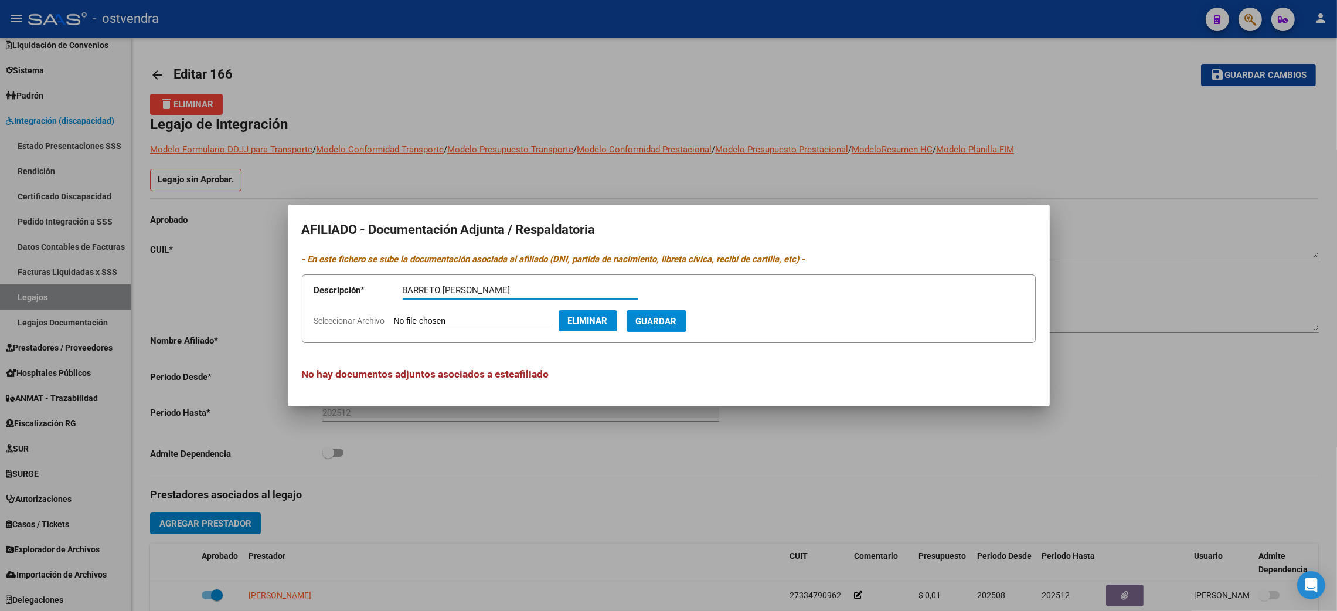
type input "BARRETO ALEX CUD"
click at [677, 322] on span "Guardar" at bounding box center [656, 321] width 41 height 11
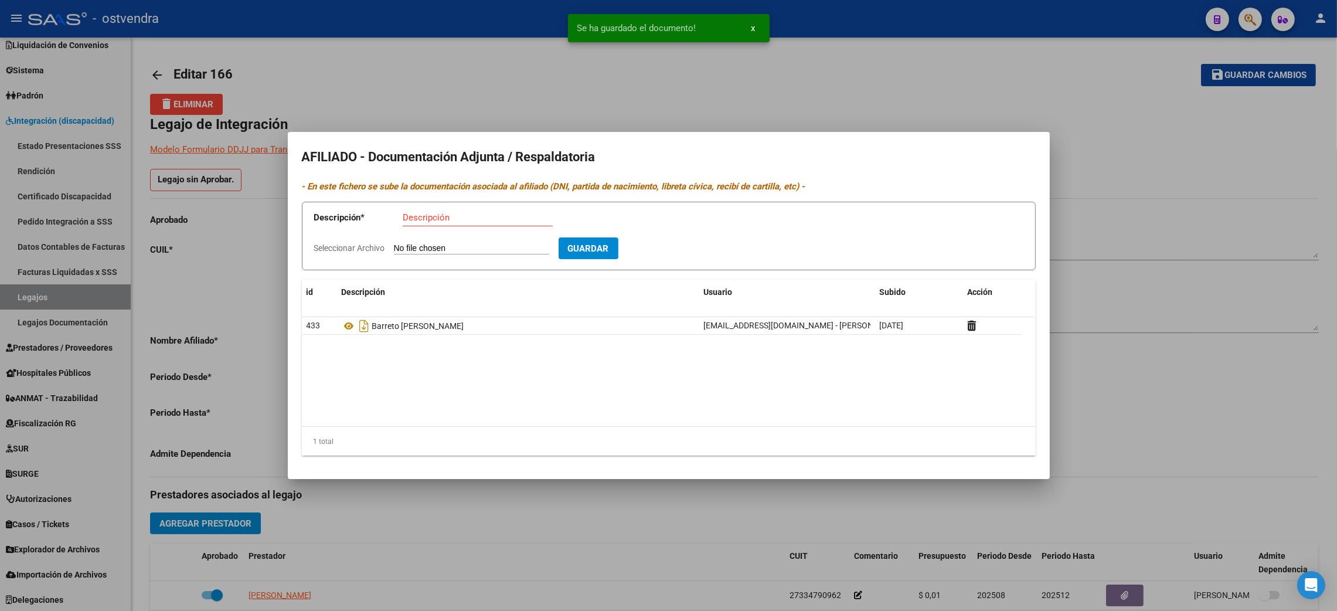
click at [1184, 432] on div at bounding box center [668, 305] width 1337 height 611
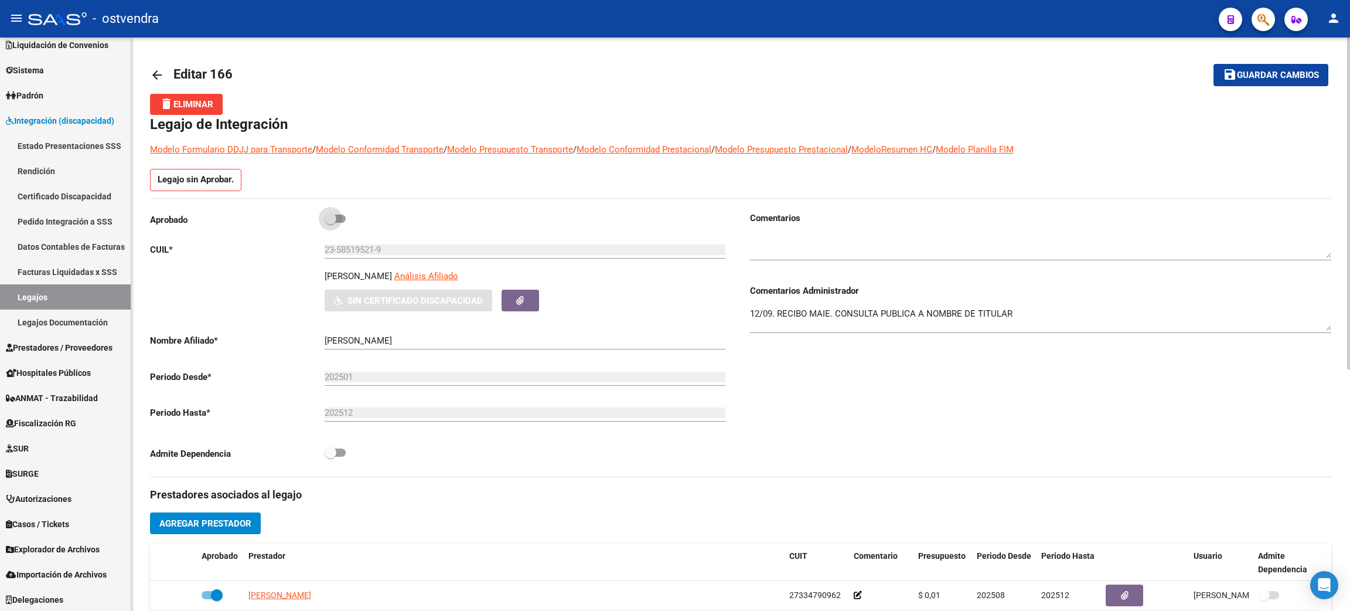
click at [337, 221] on span at bounding box center [335, 218] width 21 height 8
click at [330, 223] on input "checkbox" at bounding box center [330, 223] width 1 height 1
checkbox input "true"
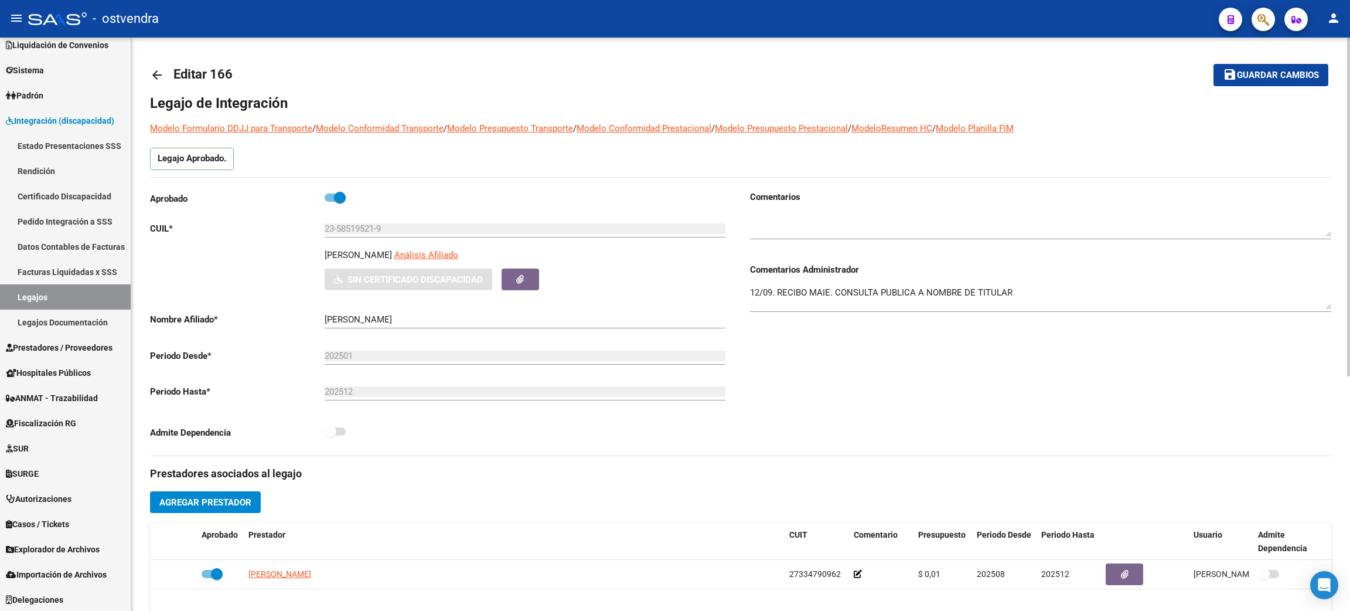
click at [1290, 77] on span "Guardar cambios" at bounding box center [1278, 75] width 82 height 11
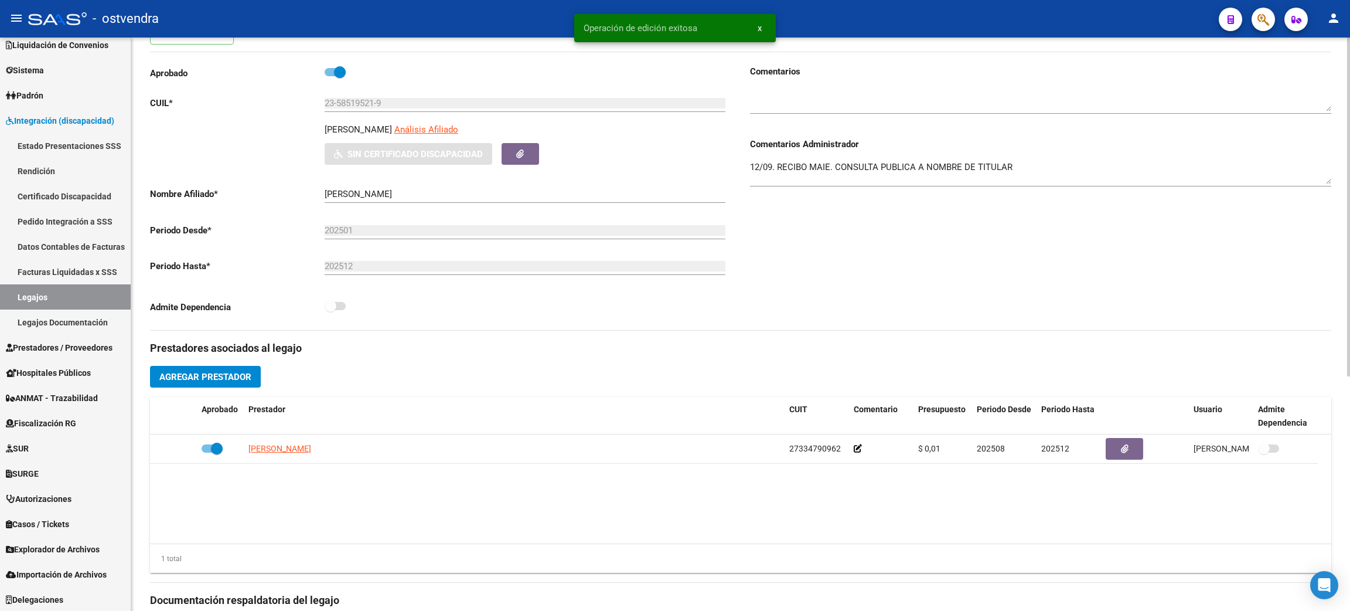
scroll to position [352, 0]
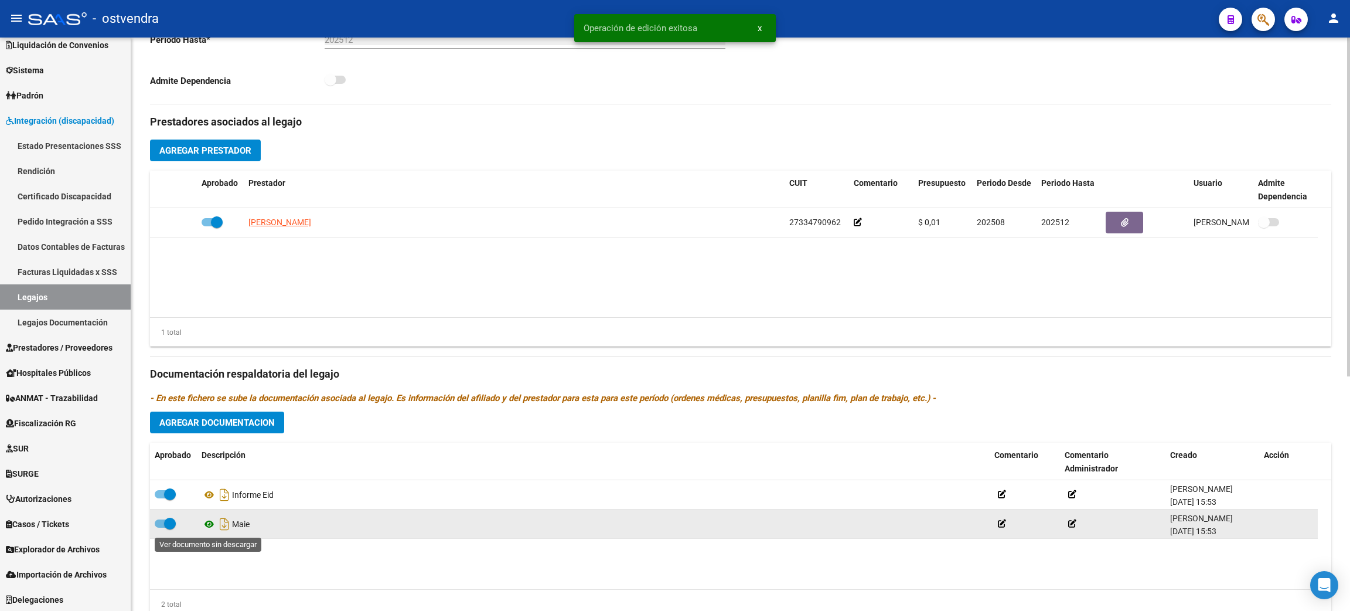
click at [210, 525] on icon at bounding box center [209, 524] width 15 height 14
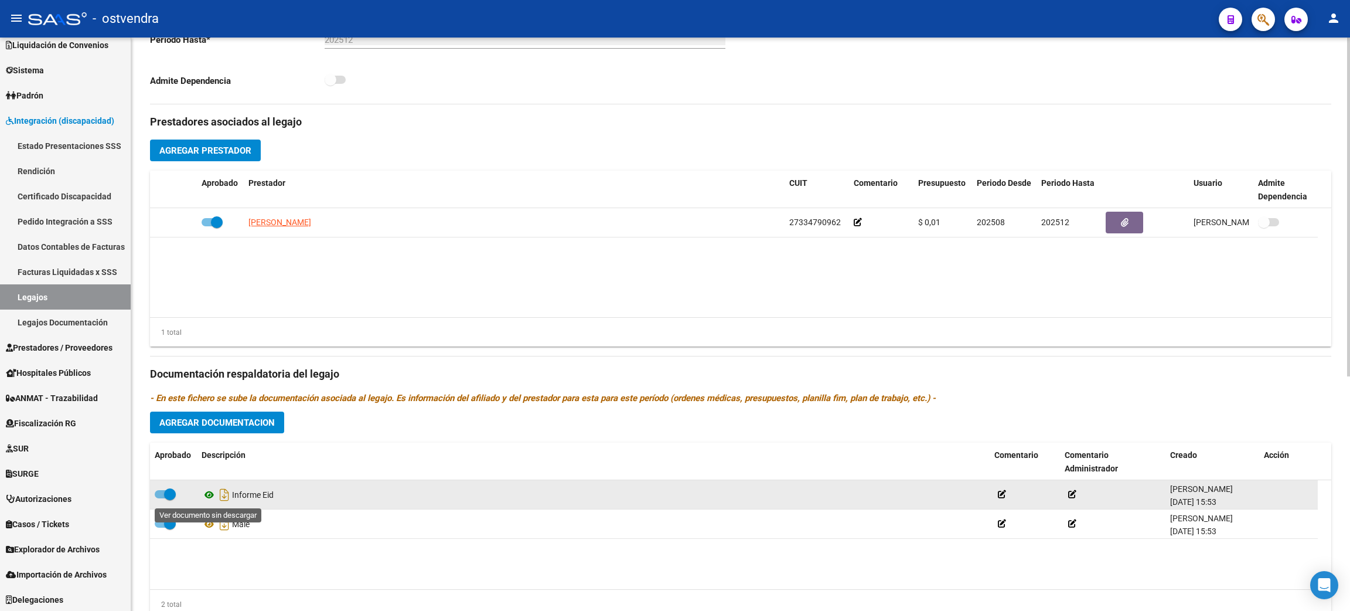
click at [209, 495] on icon at bounding box center [209, 495] width 15 height 14
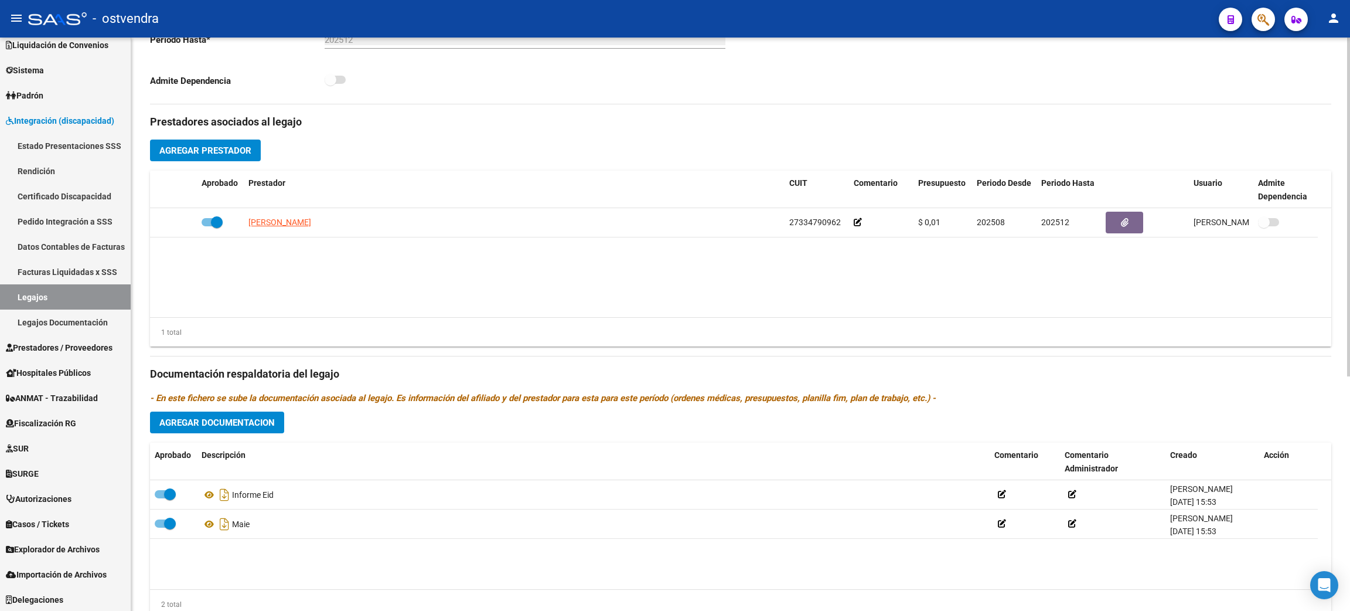
scroll to position [0, 0]
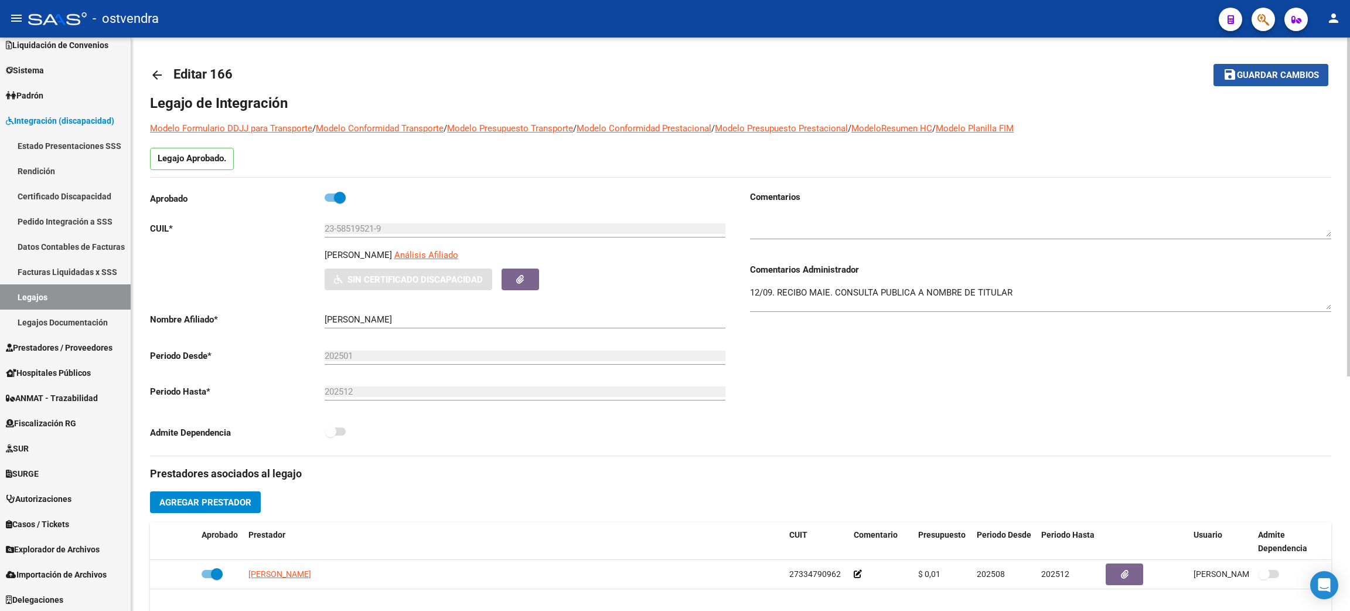
click at [1251, 77] on span "Guardar cambios" at bounding box center [1278, 75] width 82 height 11
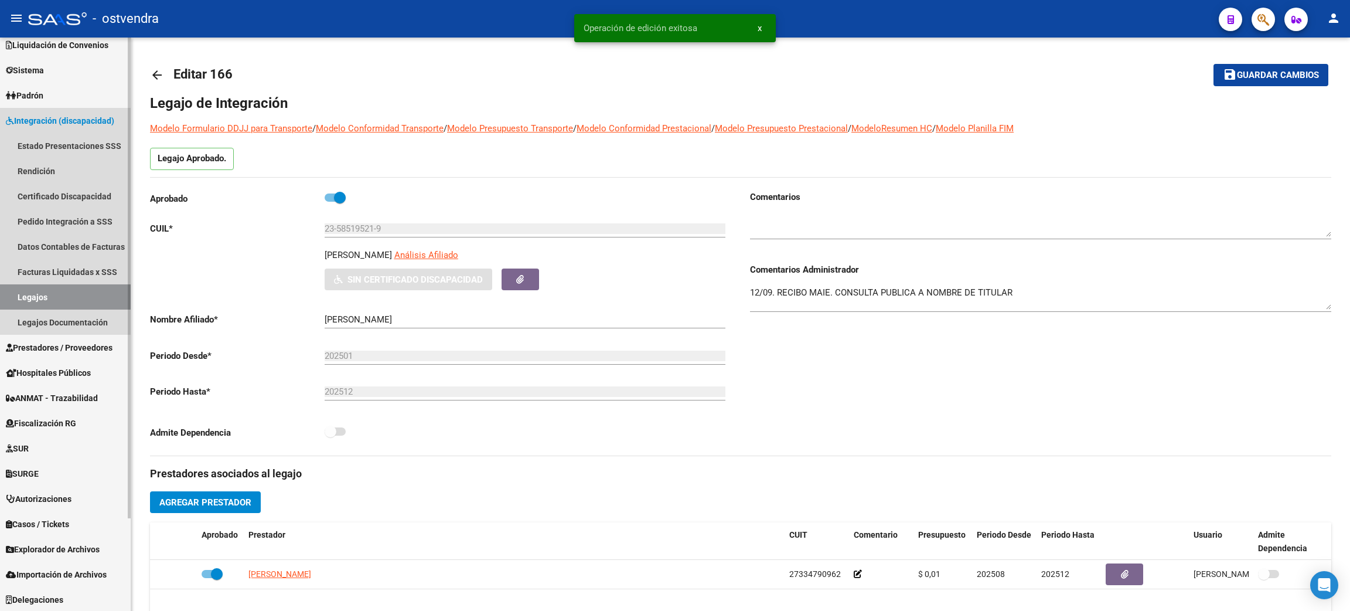
click at [59, 292] on link "Legajos" at bounding box center [65, 296] width 131 height 25
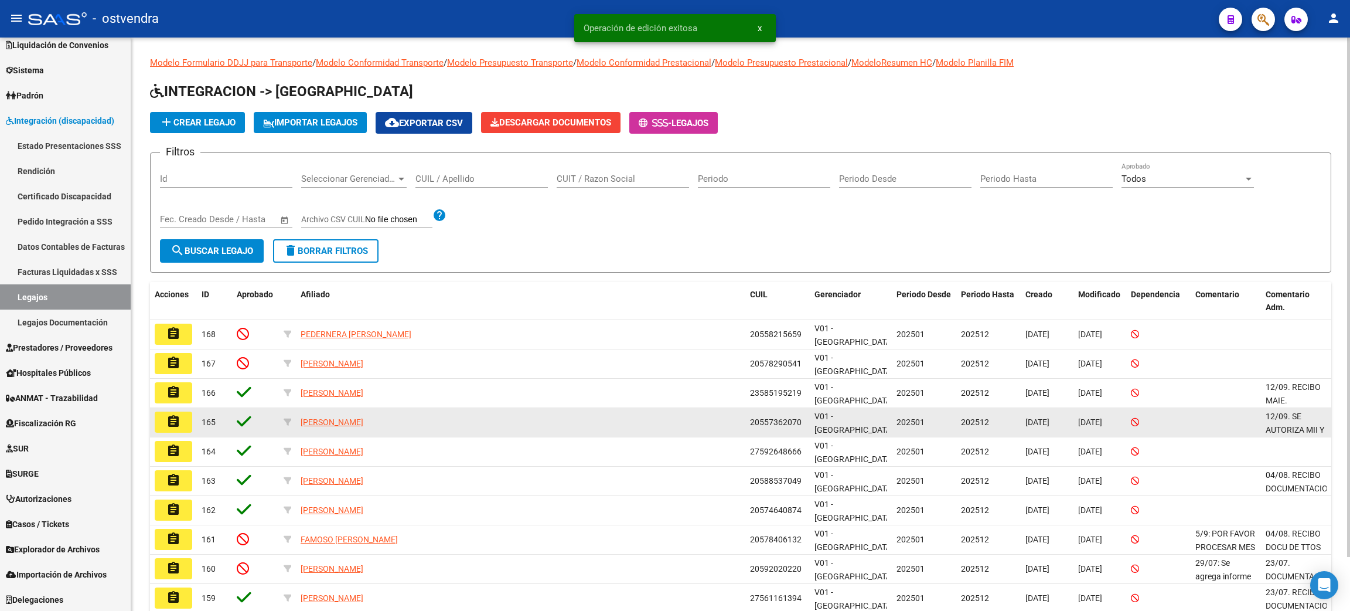
scroll to position [59, 0]
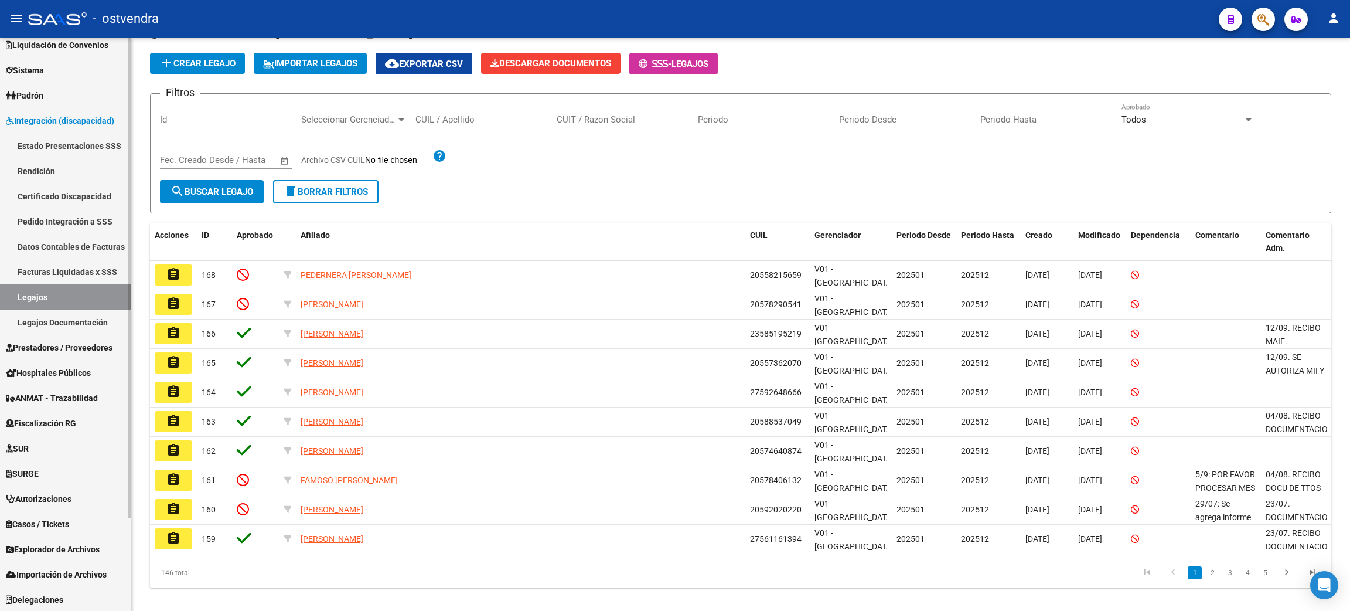
click at [60, 313] on link "Legajos Documentación" at bounding box center [65, 321] width 131 height 25
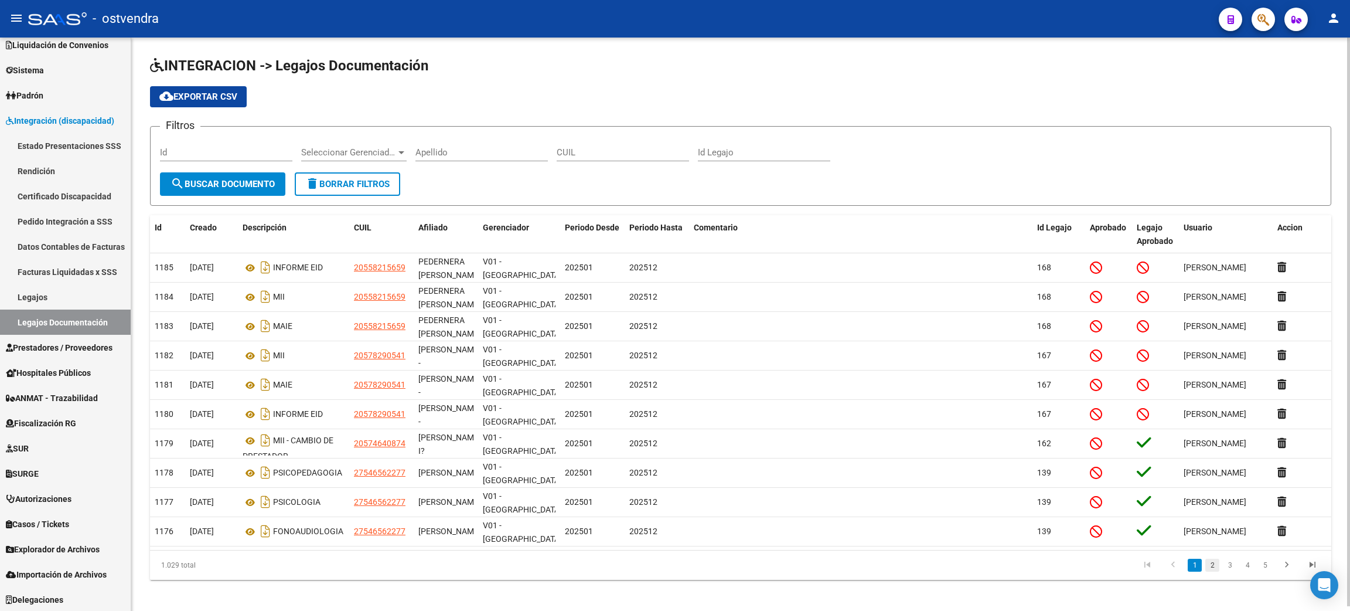
click at [1211, 562] on link "2" at bounding box center [1212, 564] width 14 height 13
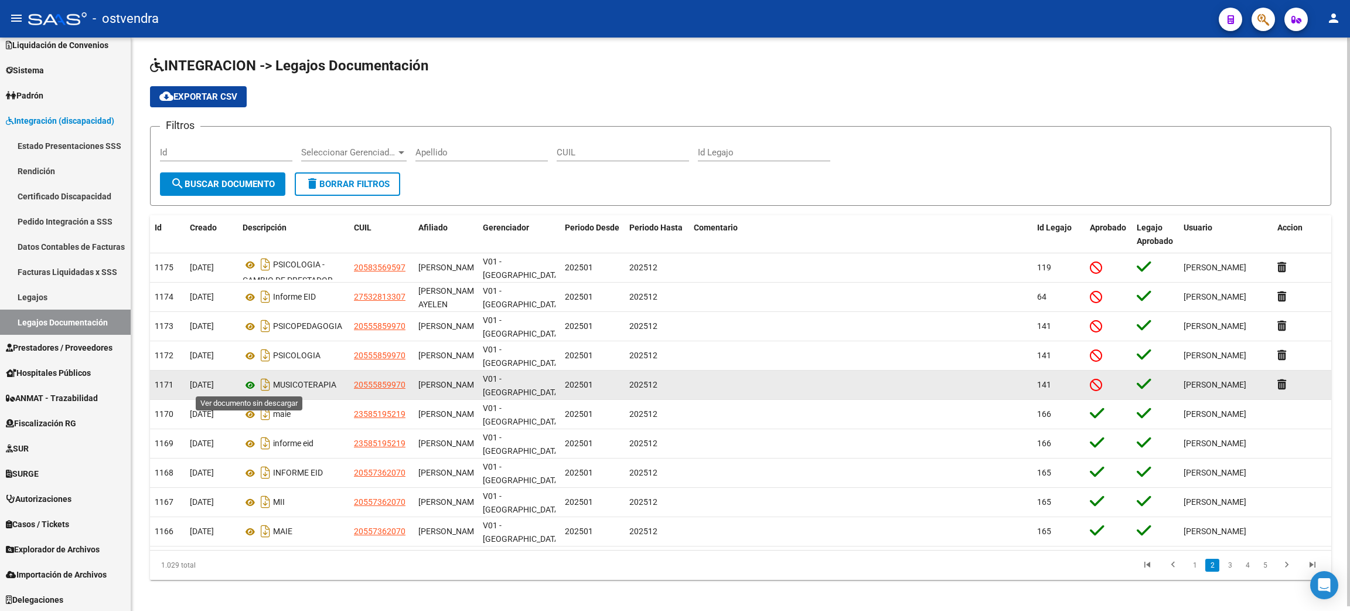
click at [254, 381] on icon at bounding box center [250, 385] width 15 height 14
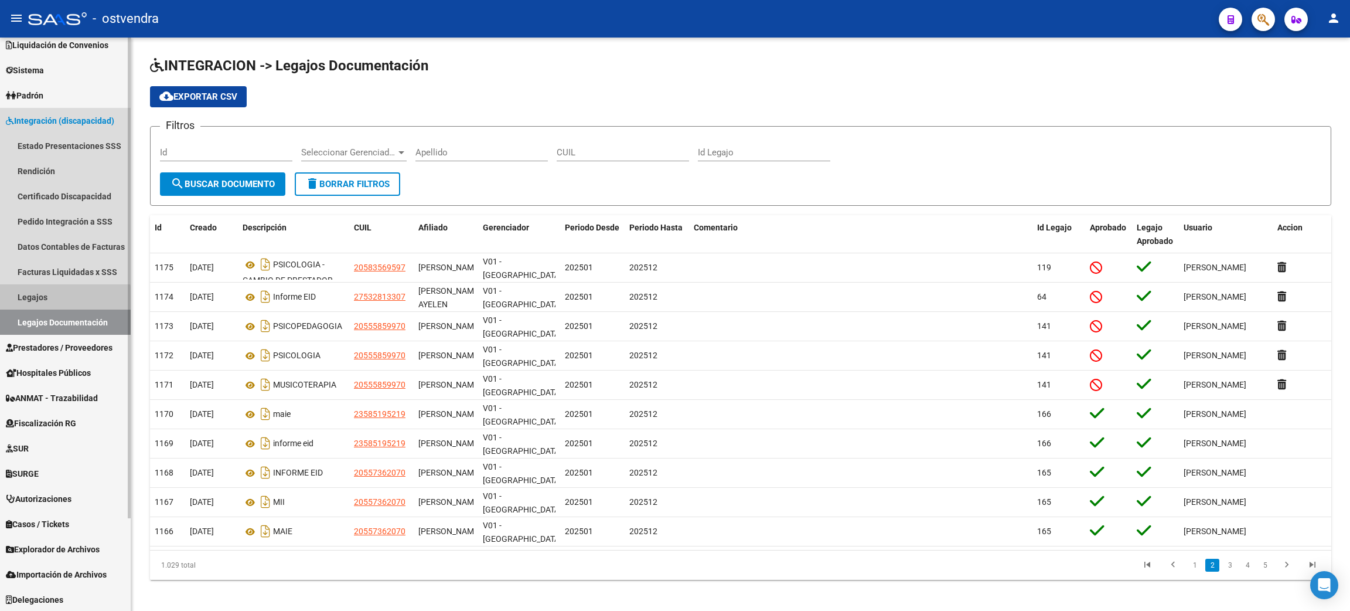
click at [45, 300] on link "Legajos" at bounding box center [65, 296] width 131 height 25
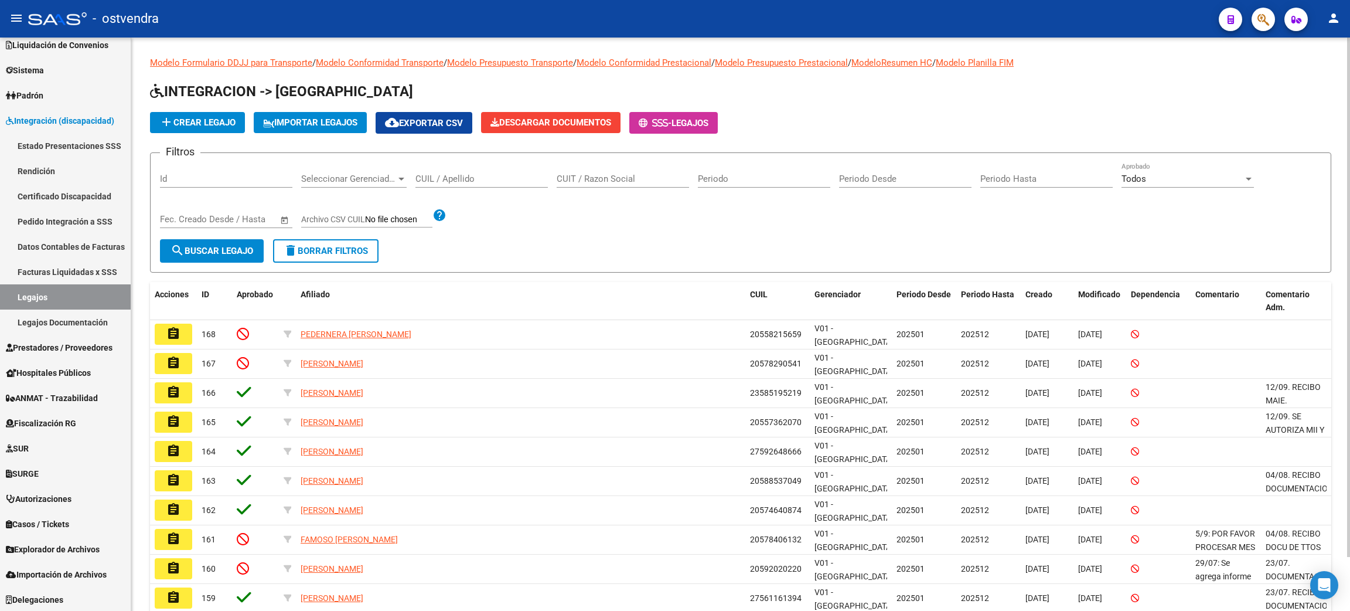
click at [484, 175] on input "CUIL / Apellido" at bounding box center [481, 178] width 132 height 11
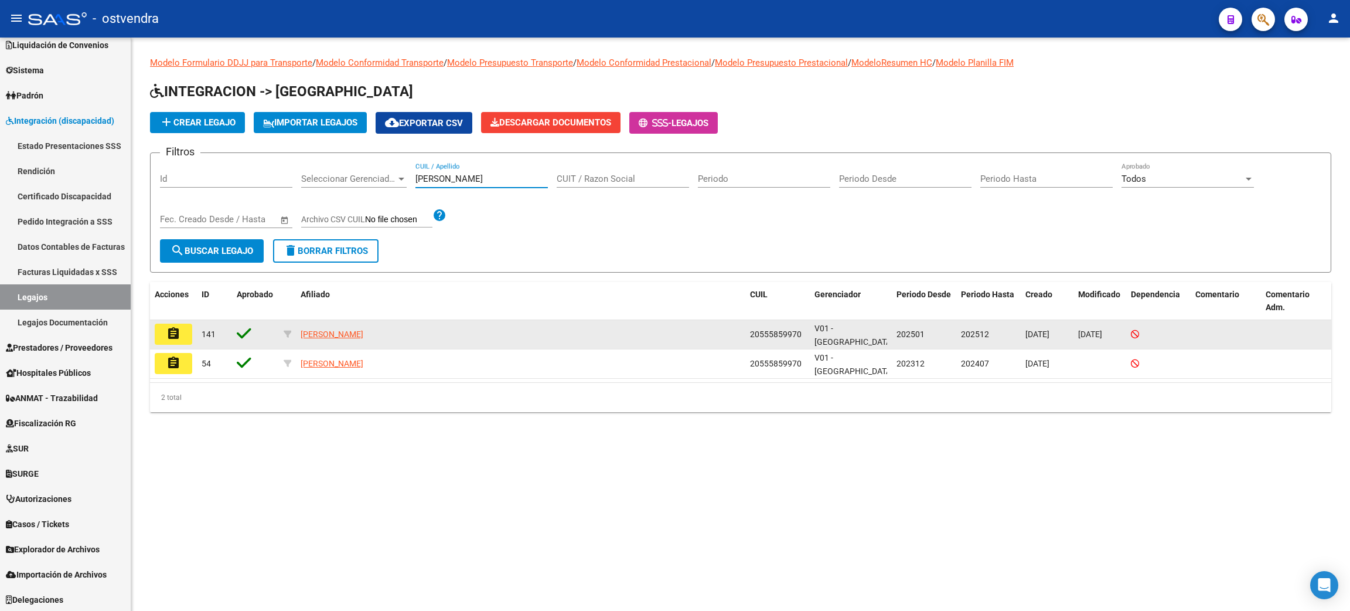
type input "SANDER"
click at [170, 332] on mat-icon "assignment" at bounding box center [173, 333] width 14 height 14
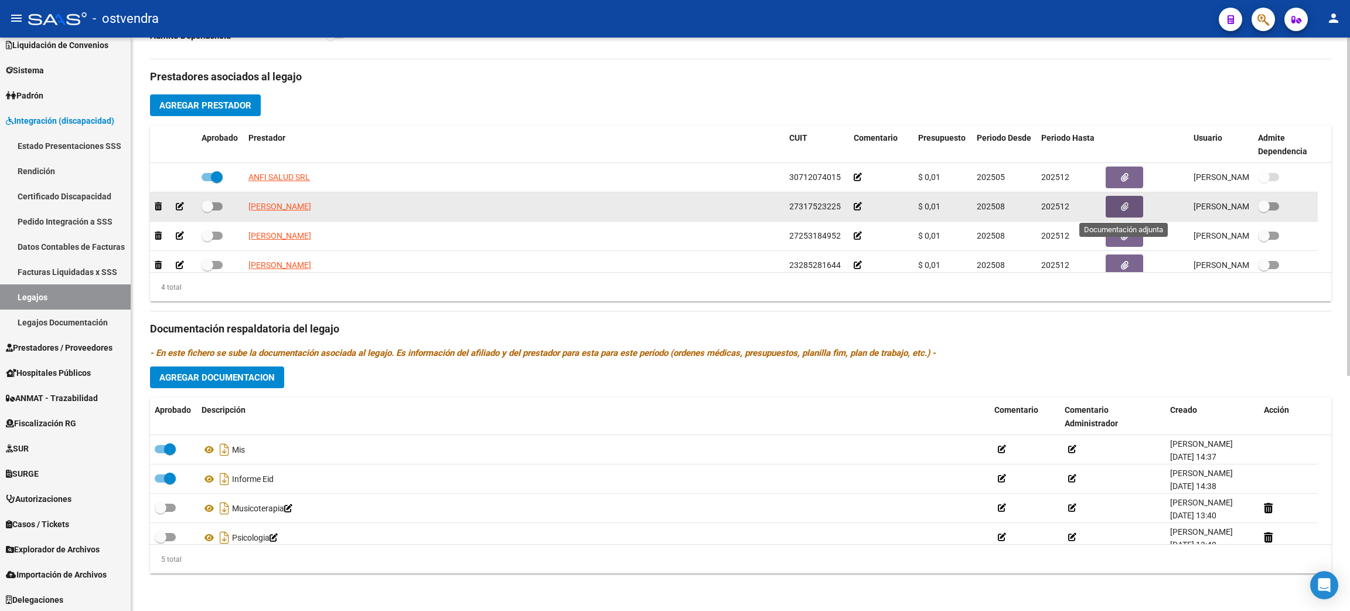
click at [1135, 198] on button "button" at bounding box center [1125, 207] width 38 height 22
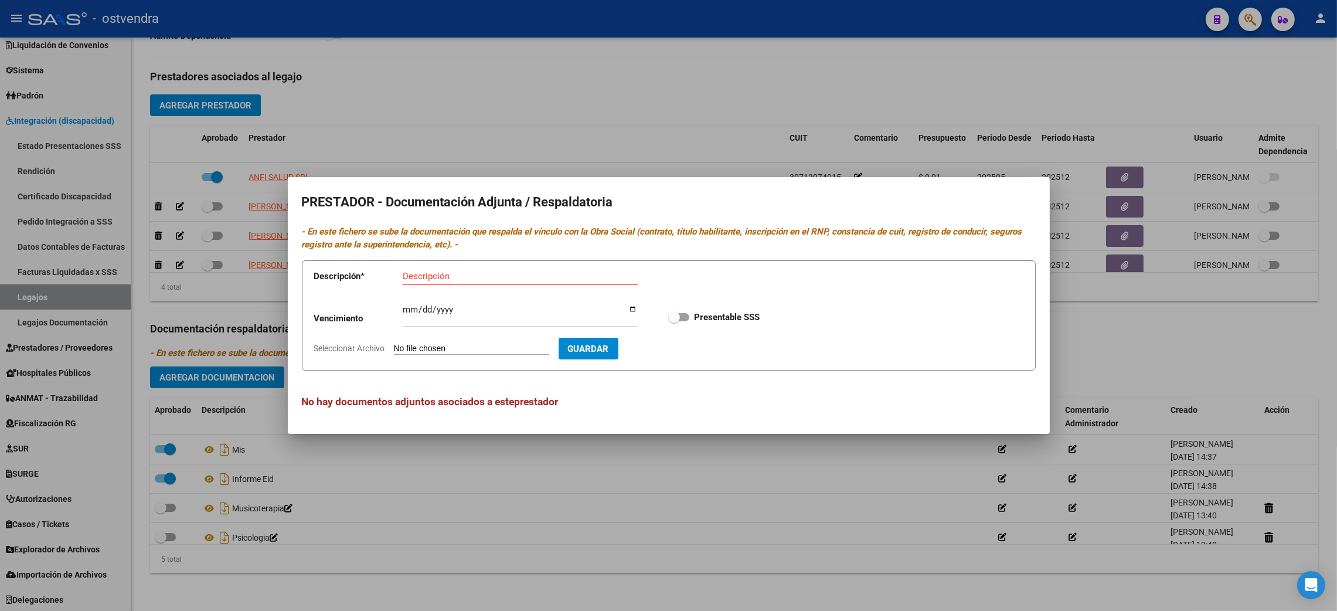
click at [1158, 87] on div at bounding box center [668, 305] width 1337 height 611
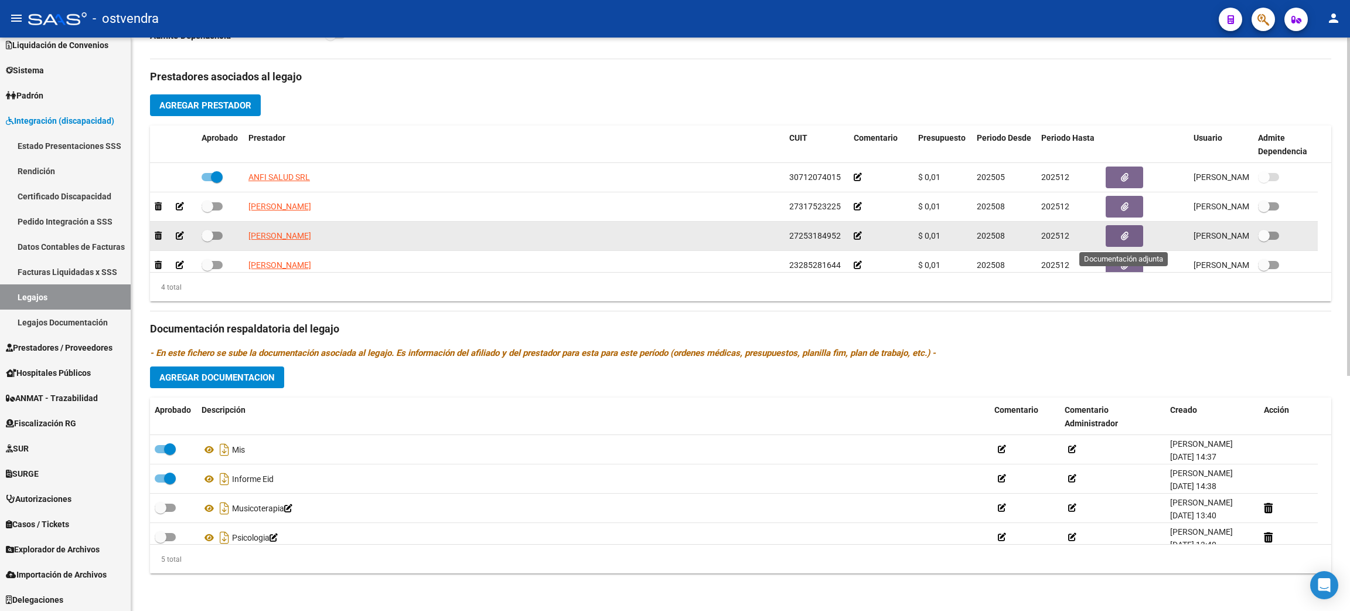
click at [1123, 235] on icon "button" at bounding box center [1125, 235] width 8 height 9
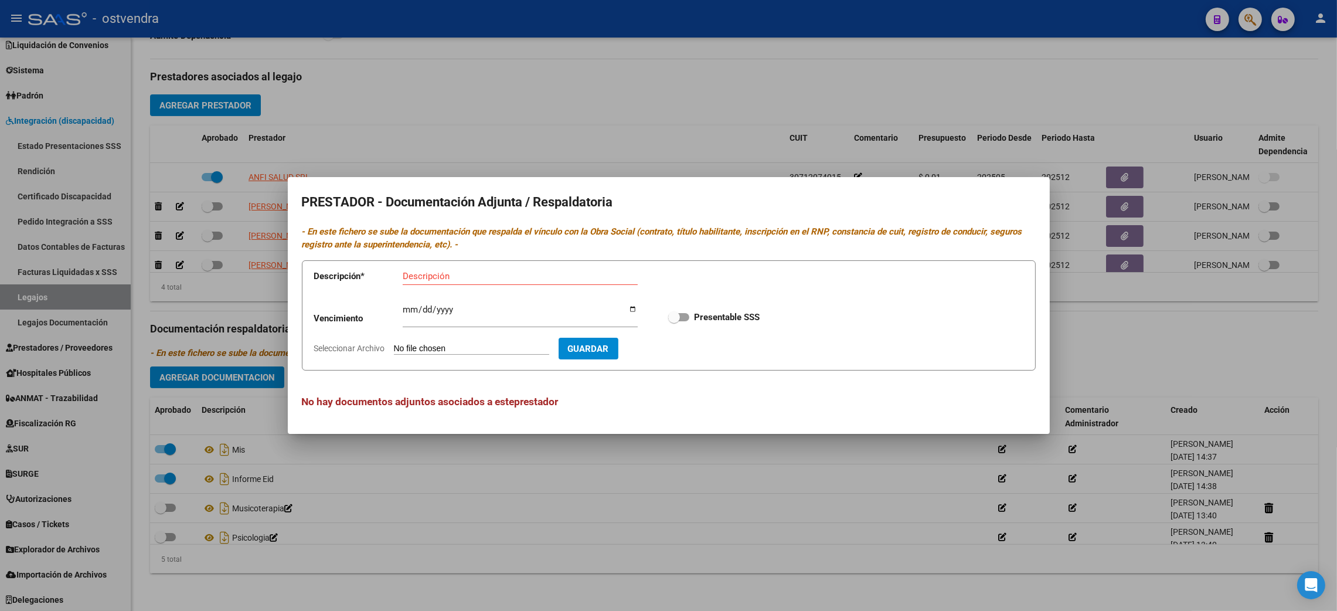
click at [1081, 76] on div at bounding box center [668, 305] width 1337 height 611
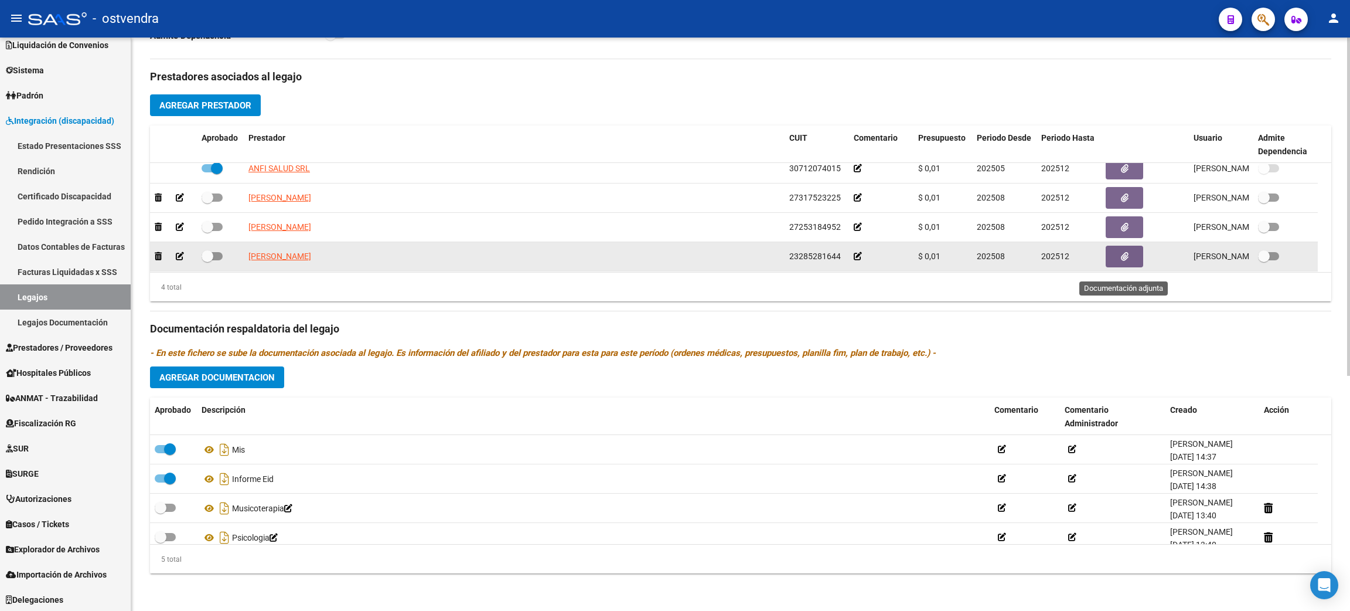
scroll to position [12, 0]
click at [1120, 246] on button "button" at bounding box center [1125, 254] width 38 height 22
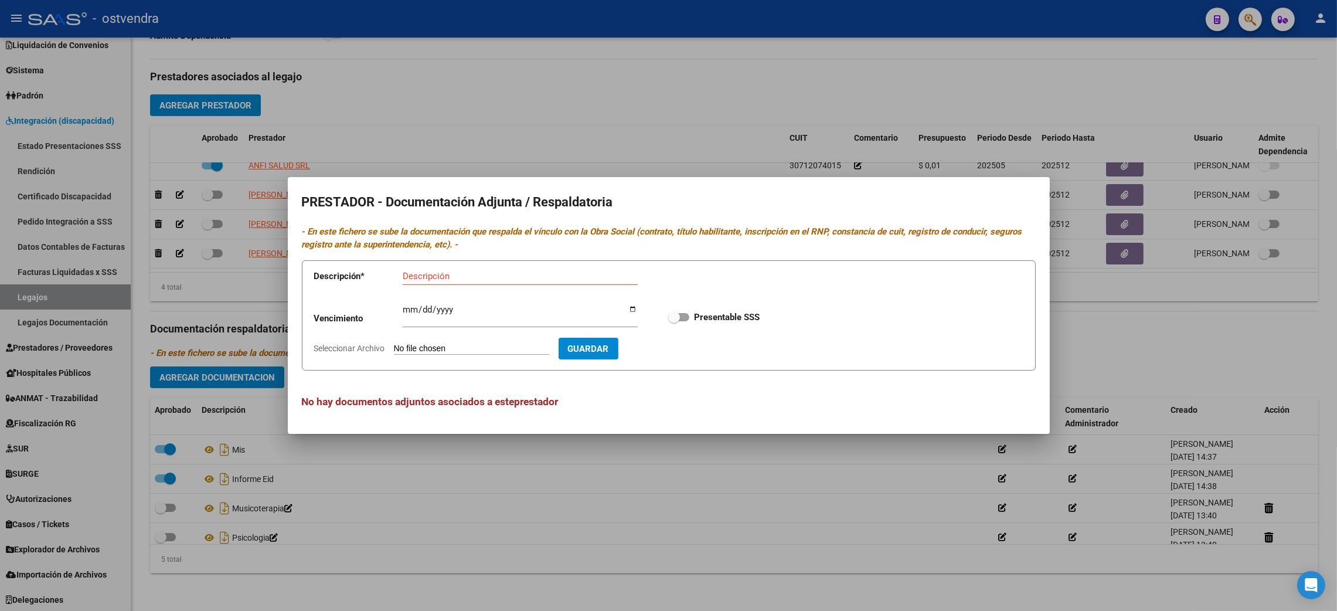
click at [1187, 363] on div at bounding box center [668, 305] width 1337 height 611
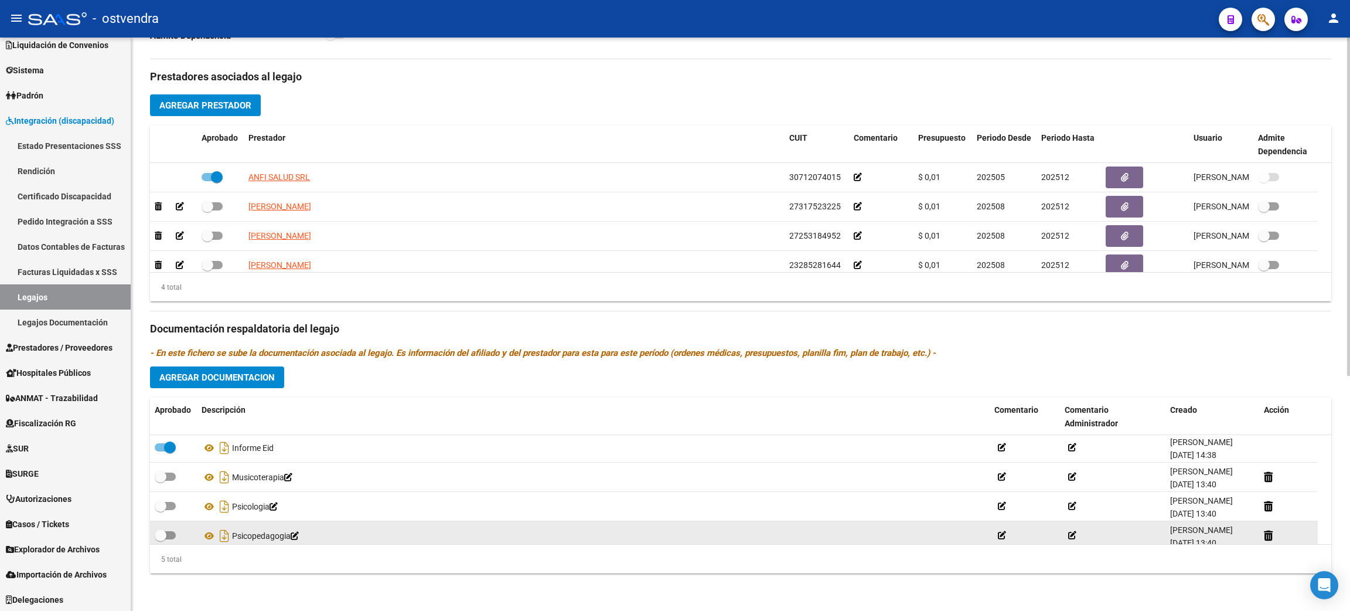
scroll to position [40, 0]
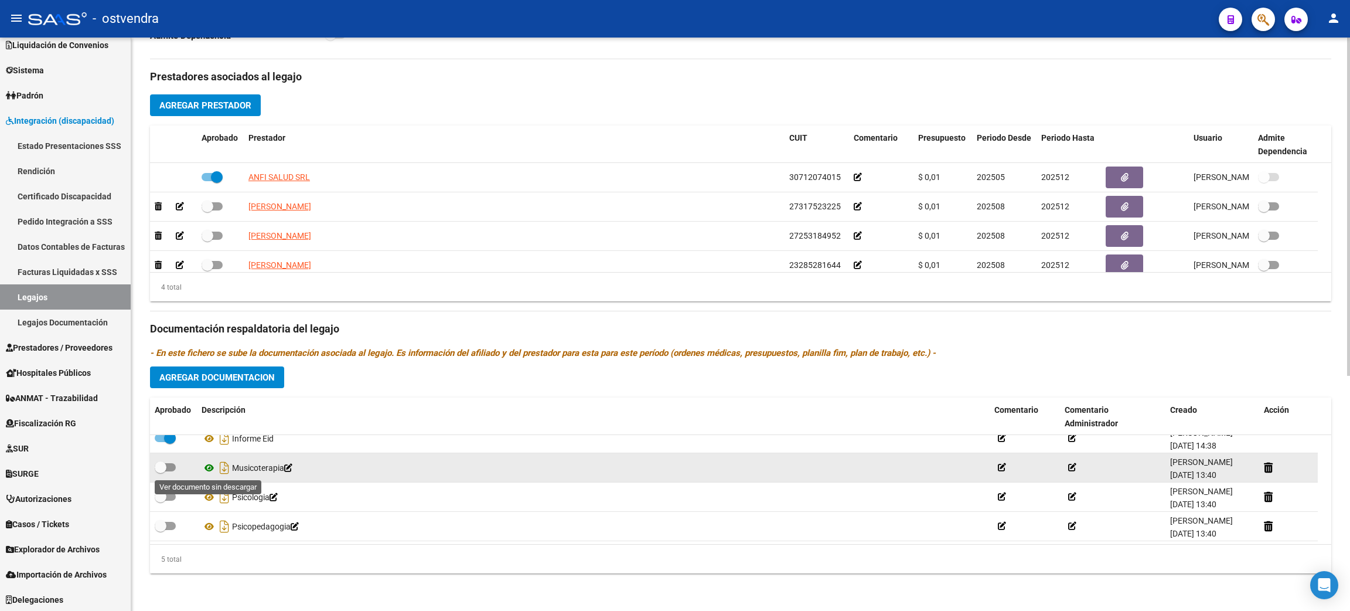
click at [214, 471] on icon at bounding box center [209, 468] width 15 height 14
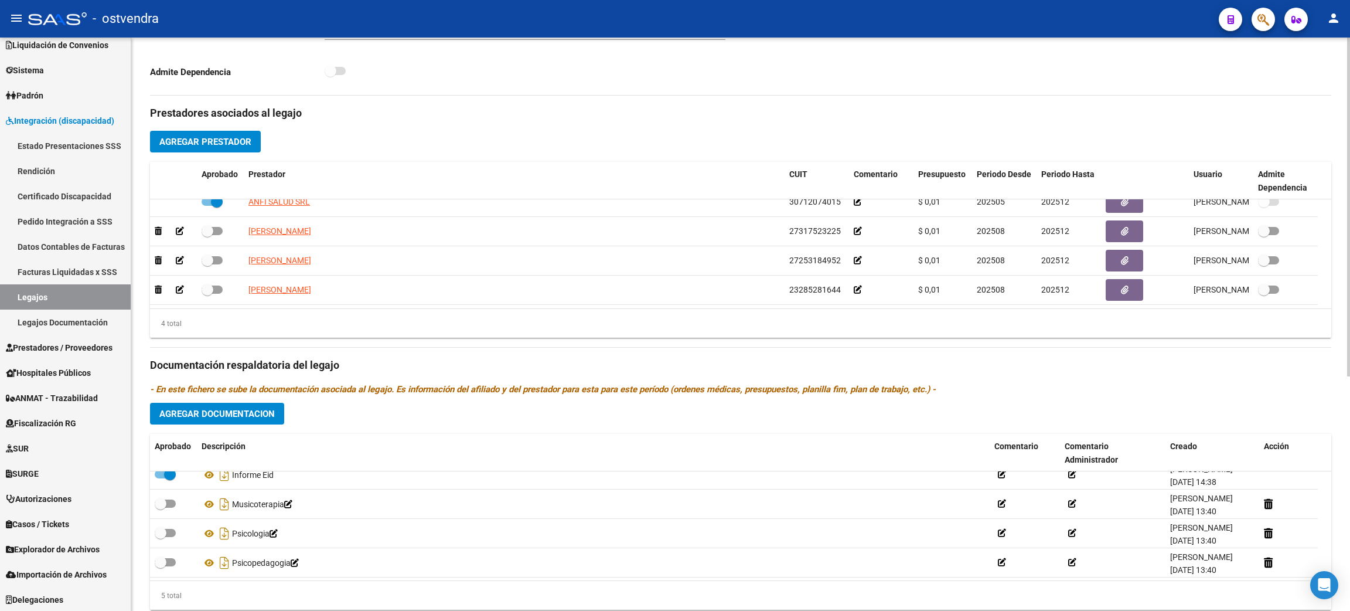
scroll to position [397, 0]
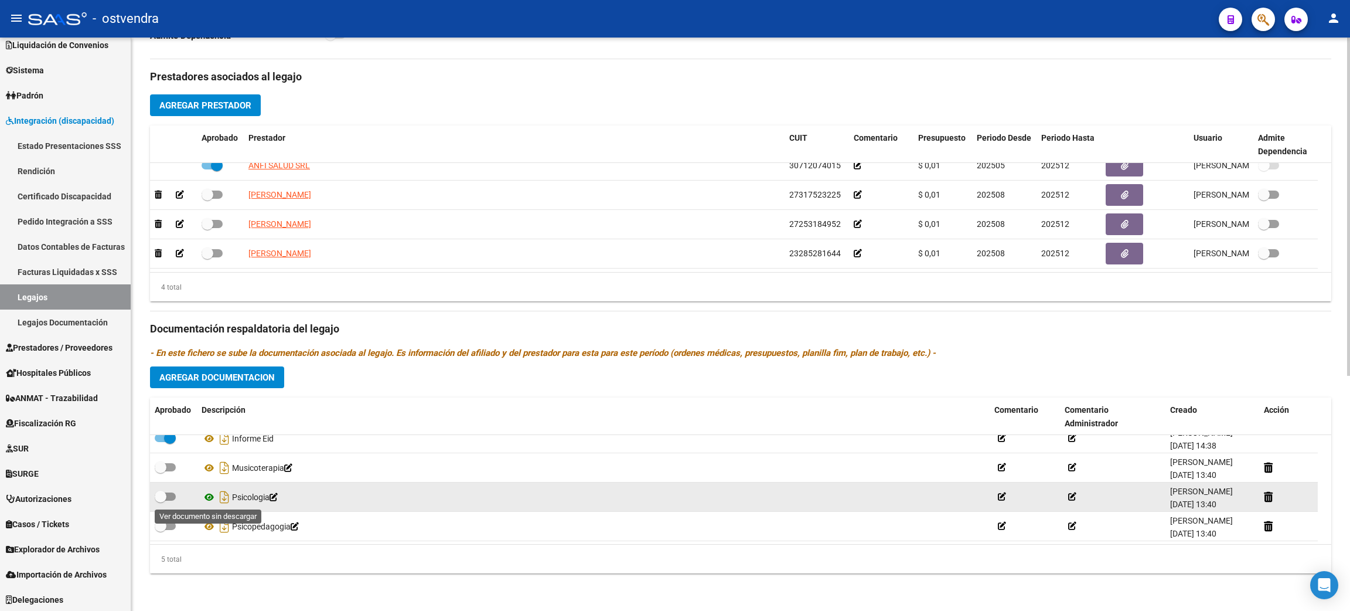
click at [208, 497] on icon at bounding box center [209, 497] width 15 height 14
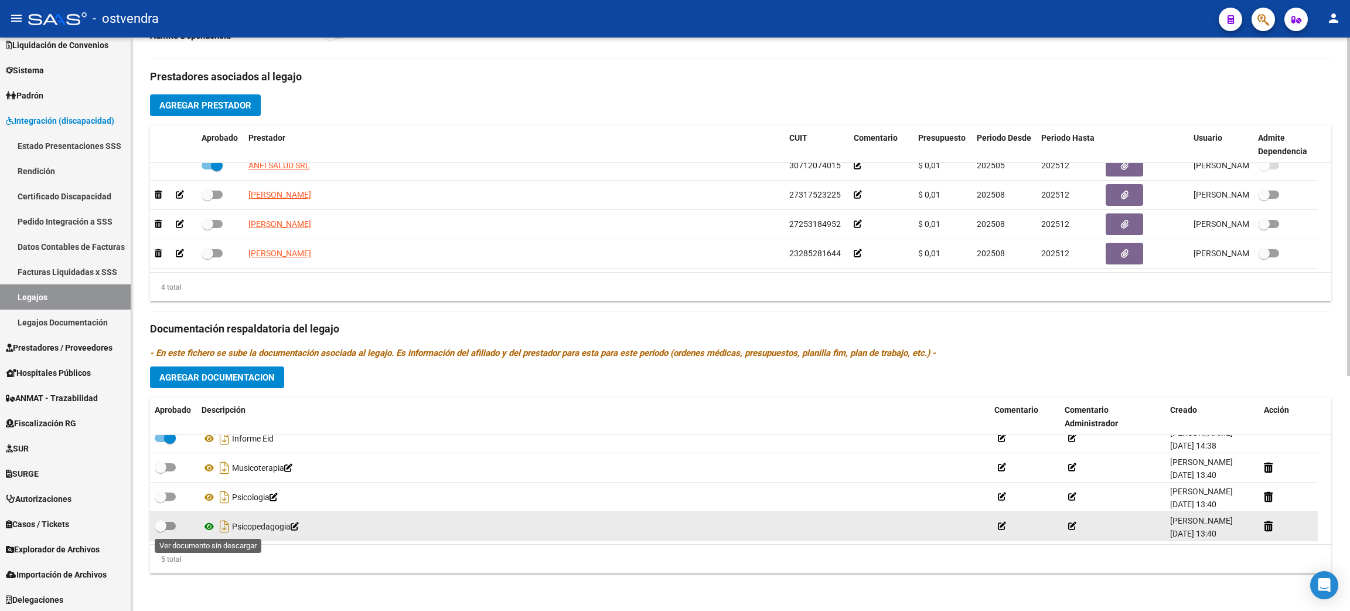
click at [210, 529] on icon at bounding box center [209, 526] width 15 height 14
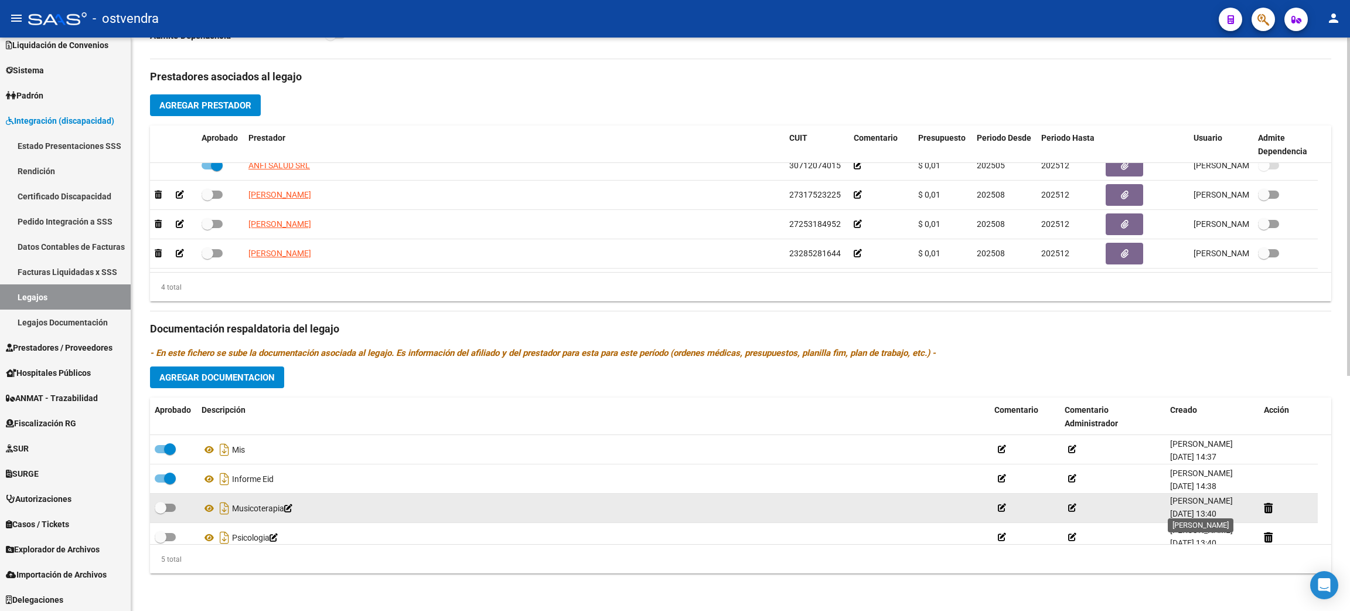
scroll to position [40, 0]
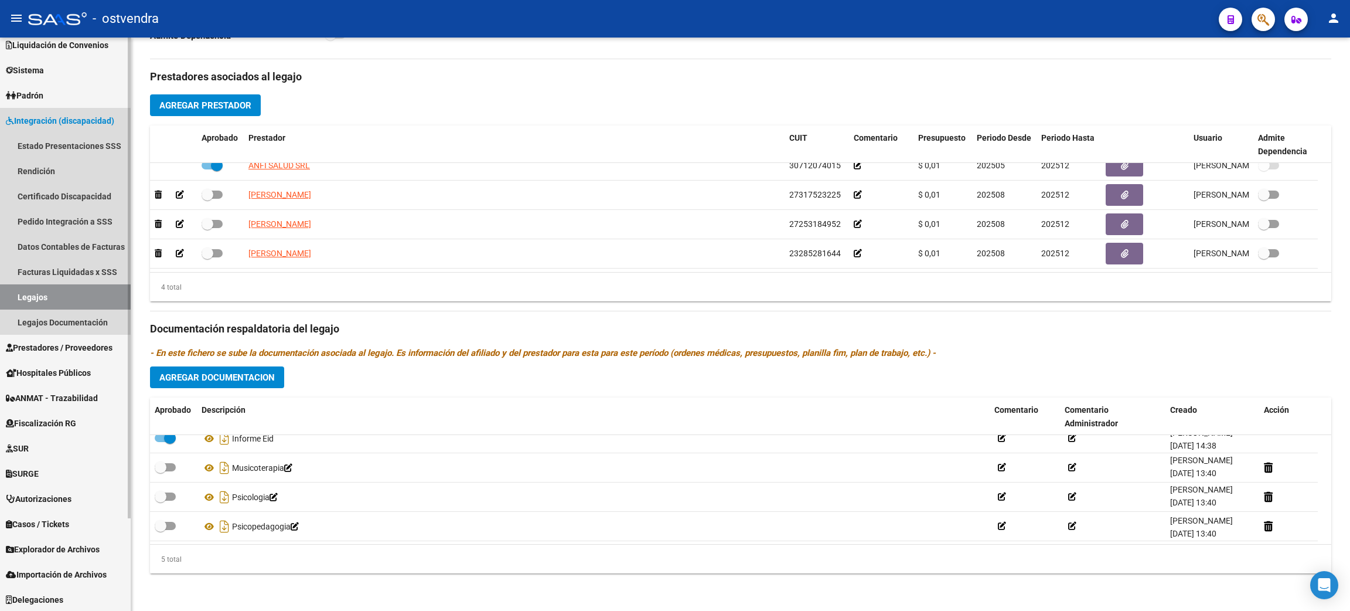
click at [26, 298] on link "Legajos" at bounding box center [65, 296] width 131 height 25
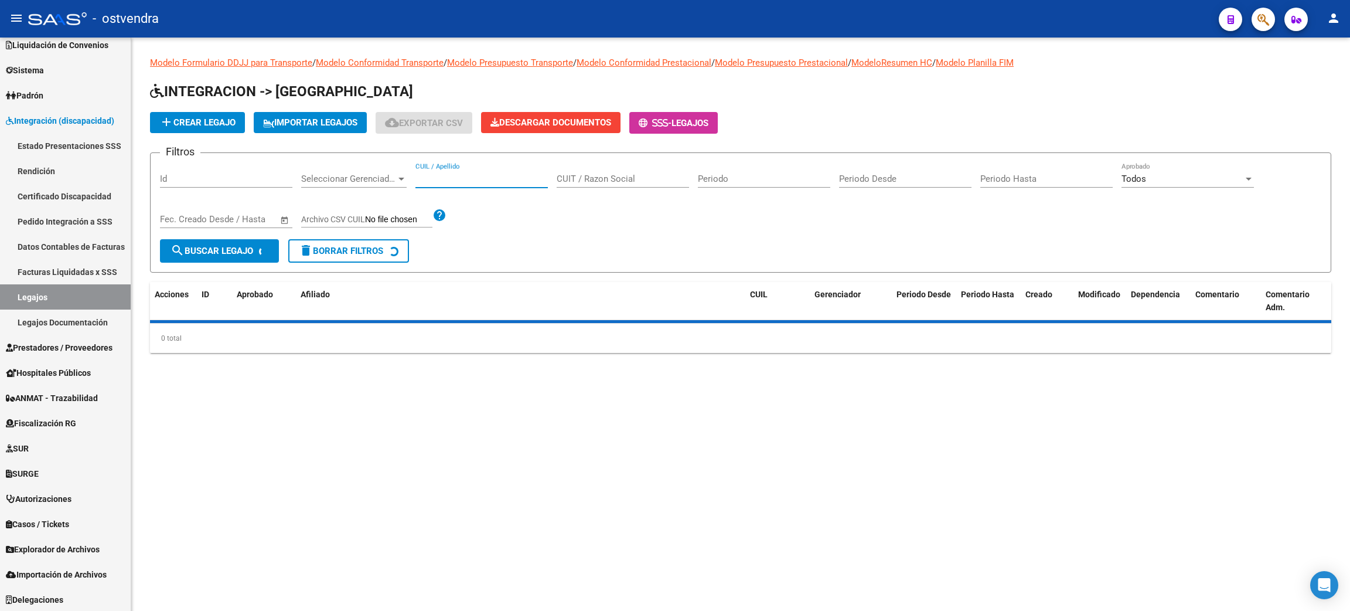
click at [488, 178] on input "CUIL / Apellido" at bounding box center [481, 178] width 132 height 11
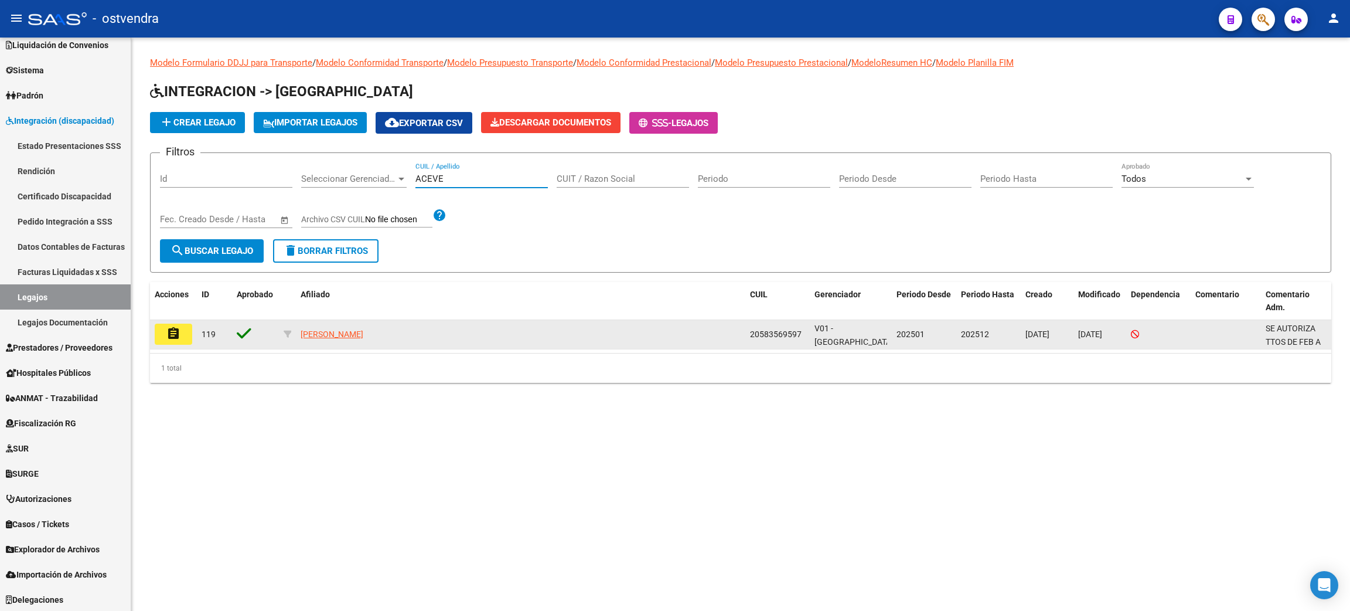
type input "ACEVE"
click at [184, 333] on button "assignment" at bounding box center [174, 333] width 38 height 21
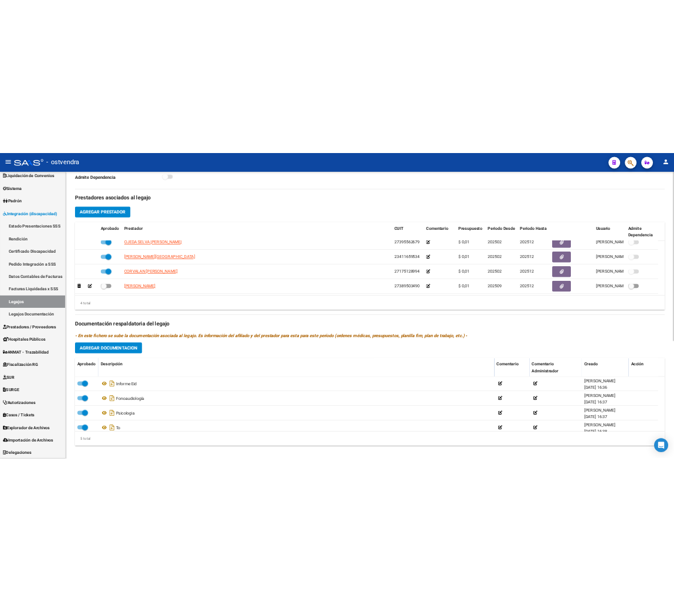
scroll to position [397, 0]
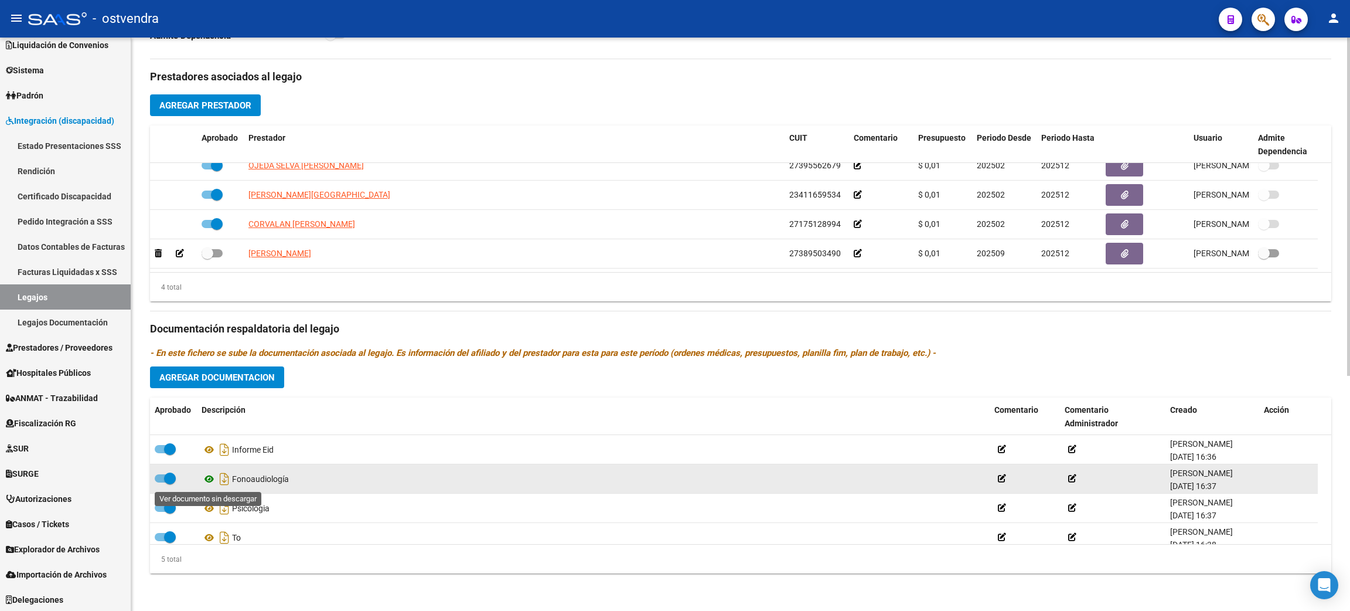
click at [210, 478] on icon at bounding box center [209, 479] width 15 height 14
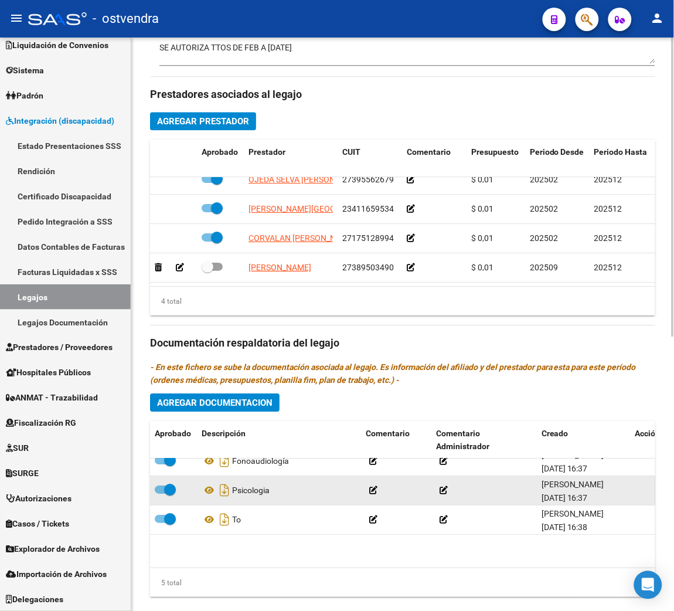
scroll to position [54, 0]
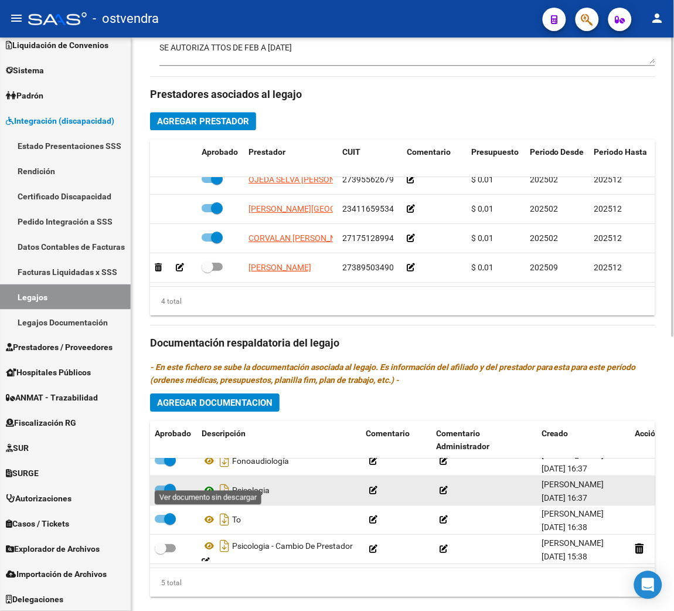
click at [208, 483] on icon at bounding box center [209, 490] width 15 height 14
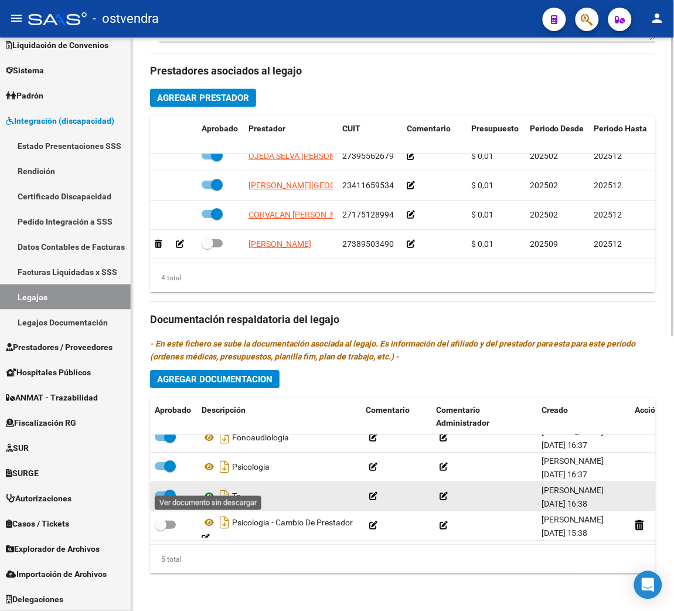
click at [208, 489] on icon at bounding box center [209, 496] width 15 height 14
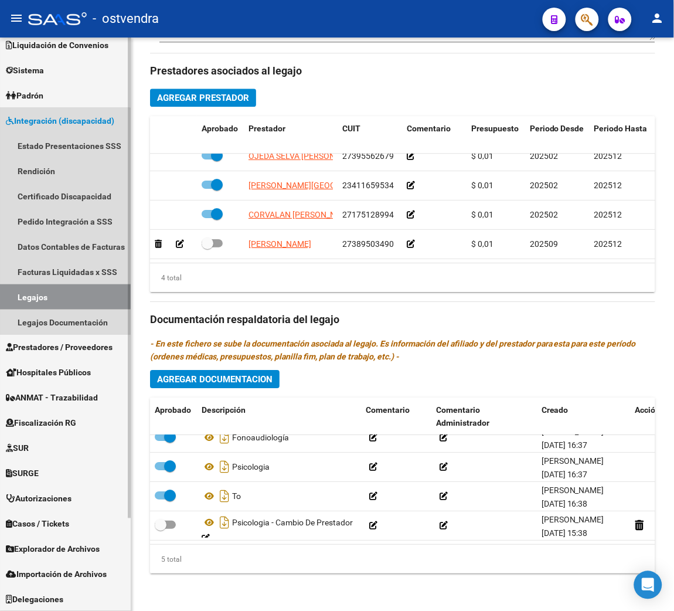
click at [46, 294] on link "Legajos" at bounding box center [65, 296] width 131 height 25
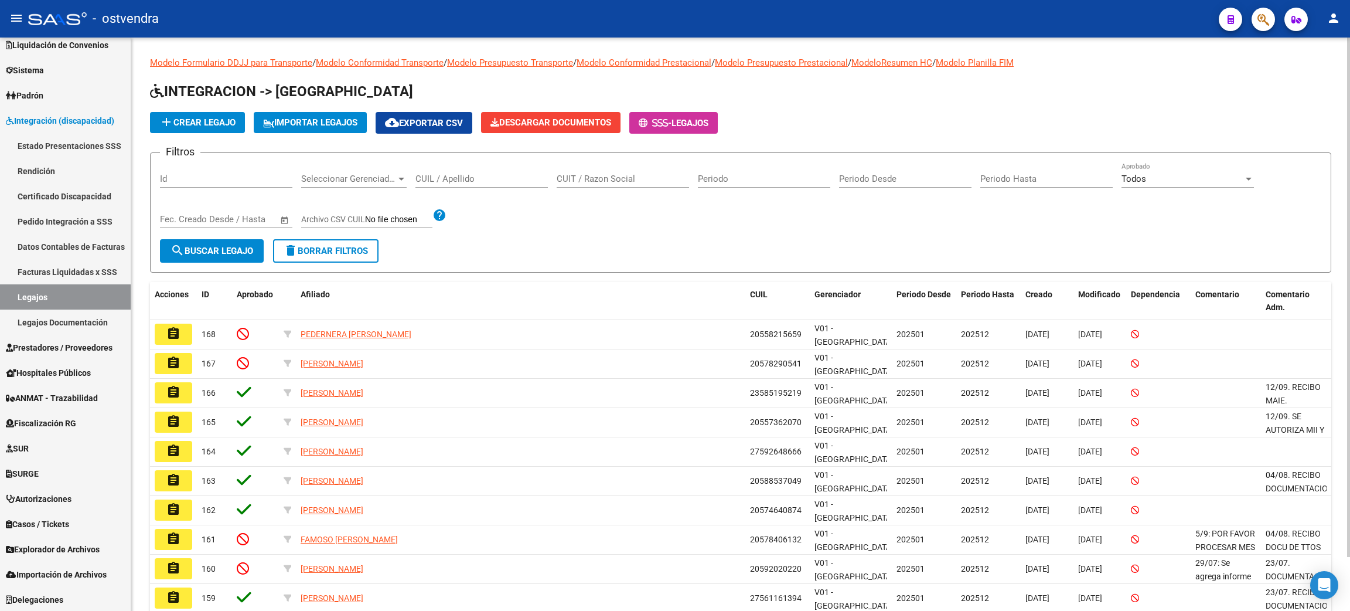
click at [487, 176] on input "CUIL / Apellido" at bounding box center [481, 178] width 132 height 11
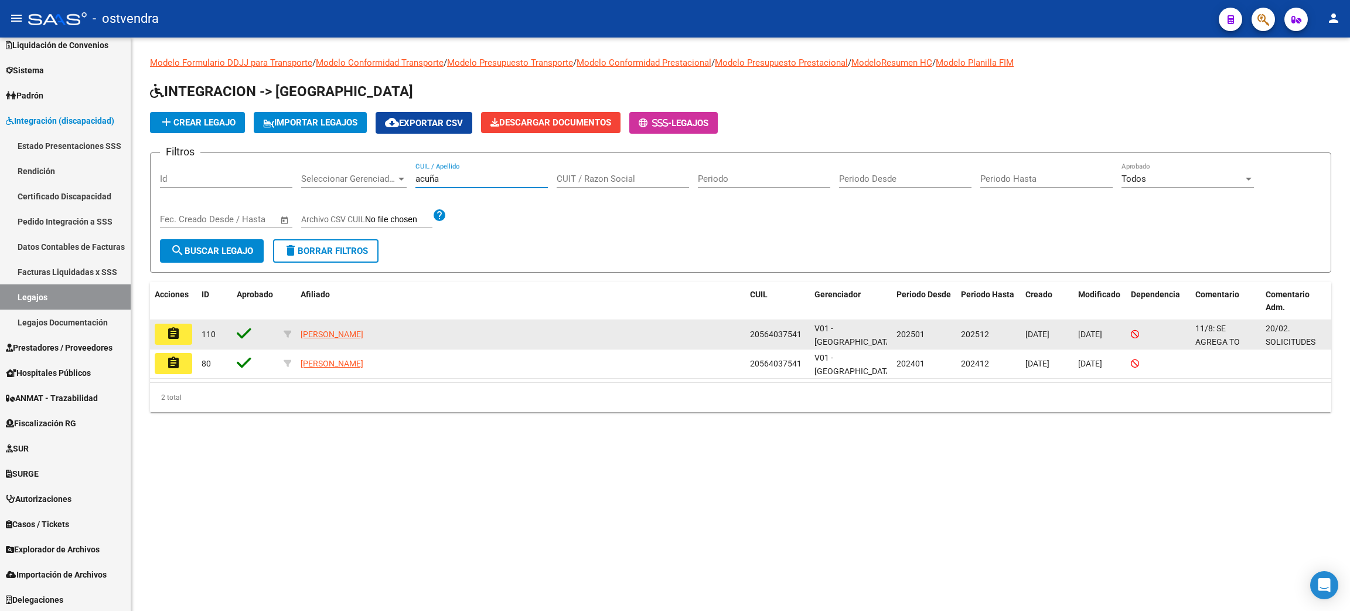
type input "acuña"
click at [184, 330] on button "assignment" at bounding box center [174, 333] width 38 height 21
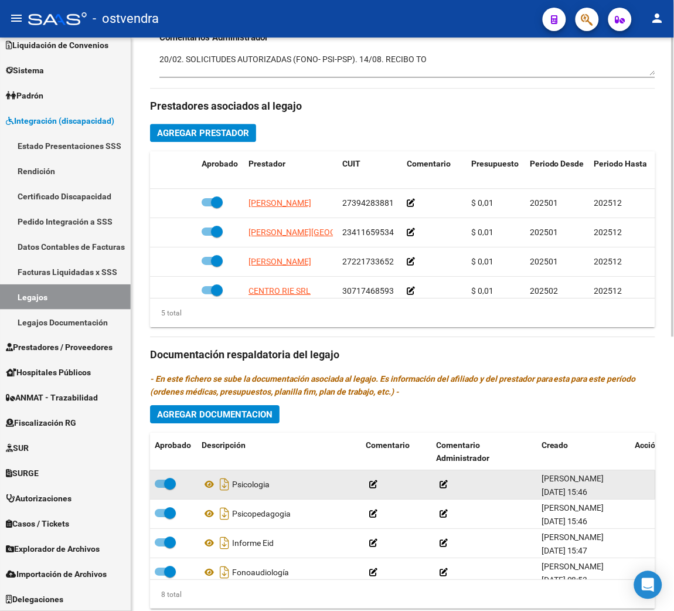
scroll to position [529, 0]
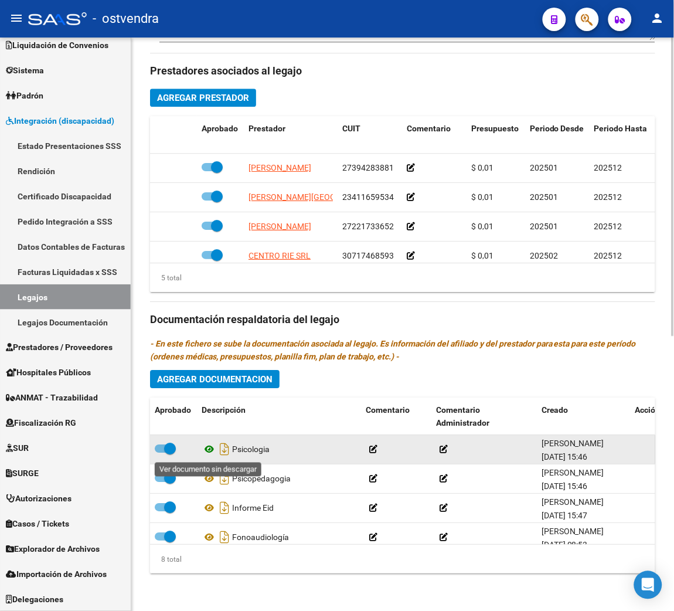
click at [212, 449] on icon at bounding box center [209, 449] width 15 height 14
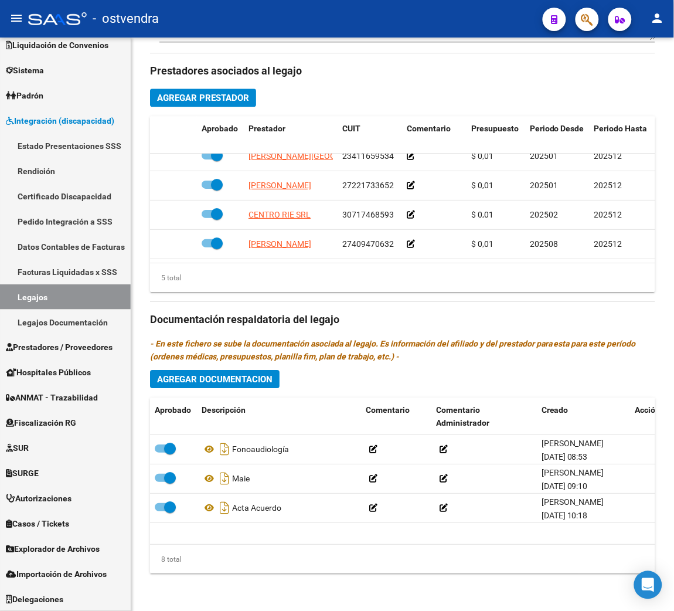
scroll to position [0, 0]
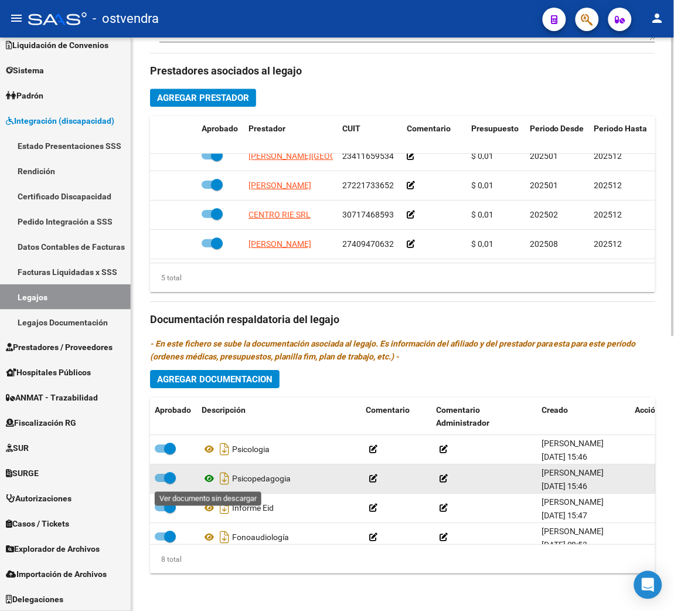
click at [210, 476] on icon at bounding box center [209, 478] width 15 height 14
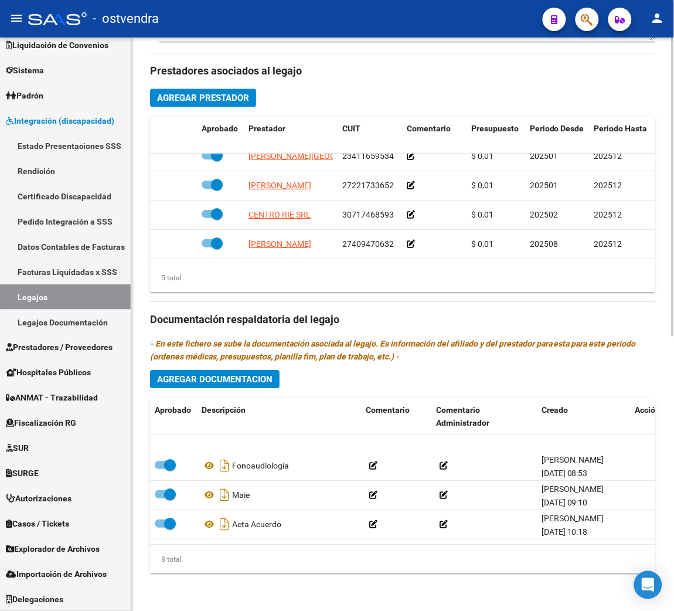
scroll to position [88, 0]
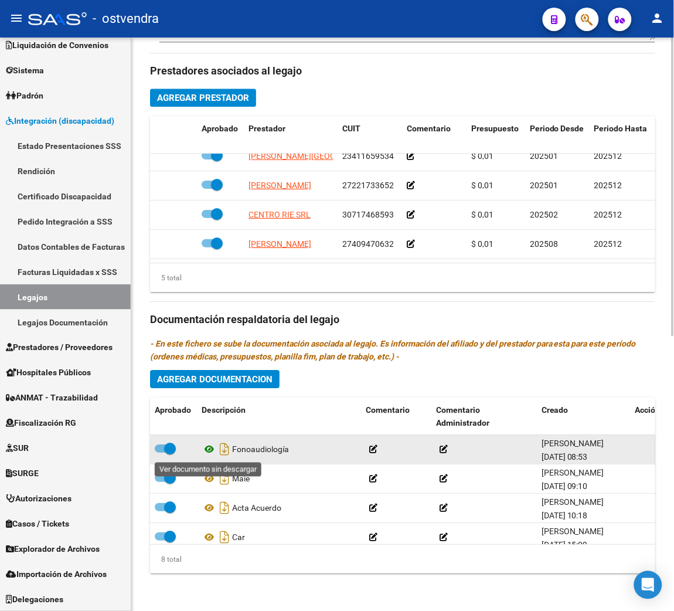
click at [212, 448] on icon at bounding box center [209, 449] width 15 height 14
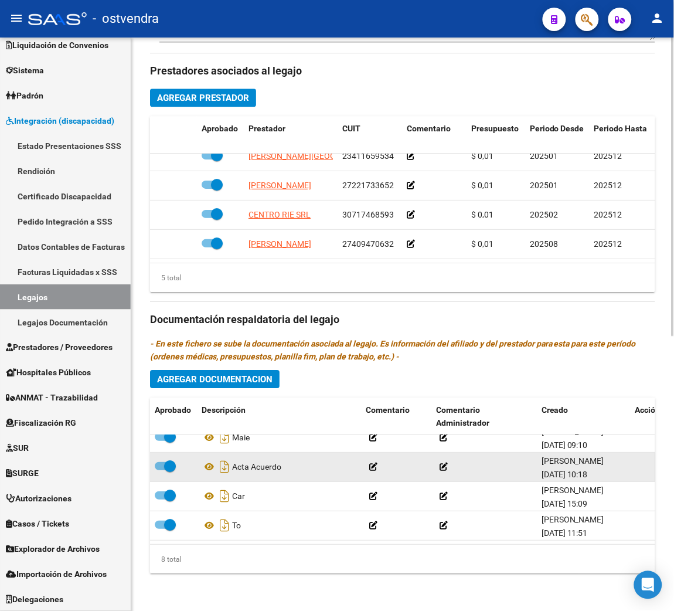
scroll to position [142, 0]
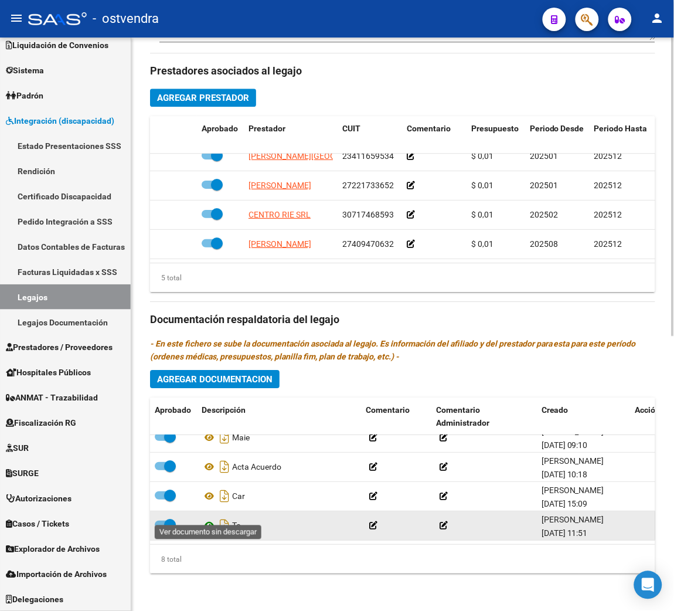
click at [212, 518] on icon at bounding box center [209, 525] width 15 height 14
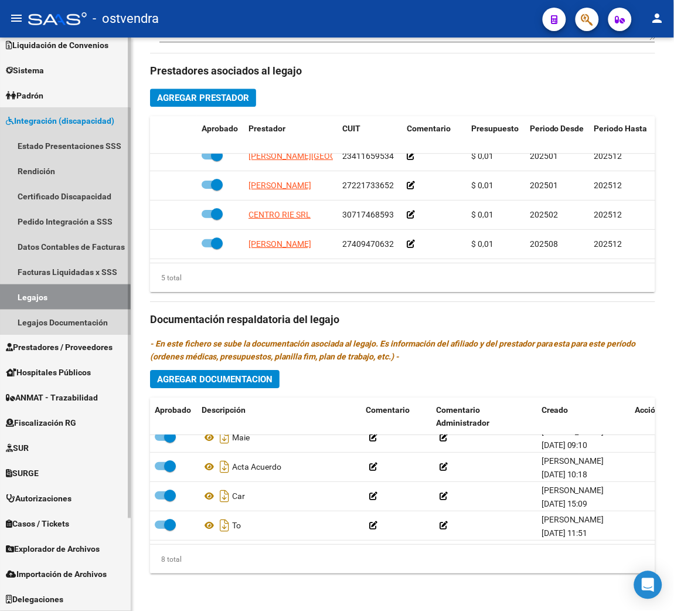
click at [28, 299] on link "Legajos" at bounding box center [65, 296] width 131 height 25
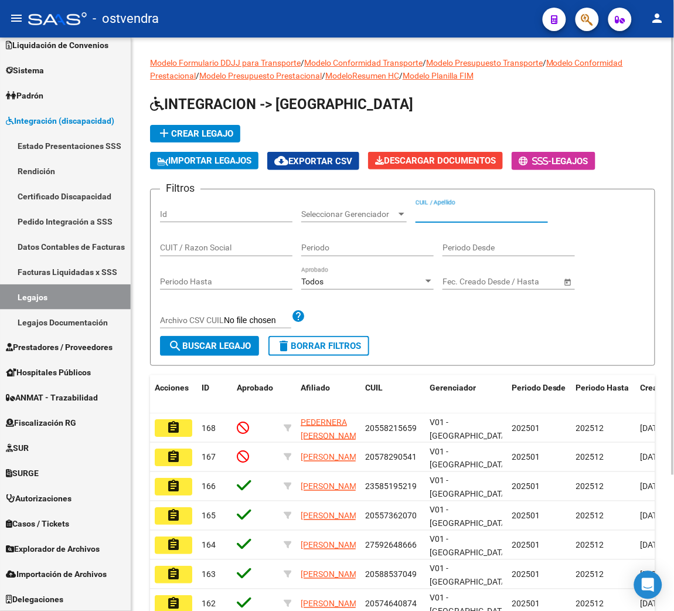
click at [434, 213] on input "CUIL / Apellido" at bounding box center [481, 214] width 132 height 10
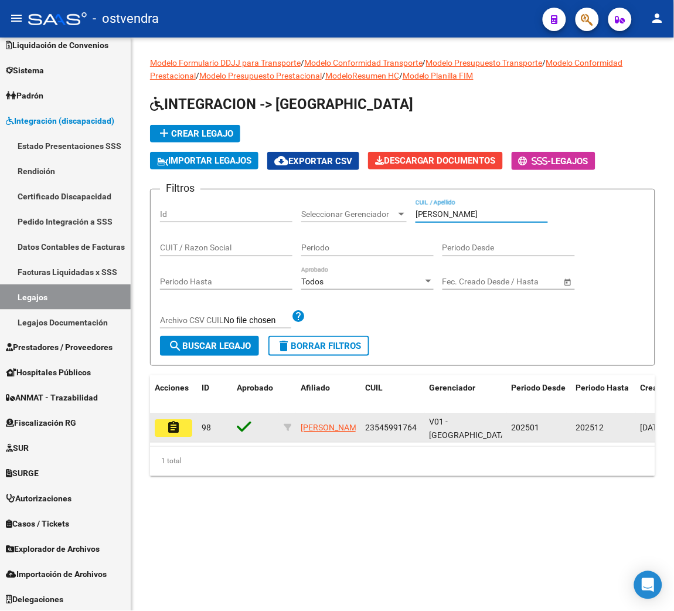
type input "ALVAREZ M"
click at [184, 432] on button "assignment" at bounding box center [174, 428] width 38 height 18
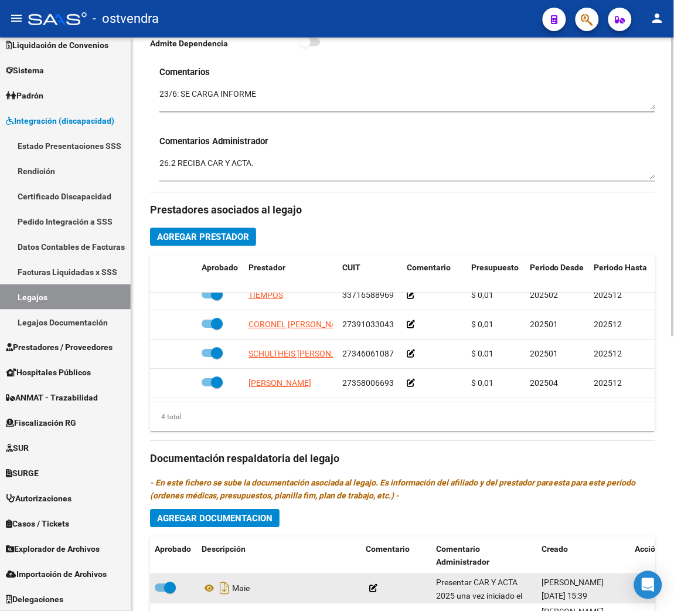
scroll to position [529, 0]
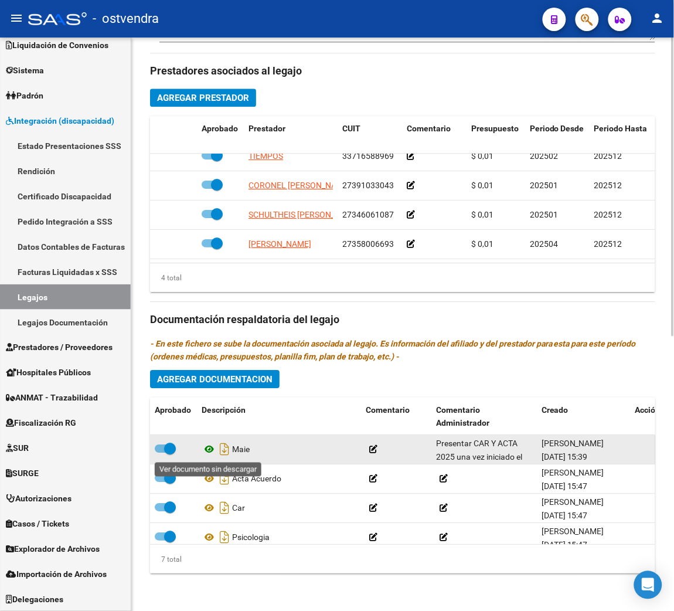
click at [214, 453] on icon at bounding box center [209, 449] width 15 height 14
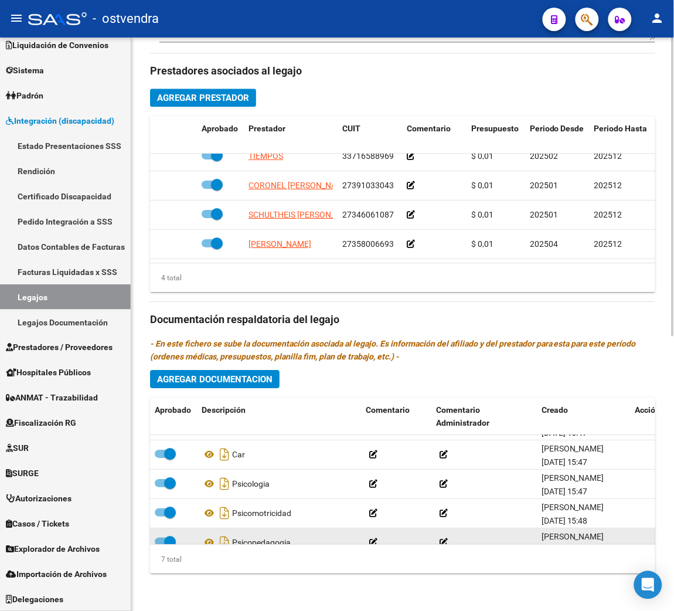
scroll to position [25, 0]
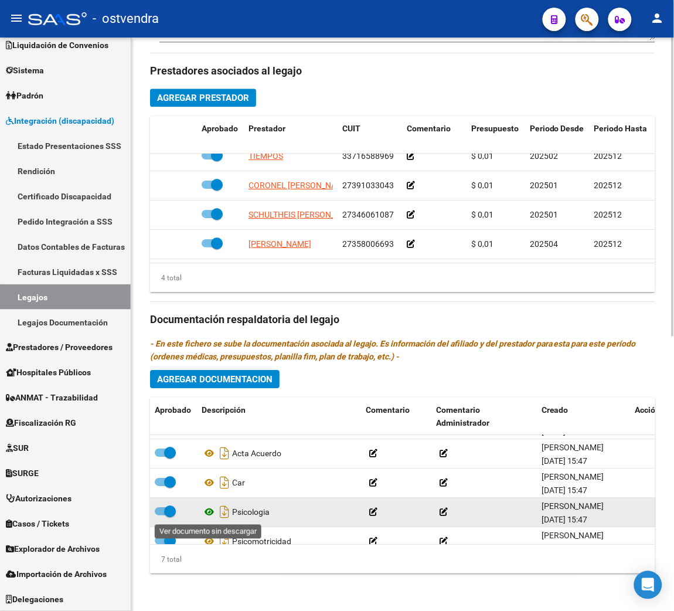
click at [210, 509] on icon at bounding box center [209, 511] width 15 height 14
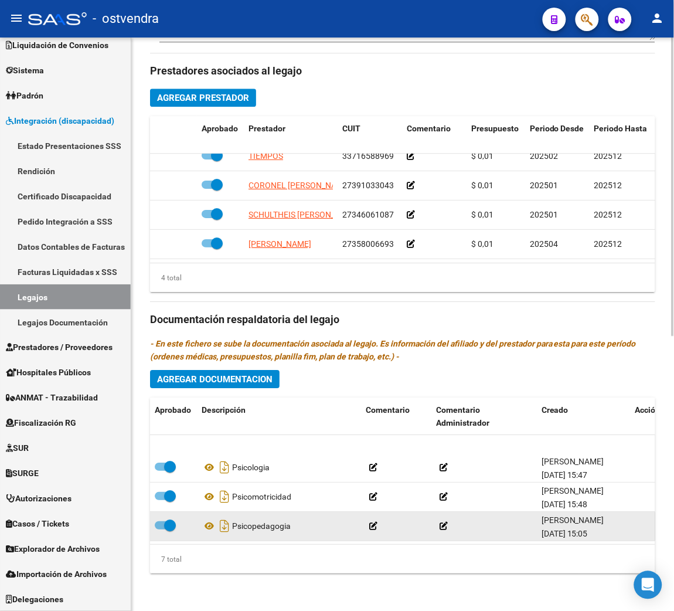
scroll to position [113, 0]
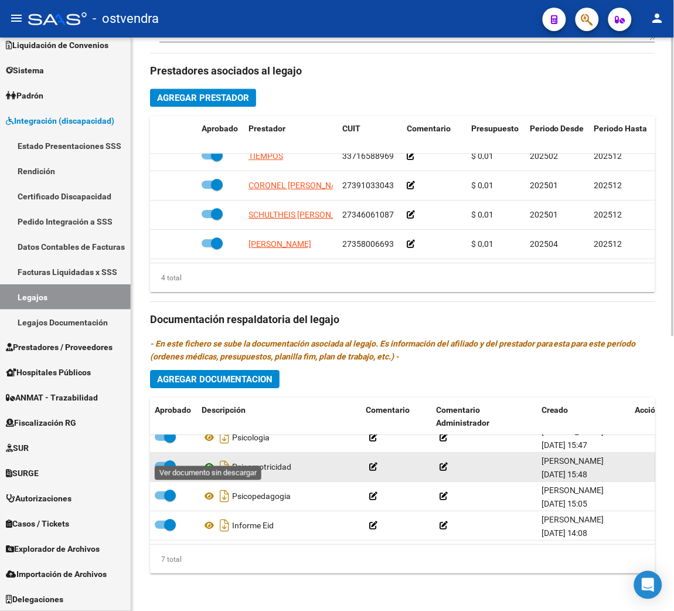
click at [208, 459] on icon at bounding box center [209, 466] width 15 height 14
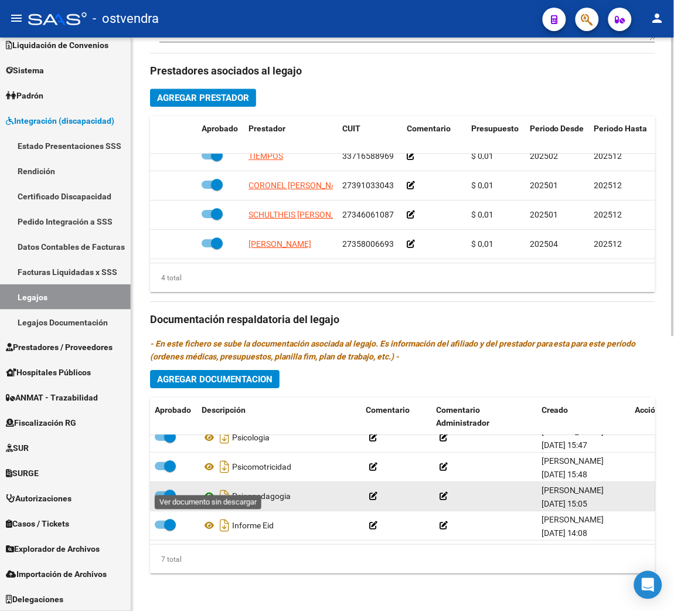
click at [210, 489] on icon at bounding box center [209, 496] width 15 height 14
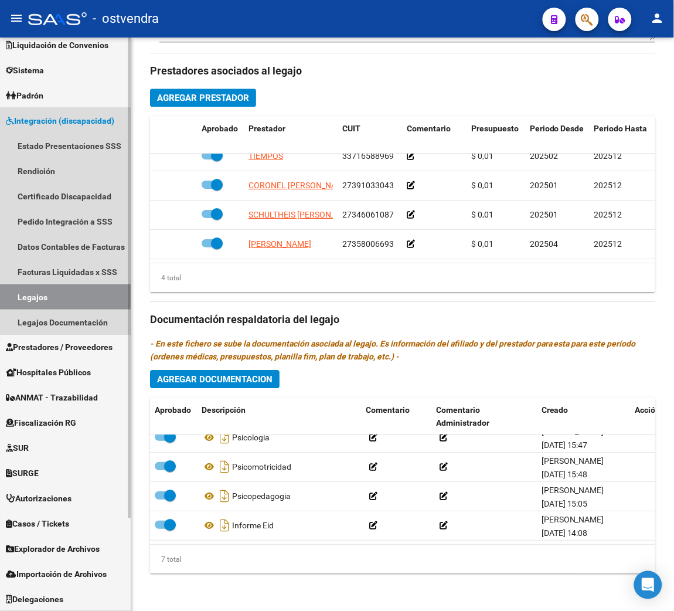
click at [36, 292] on link "Legajos" at bounding box center [65, 296] width 131 height 25
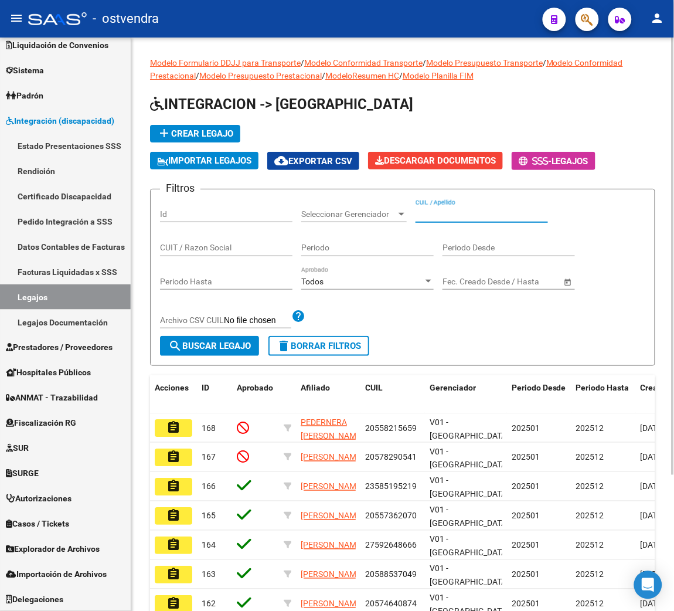
click at [472, 213] on input "CUIL / Apellido" at bounding box center [481, 214] width 132 height 10
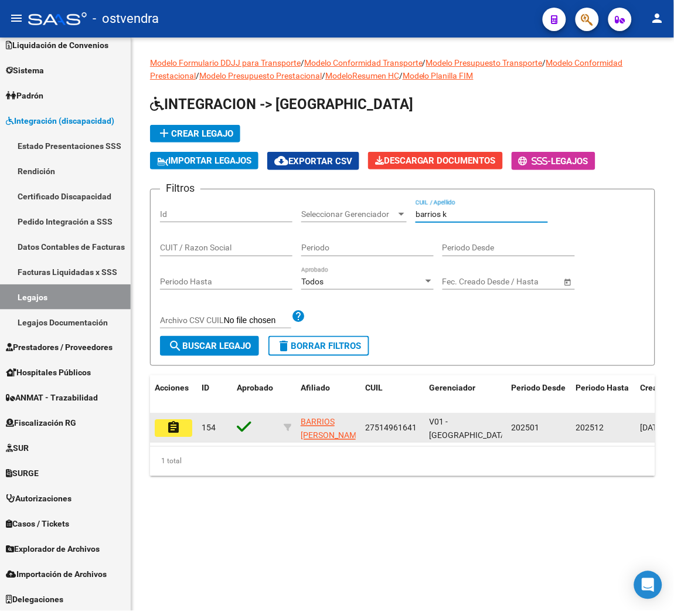
type input "barrios k"
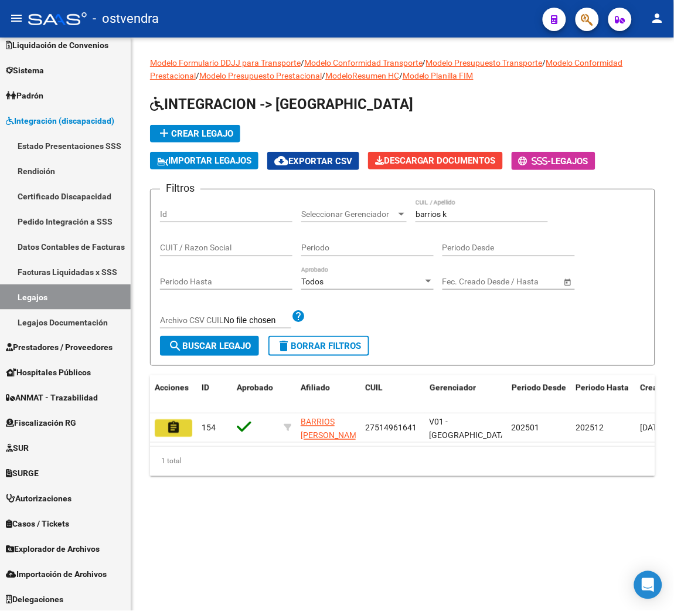
click at [178, 423] on mat-icon "assignment" at bounding box center [173, 427] width 14 height 14
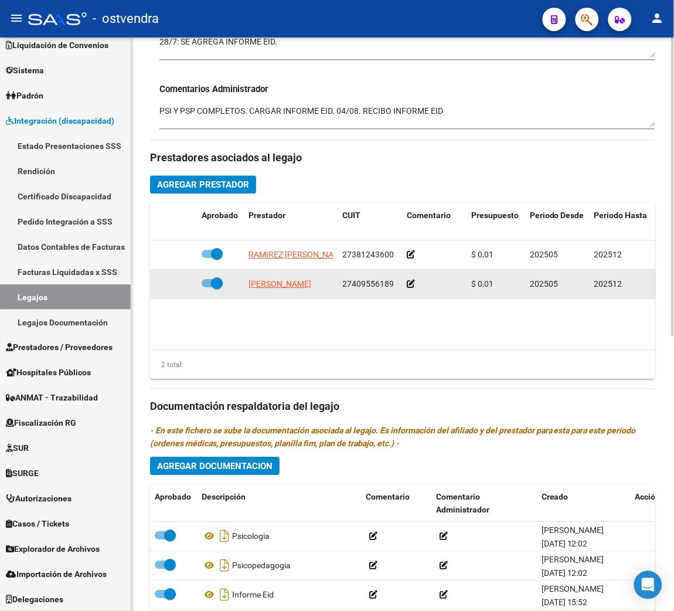
scroll to position [529, 0]
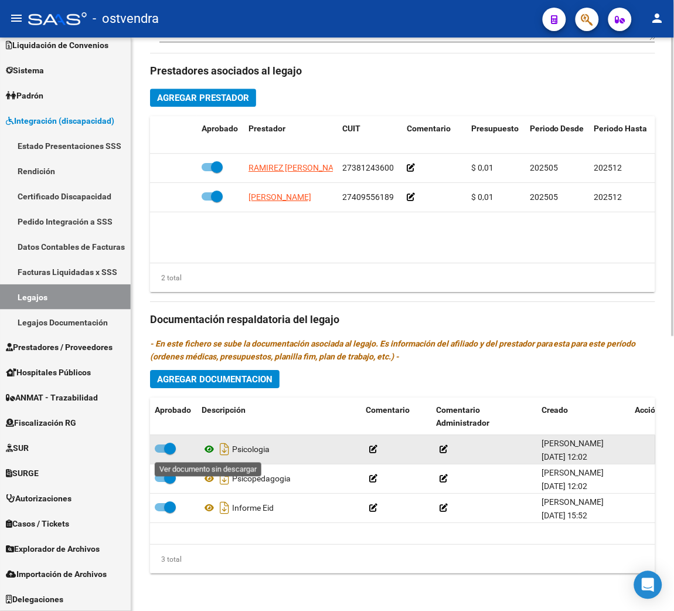
click at [205, 452] on icon at bounding box center [209, 449] width 15 height 14
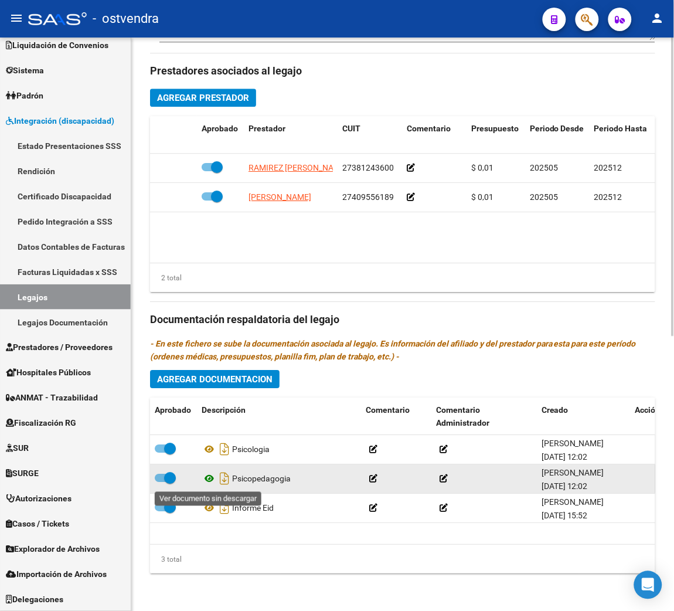
click at [209, 476] on icon at bounding box center [209, 478] width 15 height 14
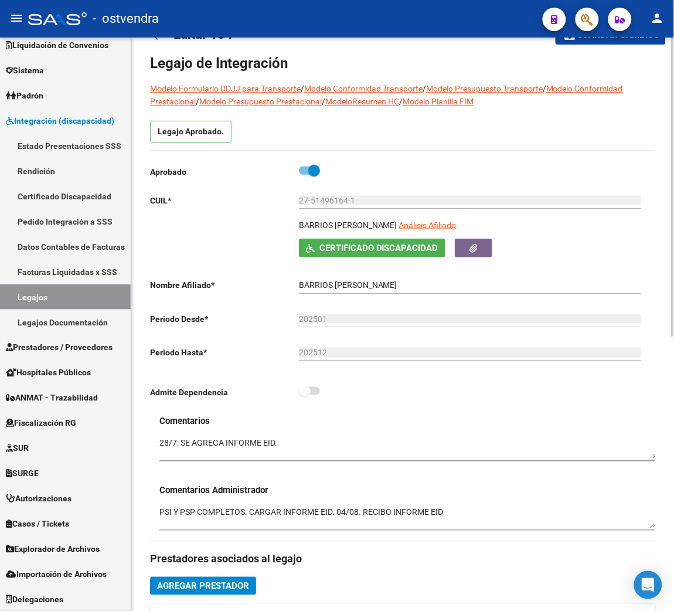
scroll to position [0, 0]
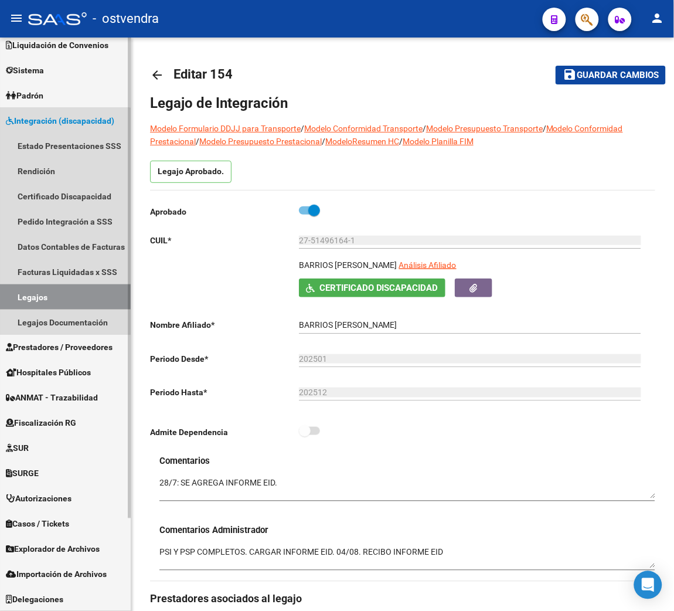
click at [47, 291] on link "Legajos" at bounding box center [65, 296] width 131 height 25
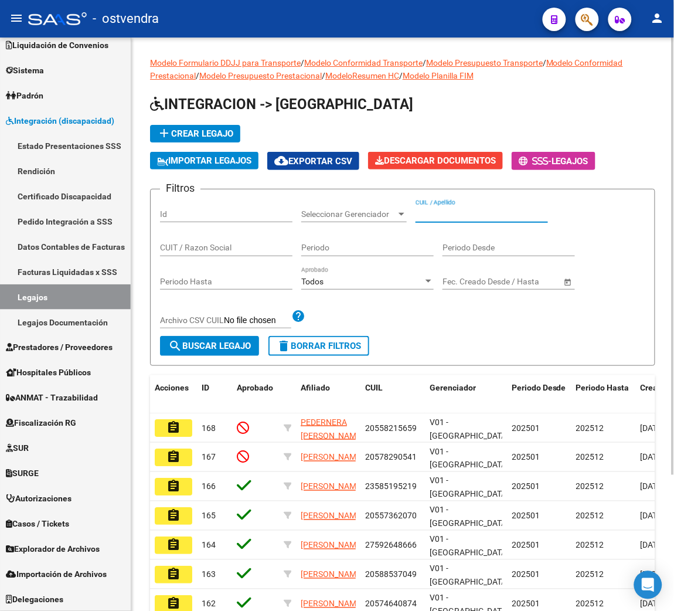
click at [493, 209] on input "CUIL / Apellido" at bounding box center [481, 214] width 132 height 10
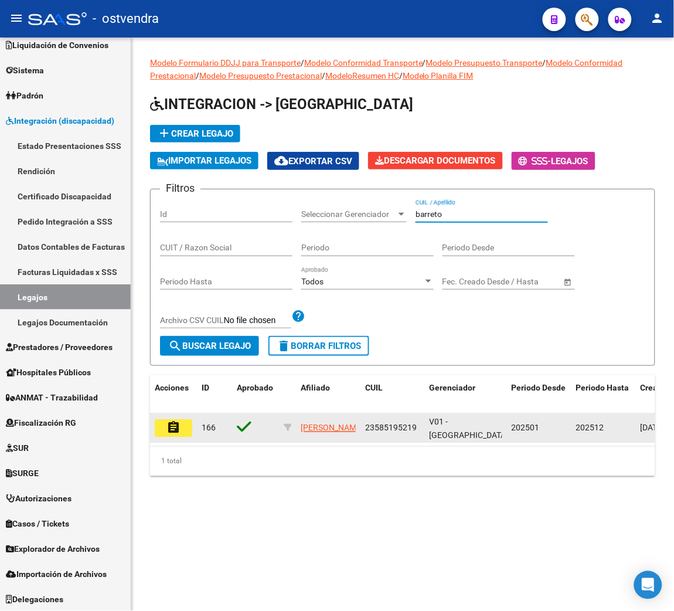
type input "barreto"
click at [171, 425] on mat-icon "assignment" at bounding box center [173, 427] width 14 height 14
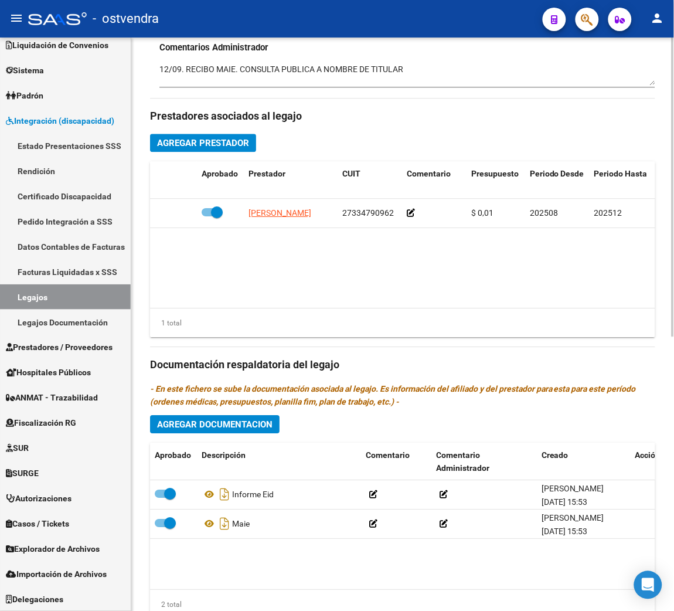
scroll to position [529, 0]
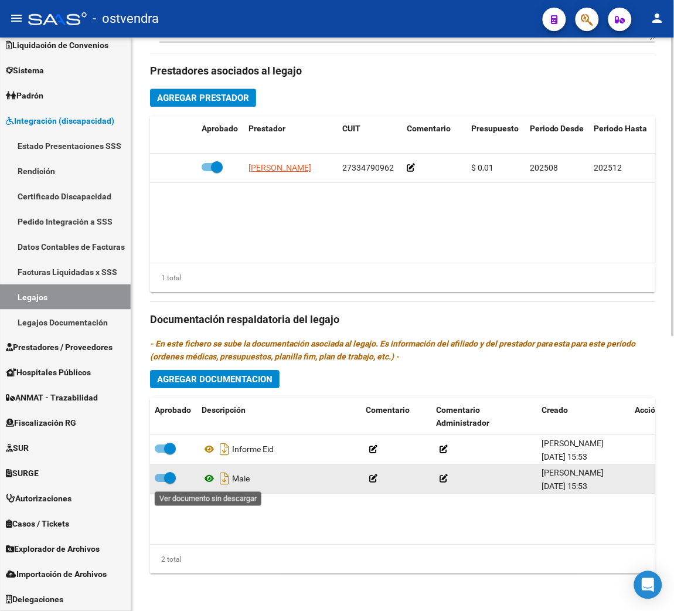
click at [209, 479] on icon at bounding box center [209, 478] width 15 height 14
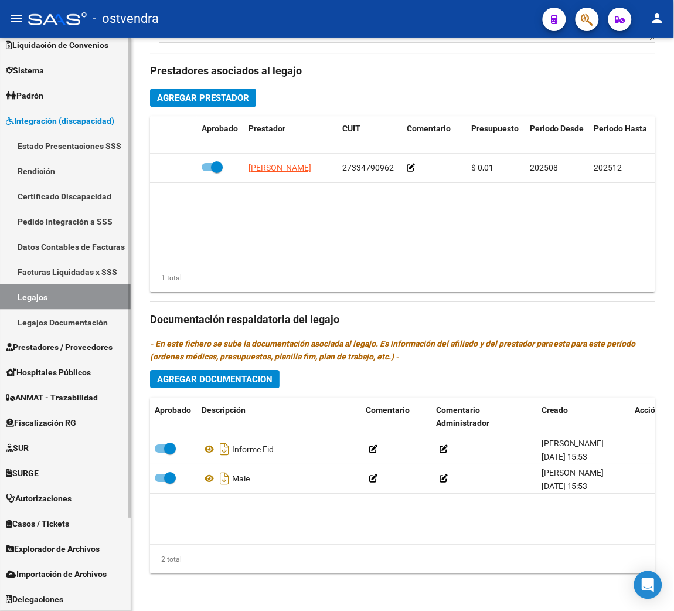
click at [68, 295] on link "Legajos" at bounding box center [65, 296] width 131 height 25
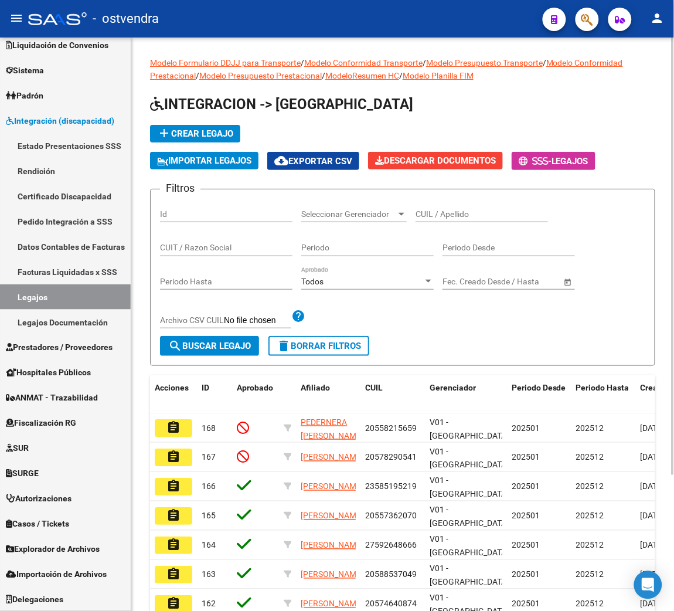
click at [440, 210] on input "CUIL / Apellido" at bounding box center [481, 214] width 132 height 10
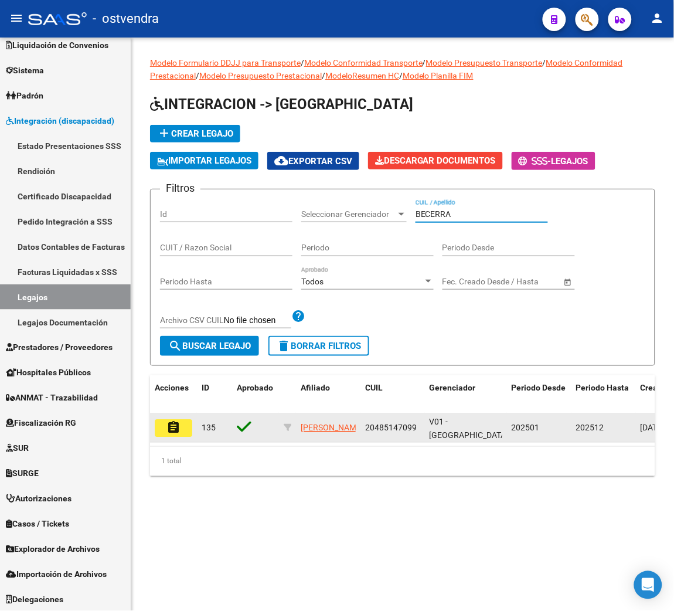
type input "BECERRA"
click at [184, 425] on button "assignment" at bounding box center [174, 428] width 38 height 18
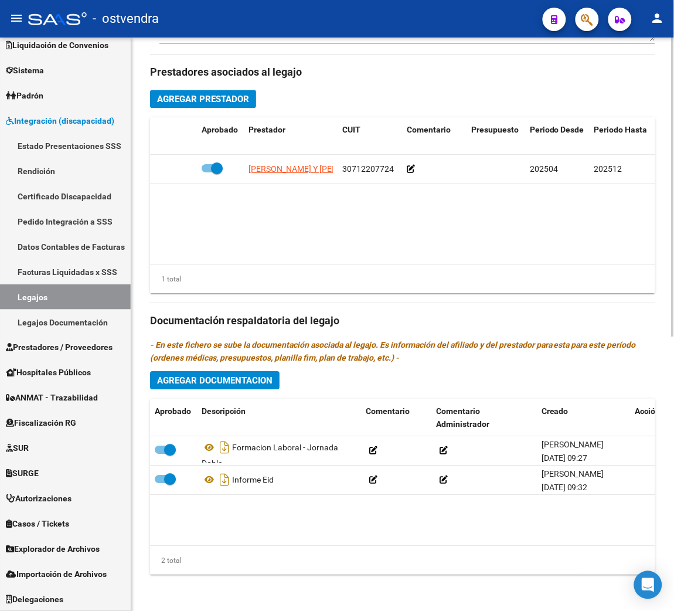
scroll to position [529, 0]
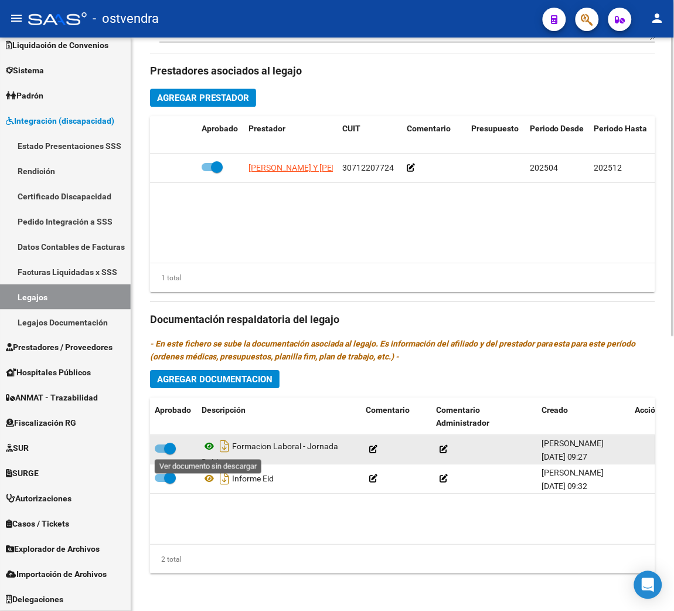
click at [210, 445] on icon at bounding box center [209, 446] width 15 height 14
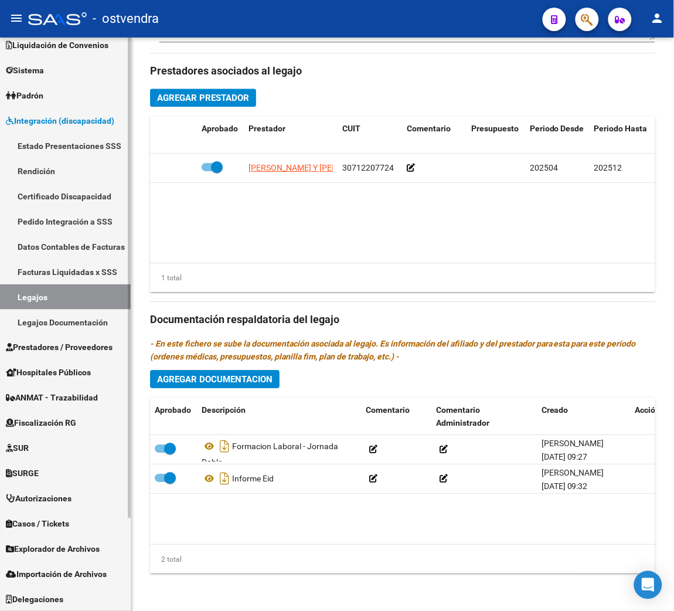
click at [69, 291] on link "Legajos" at bounding box center [65, 296] width 131 height 25
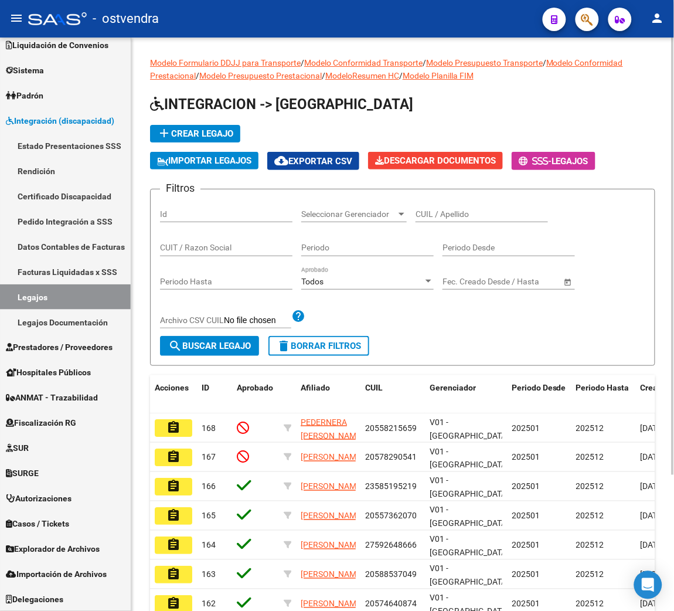
click at [453, 211] on input "CUIL / Apellido" at bounding box center [481, 214] width 132 height 10
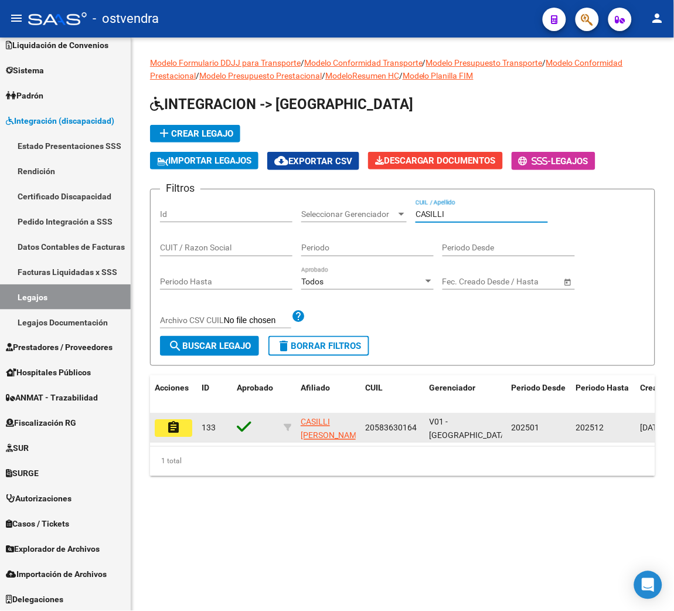
type input "CASILLI"
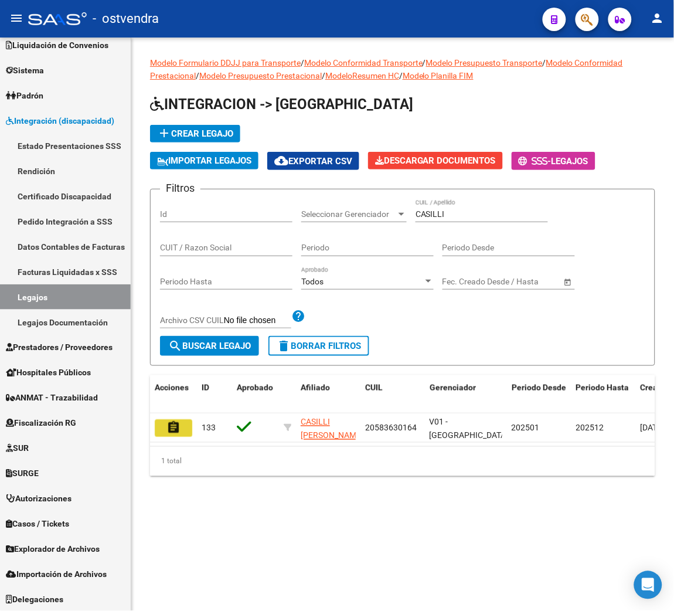
click at [168, 430] on mat-icon "assignment" at bounding box center [173, 427] width 14 height 14
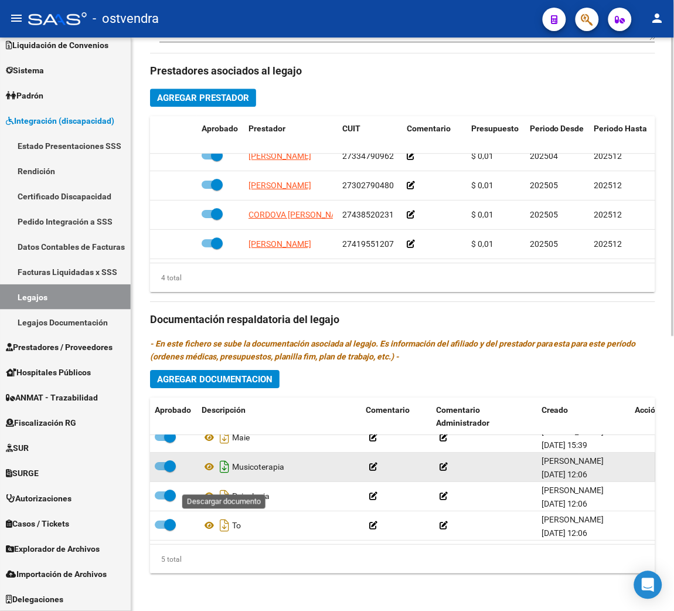
scroll to position [54, 0]
click at [203, 459] on icon at bounding box center [209, 466] width 15 height 14
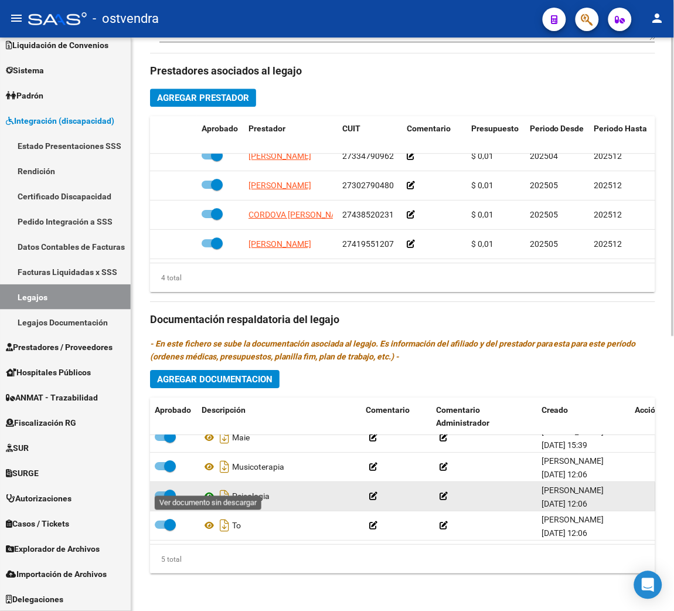
click at [208, 489] on icon at bounding box center [209, 496] width 15 height 14
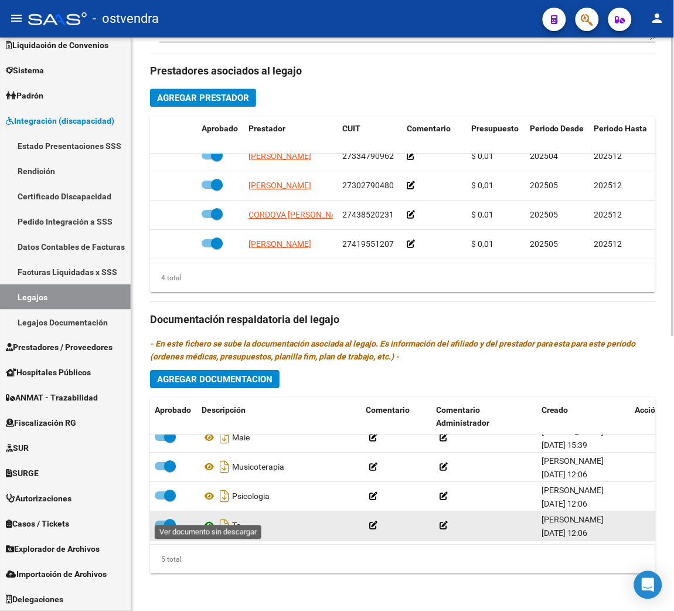
click at [207, 518] on icon at bounding box center [209, 525] width 15 height 14
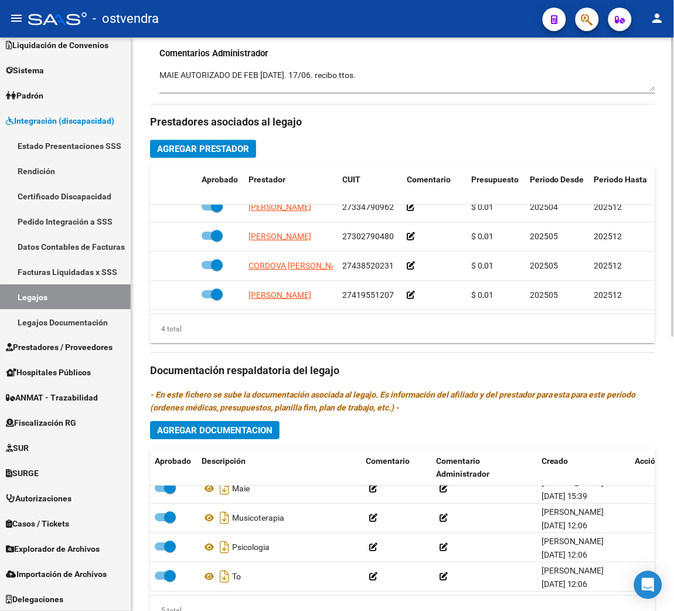
scroll to position [353, 0]
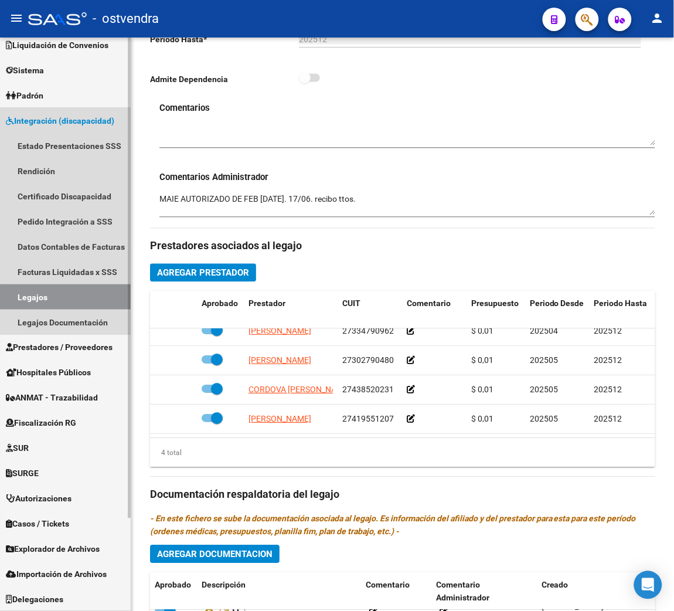
click at [67, 295] on link "Legajos" at bounding box center [65, 296] width 131 height 25
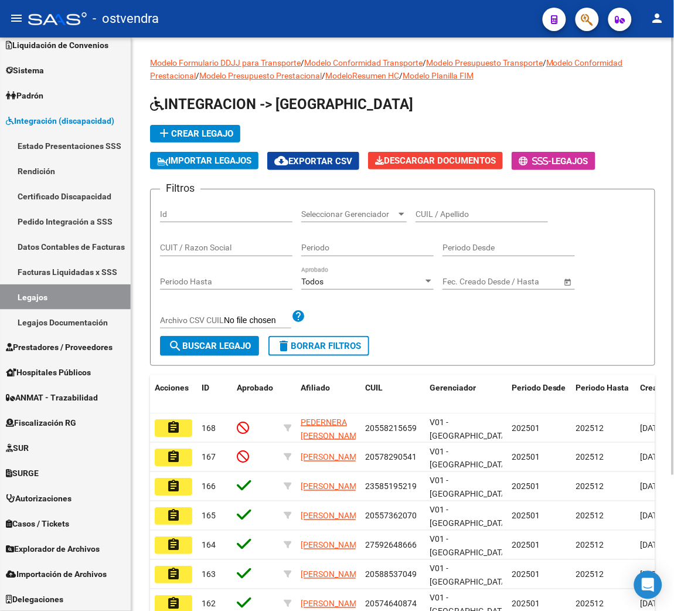
click at [467, 212] on input "CUIL / Apellido" at bounding box center [481, 214] width 132 height 10
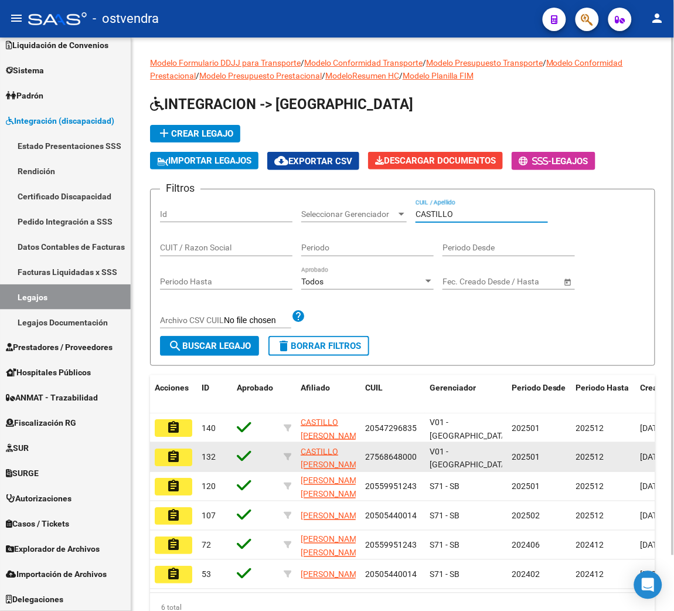
type input "CASTILLO"
click at [182, 462] on button "assignment" at bounding box center [174, 457] width 38 height 18
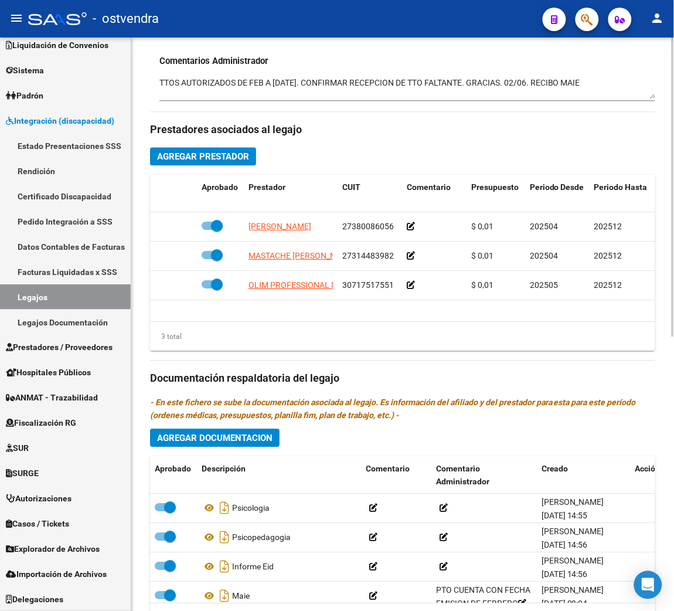
scroll to position [529, 0]
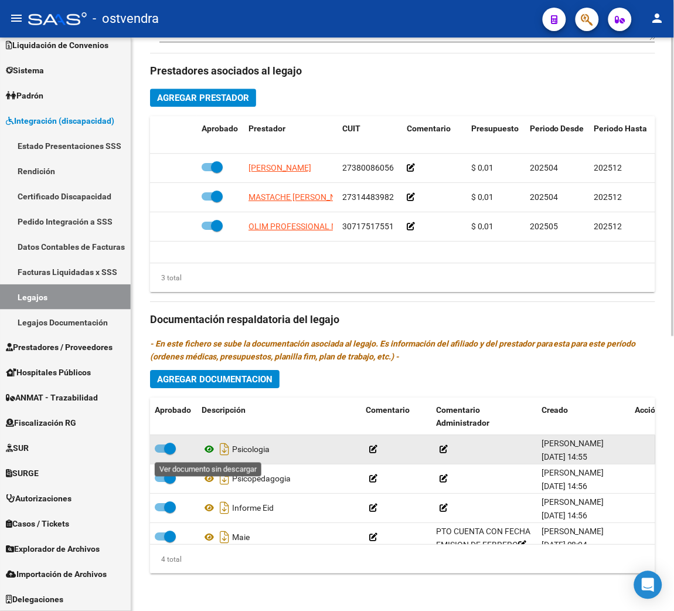
click at [212, 446] on icon at bounding box center [209, 449] width 15 height 14
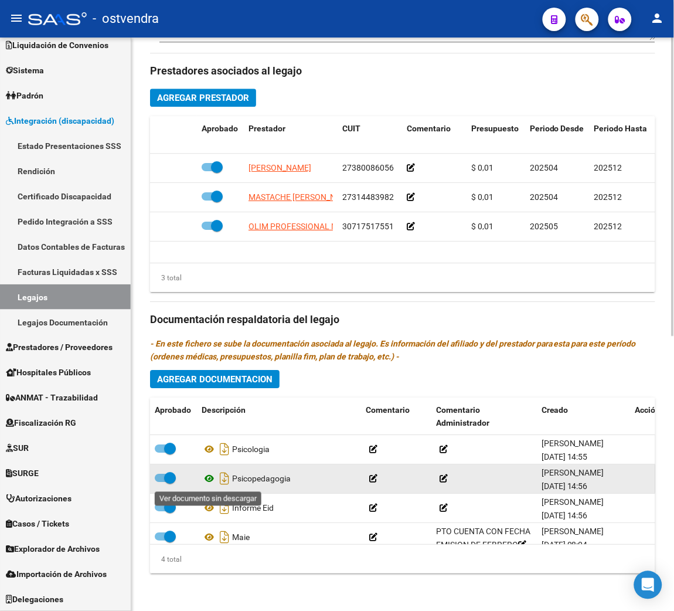
click at [209, 480] on icon at bounding box center [209, 478] width 15 height 14
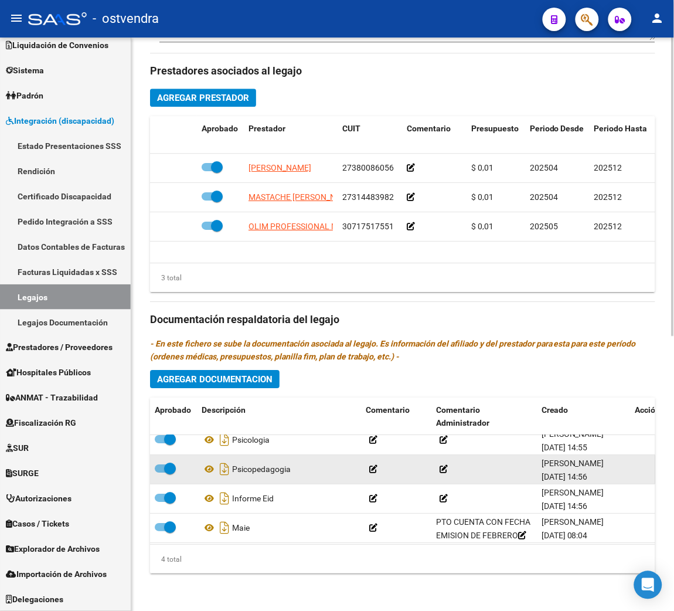
scroll to position [25, 0]
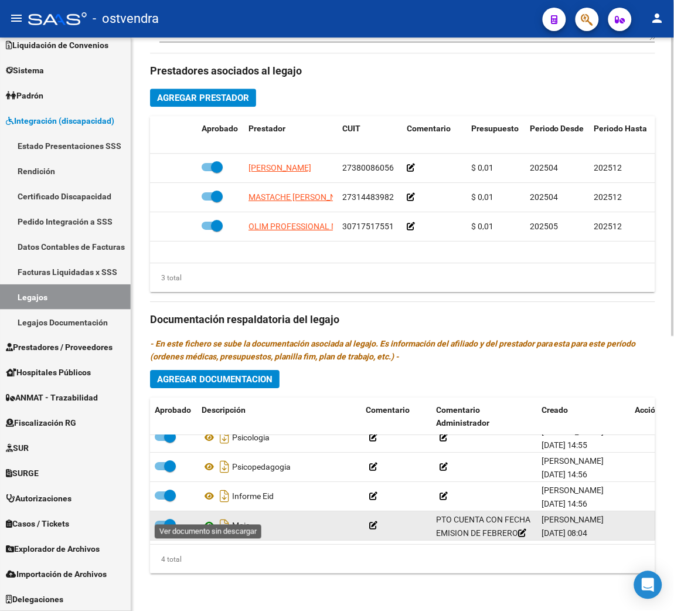
click at [209, 518] on icon at bounding box center [209, 525] width 15 height 14
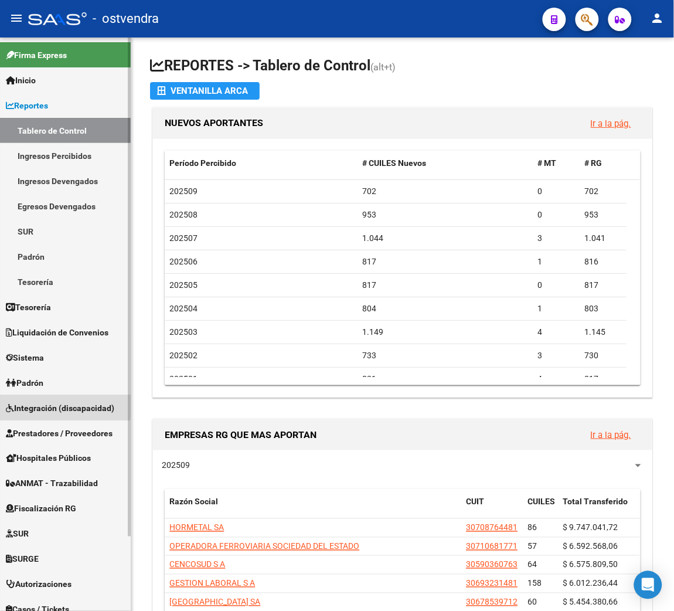
click at [43, 404] on span "Integración (discapacidad)" at bounding box center [60, 407] width 108 height 13
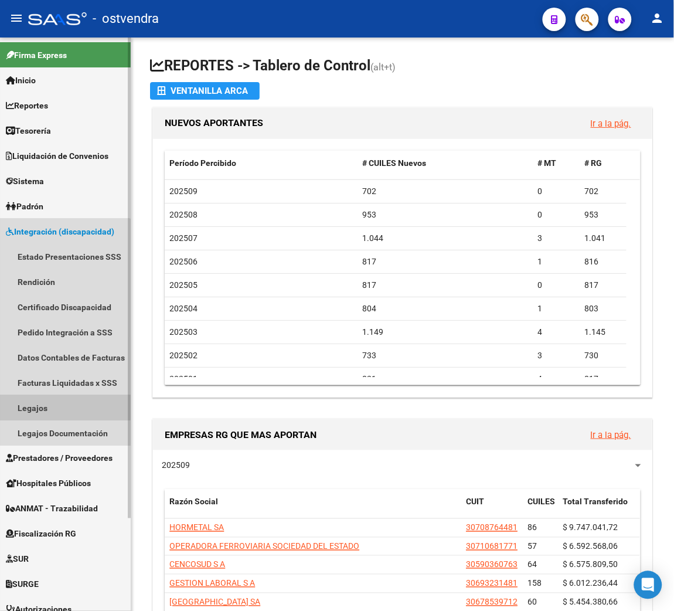
click at [40, 407] on link "Legajos" at bounding box center [65, 407] width 131 height 25
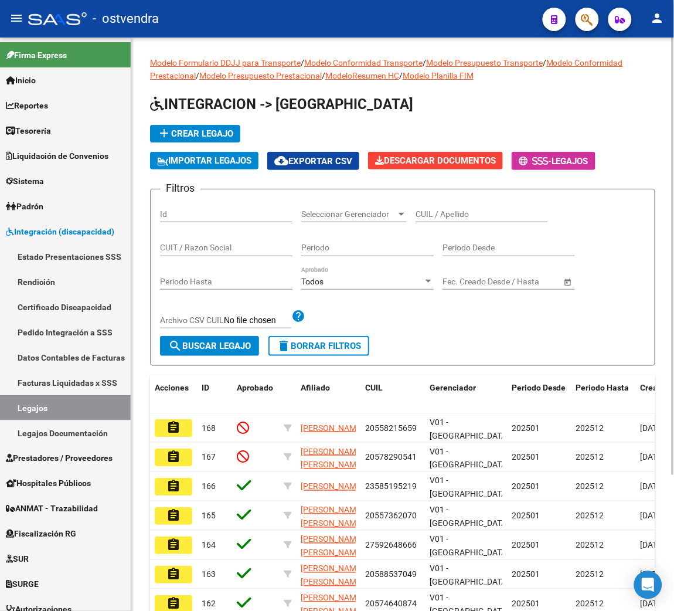
click at [500, 206] on div "CUIL / Apellido" at bounding box center [481, 210] width 132 height 23
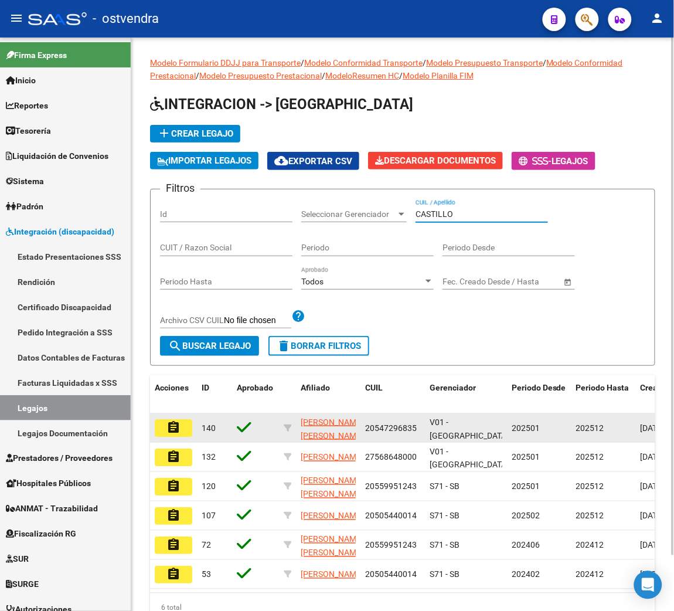
type input "CASTILLO"
click at [168, 425] on mat-icon "assignment" at bounding box center [173, 427] width 14 height 14
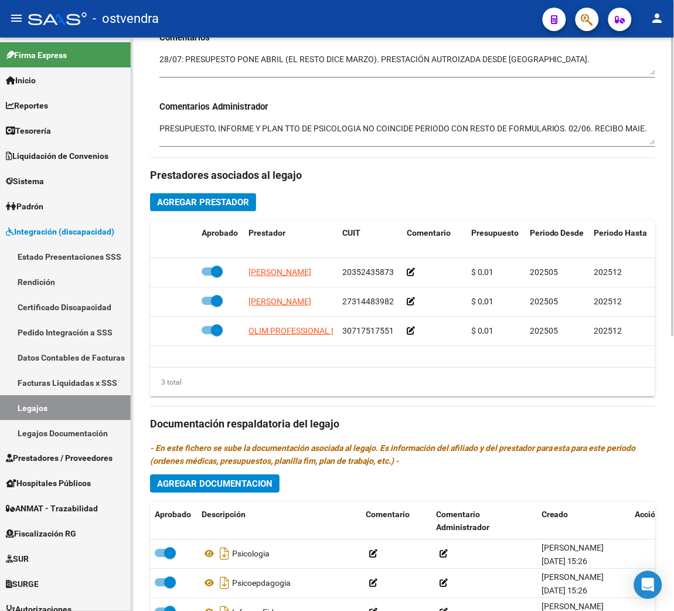
scroll to position [529, 0]
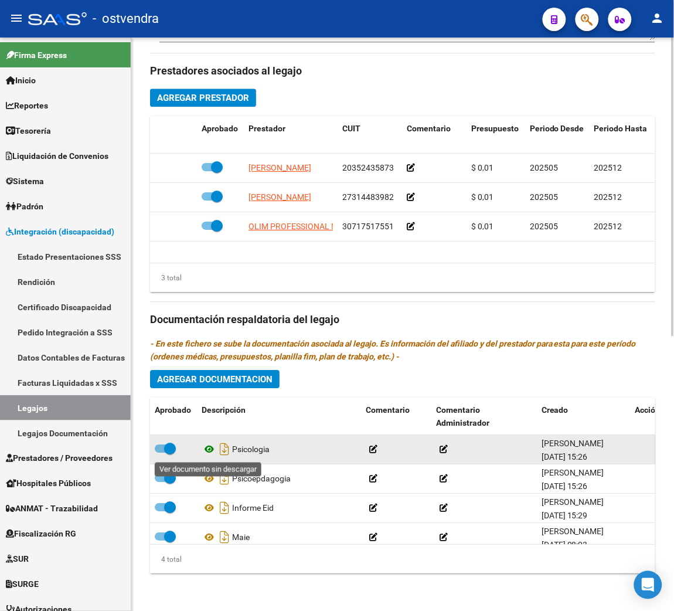
click at [205, 449] on icon at bounding box center [209, 449] width 15 height 14
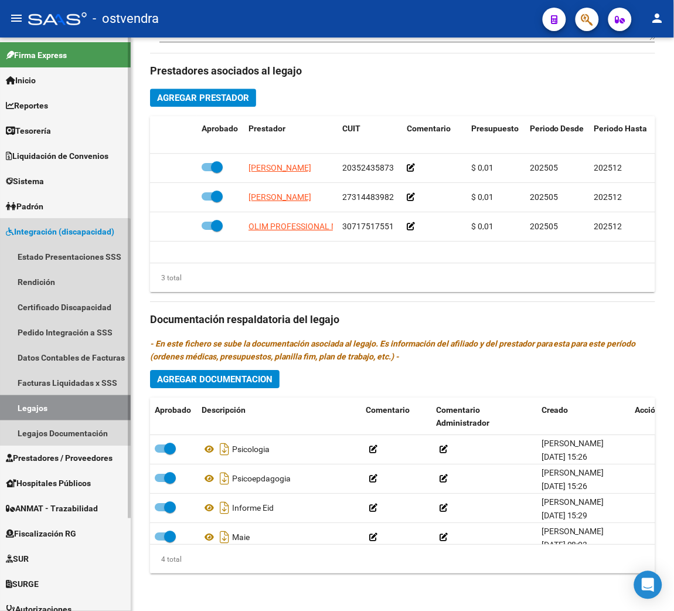
click at [64, 398] on link "Legajos" at bounding box center [65, 407] width 131 height 25
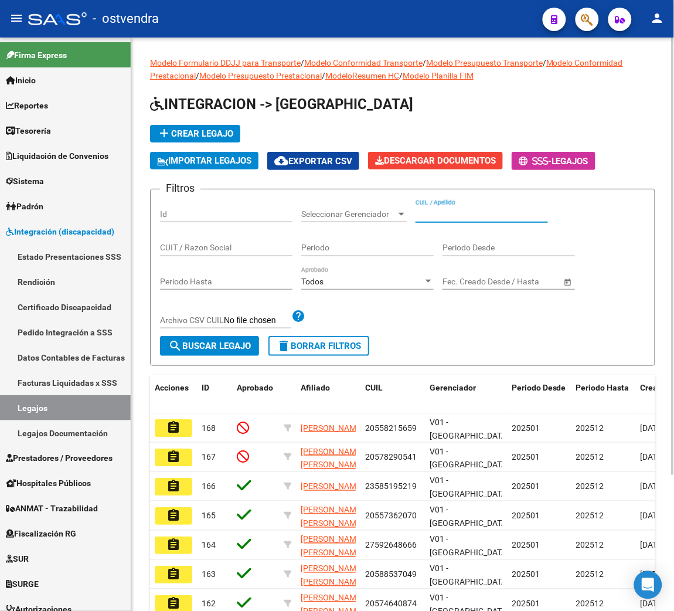
click at [476, 218] on input "CUIL / Apellido" at bounding box center [481, 214] width 132 height 10
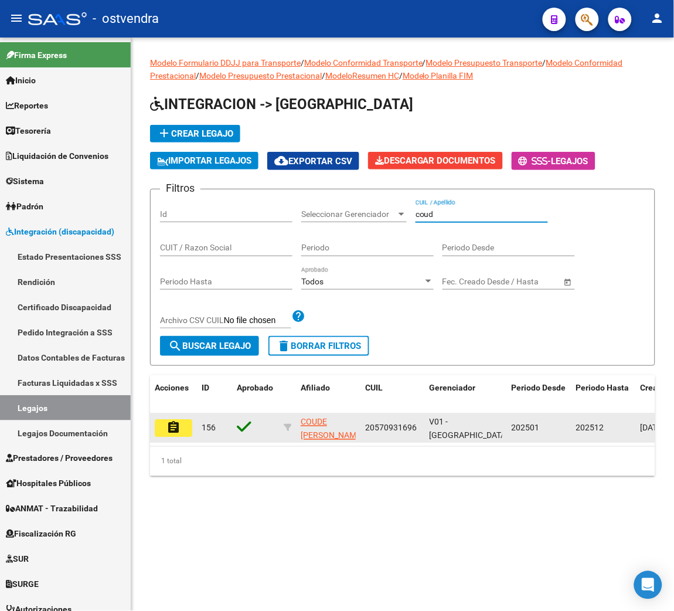
type input "coud"
click at [170, 431] on mat-icon "assignment" at bounding box center [173, 427] width 14 height 14
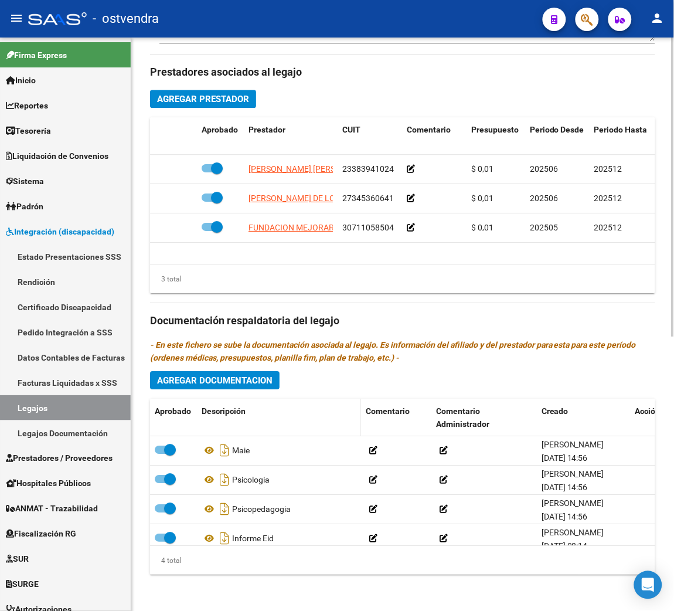
scroll to position [529, 0]
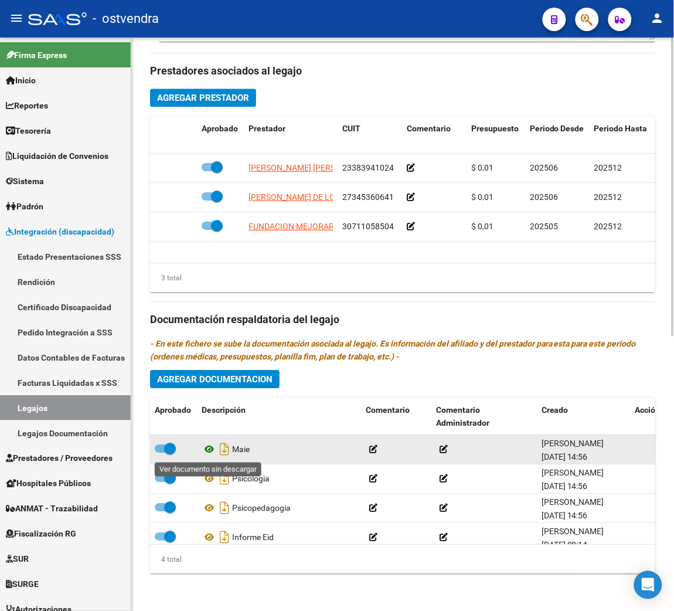
click at [207, 443] on icon at bounding box center [209, 449] width 15 height 14
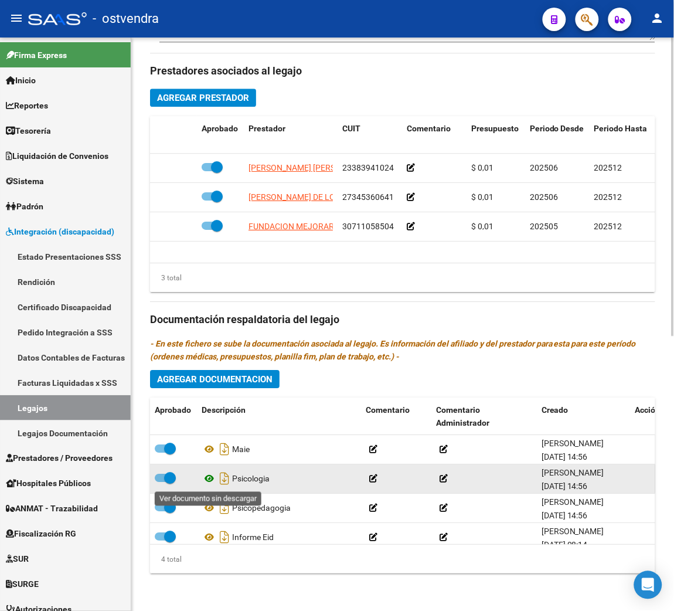
click at [209, 477] on icon at bounding box center [209, 478] width 15 height 14
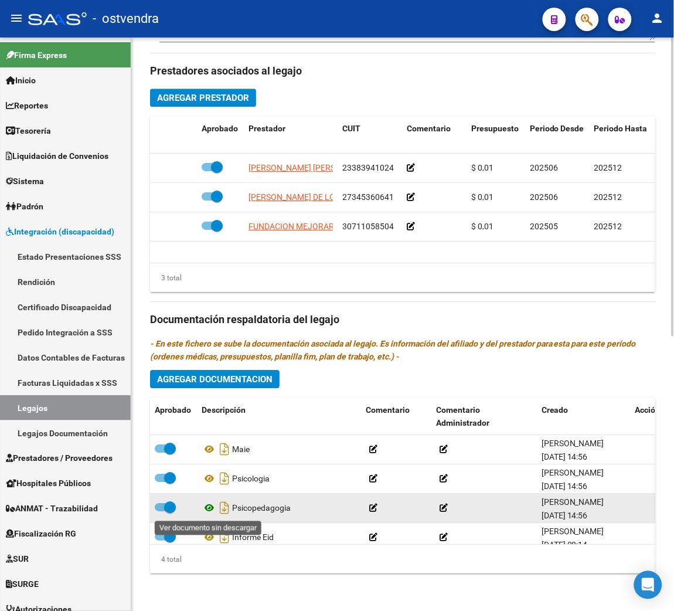
click at [208, 502] on icon at bounding box center [209, 507] width 15 height 14
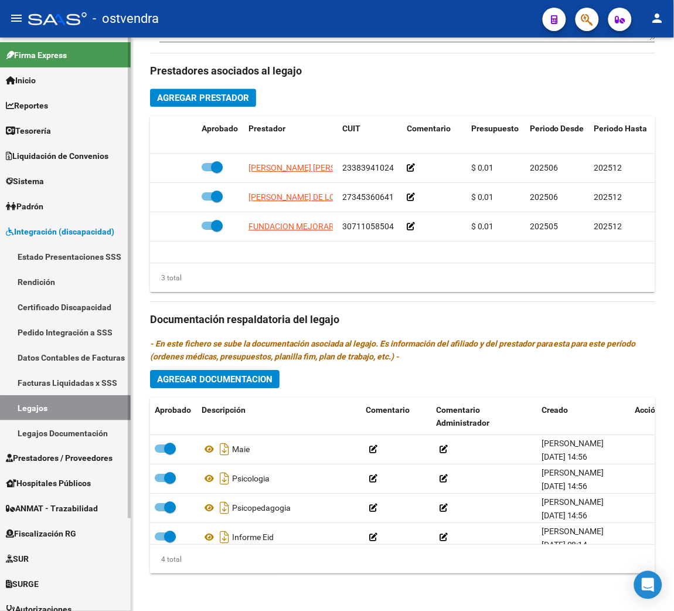
click at [47, 410] on link "Legajos" at bounding box center [65, 407] width 131 height 25
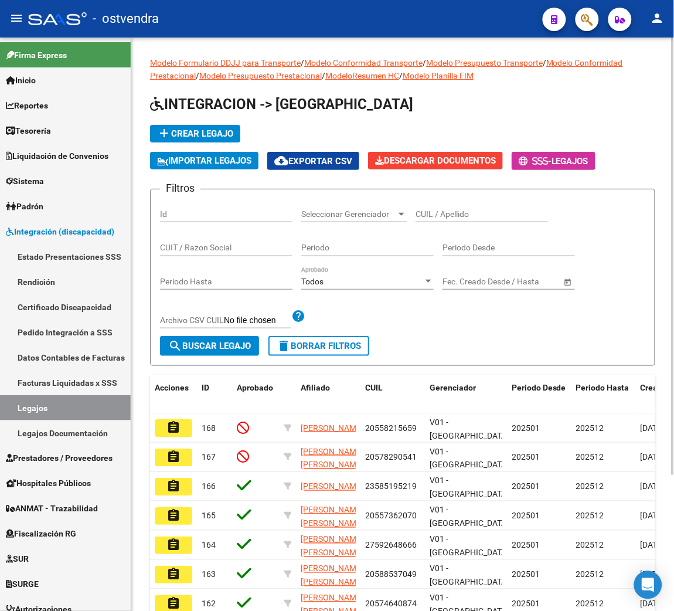
click at [462, 212] on input "CUIL / Apellido" at bounding box center [481, 214] width 132 height 10
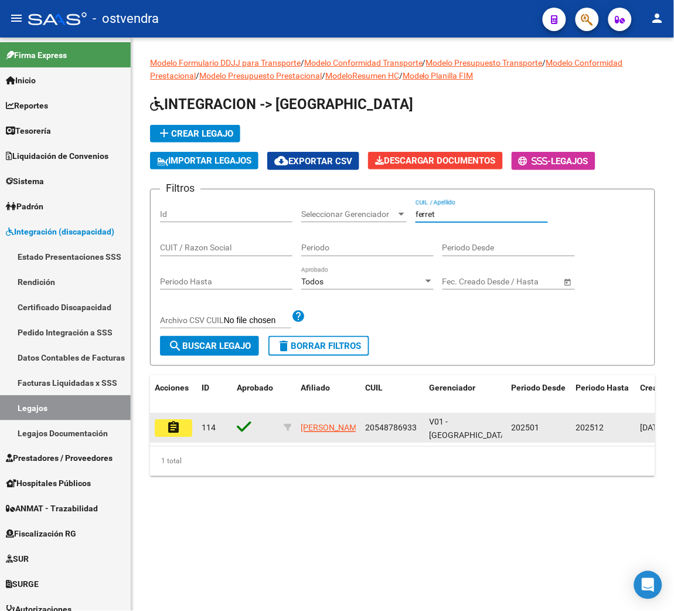
type input "ferret"
click at [188, 425] on button "assignment" at bounding box center [174, 428] width 38 height 18
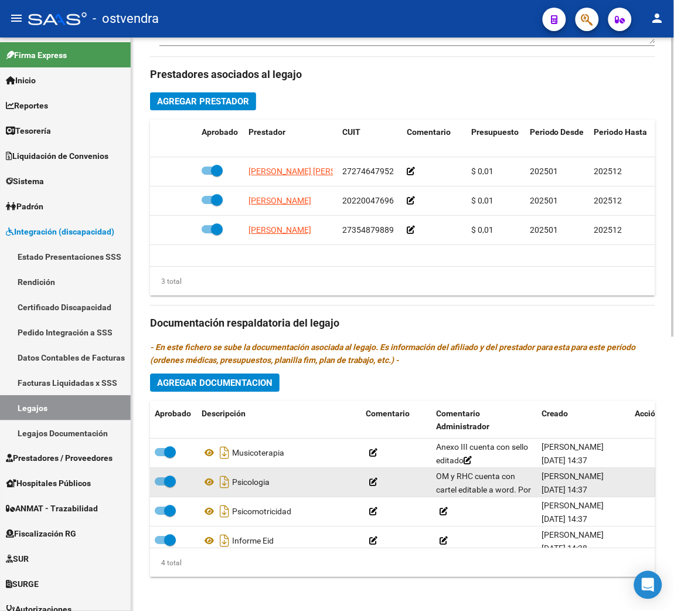
scroll to position [527, 0]
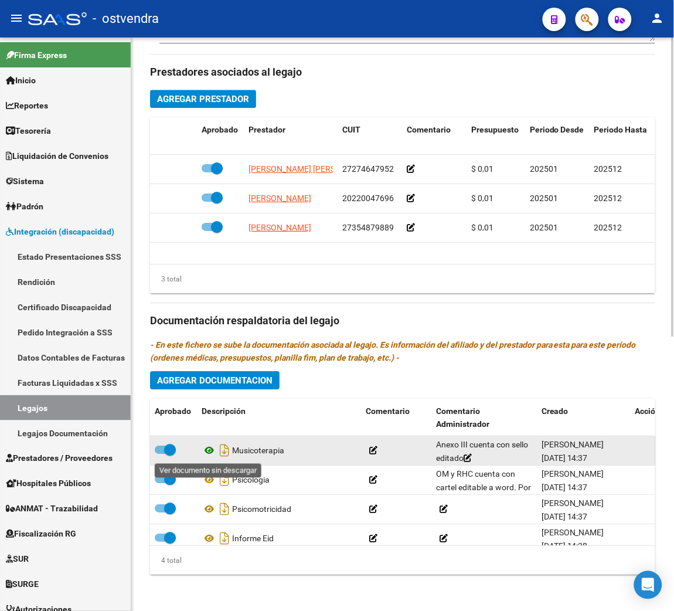
click at [207, 450] on icon at bounding box center [209, 450] width 15 height 14
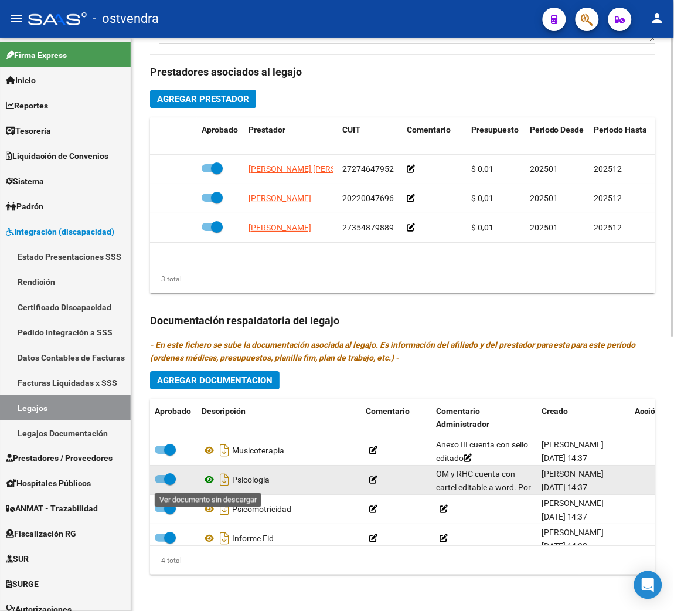
click at [209, 480] on icon at bounding box center [209, 479] width 15 height 14
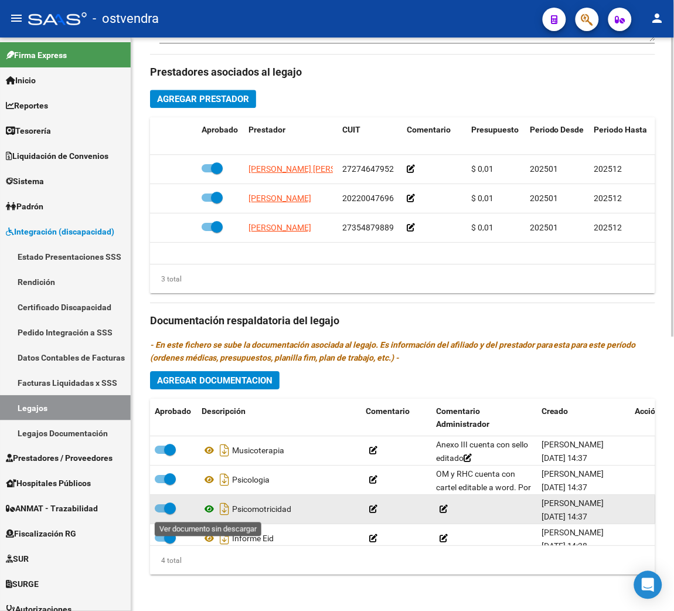
click at [205, 509] on icon at bounding box center [209, 509] width 15 height 14
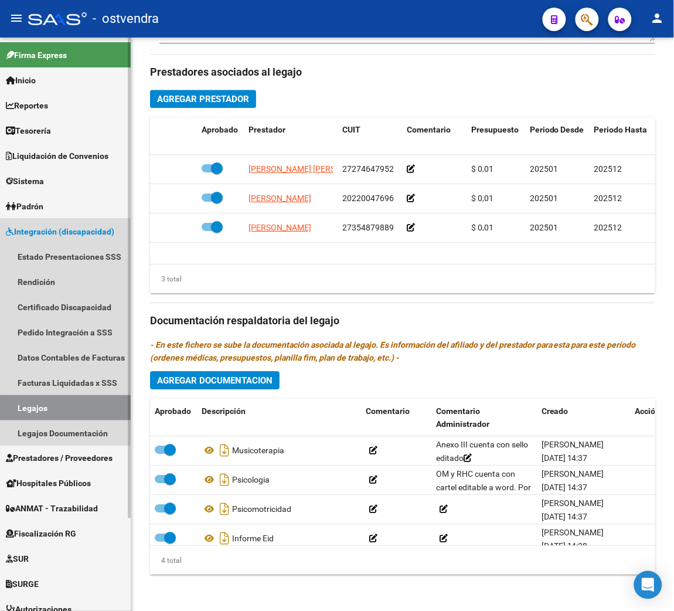
click at [24, 408] on link "Legajos" at bounding box center [65, 407] width 131 height 25
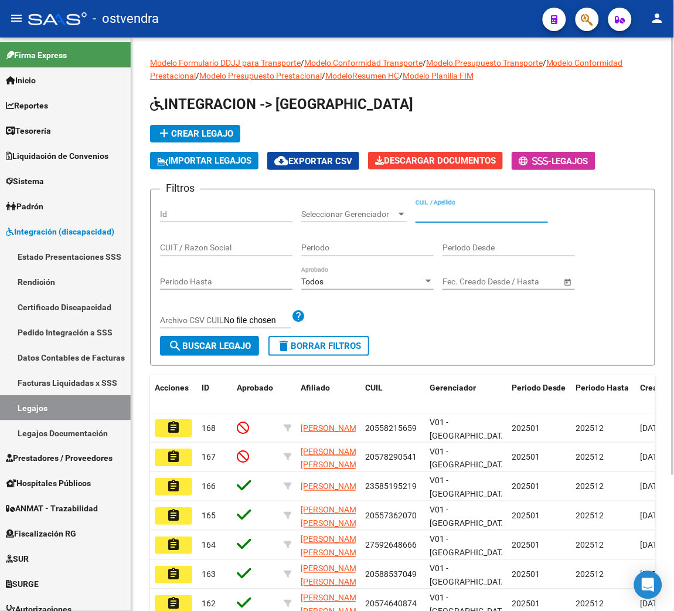
click at [462, 209] on input "CUIL / Apellido" at bounding box center [481, 214] width 132 height 10
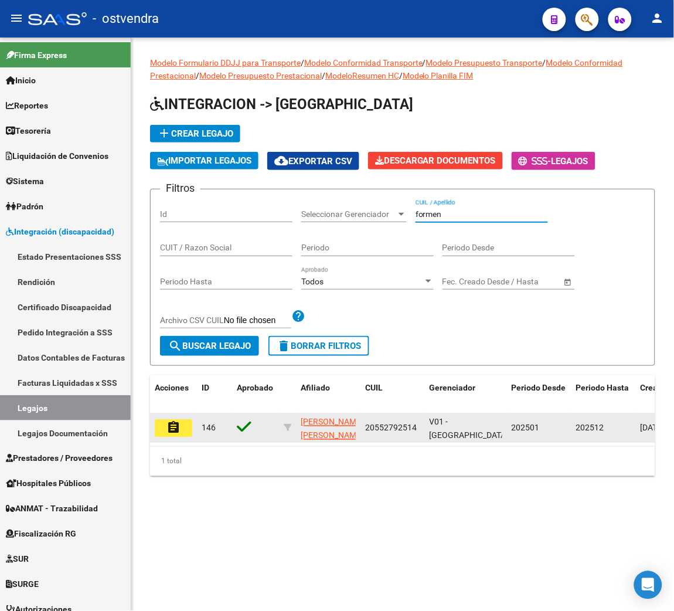
type input "formen"
click at [167, 428] on mat-icon "assignment" at bounding box center [173, 427] width 14 height 14
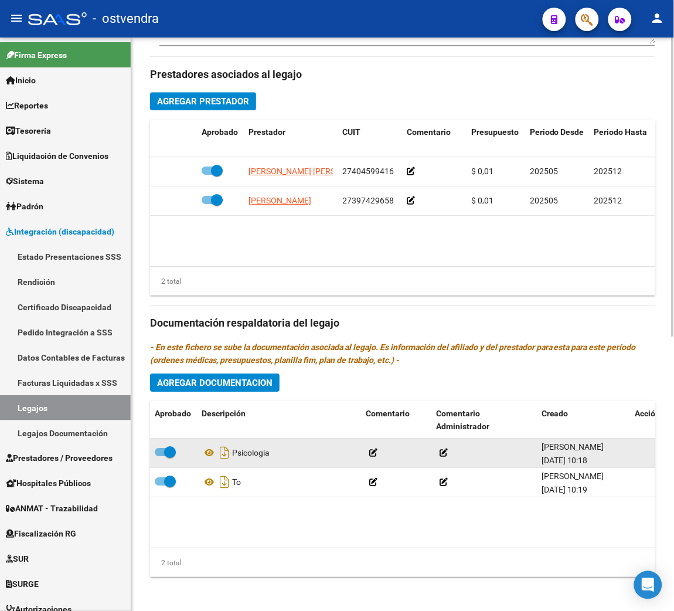
scroll to position [529, 0]
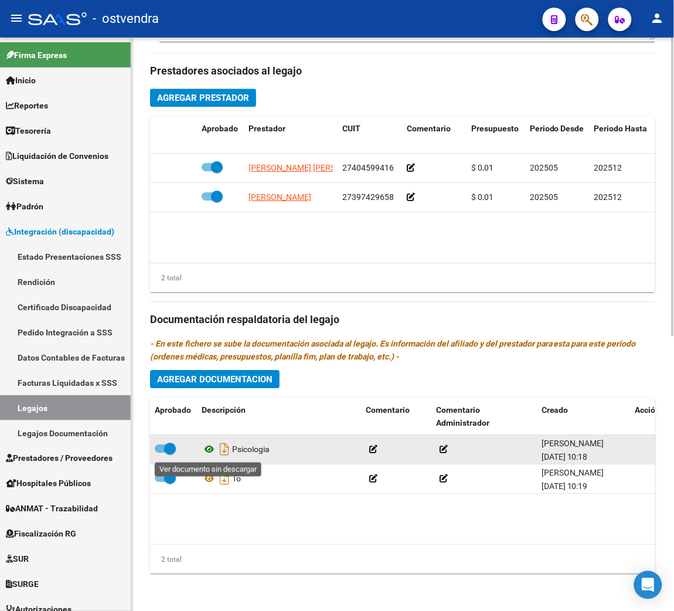
click at [203, 449] on icon at bounding box center [209, 449] width 15 height 14
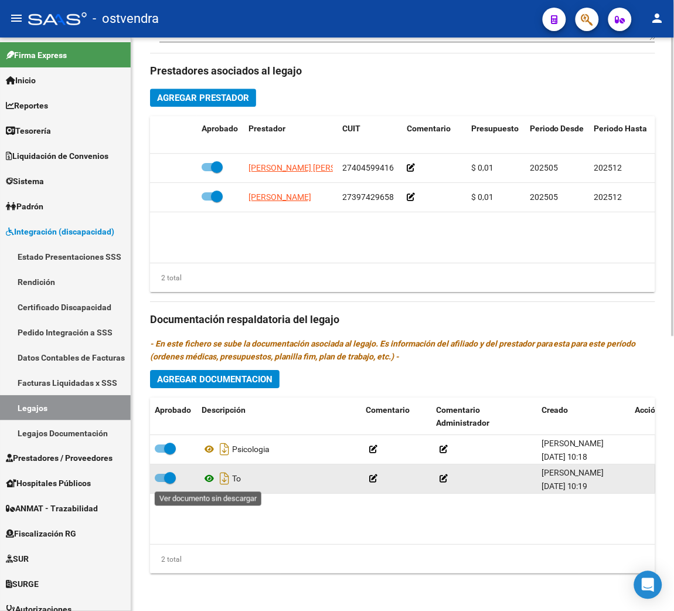
click at [210, 479] on icon at bounding box center [209, 478] width 15 height 14
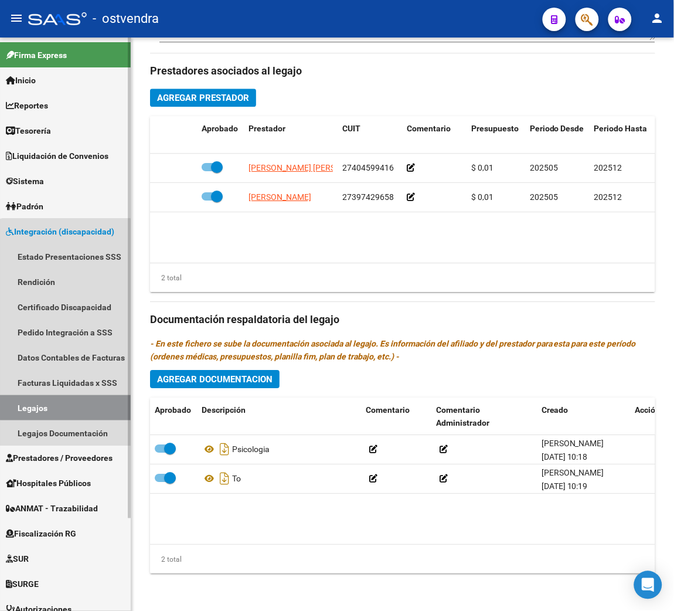
click at [66, 407] on link "Legajos" at bounding box center [65, 407] width 131 height 25
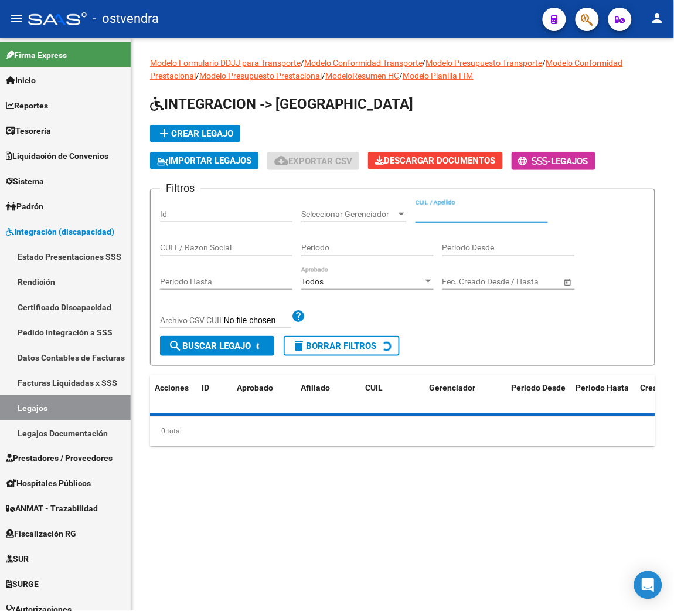
click at [465, 217] on input "CUIL / Apellido" at bounding box center [481, 214] width 132 height 10
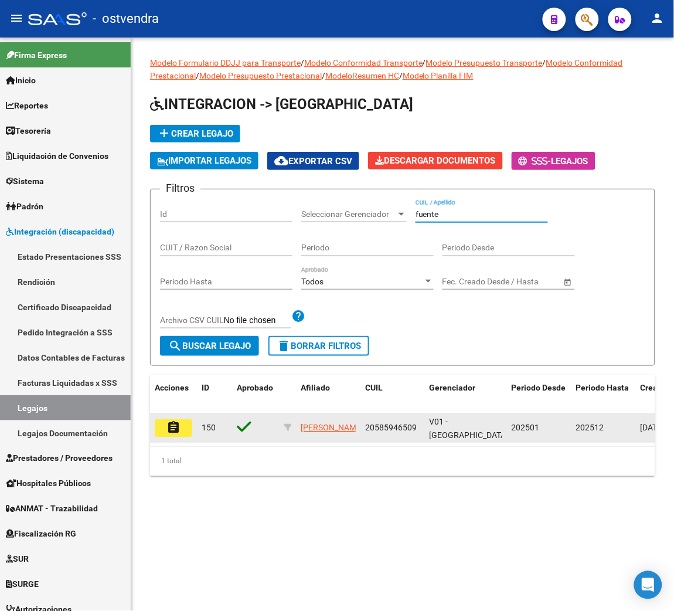
type input "fuente"
click at [180, 425] on mat-icon "assignment" at bounding box center [173, 427] width 14 height 14
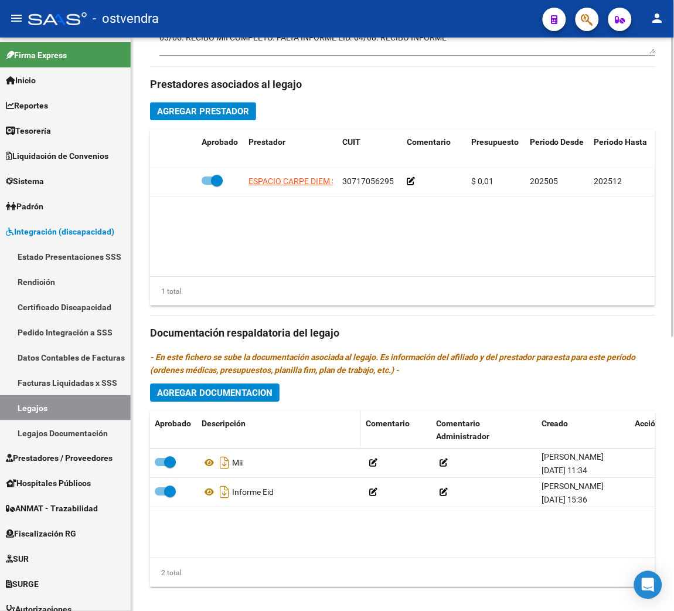
scroll to position [529, 0]
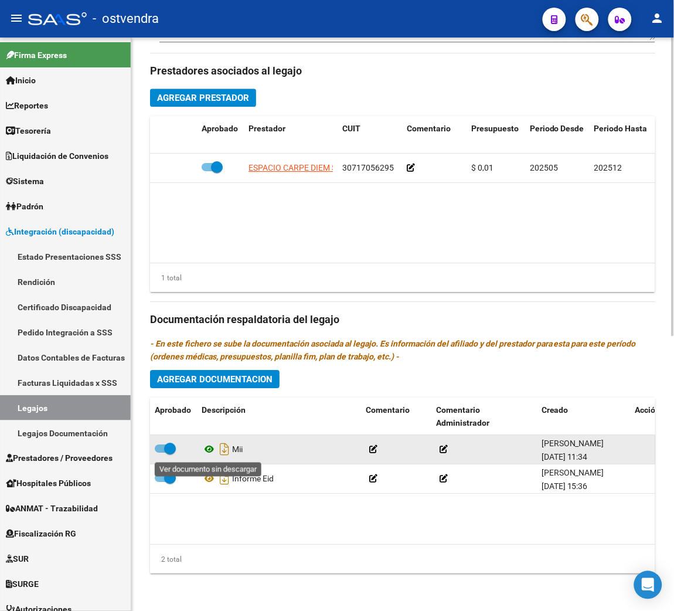
click at [206, 449] on icon at bounding box center [209, 449] width 15 height 14
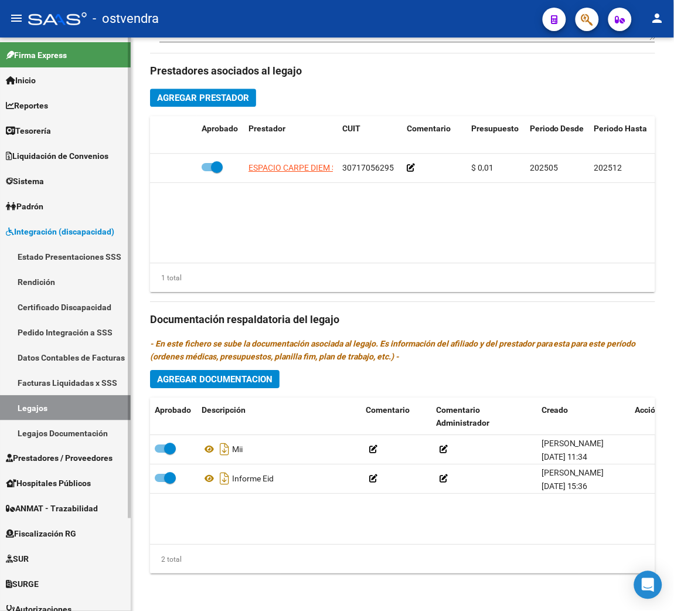
scroll to position [177, 0]
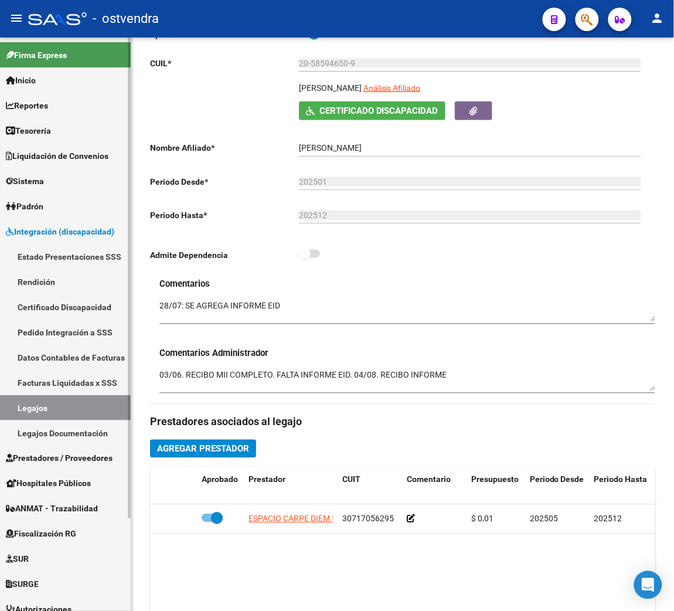
click at [51, 398] on link "Legajos" at bounding box center [65, 407] width 131 height 25
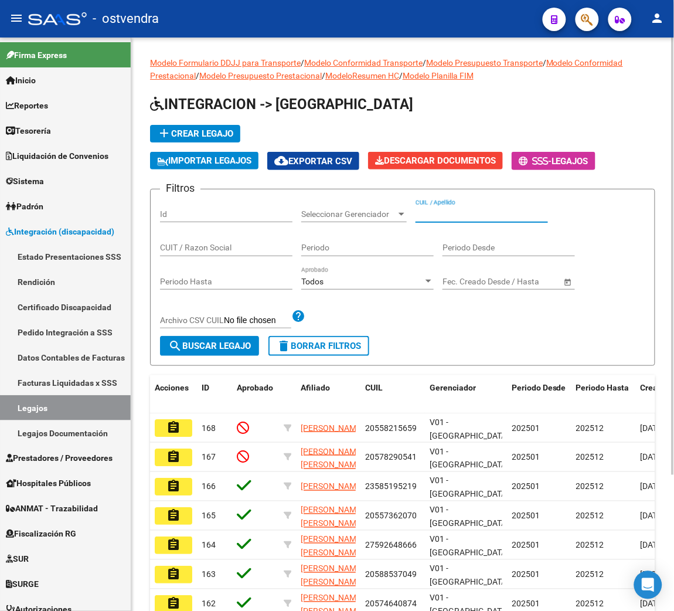
click at [459, 210] on input "CUIL / Apellido" at bounding box center [481, 214] width 132 height 10
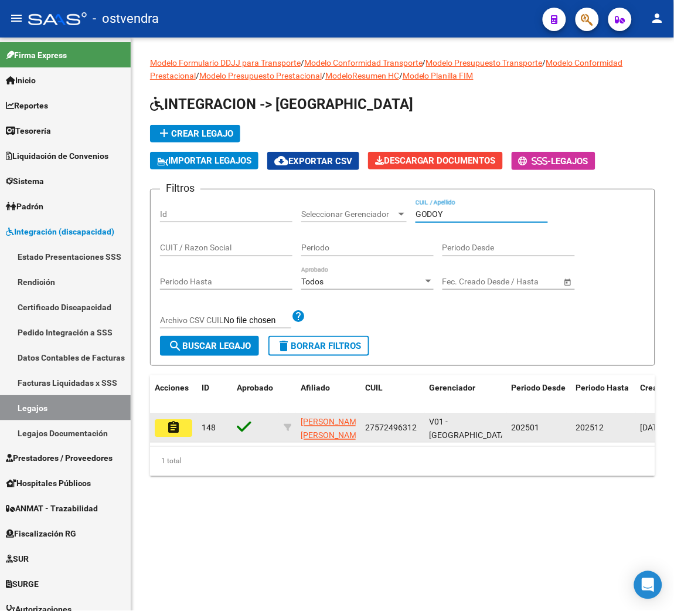
type input "GODOY"
click at [173, 427] on mat-icon "assignment" at bounding box center [173, 427] width 14 height 14
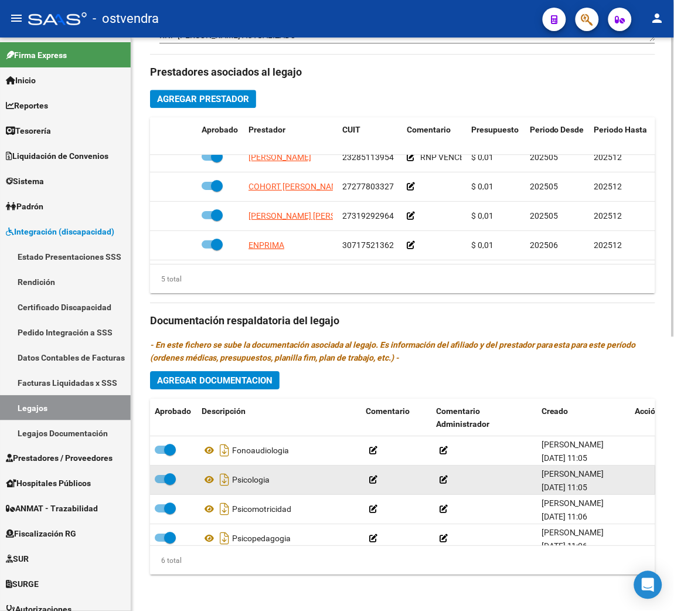
scroll to position [529, 0]
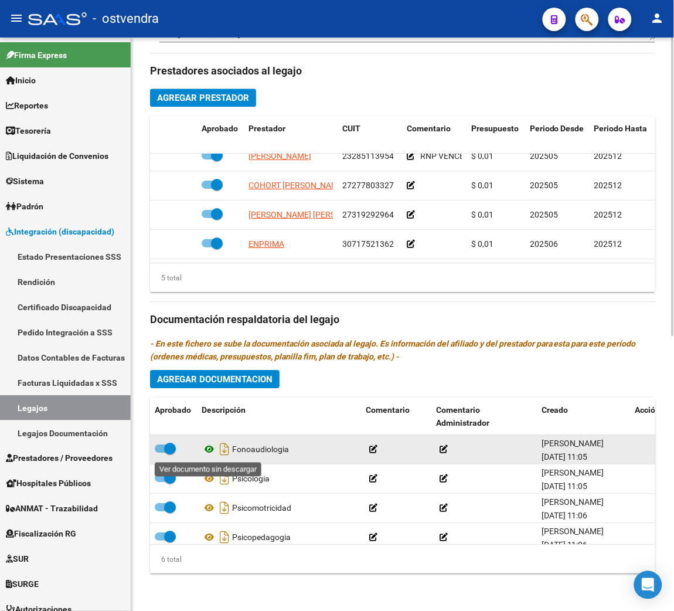
click at [210, 448] on icon at bounding box center [209, 449] width 15 height 14
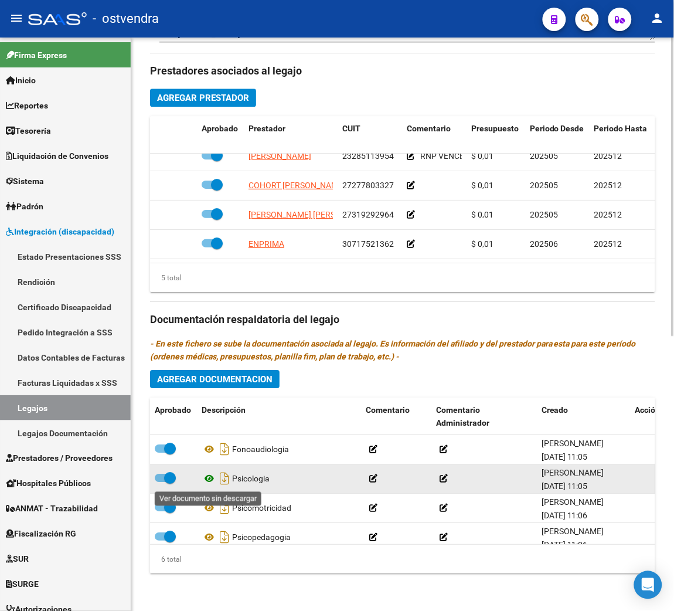
click at [210, 476] on icon at bounding box center [209, 478] width 15 height 14
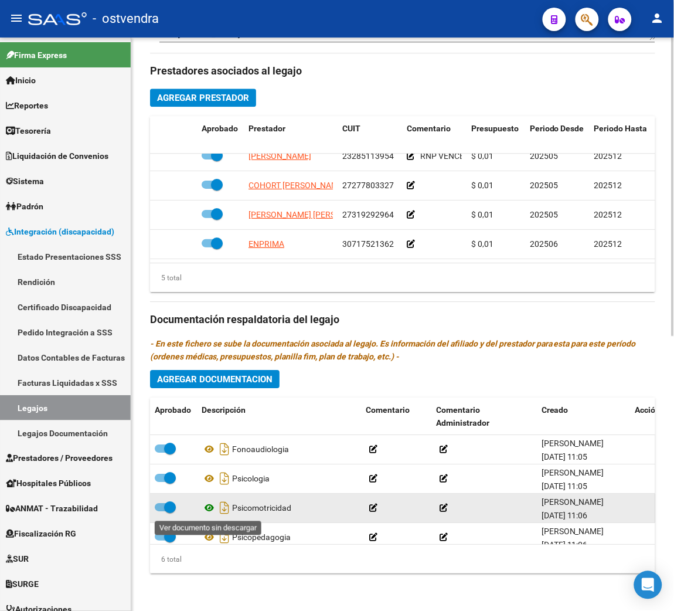
click at [212, 510] on icon at bounding box center [209, 507] width 15 height 14
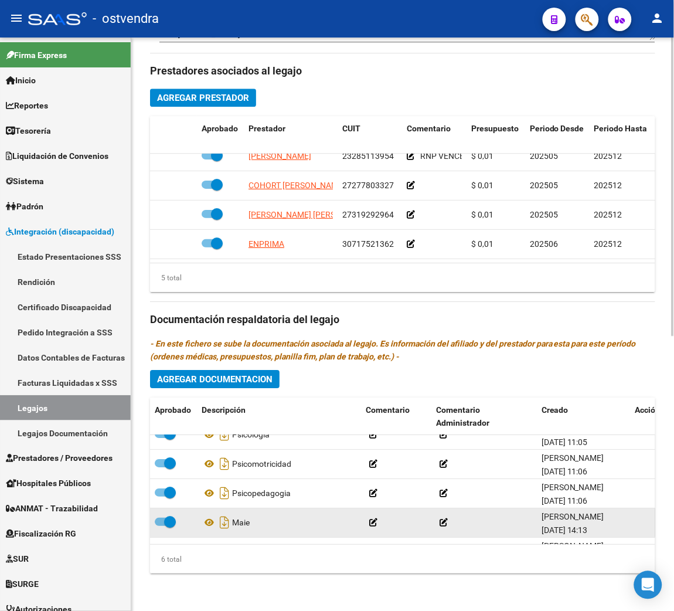
scroll to position [83, 0]
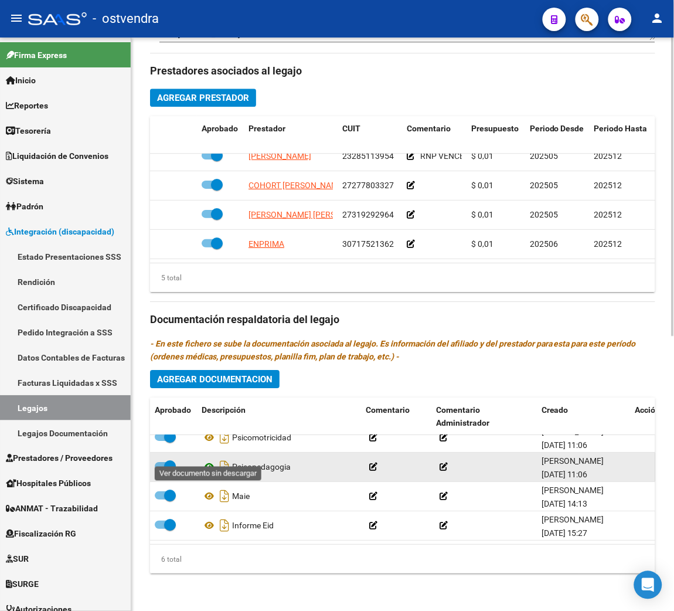
click at [208, 459] on icon at bounding box center [209, 466] width 15 height 14
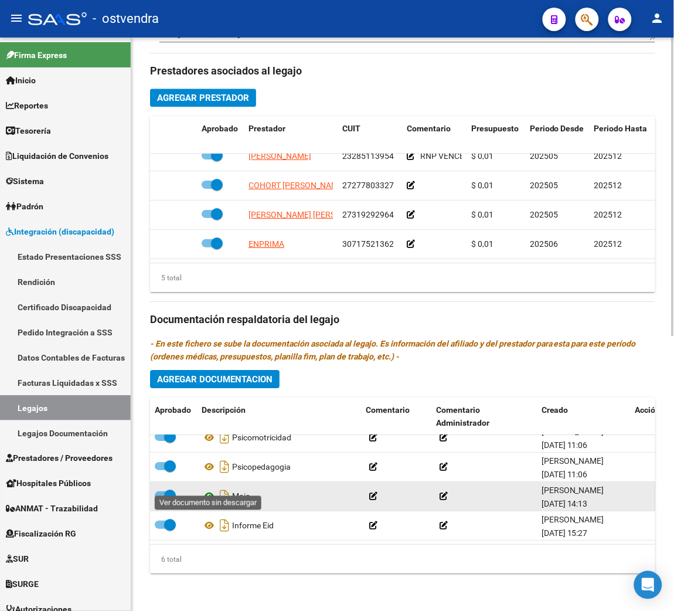
click at [210, 489] on icon at bounding box center [209, 496] width 15 height 14
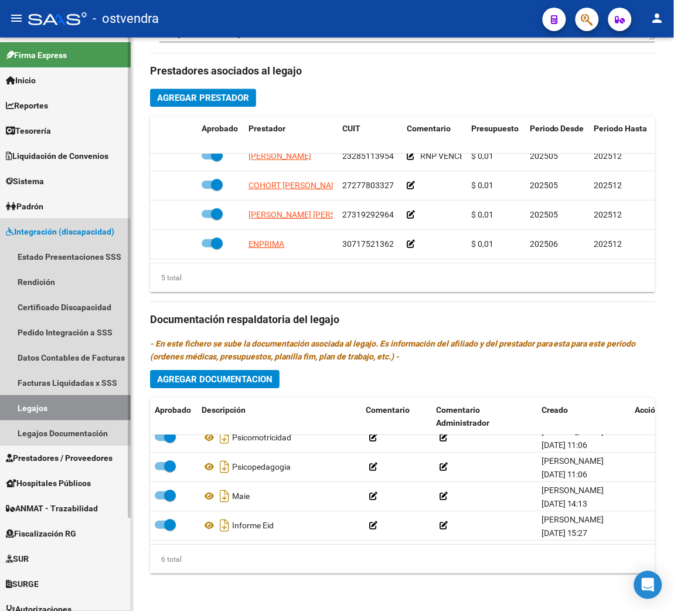
click at [50, 400] on link "Legajos" at bounding box center [65, 407] width 131 height 25
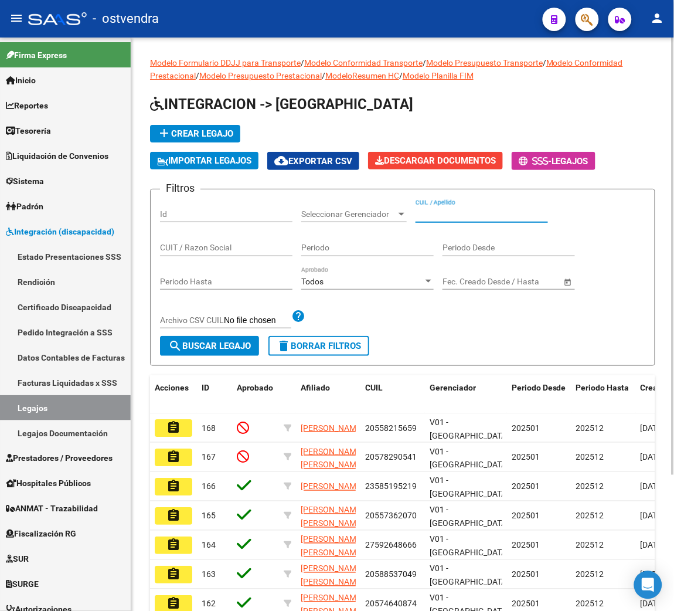
click at [461, 210] on input "CUIL / Apellido" at bounding box center [481, 214] width 132 height 10
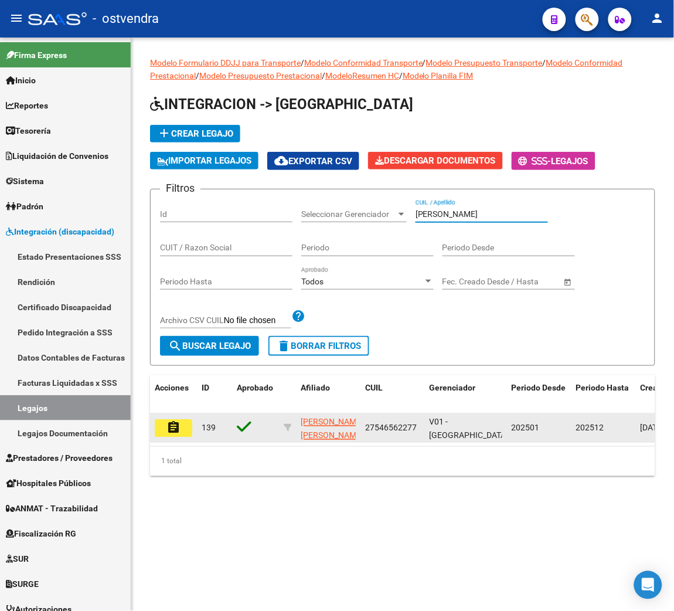
type input "[PERSON_NAME]"
click at [178, 428] on mat-icon "assignment" at bounding box center [173, 427] width 14 height 14
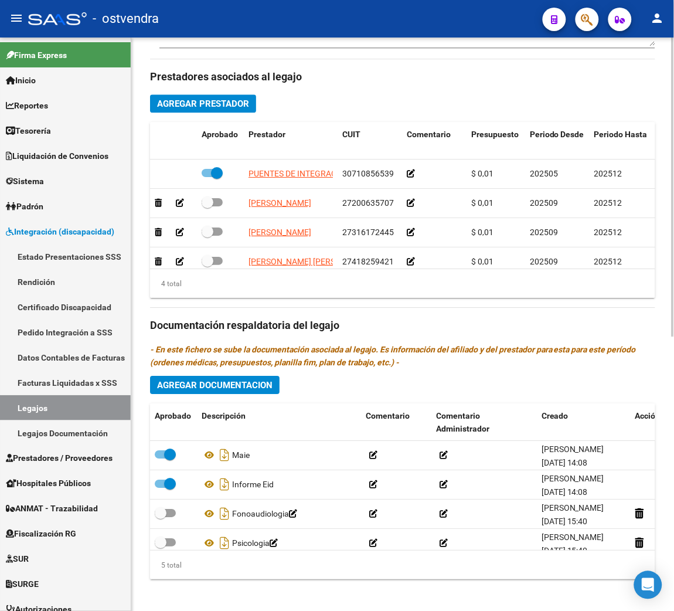
scroll to position [529, 0]
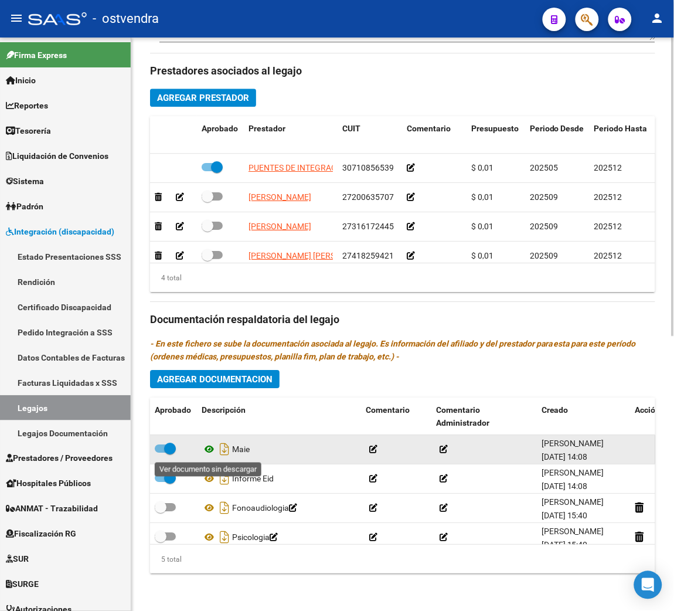
click at [210, 451] on icon at bounding box center [209, 449] width 15 height 14
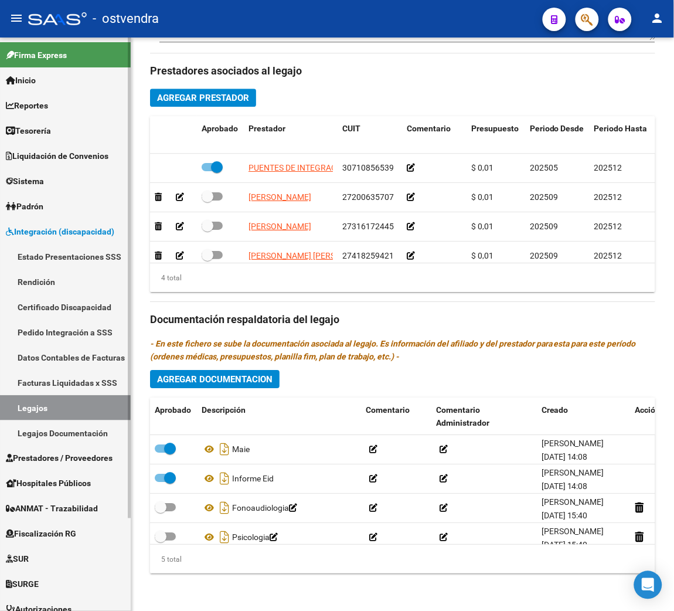
drag, startPoint x: 91, startPoint y: 403, endPoint x: 124, endPoint y: 376, distance: 42.9
click at [93, 403] on link "Legajos" at bounding box center [65, 407] width 131 height 25
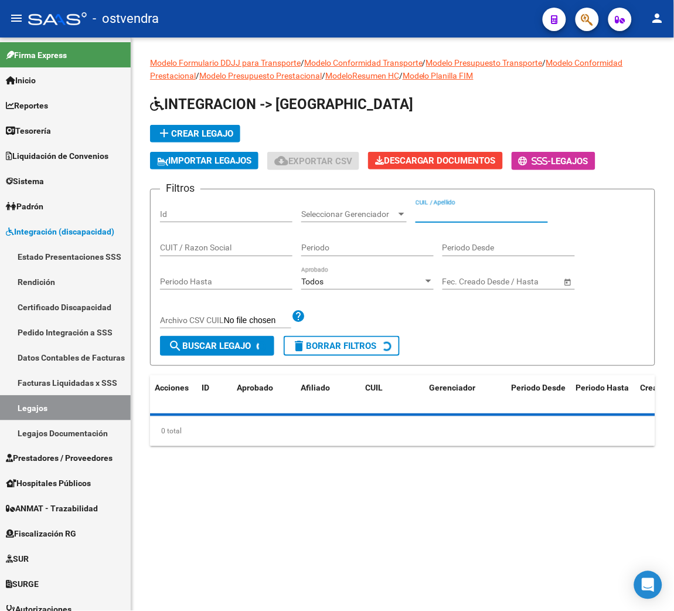
click at [444, 217] on input "CUIL / Apellido" at bounding box center [481, 214] width 132 height 10
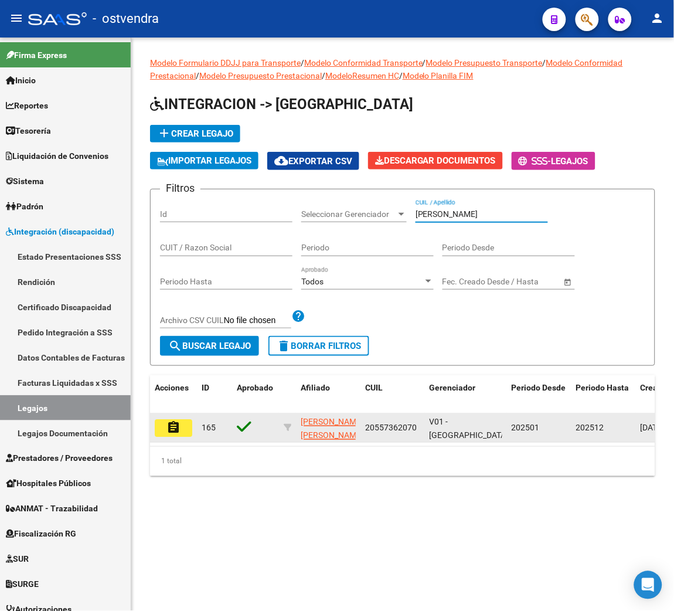
type input "[PERSON_NAME]"
click at [185, 424] on button "assignment" at bounding box center [174, 428] width 38 height 18
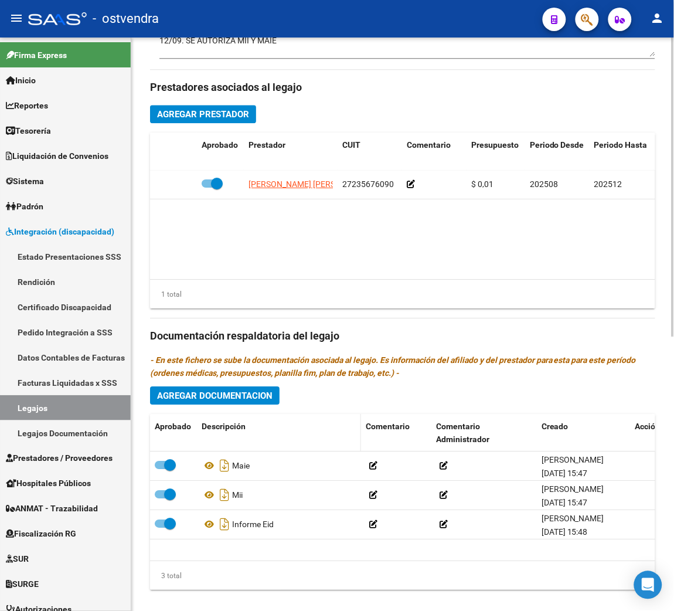
scroll to position [529, 0]
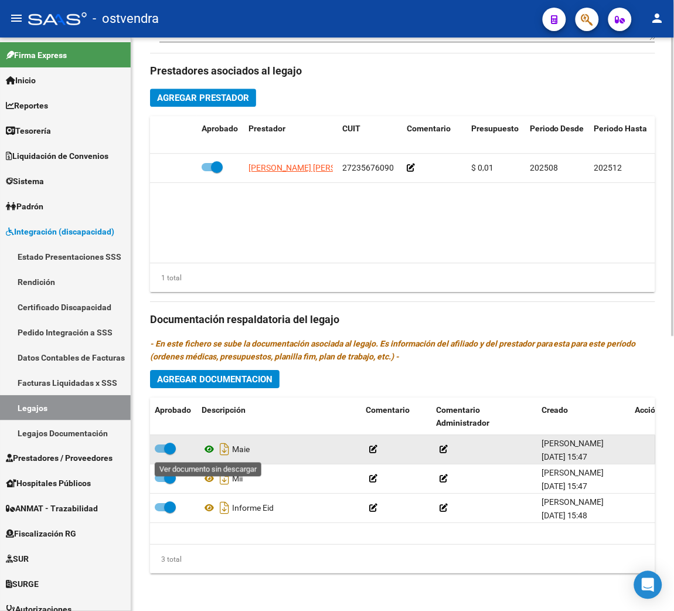
click at [207, 452] on icon at bounding box center [209, 449] width 15 height 14
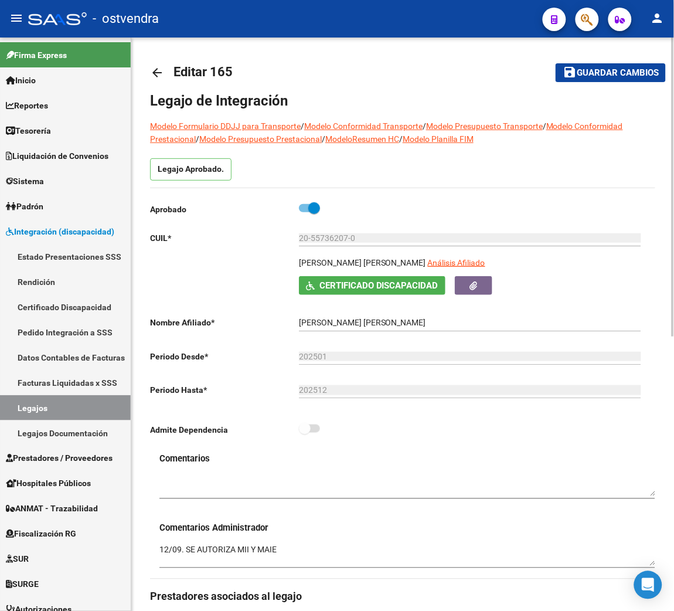
scroll to position [0, 0]
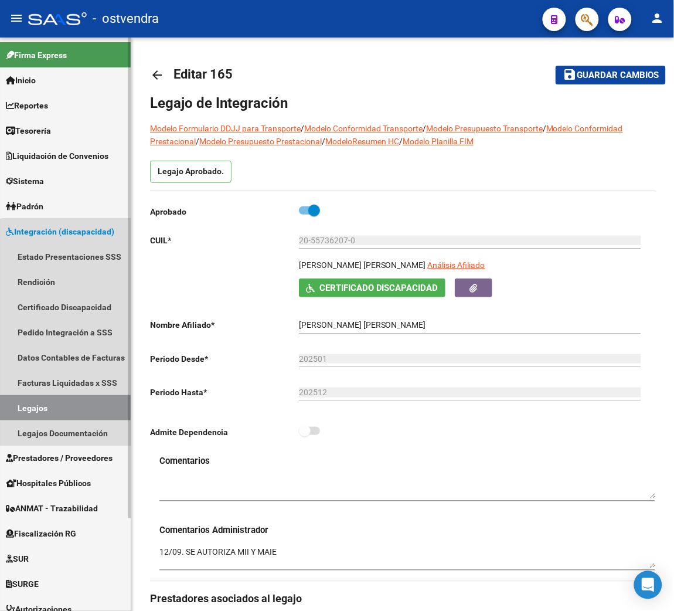
click at [71, 404] on link "Legajos" at bounding box center [65, 407] width 131 height 25
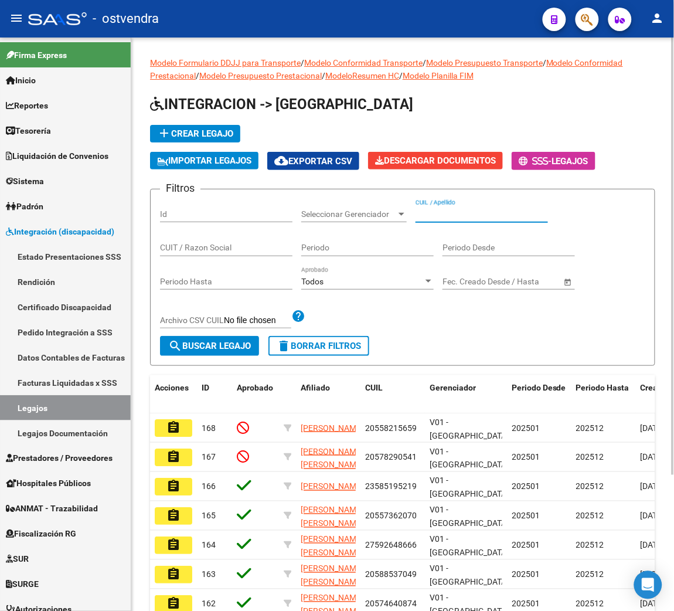
click at [470, 209] on input "CUIL / Apellido" at bounding box center [481, 214] width 132 height 10
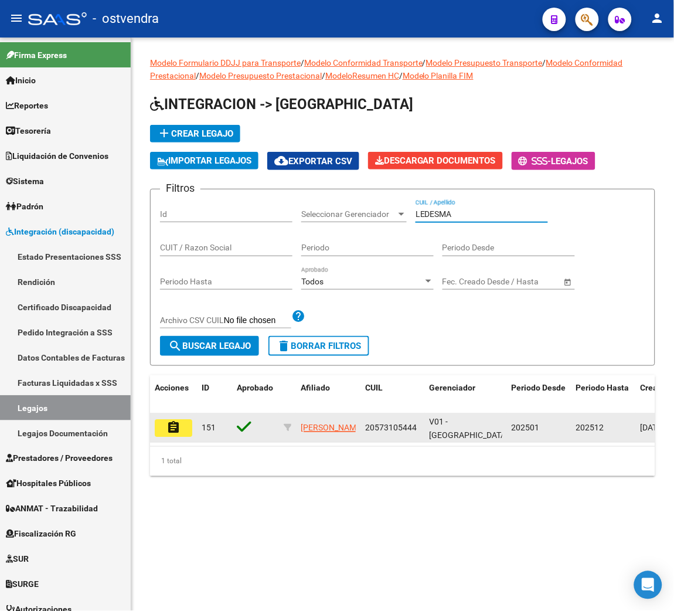
type input "LEDESMA"
click at [175, 422] on mat-icon "assignment" at bounding box center [173, 427] width 14 height 14
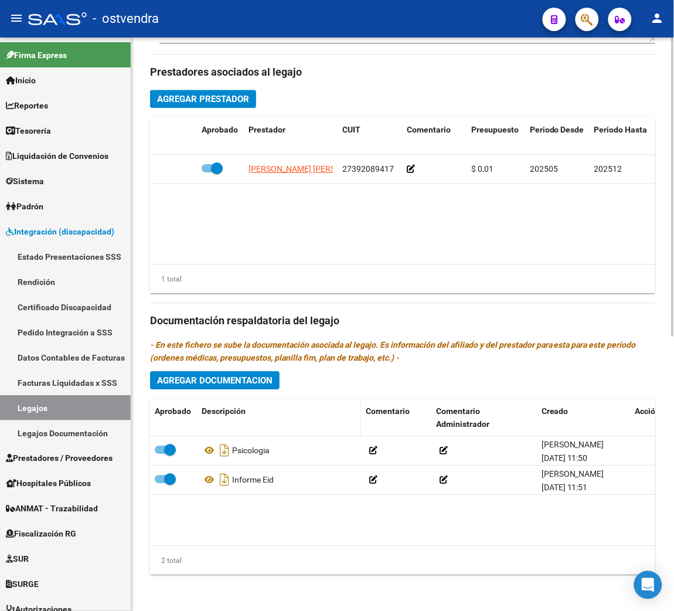
scroll to position [529, 0]
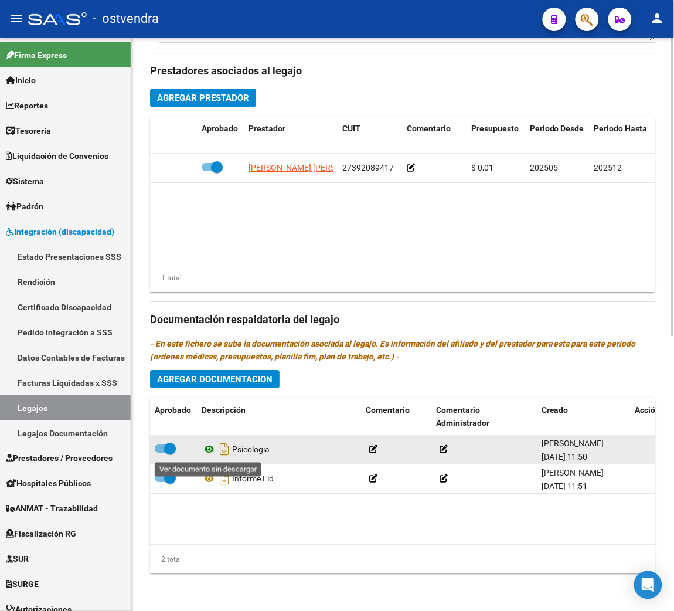
click at [207, 449] on icon at bounding box center [209, 449] width 15 height 14
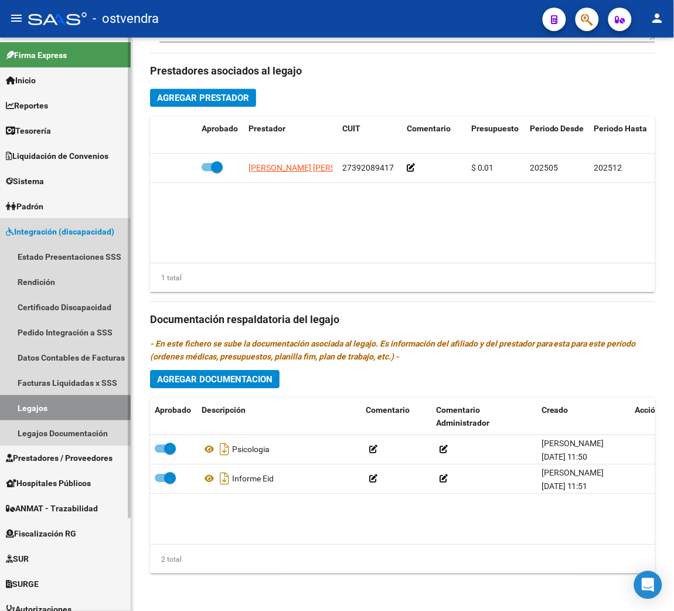
click at [43, 407] on link "Legajos" at bounding box center [65, 407] width 131 height 25
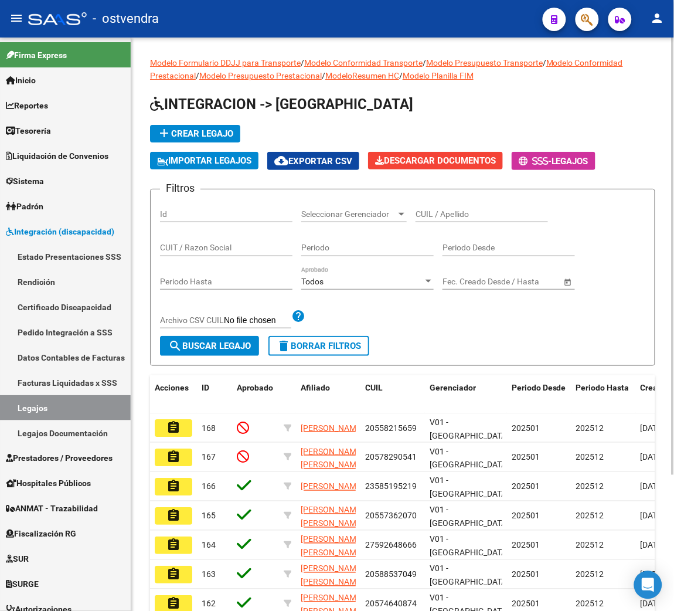
click at [462, 209] on input "CUIL / Apellido" at bounding box center [481, 214] width 132 height 10
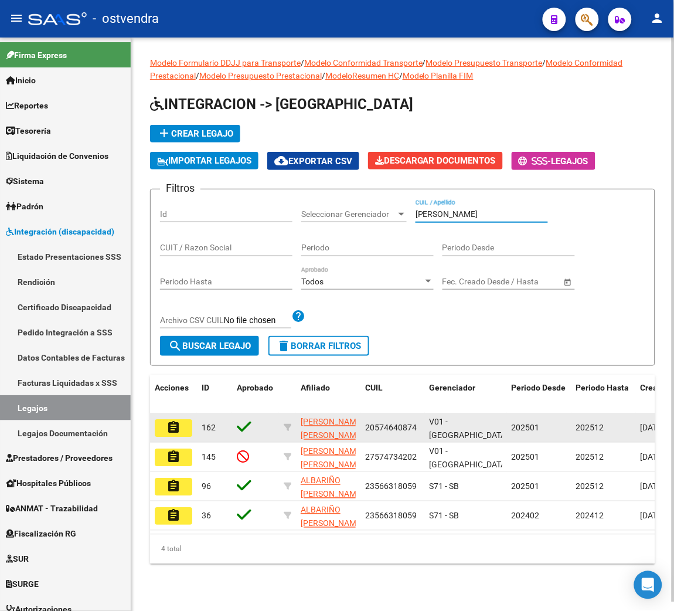
type input "[PERSON_NAME]"
click at [184, 422] on button "assignment" at bounding box center [174, 428] width 38 height 18
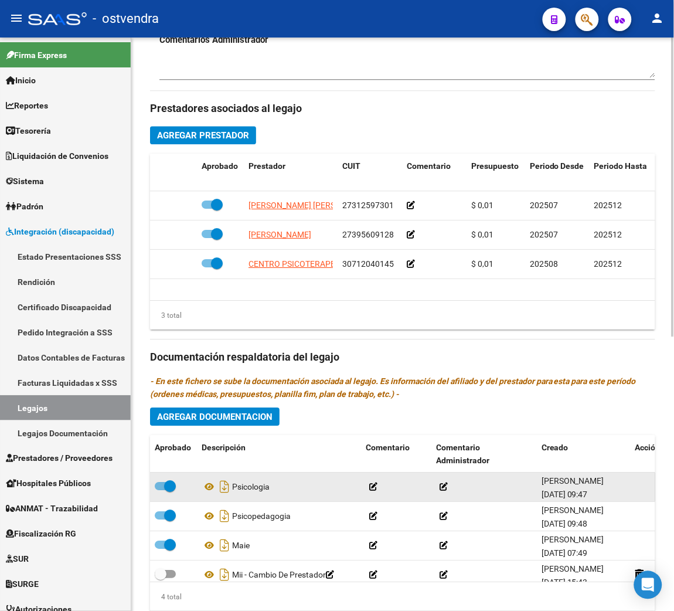
scroll to position [527, 0]
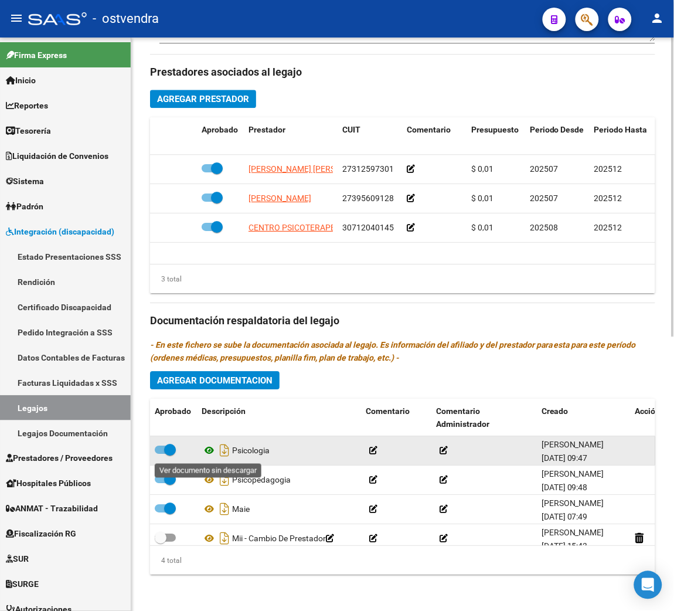
click at [208, 449] on icon at bounding box center [209, 450] width 15 height 14
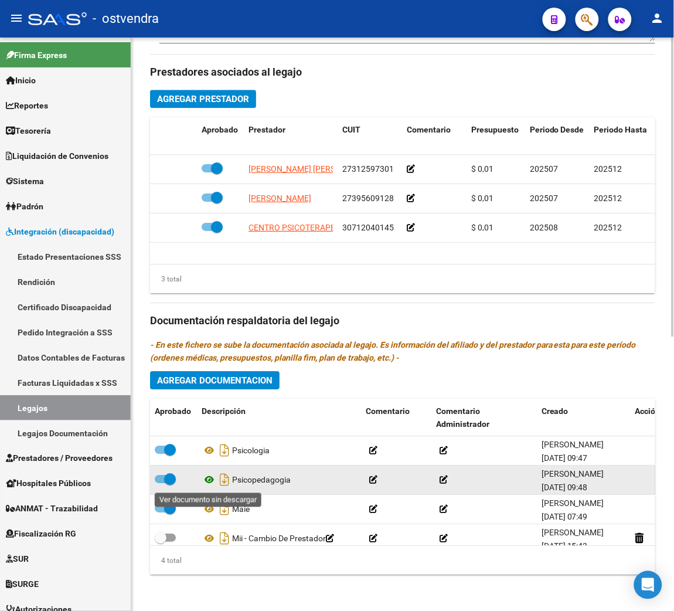
click at [208, 480] on icon at bounding box center [209, 479] width 15 height 14
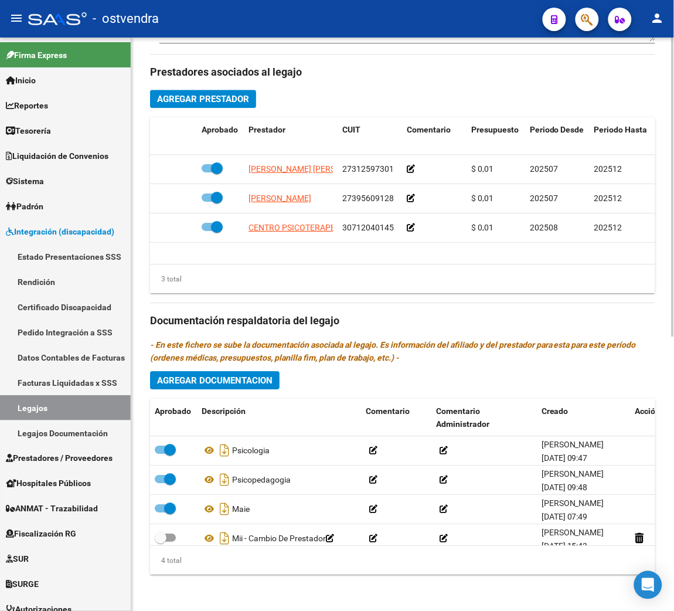
scroll to position [529, 0]
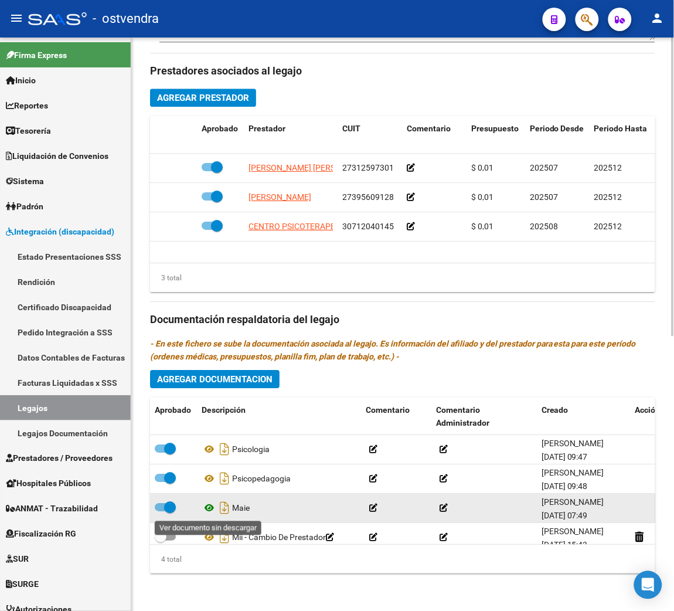
click at [207, 509] on icon at bounding box center [209, 507] width 15 height 14
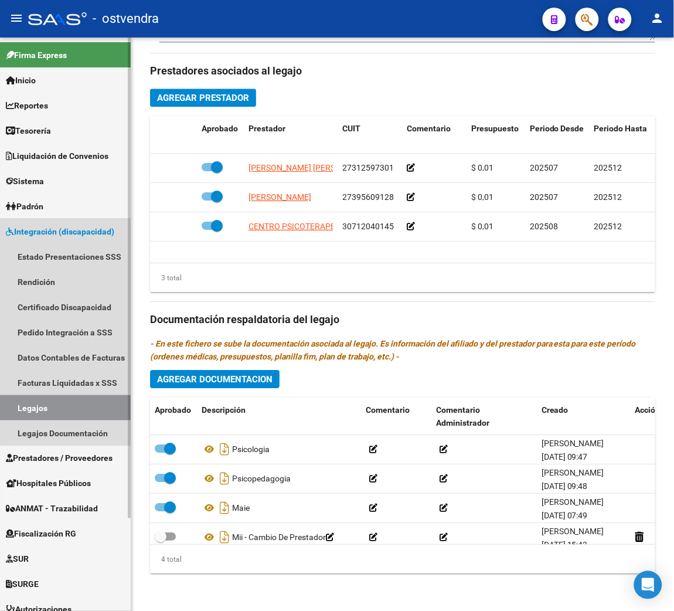
click at [40, 401] on link "Legajos" at bounding box center [65, 407] width 131 height 25
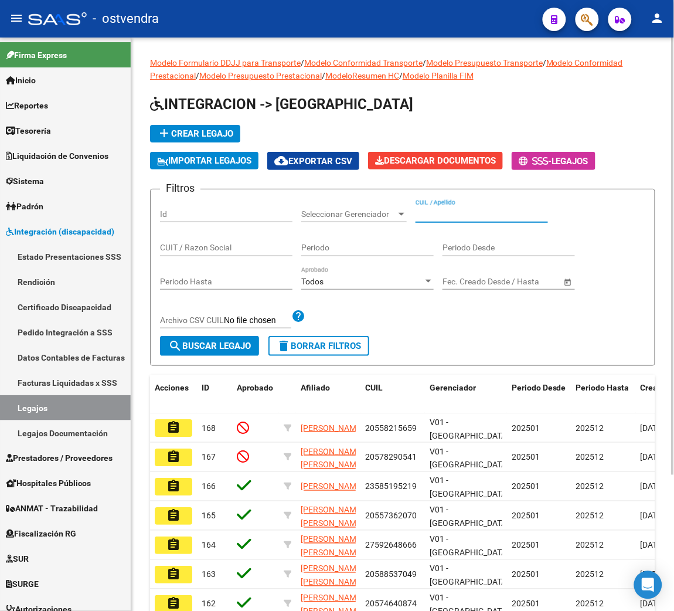
click at [441, 210] on input "CUIL / Apellido" at bounding box center [481, 214] width 132 height 10
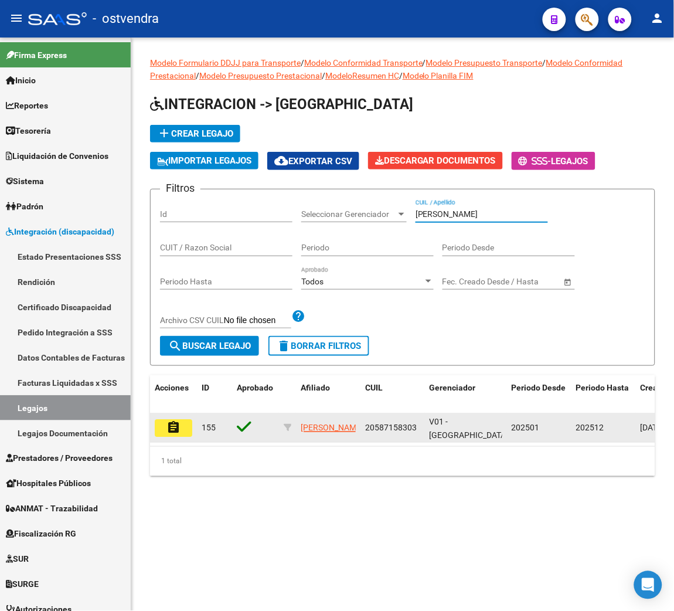
type input "[PERSON_NAME]"
click at [172, 422] on mat-icon "assignment" at bounding box center [173, 427] width 14 height 14
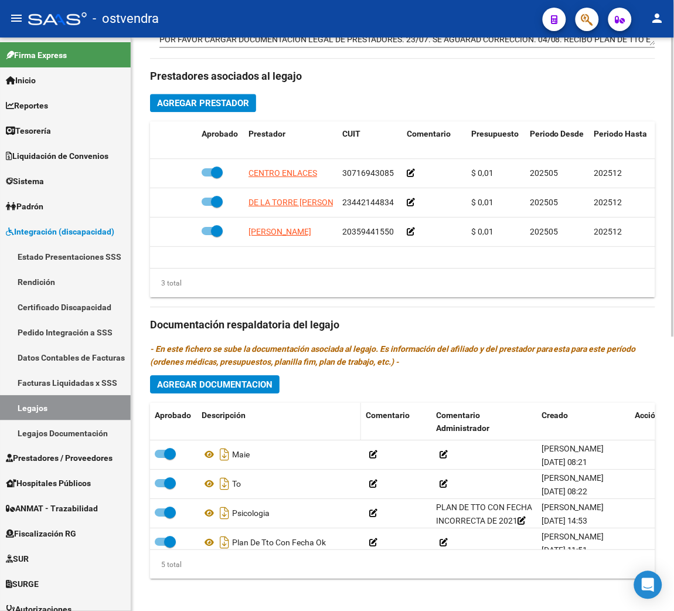
scroll to position [529, 0]
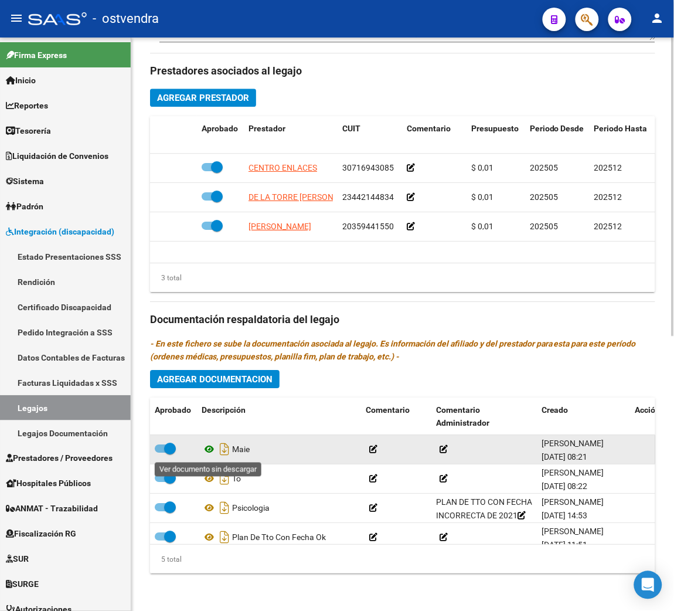
click at [210, 451] on icon at bounding box center [209, 449] width 15 height 14
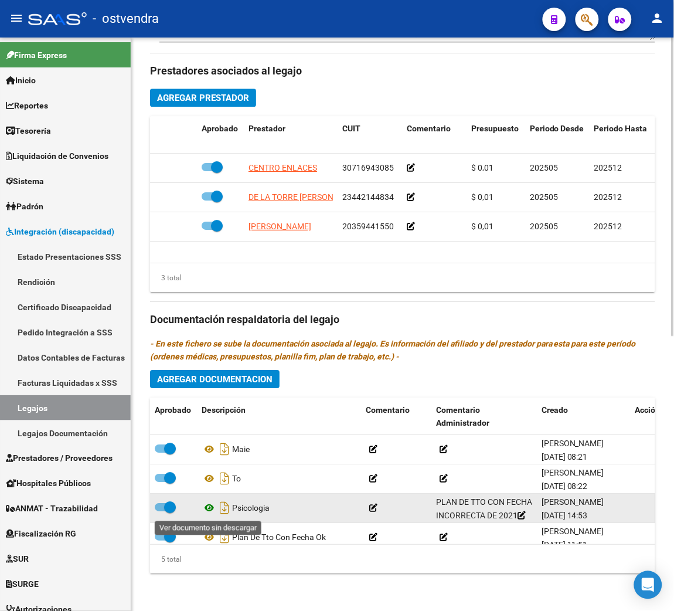
click at [208, 505] on icon at bounding box center [209, 507] width 15 height 14
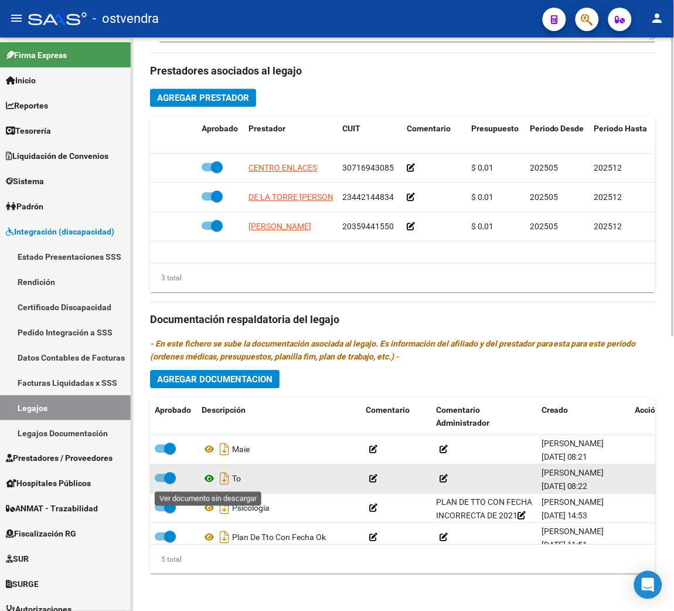
click at [210, 481] on icon at bounding box center [209, 478] width 15 height 14
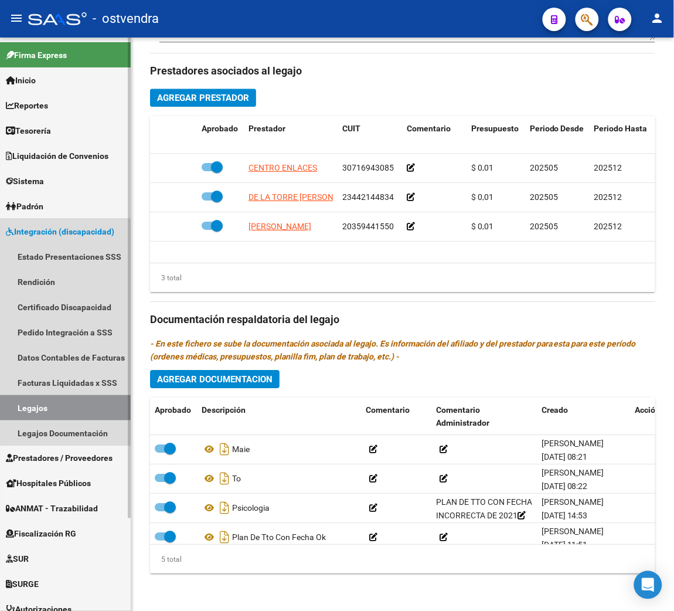
click at [52, 402] on link "Legajos" at bounding box center [65, 407] width 131 height 25
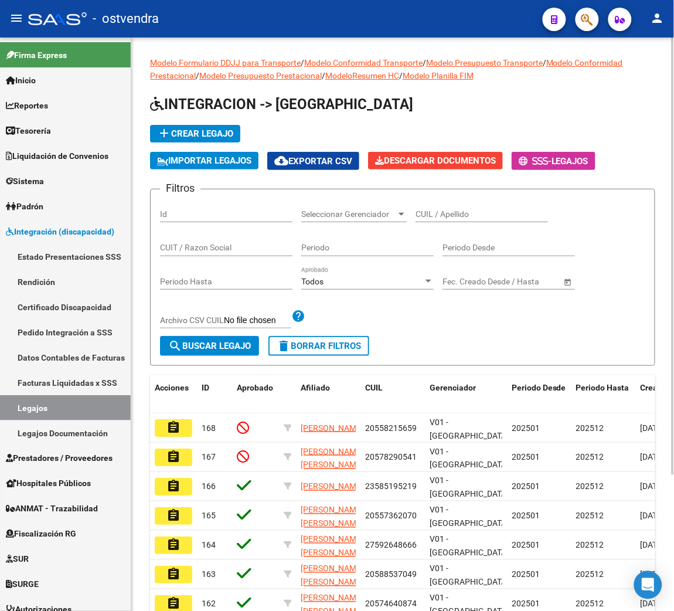
click at [479, 213] on input "CUIL / Apellido" at bounding box center [481, 214] width 132 height 10
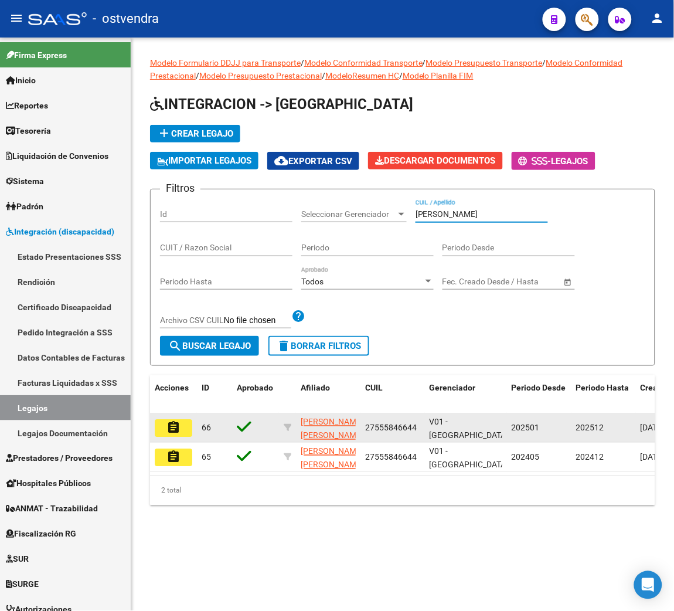
type input "[PERSON_NAME]"
click at [186, 427] on button "assignment" at bounding box center [174, 428] width 38 height 18
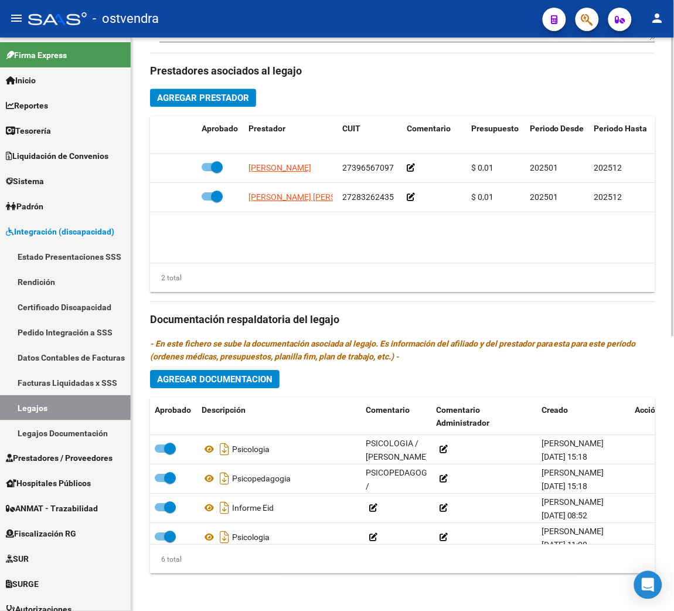
scroll to position [529, 0]
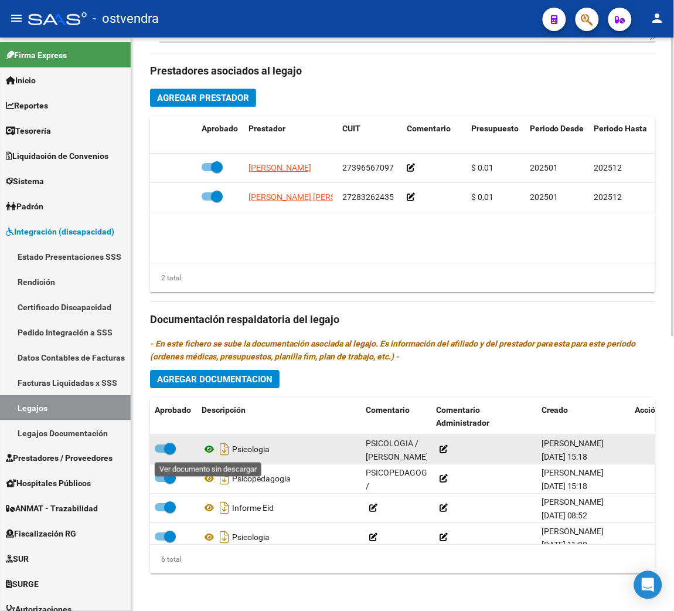
click at [208, 446] on icon at bounding box center [209, 449] width 15 height 14
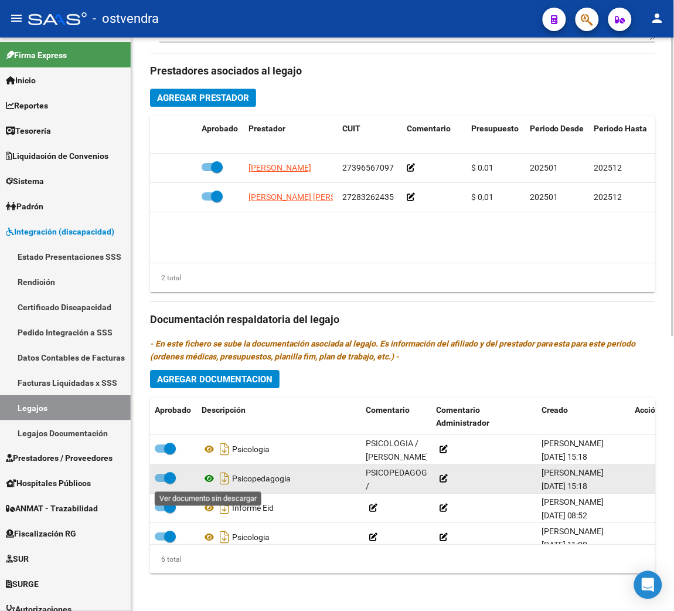
click at [206, 476] on icon at bounding box center [209, 478] width 15 height 14
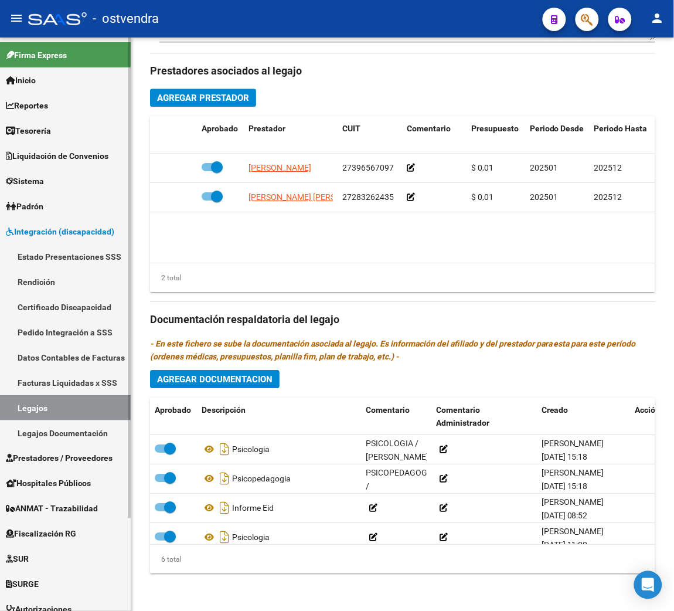
drag, startPoint x: 45, startPoint y: 400, endPoint x: 124, endPoint y: 353, distance: 92.2
click at [45, 400] on link "Legajos" at bounding box center [65, 407] width 131 height 25
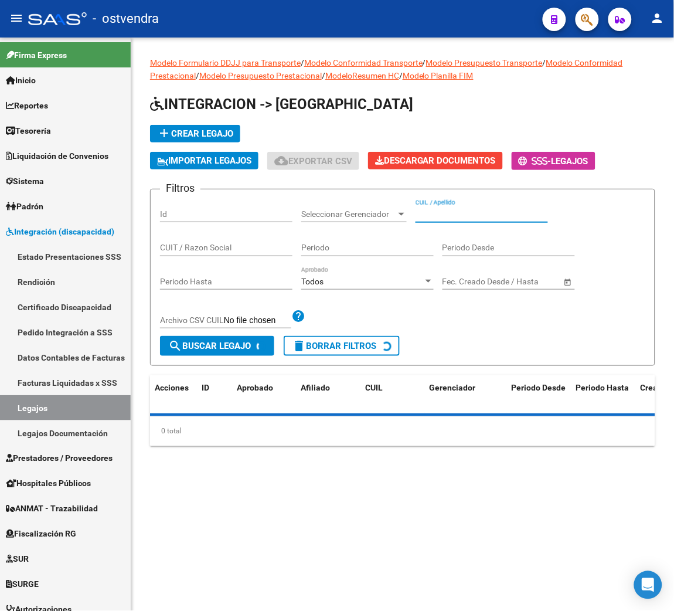
click at [439, 214] on input "CUIL / Apellido" at bounding box center [481, 214] width 132 height 10
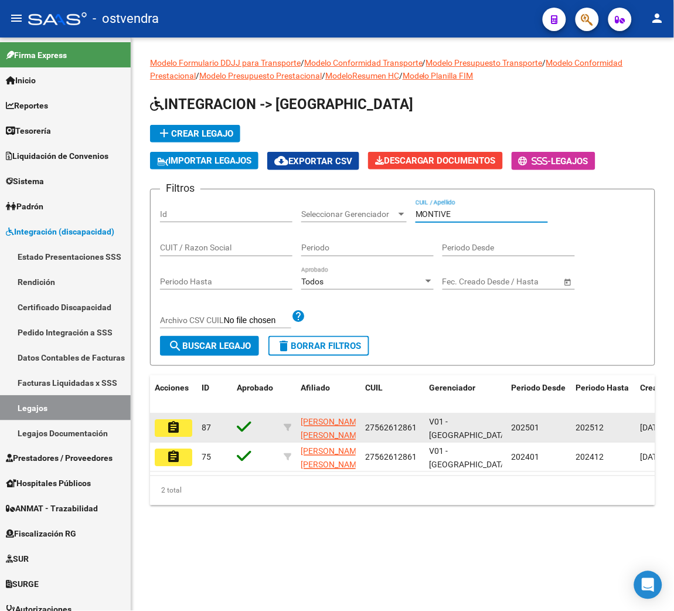
type input "MONTIVE"
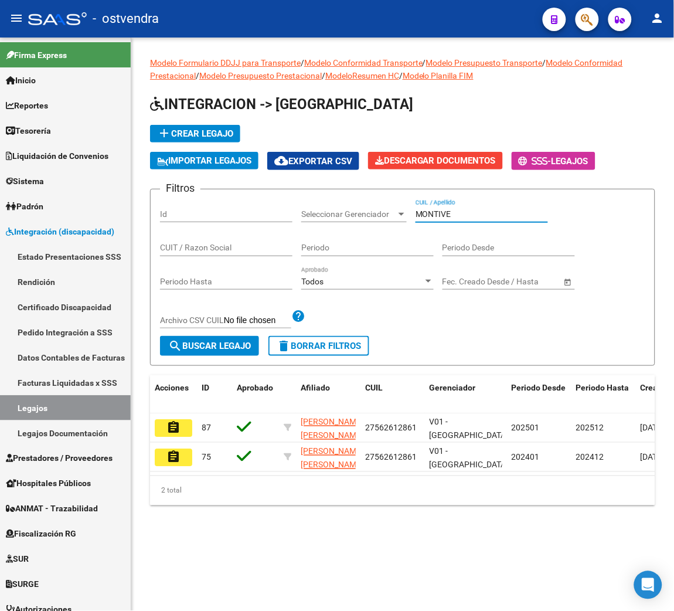
drag, startPoint x: 178, startPoint y: 427, endPoint x: 237, endPoint y: 418, distance: 60.5
click at [177, 427] on mat-icon "assignment" at bounding box center [173, 427] width 14 height 14
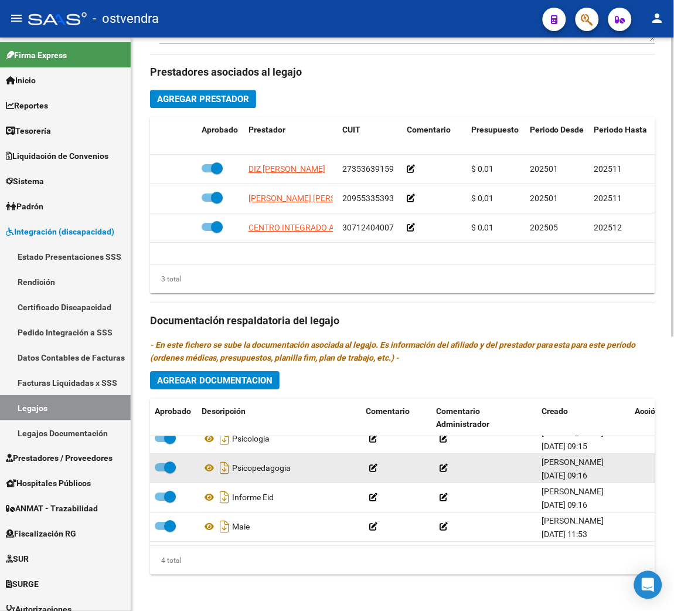
scroll to position [25, 0]
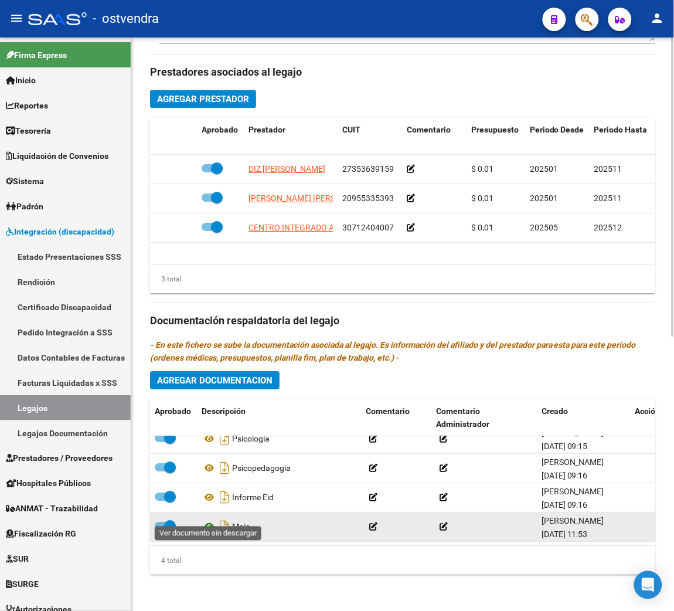
click at [209, 519] on icon at bounding box center [209, 526] width 15 height 14
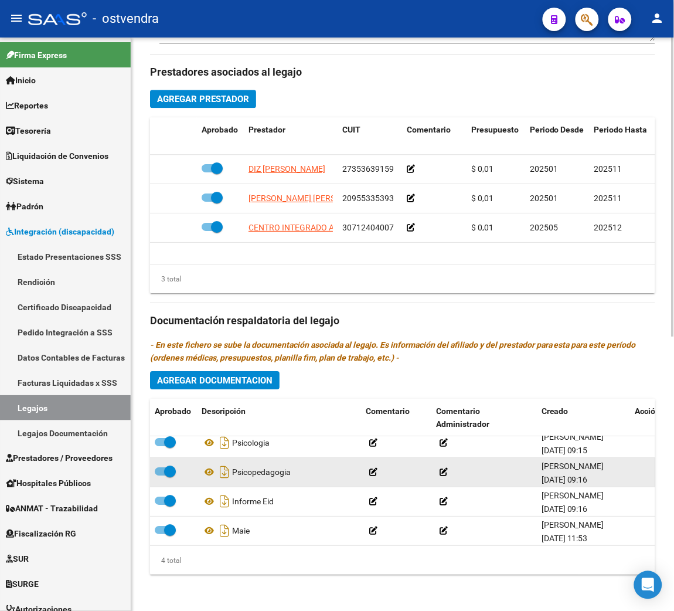
scroll to position [0, 0]
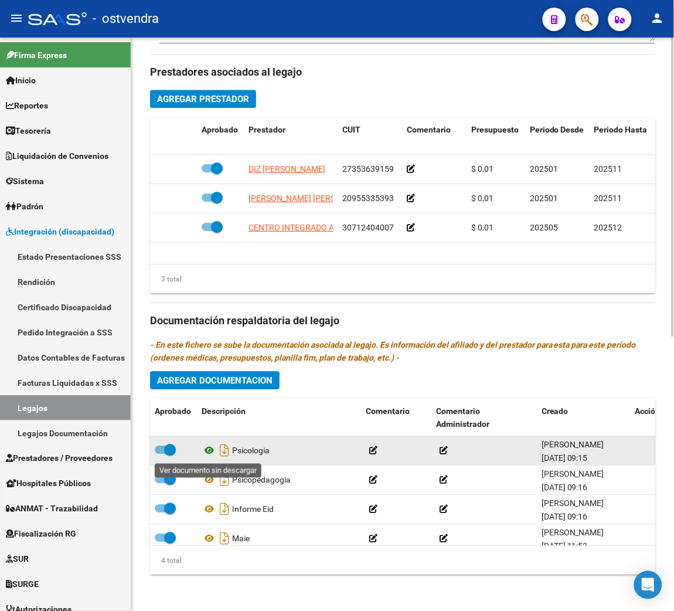
click at [209, 451] on icon at bounding box center [209, 450] width 15 height 14
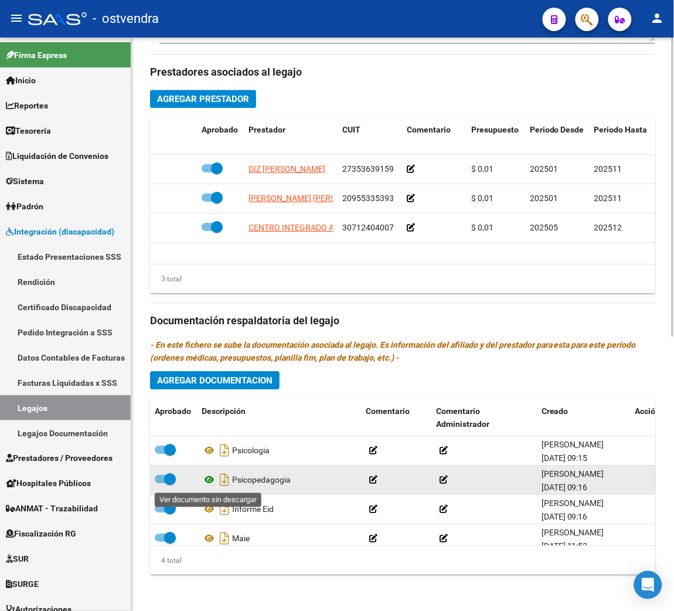
click at [206, 480] on icon at bounding box center [209, 479] width 15 height 14
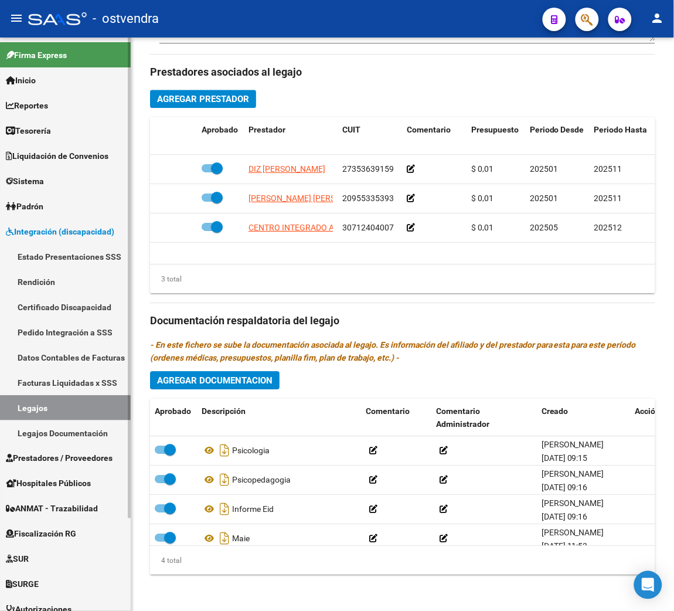
drag, startPoint x: 45, startPoint y: 407, endPoint x: 125, endPoint y: 375, distance: 86.5
click at [45, 407] on link "Legajos" at bounding box center [65, 407] width 131 height 25
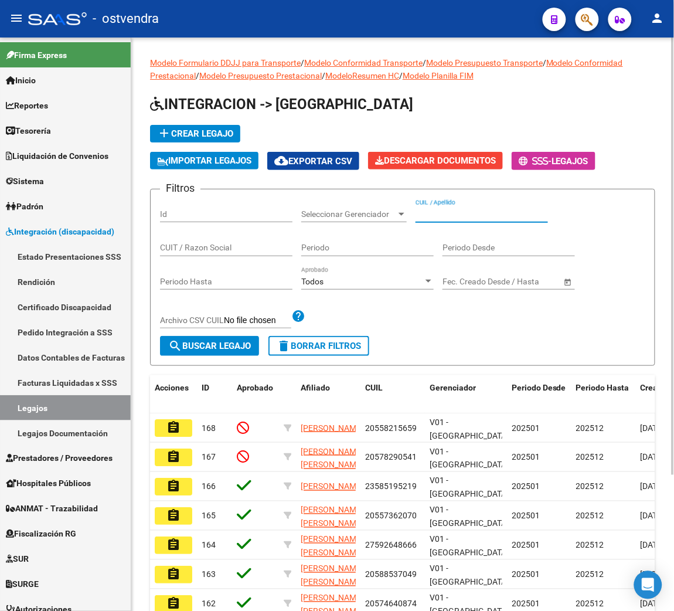
click at [441, 214] on input "CUIL / Apellido" at bounding box center [481, 214] width 132 height 10
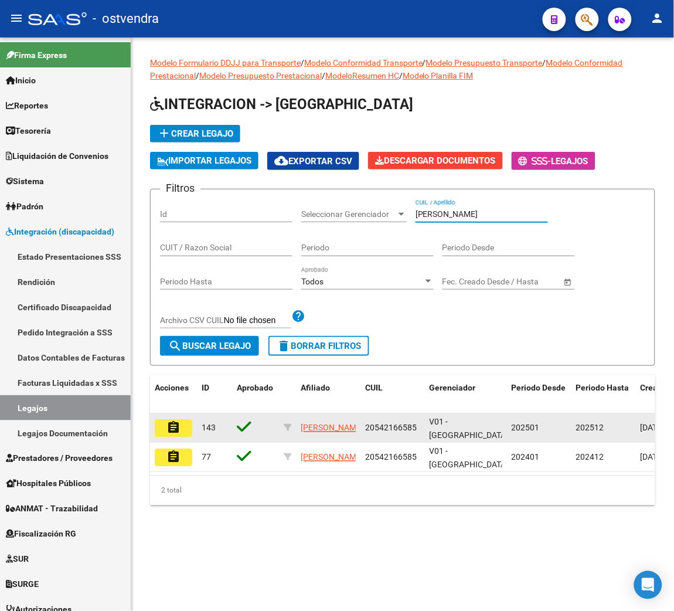
type input "[PERSON_NAME]"
click at [178, 427] on mat-icon "assignment" at bounding box center [173, 427] width 14 height 14
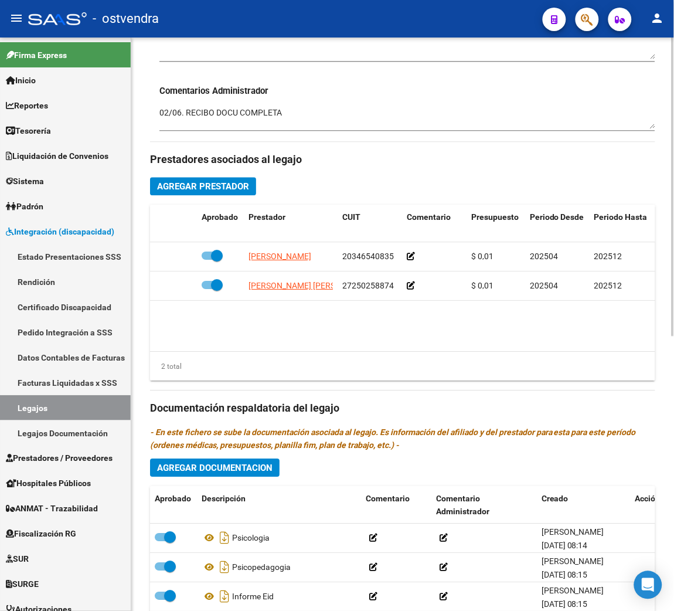
scroll to position [527, 0]
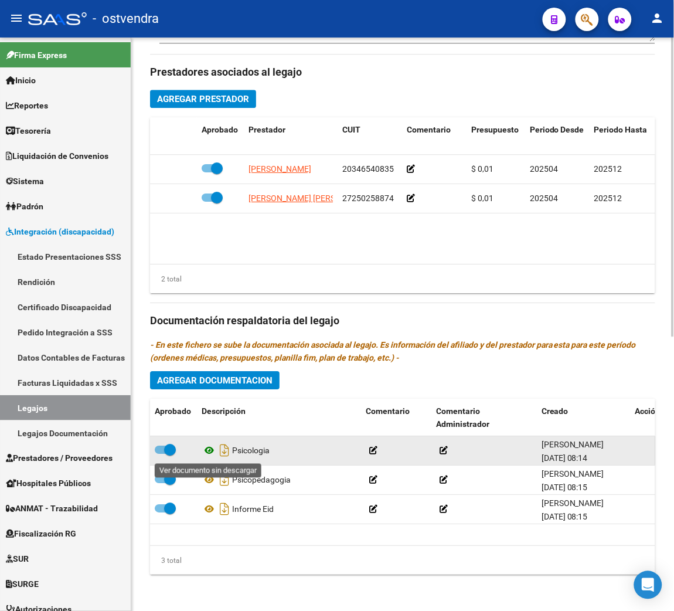
click at [208, 446] on icon at bounding box center [209, 450] width 15 height 14
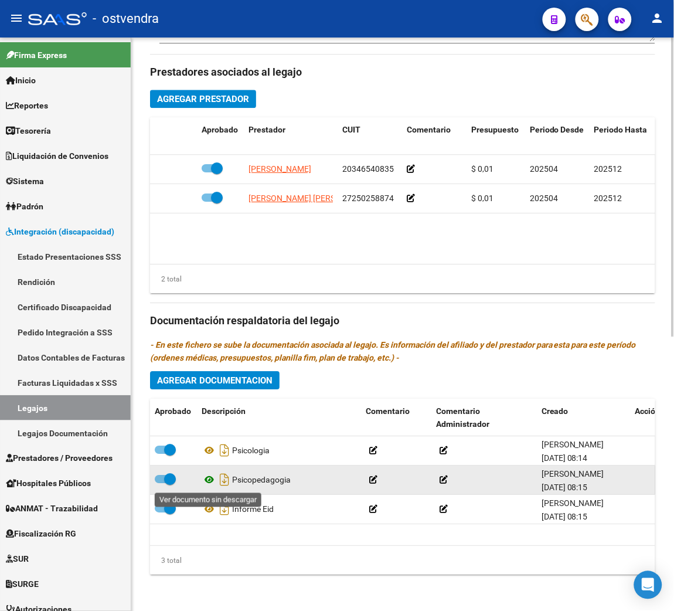
click at [209, 480] on icon at bounding box center [209, 479] width 15 height 14
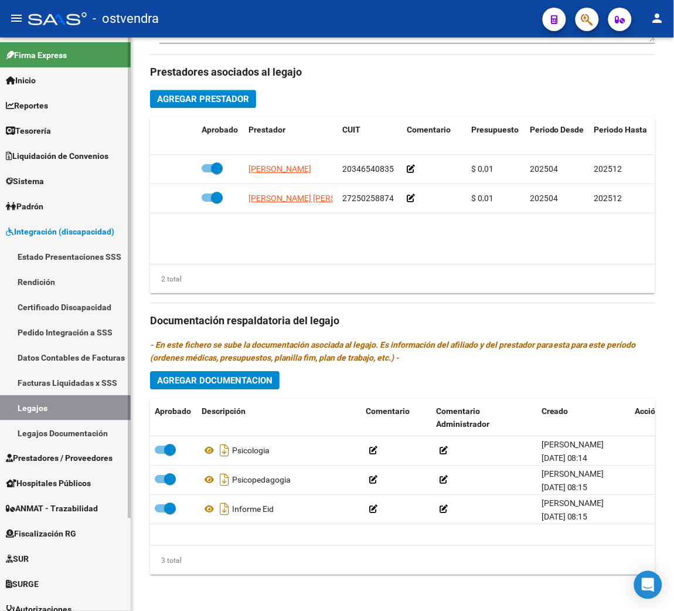
click at [75, 405] on link "Legajos" at bounding box center [65, 407] width 131 height 25
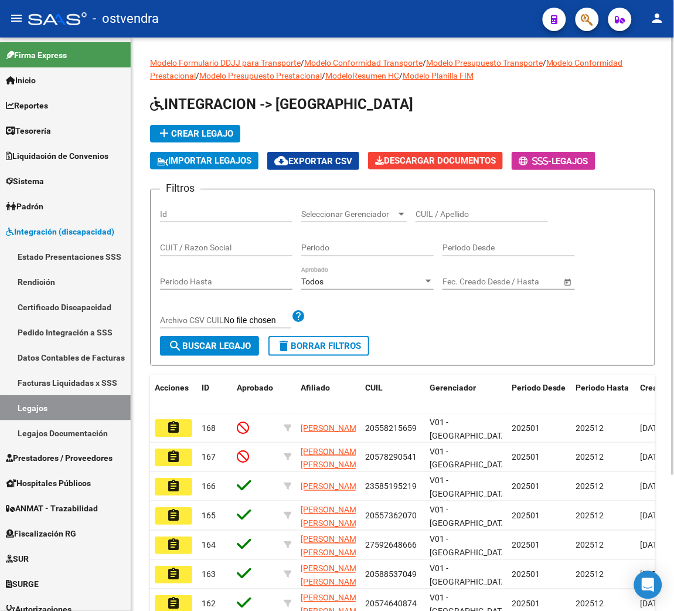
click at [469, 214] on input "CUIL / Apellido" at bounding box center [481, 214] width 132 height 10
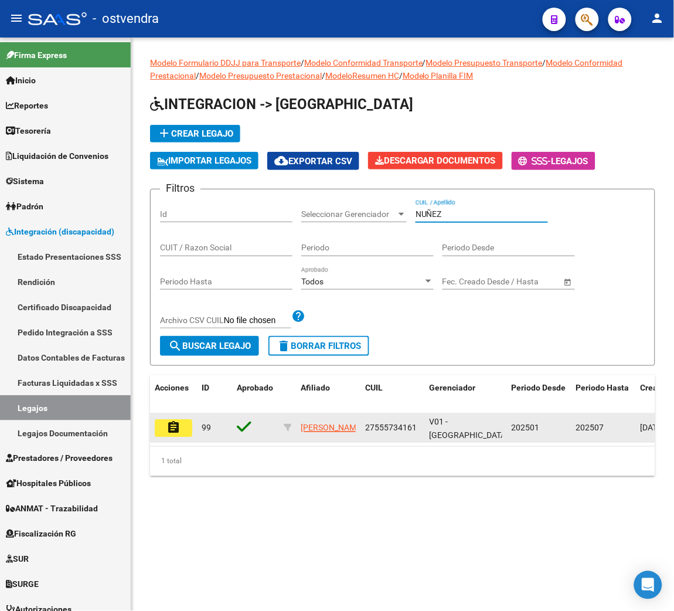
type input "NUÑEZ"
click at [180, 427] on button "assignment" at bounding box center [174, 428] width 38 height 18
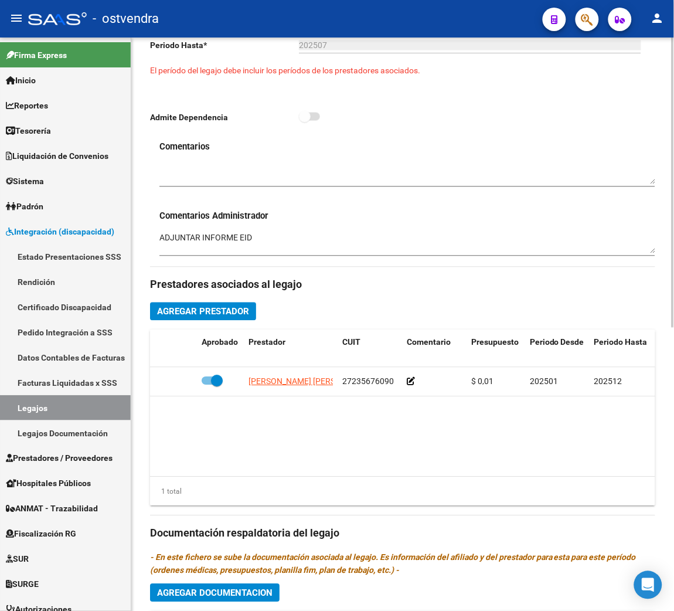
scroll to position [352, 0]
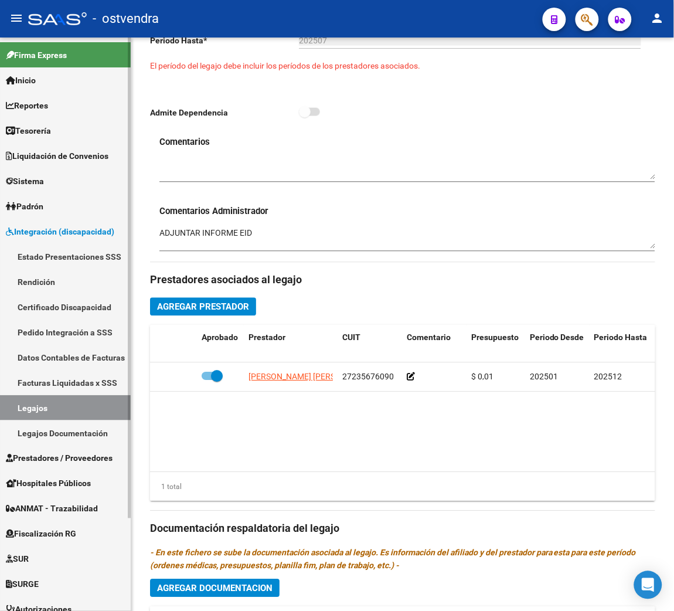
click at [43, 406] on link "Legajos" at bounding box center [65, 407] width 131 height 25
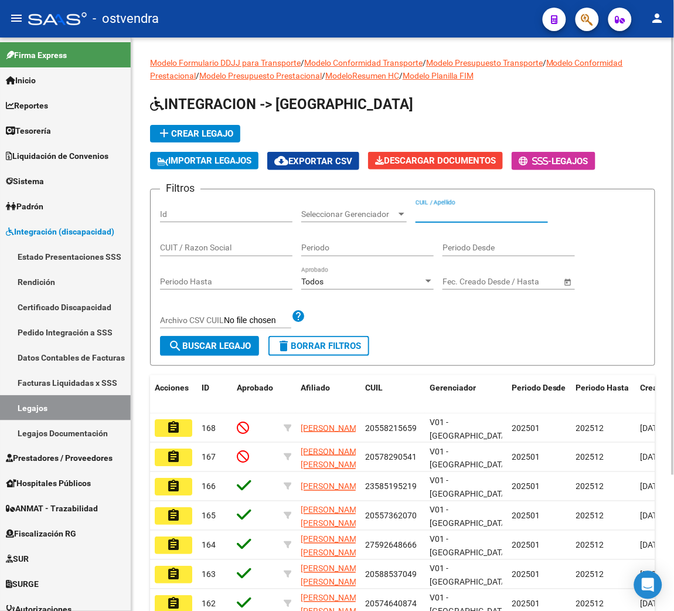
click at [444, 209] on input "CUIL / Apellido" at bounding box center [481, 214] width 132 height 10
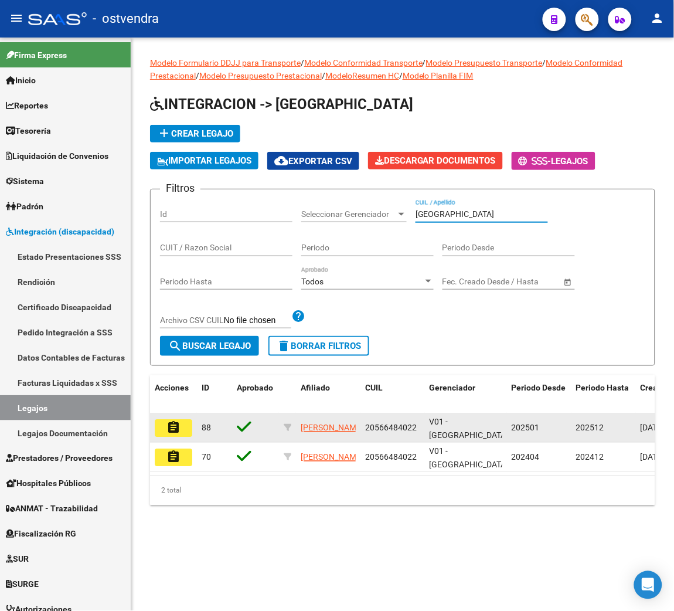
type input "[GEOGRAPHIC_DATA]"
click at [172, 421] on mat-icon "assignment" at bounding box center [173, 427] width 14 height 14
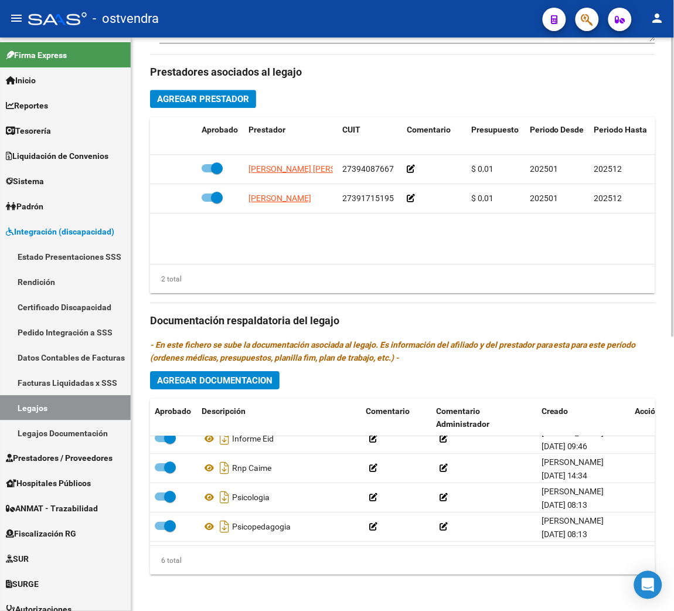
scroll to position [529, 0]
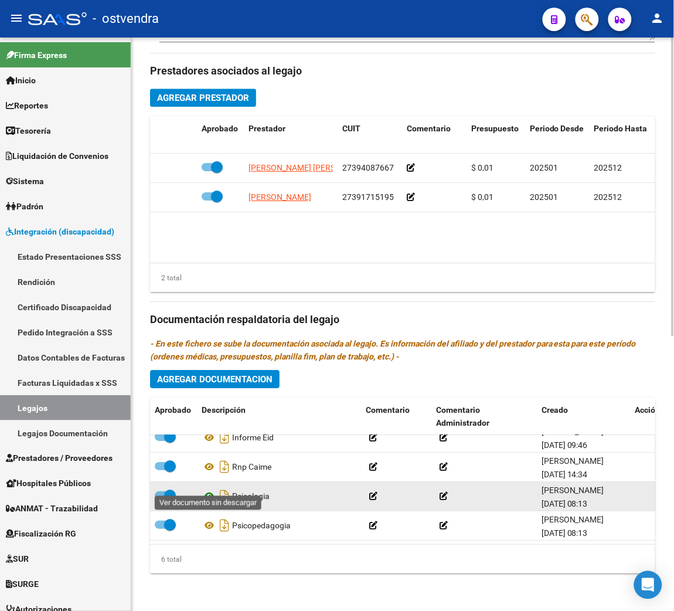
click at [213, 489] on icon at bounding box center [209, 496] width 15 height 14
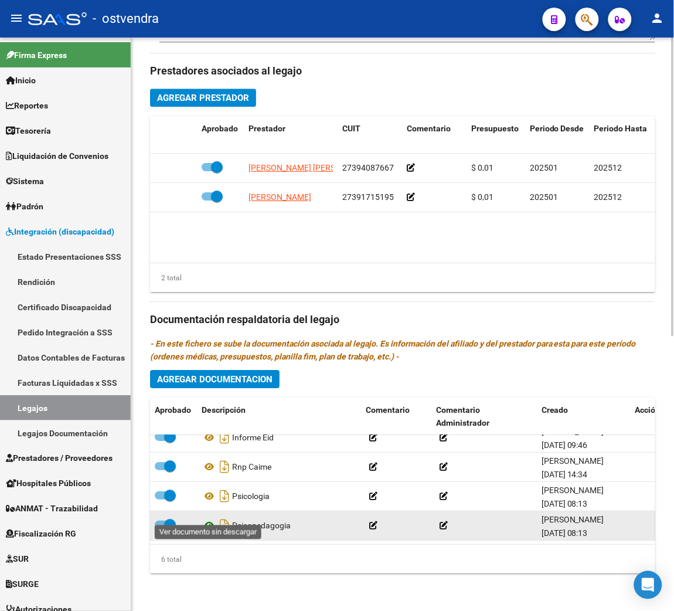
click at [206, 518] on icon at bounding box center [209, 525] width 15 height 14
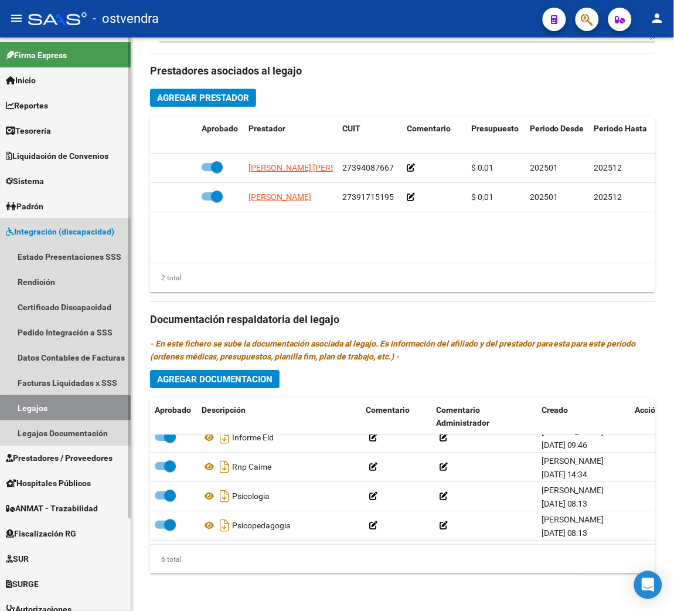
click at [45, 407] on link "Legajos" at bounding box center [65, 407] width 131 height 25
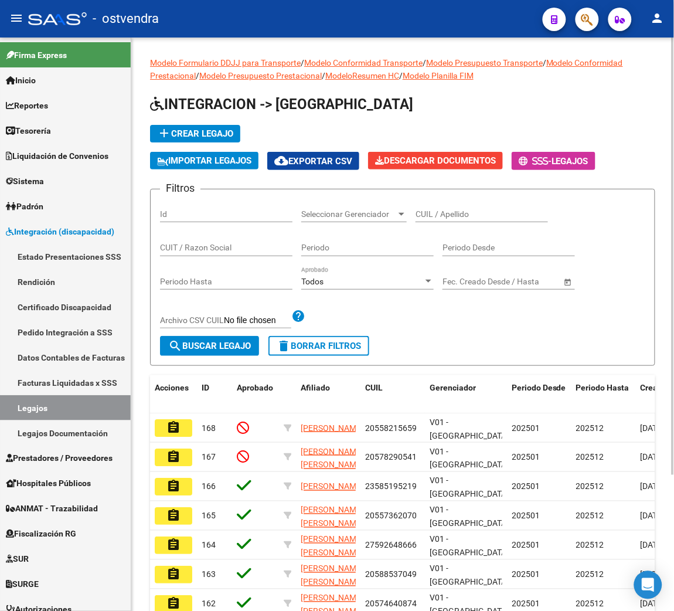
click at [455, 207] on div "CUIL / Apellido" at bounding box center [481, 210] width 132 height 23
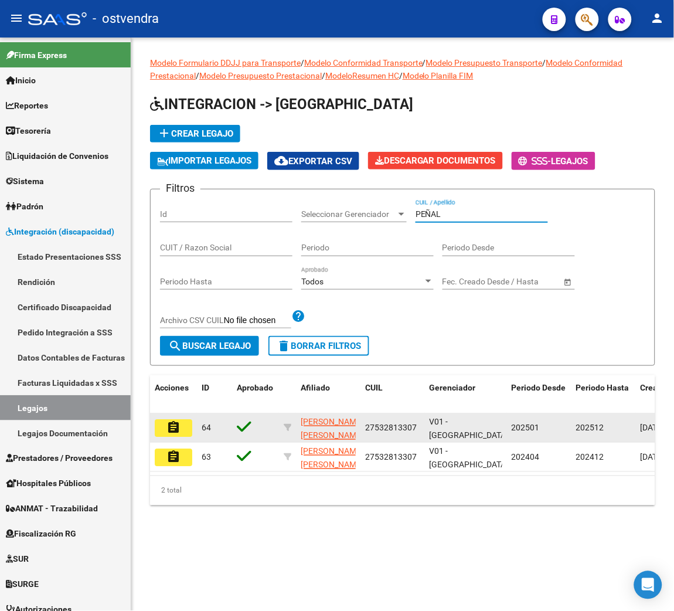
type input "PEÑAL"
click at [178, 431] on mat-icon "assignment" at bounding box center [173, 427] width 14 height 14
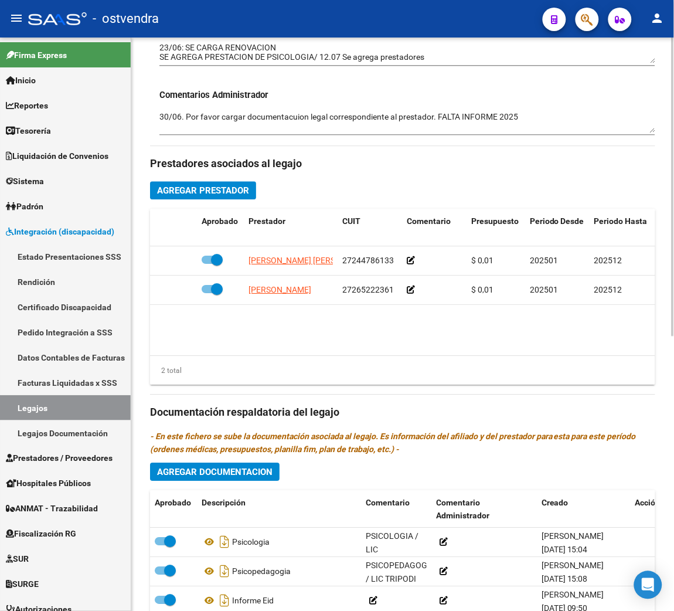
scroll to position [439, 0]
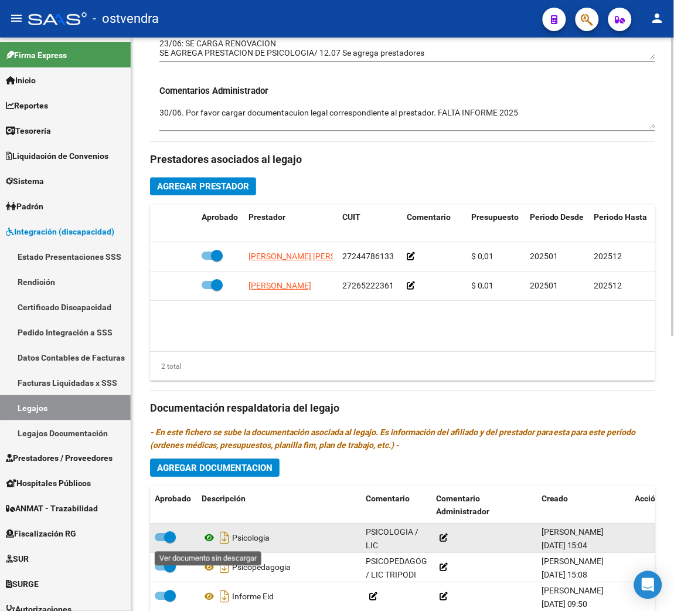
click at [210, 539] on icon at bounding box center [209, 538] width 15 height 14
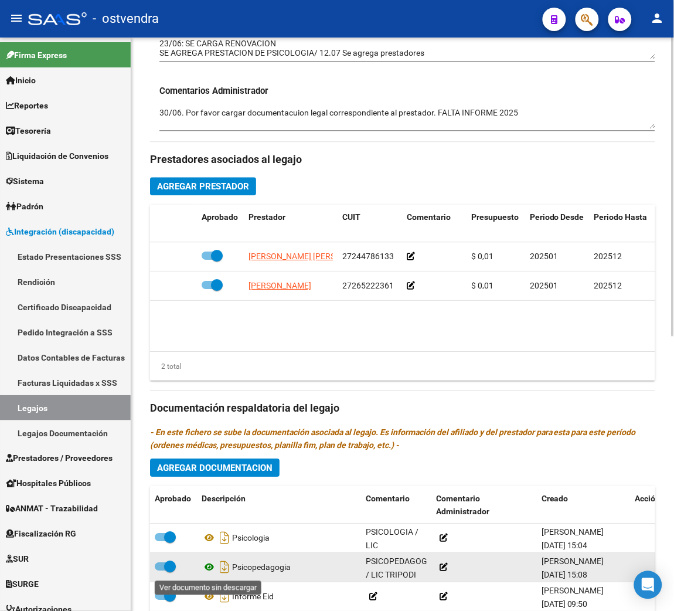
click at [208, 567] on icon at bounding box center [209, 567] width 15 height 14
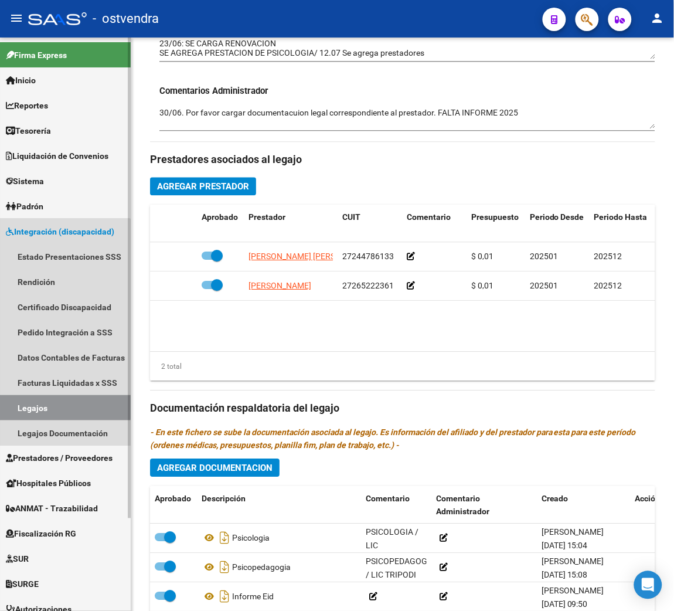
click at [59, 405] on link "Legajos" at bounding box center [65, 407] width 131 height 25
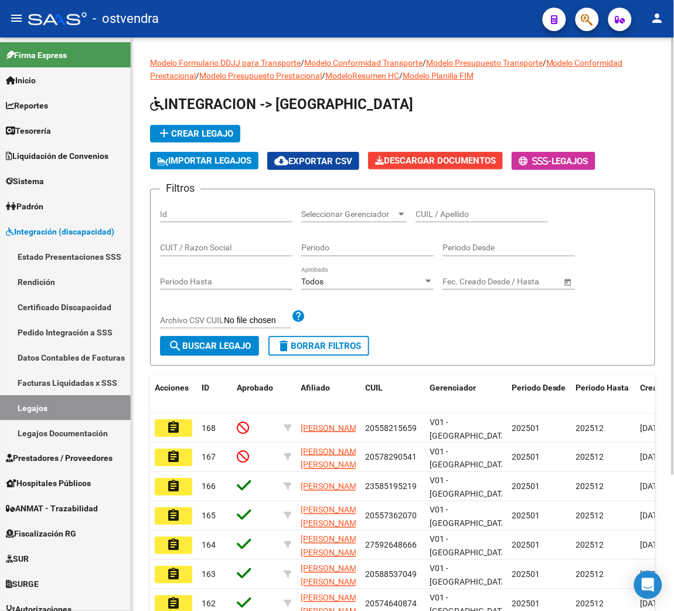
click at [492, 207] on div "CUIL / Apellido" at bounding box center [481, 210] width 132 height 23
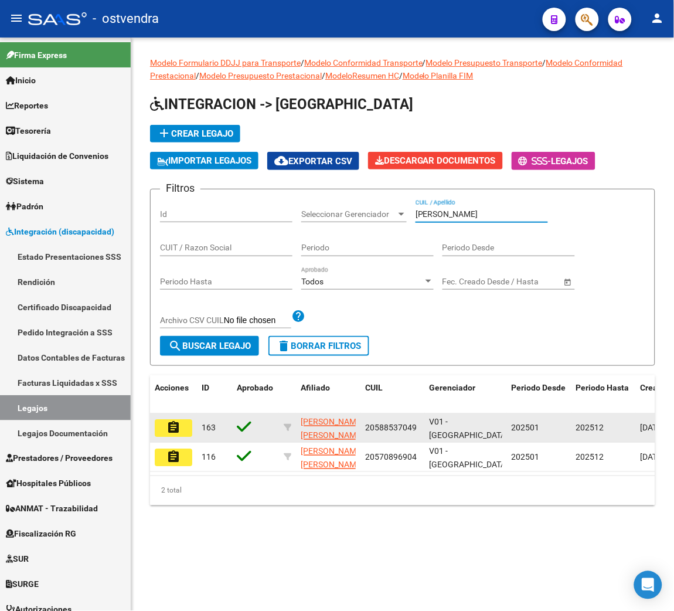
type input "[PERSON_NAME]"
click at [168, 424] on mat-icon "assignment" at bounding box center [173, 427] width 14 height 14
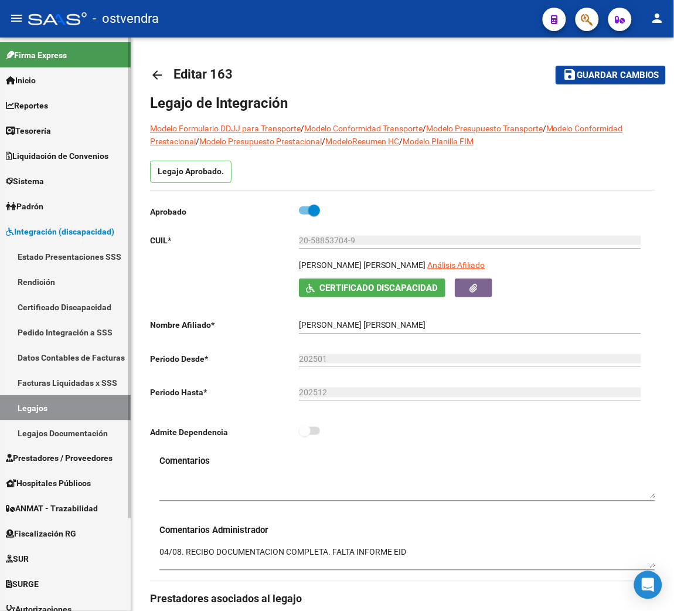
click at [60, 404] on link "Legajos" at bounding box center [65, 407] width 131 height 25
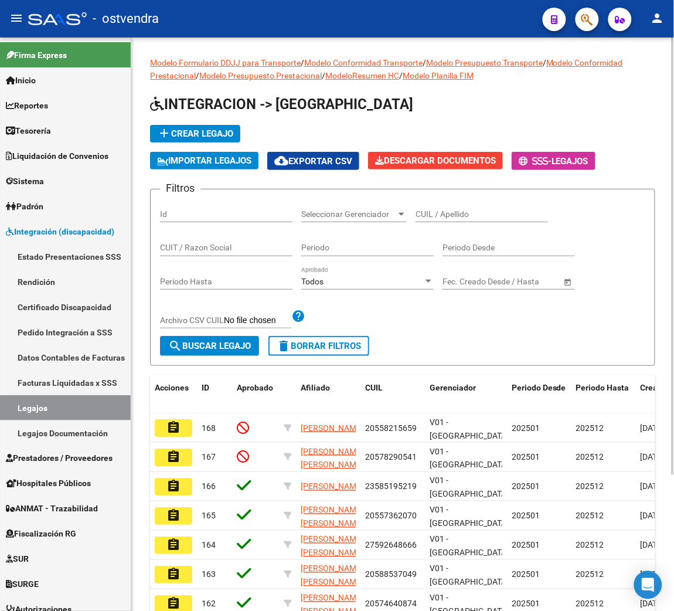
click at [488, 209] on input "CUIL / Apellido" at bounding box center [481, 214] width 132 height 10
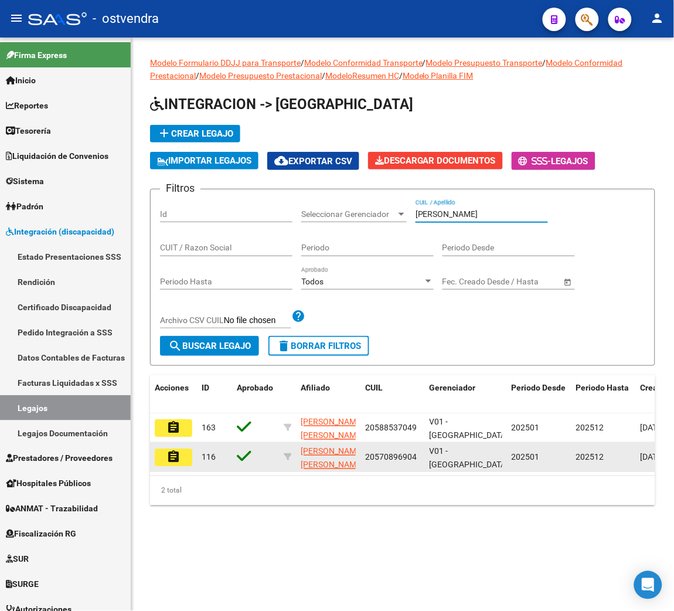
type input "[PERSON_NAME]"
click at [186, 457] on button "assignment" at bounding box center [174, 457] width 38 height 18
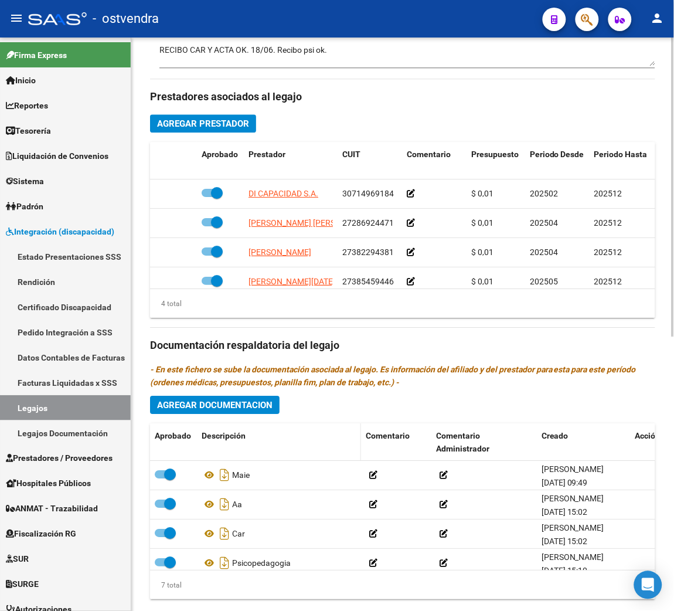
scroll to position [529, 0]
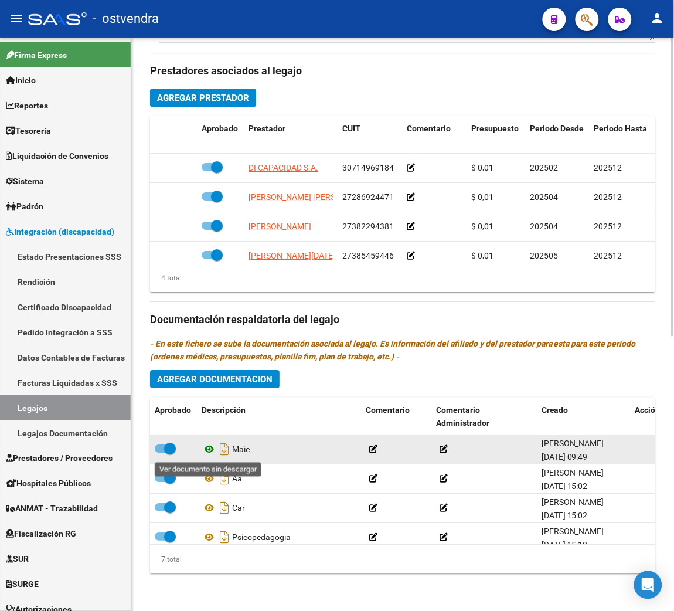
click at [209, 445] on icon at bounding box center [209, 449] width 15 height 14
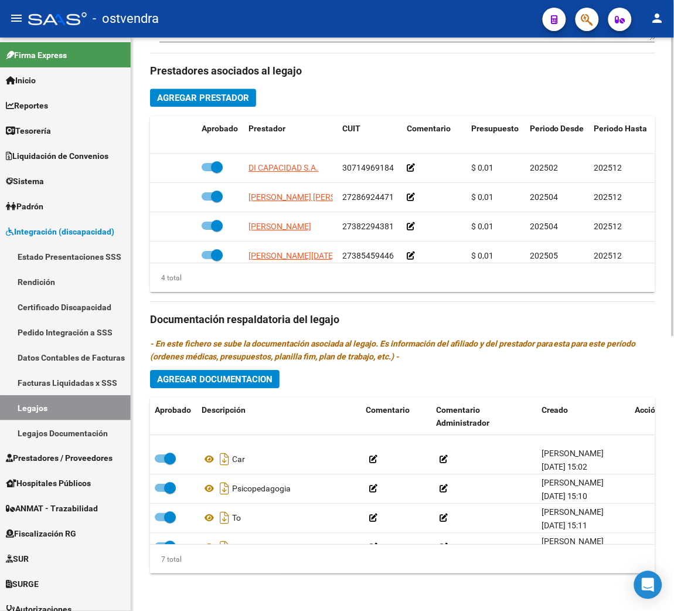
scroll to position [88, 0]
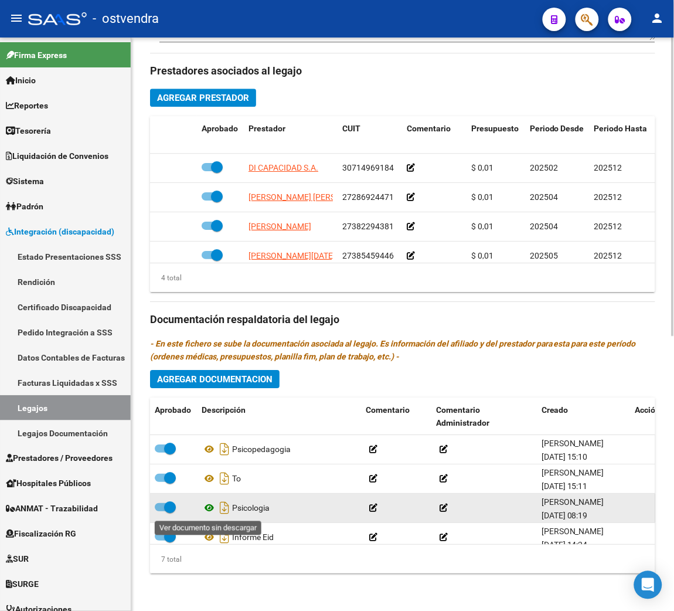
click at [210, 506] on icon at bounding box center [209, 507] width 15 height 14
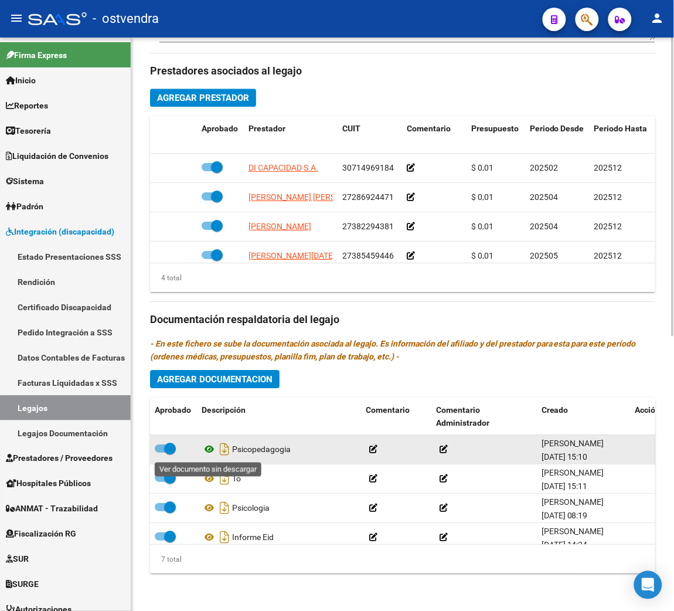
click at [206, 446] on icon at bounding box center [209, 449] width 15 height 14
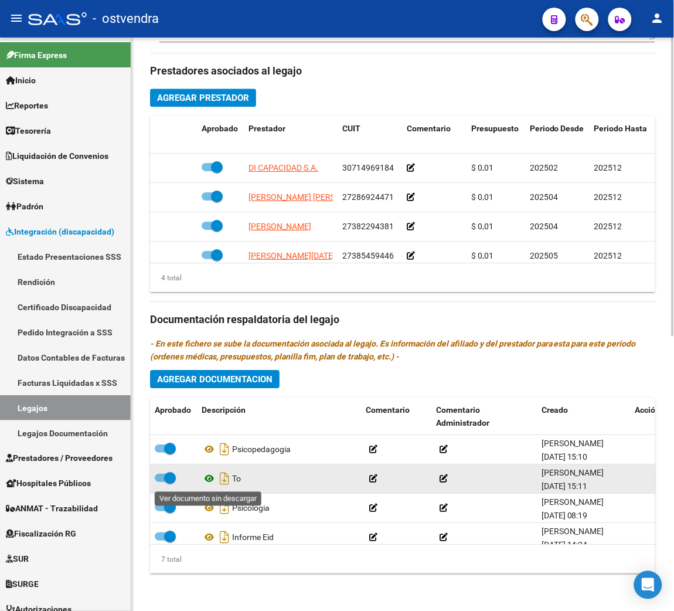
click at [210, 479] on icon at bounding box center [209, 478] width 15 height 14
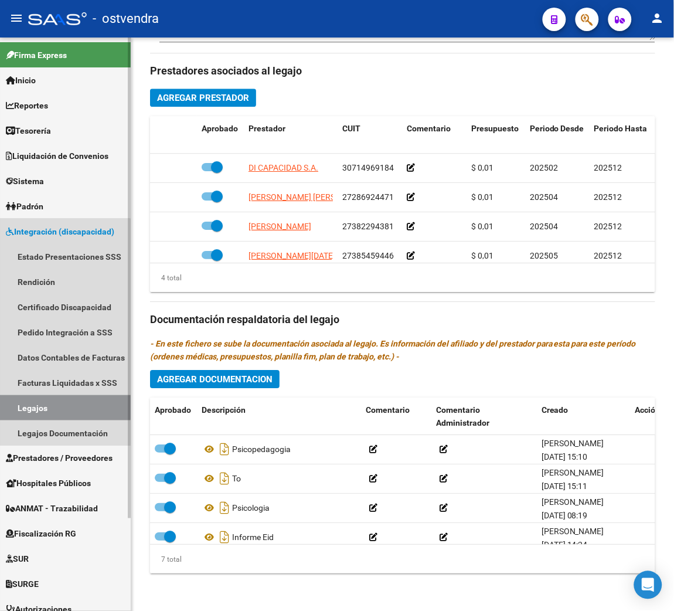
click at [61, 403] on link "Legajos" at bounding box center [65, 407] width 131 height 25
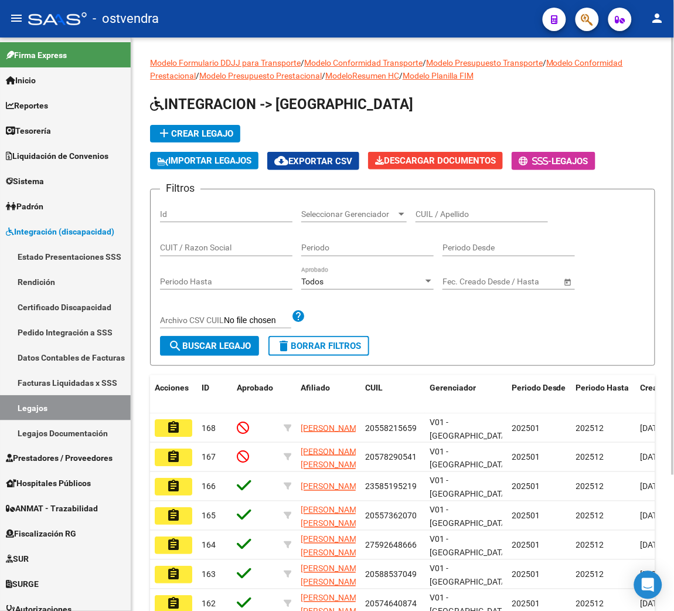
click at [455, 206] on div "CUIL / Apellido" at bounding box center [481, 210] width 132 height 23
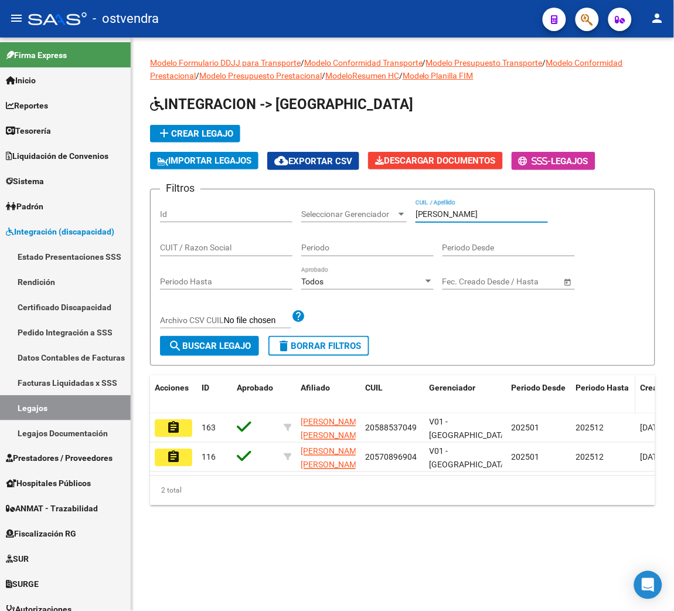
type input "[PERSON_NAME]"
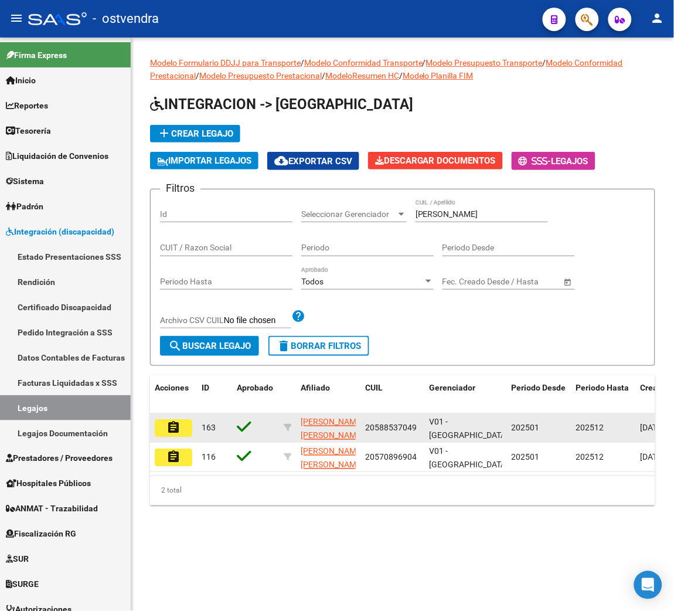
click at [173, 421] on mat-icon "assignment" at bounding box center [173, 427] width 14 height 14
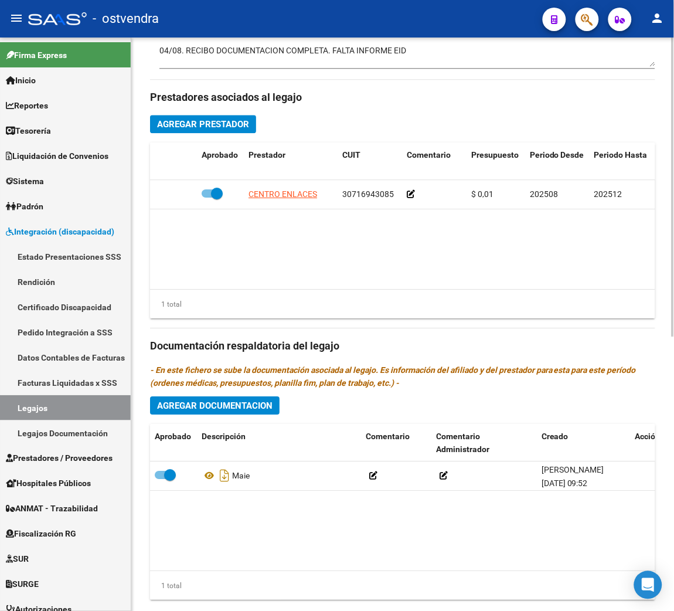
scroll to position [527, 0]
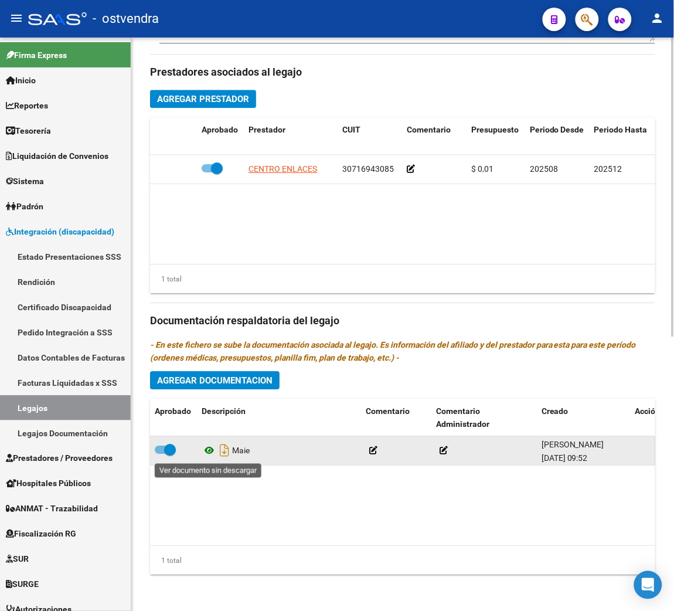
click at [206, 452] on icon at bounding box center [209, 450] width 15 height 14
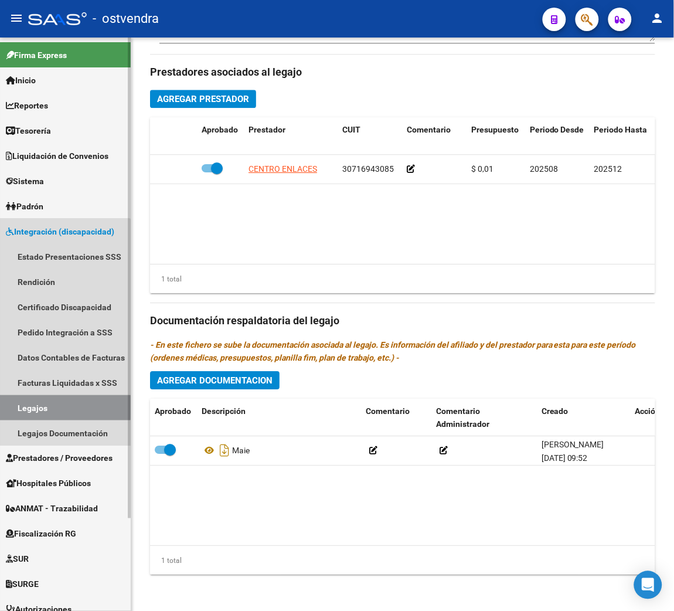
click at [27, 407] on link "Legajos" at bounding box center [65, 407] width 131 height 25
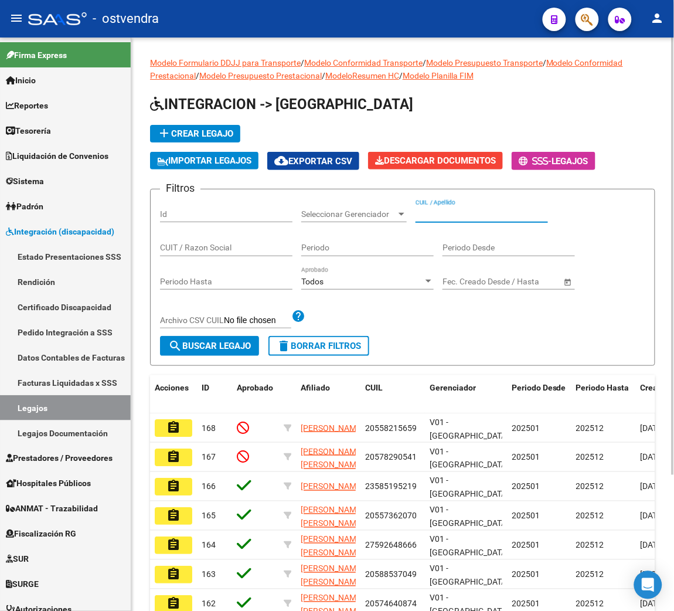
click at [453, 210] on input "CUIL / Apellido" at bounding box center [481, 214] width 132 height 10
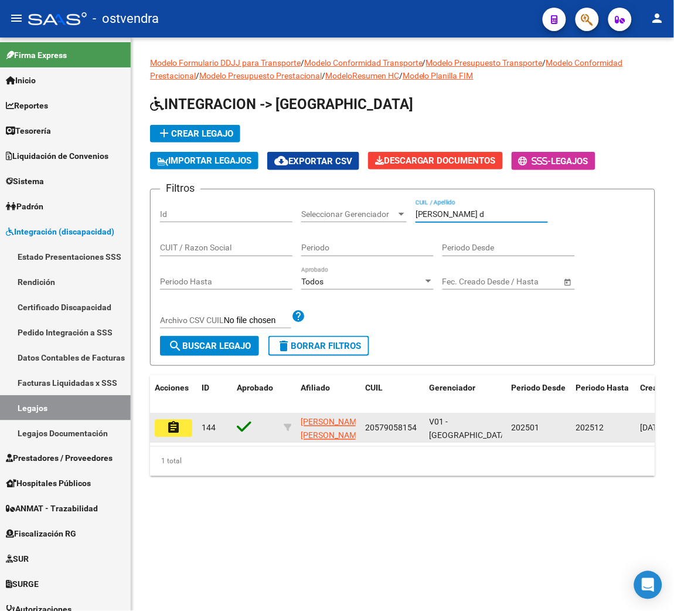
type input "[PERSON_NAME] d"
click at [168, 424] on mat-icon "assignment" at bounding box center [173, 427] width 14 height 14
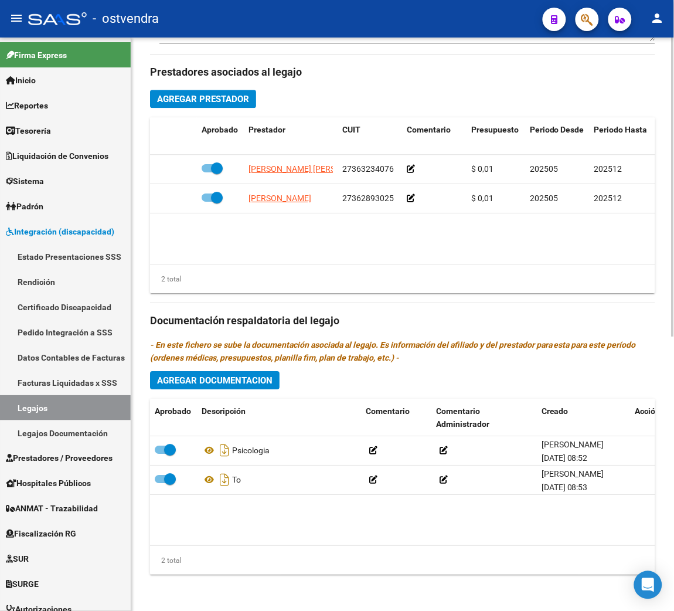
scroll to position [529, 0]
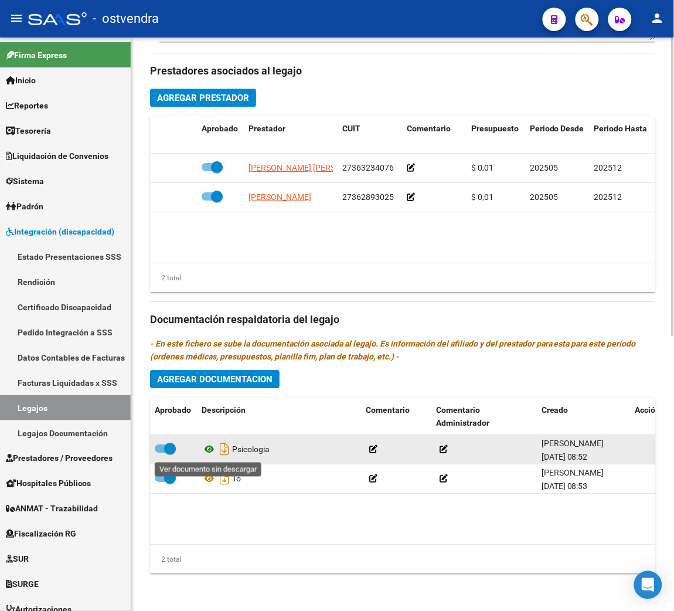
click at [208, 449] on icon at bounding box center [209, 449] width 15 height 14
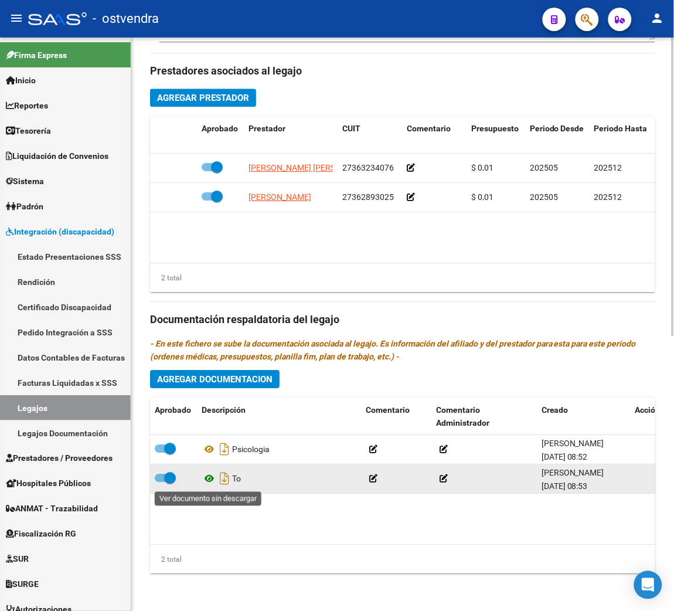
click at [209, 478] on icon at bounding box center [209, 478] width 15 height 14
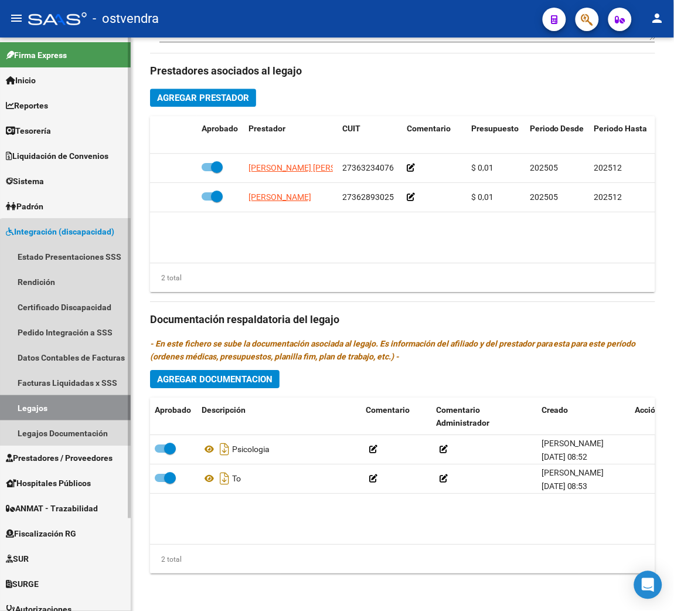
click at [83, 404] on link "Legajos" at bounding box center [65, 407] width 131 height 25
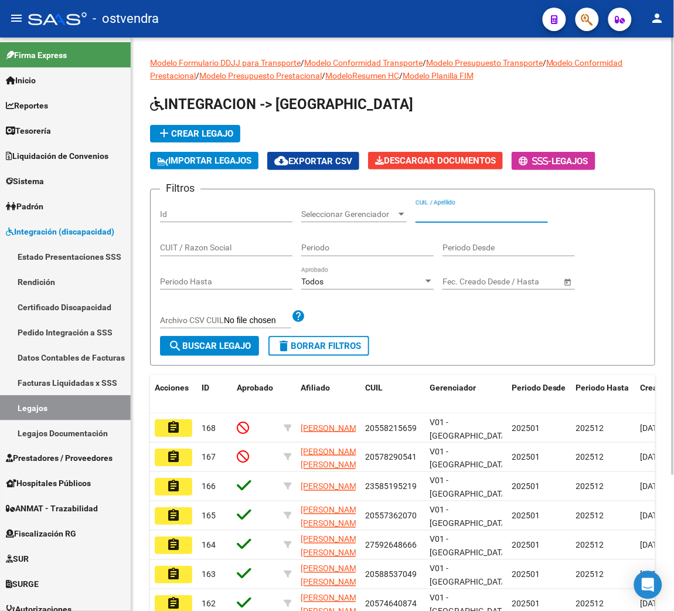
click at [466, 214] on input "CUIL / Apellido" at bounding box center [481, 214] width 132 height 10
type input "[PERSON_NAME]"
click at [160, 336] on button "search Buscar Legajo" at bounding box center [209, 346] width 99 height 20
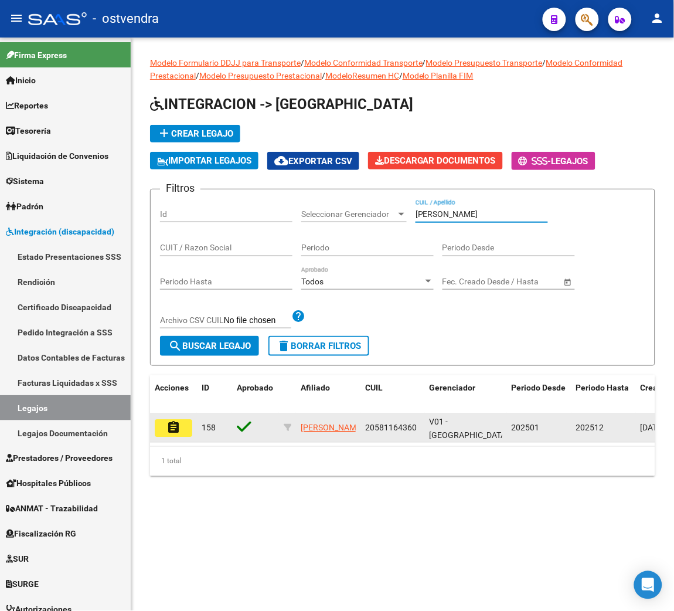
click at [185, 421] on button "assignment" at bounding box center [174, 428] width 38 height 18
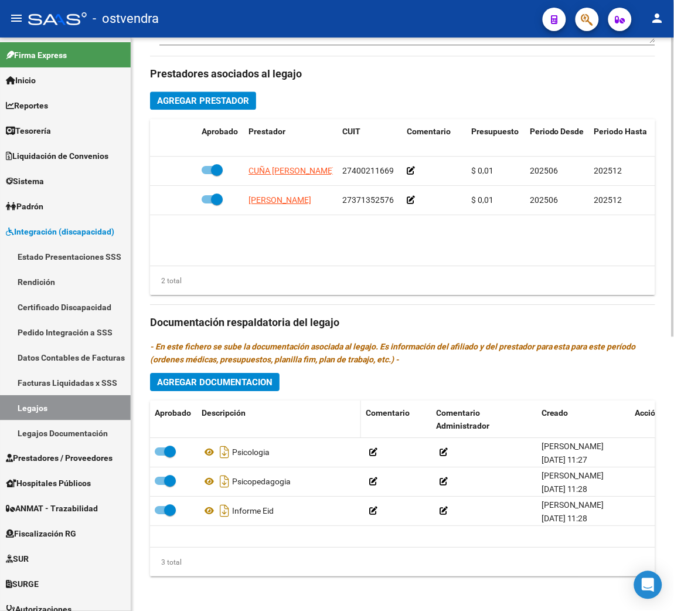
scroll to position [529, 0]
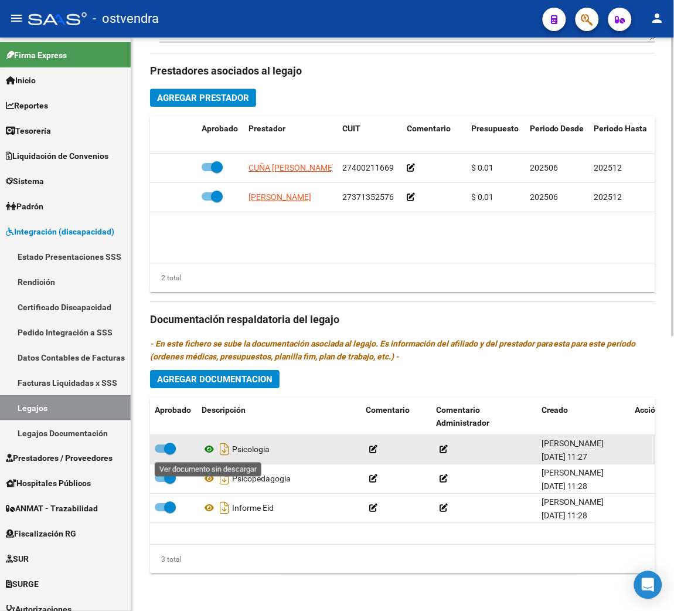
click at [210, 445] on icon at bounding box center [209, 449] width 15 height 14
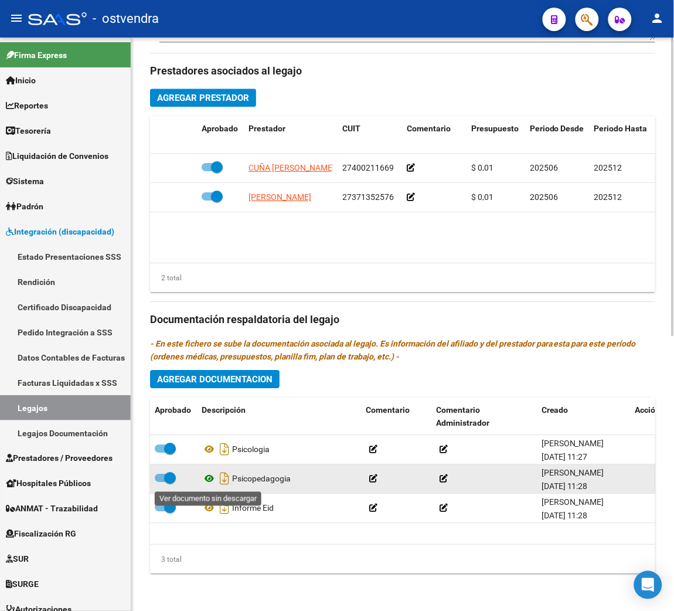
click at [209, 483] on icon at bounding box center [209, 478] width 15 height 14
